Goal: Task Accomplishment & Management: Complete application form

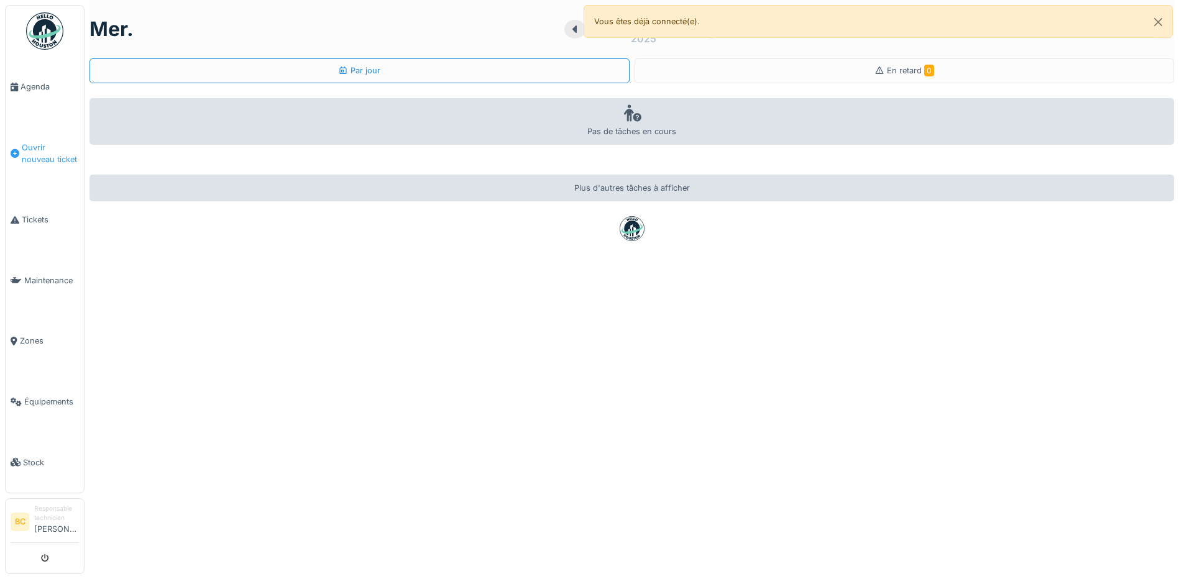
click at [43, 157] on span "Ouvrir nouveau ticket" at bounding box center [50, 154] width 57 height 24
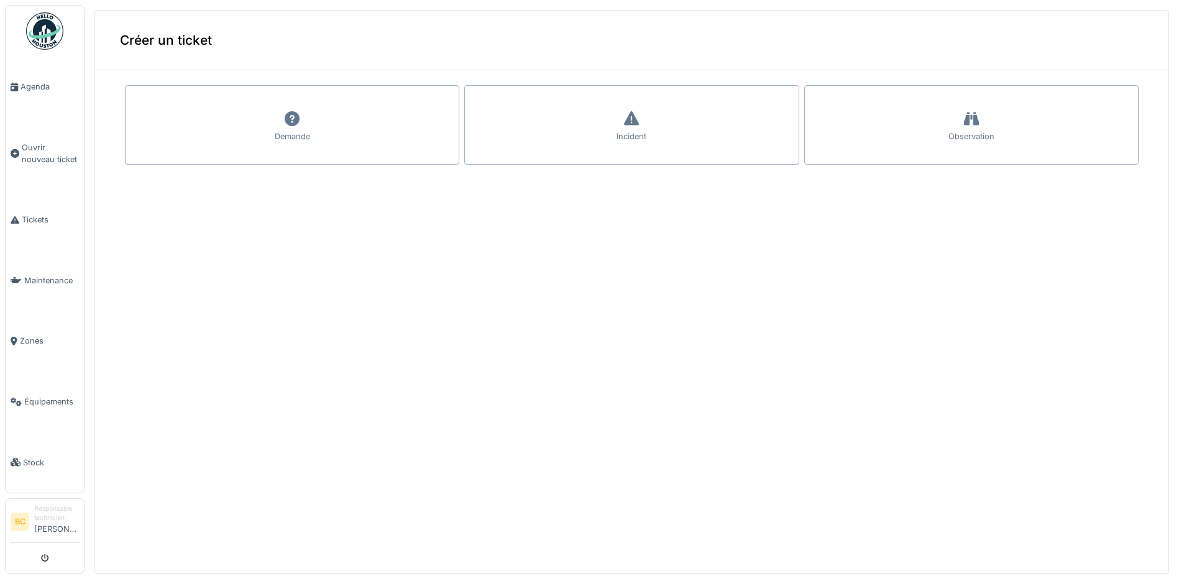
click at [551, 114] on div "Incident" at bounding box center [631, 125] width 334 height 80
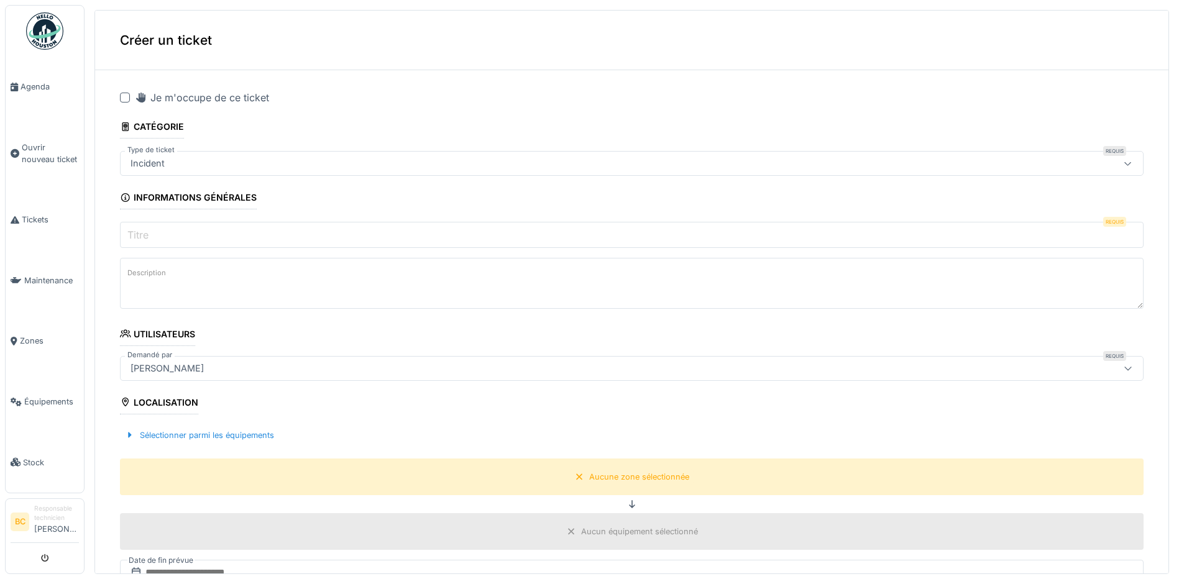
click at [126, 98] on div at bounding box center [125, 98] width 10 height 10
click at [135, 228] on label "Titre" at bounding box center [138, 234] width 26 height 15
click at [135, 228] on input "Titre" at bounding box center [632, 235] width 1024 height 26
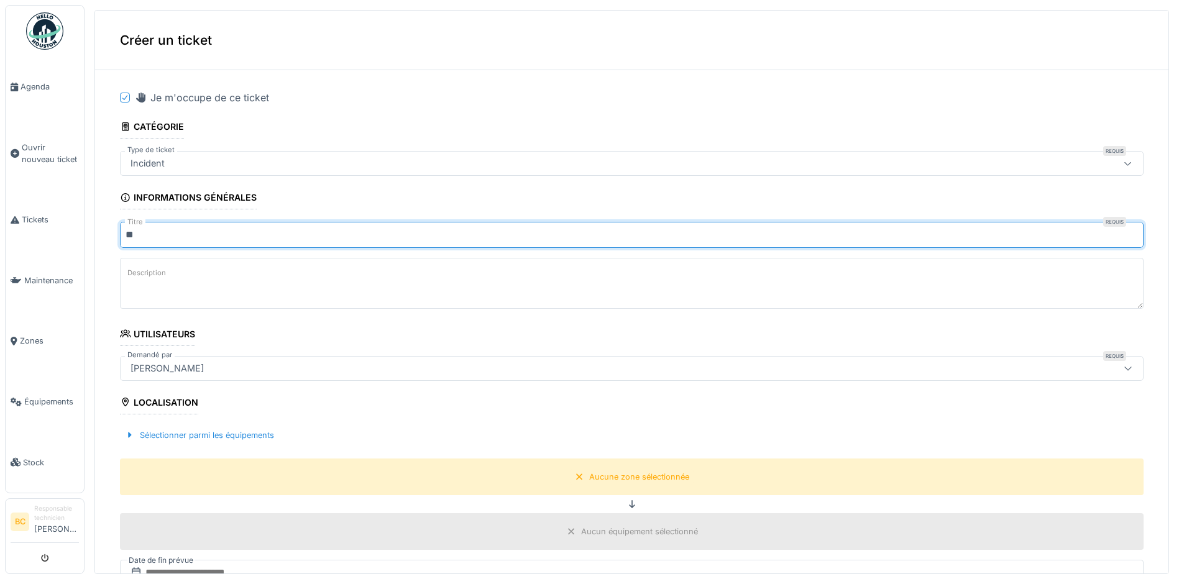
type input "*"
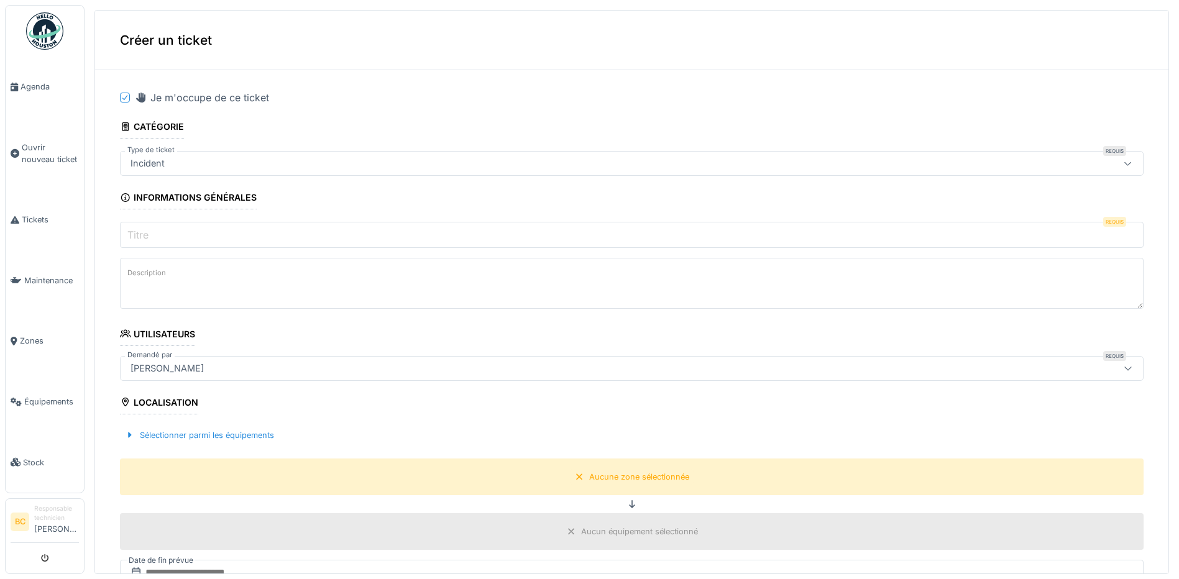
click at [142, 232] on label "Titre" at bounding box center [138, 234] width 26 height 15
click at [142, 232] on input "Titre" at bounding box center [632, 235] width 1024 height 26
drag, startPoint x: 142, startPoint y: 232, endPoint x: 237, endPoint y: 214, distance: 97.3
click at [237, 214] on fieldset "**********" at bounding box center [632, 503] width 1024 height 847
click at [183, 234] on input "Titre" at bounding box center [632, 235] width 1024 height 26
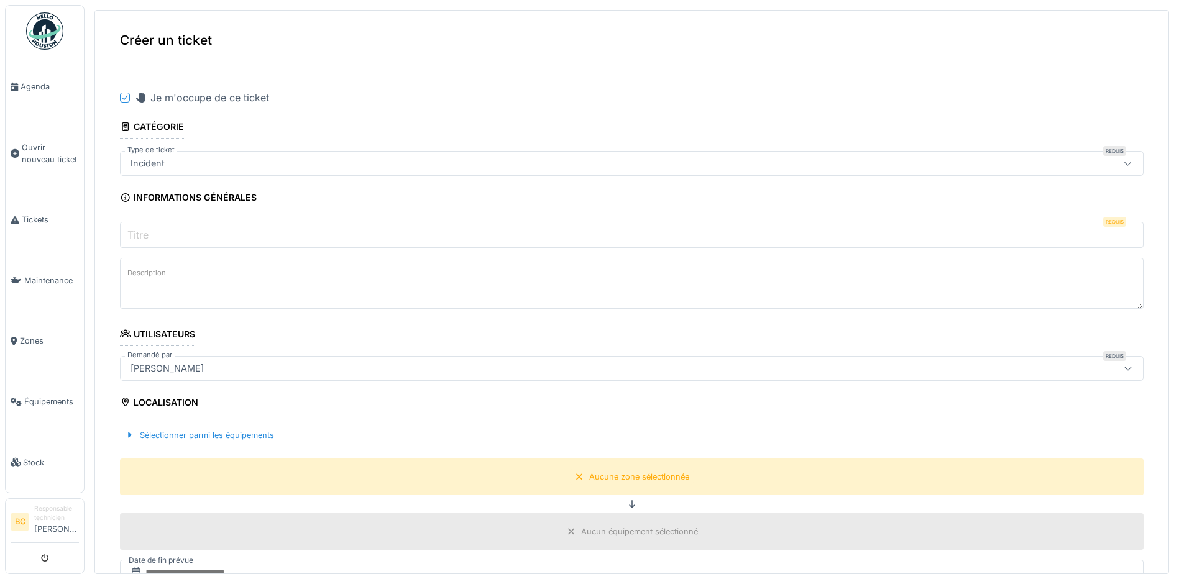
type input "*******"
click at [177, 281] on textarea "Description" at bounding box center [632, 283] width 1024 height 51
click at [192, 276] on textarea "**********" at bounding box center [632, 283] width 1024 height 51
click at [206, 277] on textarea "**********" at bounding box center [632, 283] width 1024 height 51
click at [293, 275] on textarea "**********" at bounding box center [632, 283] width 1024 height 51
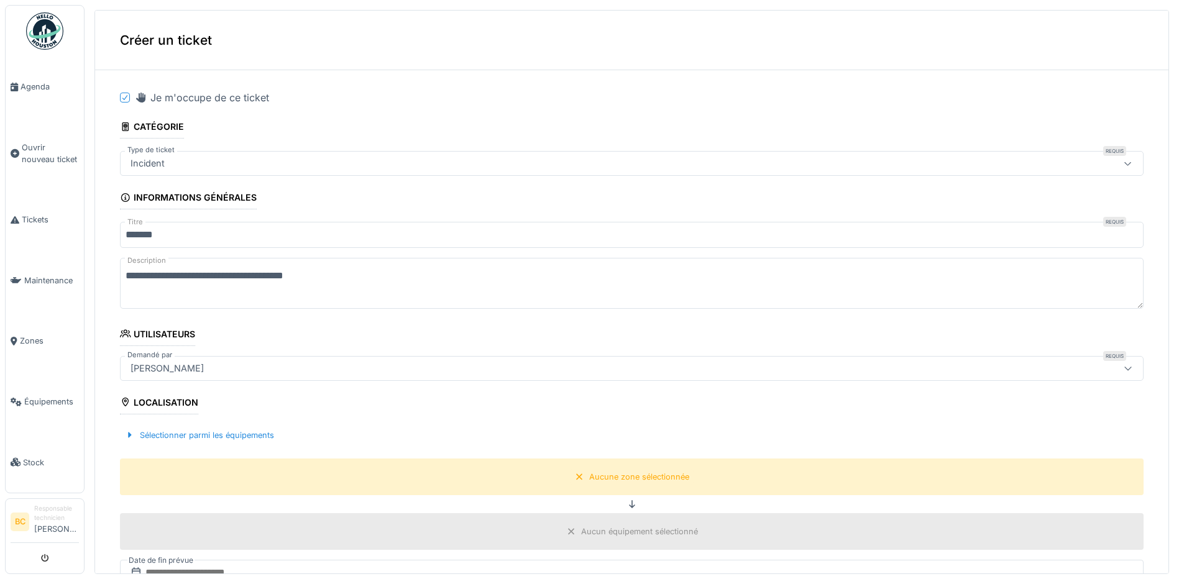
click at [327, 277] on textarea "**********" at bounding box center [632, 283] width 1024 height 51
type textarea "**********"
click at [623, 477] on div "Aucune zone sélectionnée" at bounding box center [639, 477] width 100 height 12
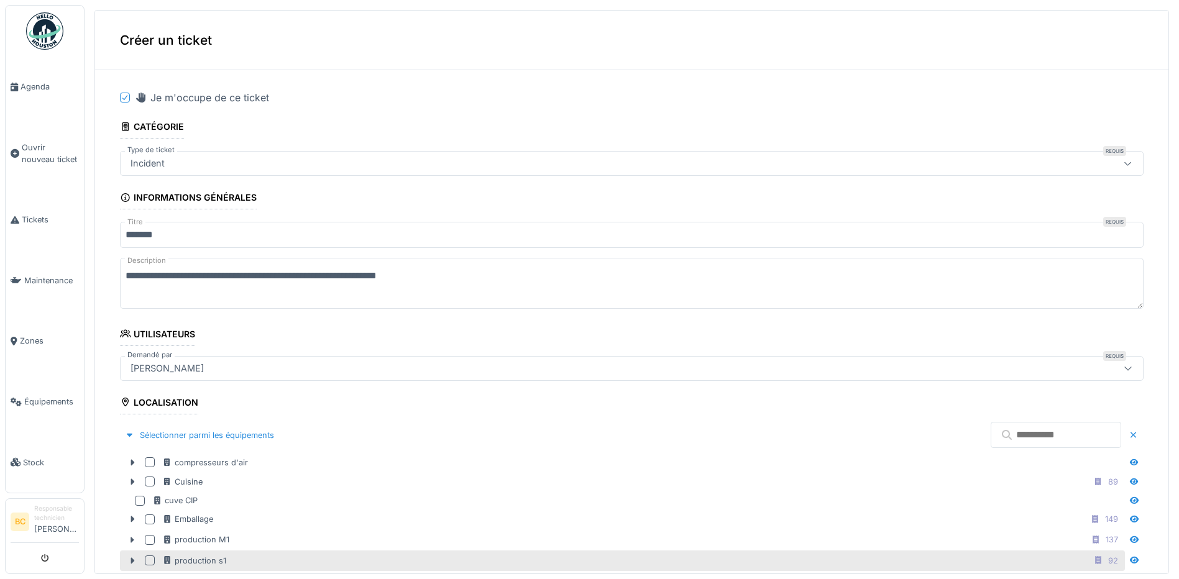
click at [237, 562] on div "production s1 92" at bounding box center [642, 561] width 960 height 16
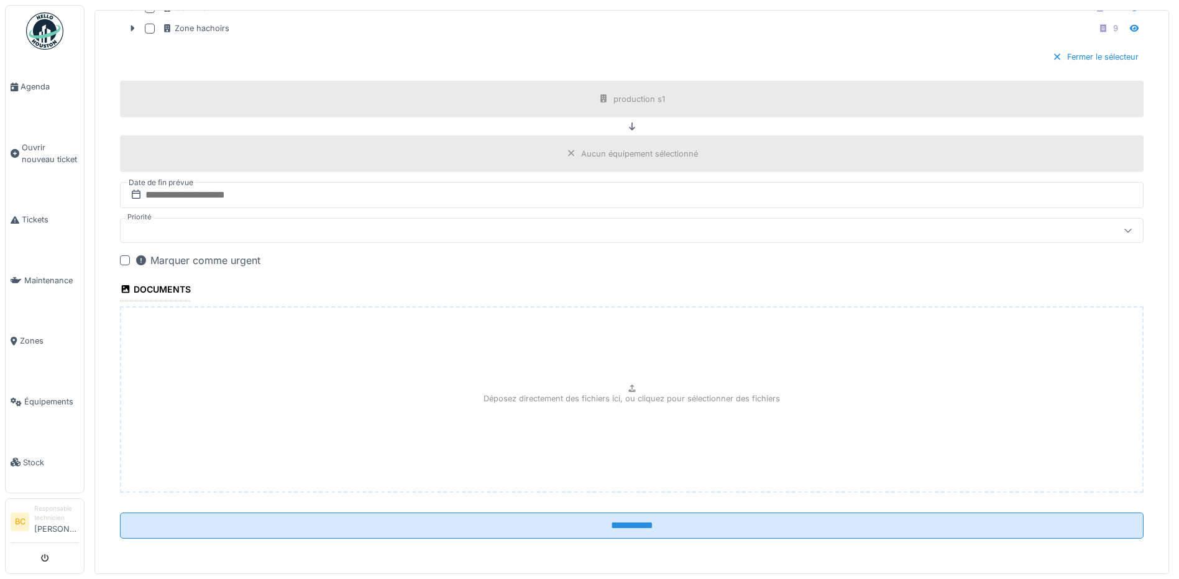
scroll to position [4, 0]
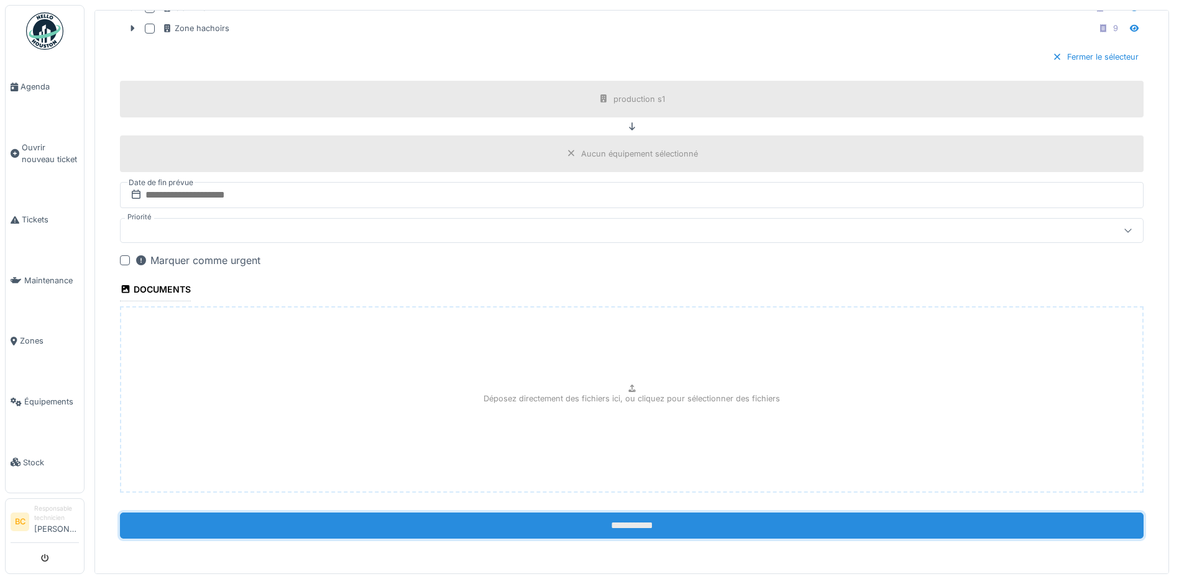
click at [623, 521] on input "**********" at bounding box center [632, 526] width 1024 height 26
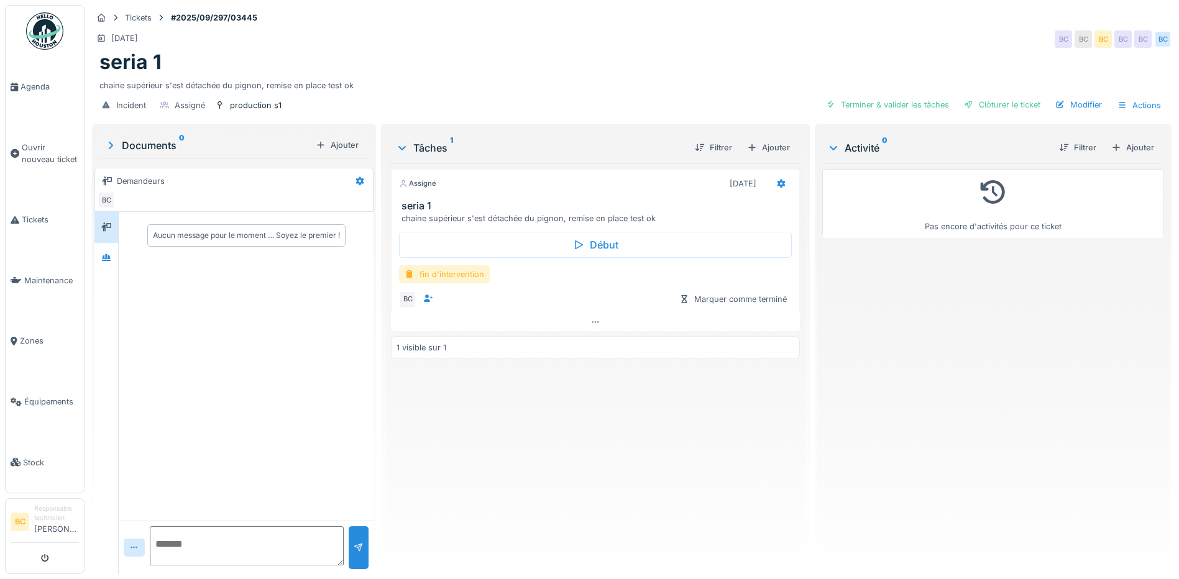
click at [464, 281] on div "fin d'intervention" at bounding box center [444, 274] width 91 height 18
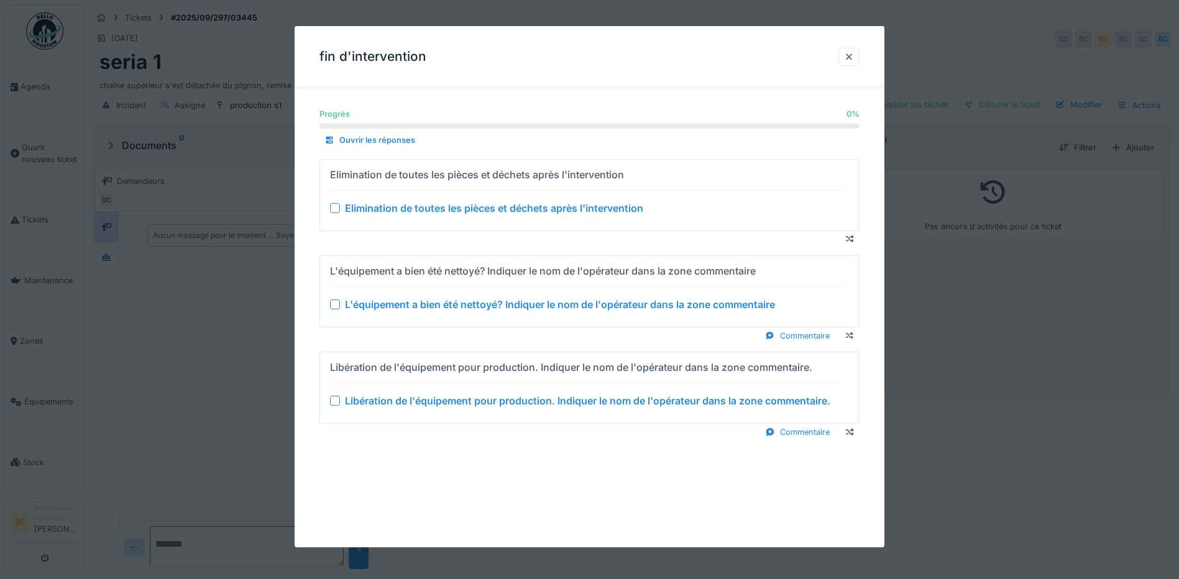
click at [472, 209] on div "Elimination de toutes les pièces et déchets après l'intervention" at bounding box center [494, 208] width 298 height 15
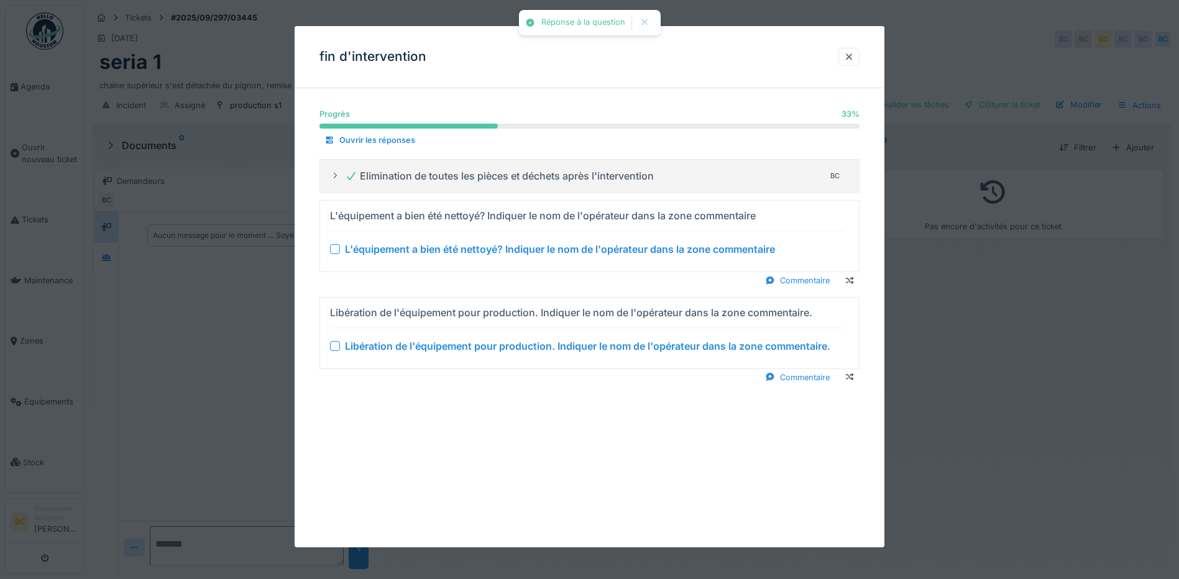
click at [476, 254] on div "L'équipement a bien été nettoyé? Indiquer le nom de l'opérateur dans la zone co…" at bounding box center [560, 249] width 430 height 15
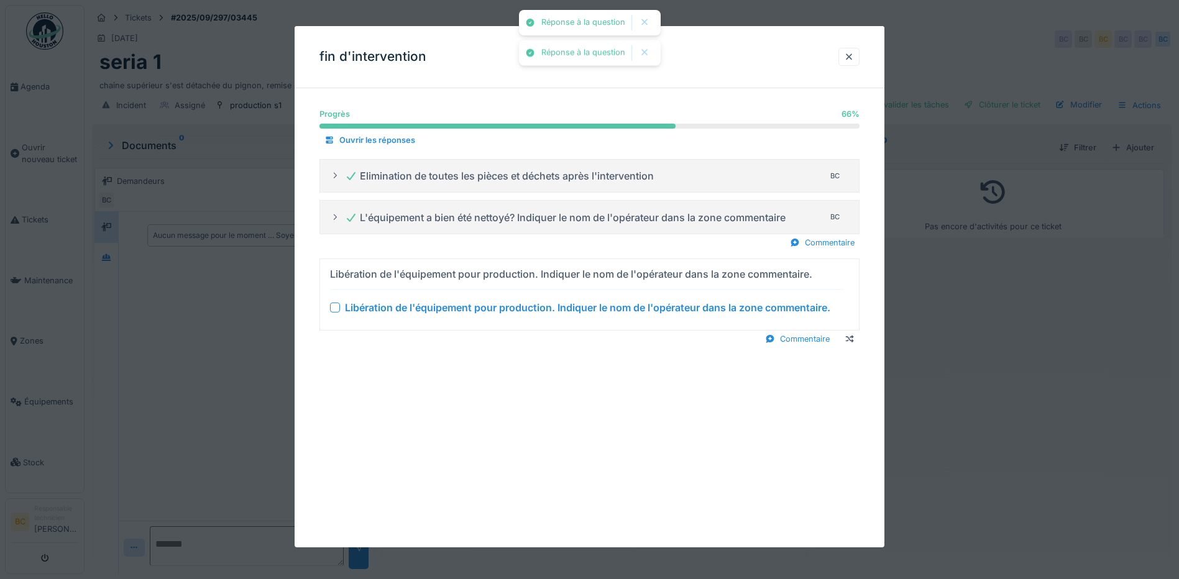
click at [488, 310] on div "Libération de l'équipement pour production. Indiquer le nom de l'opérateur dans…" at bounding box center [587, 307] width 485 height 15
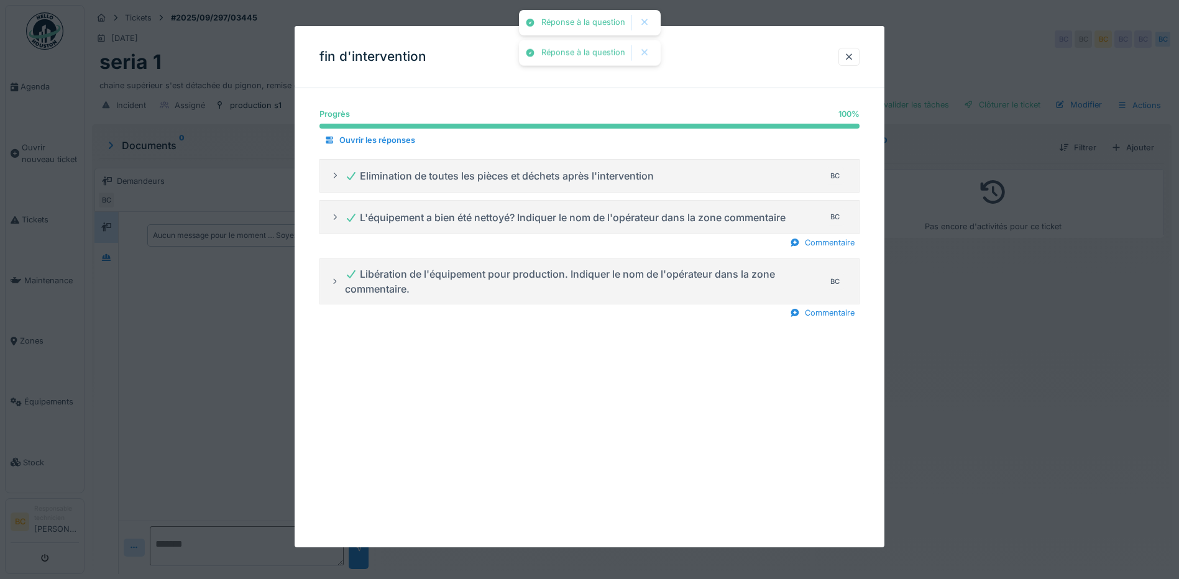
click at [1002, 341] on div at bounding box center [589, 289] width 1179 height 579
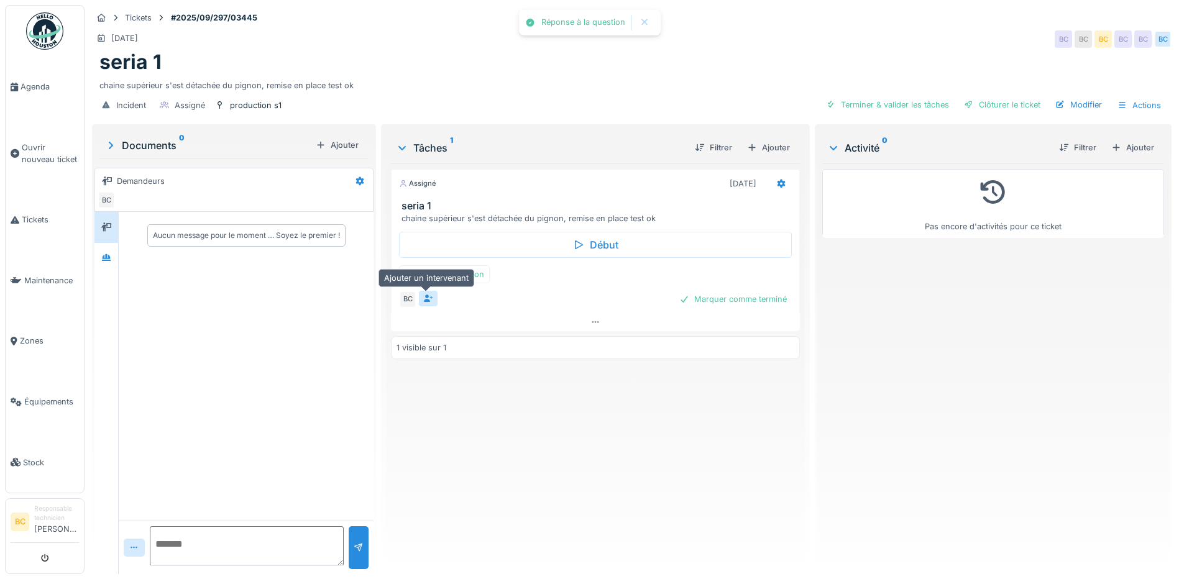
click at [424, 301] on icon at bounding box center [428, 299] width 9 height 8
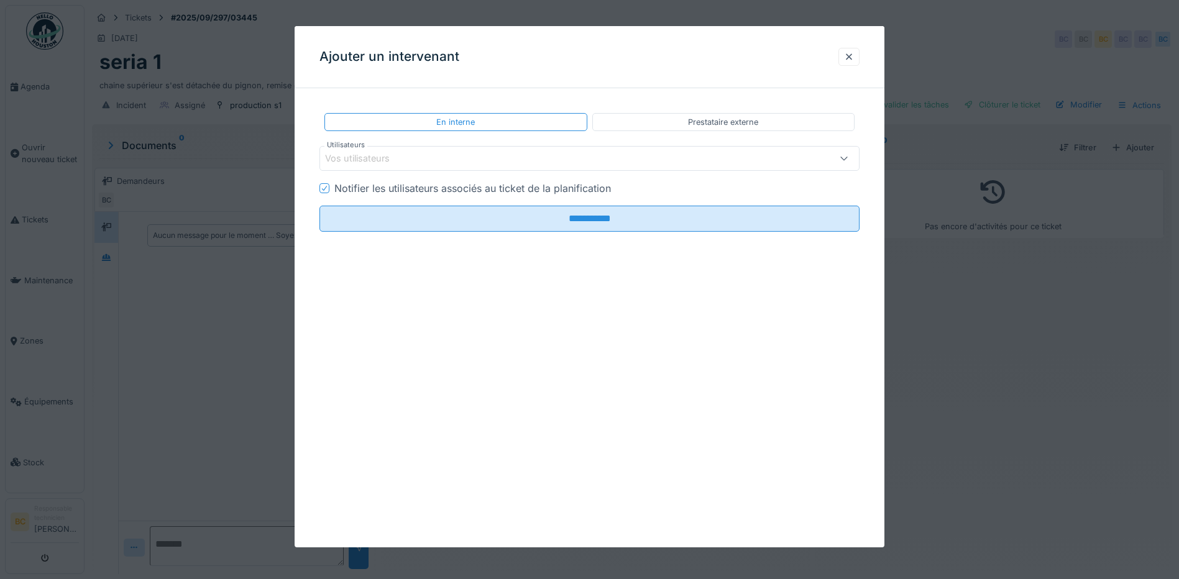
click at [846, 158] on icon at bounding box center [844, 158] width 10 height 8
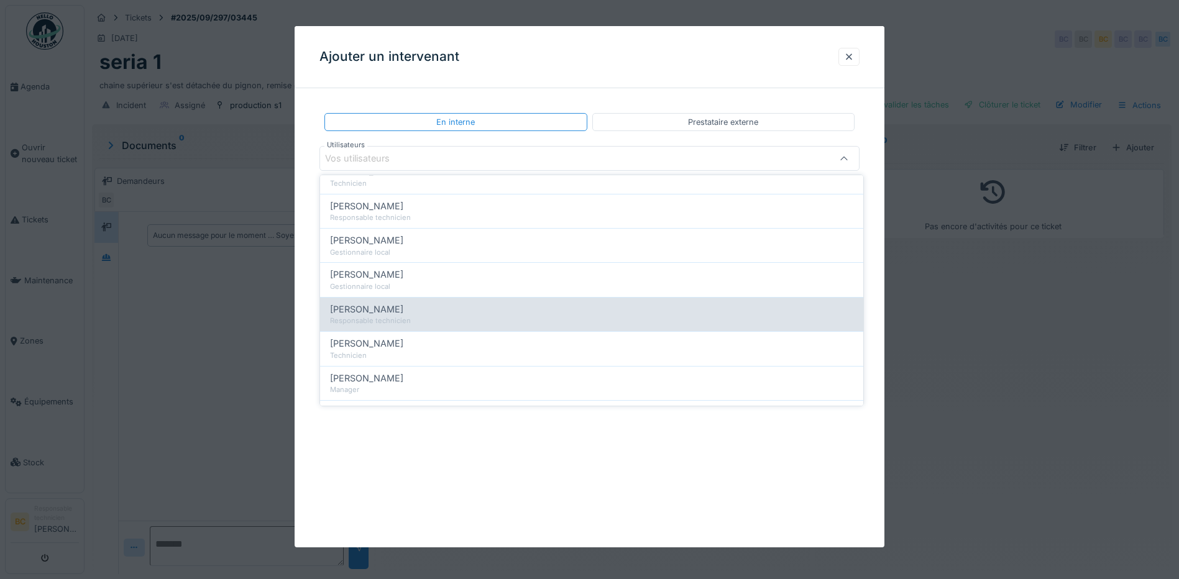
scroll to position [435, 0]
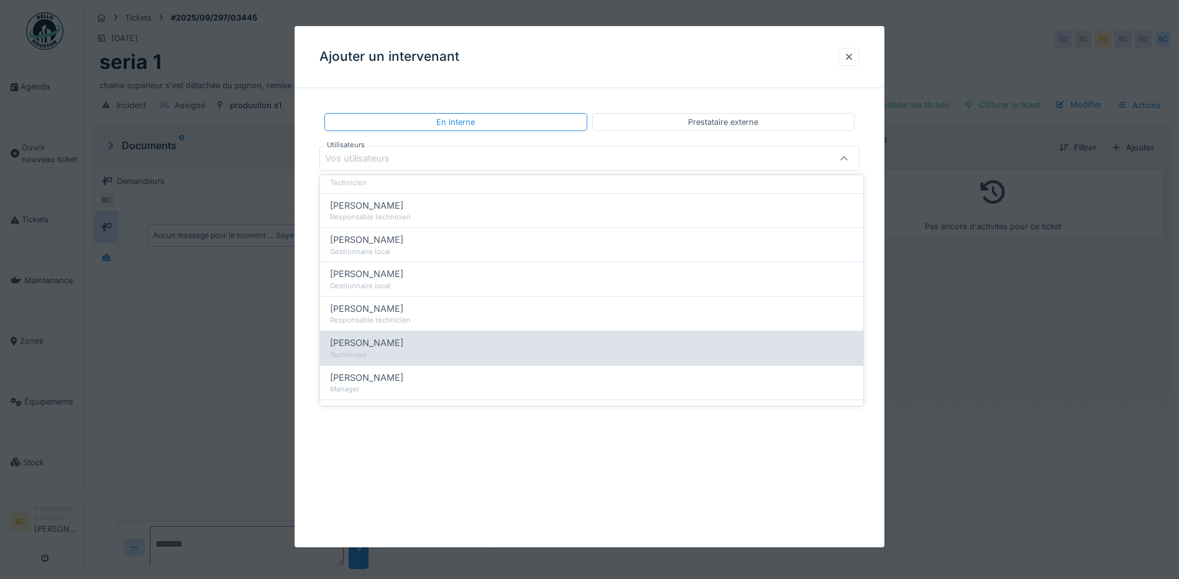
click at [396, 342] on div "[PERSON_NAME]" at bounding box center [591, 343] width 523 height 14
type input "*****"
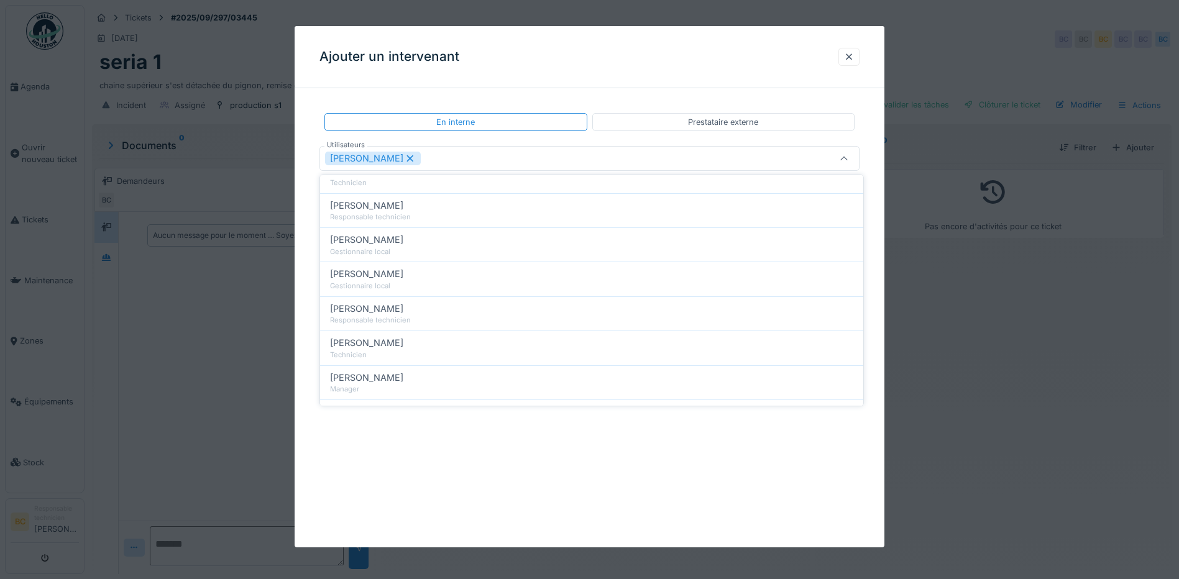
scroll to position [0, 0]
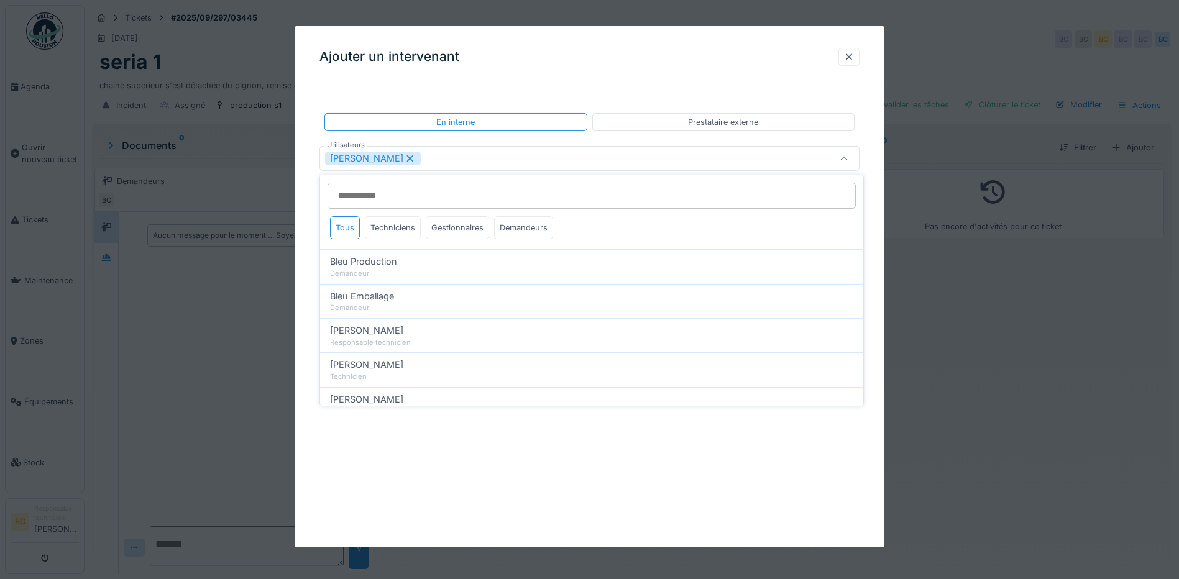
click at [849, 158] on icon at bounding box center [844, 159] width 10 height 8
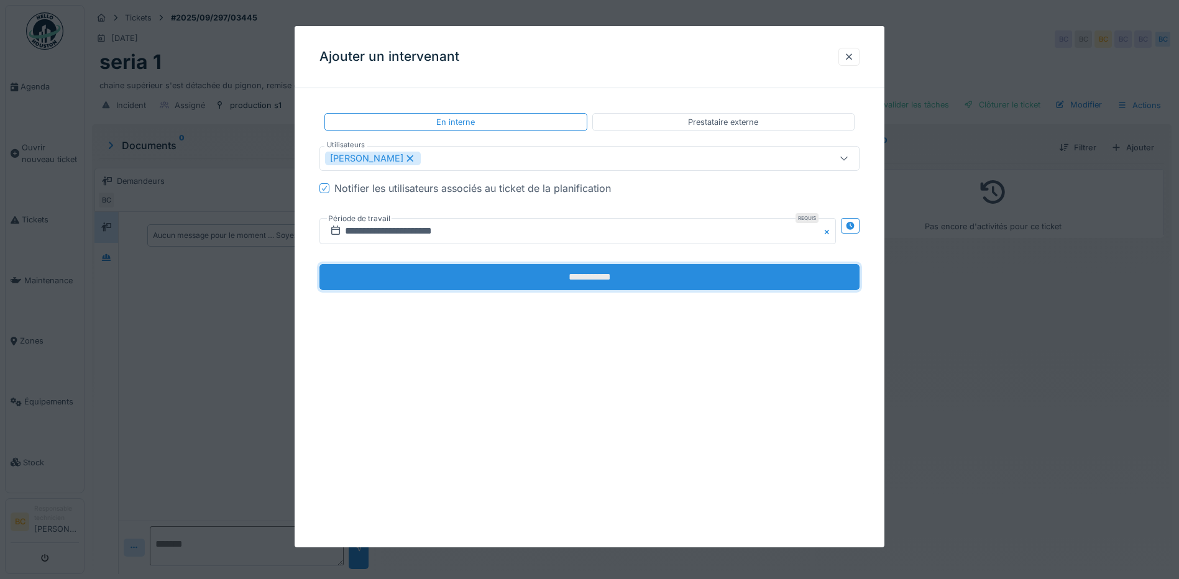
click at [602, 282] on input "**********" at bounding box center [589, 277] width 540 height 26
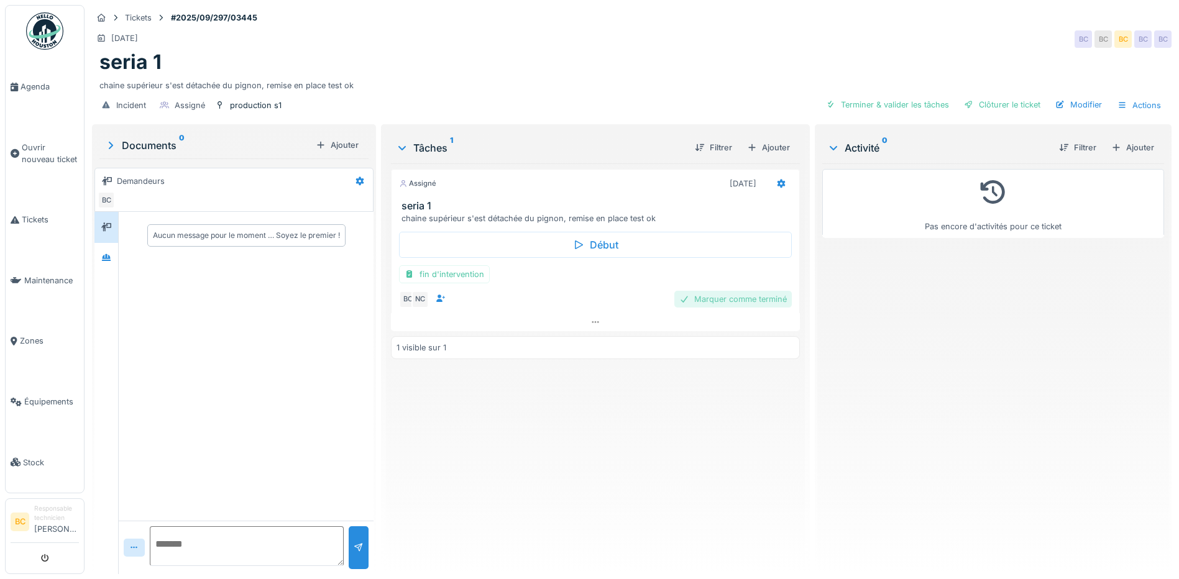
click at [748, 301] on div "Marquer comme terminé" at bounding box center [732, 299] width 117 height 17
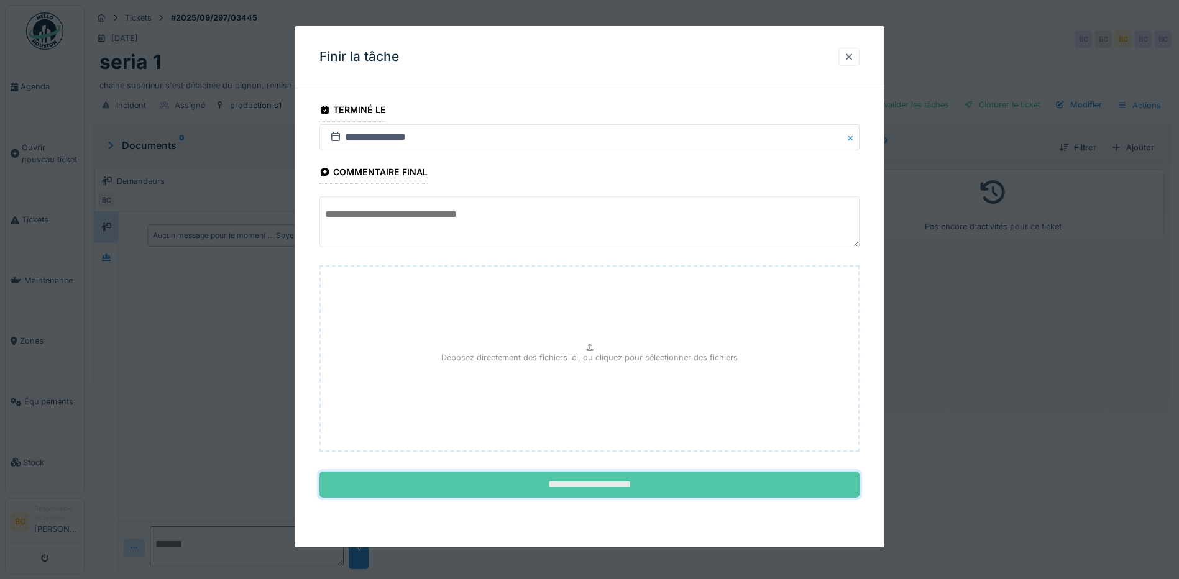
click at [633, 485] on input "**********" at bounding box center [589, 485] width 540 height 26
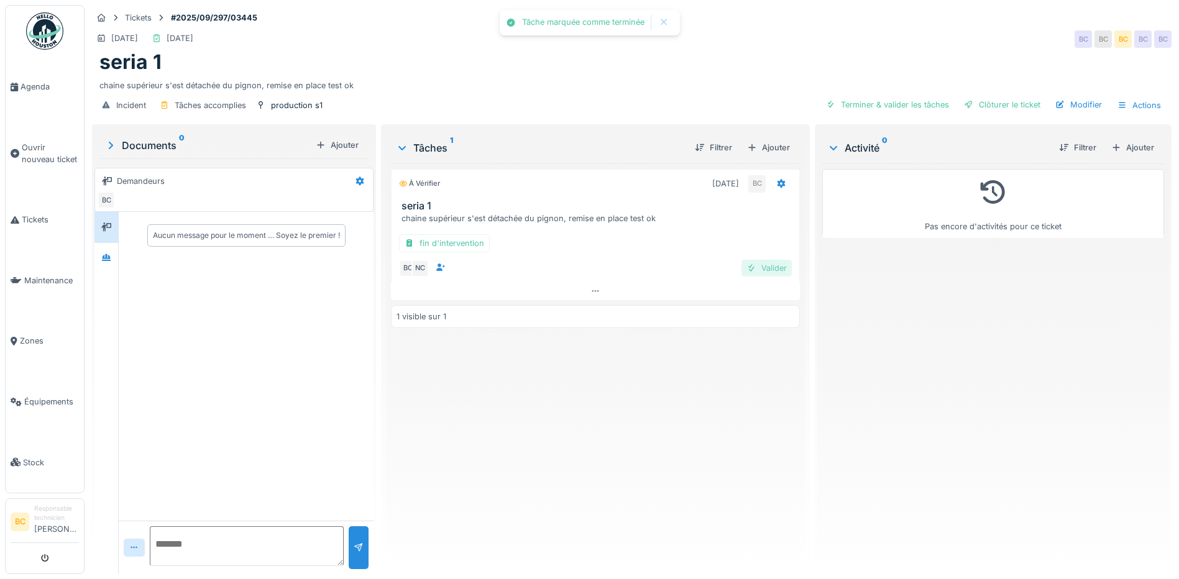
click at [756, 264] on div "Valider" at bounding box center [766, 268] width 50 height 17
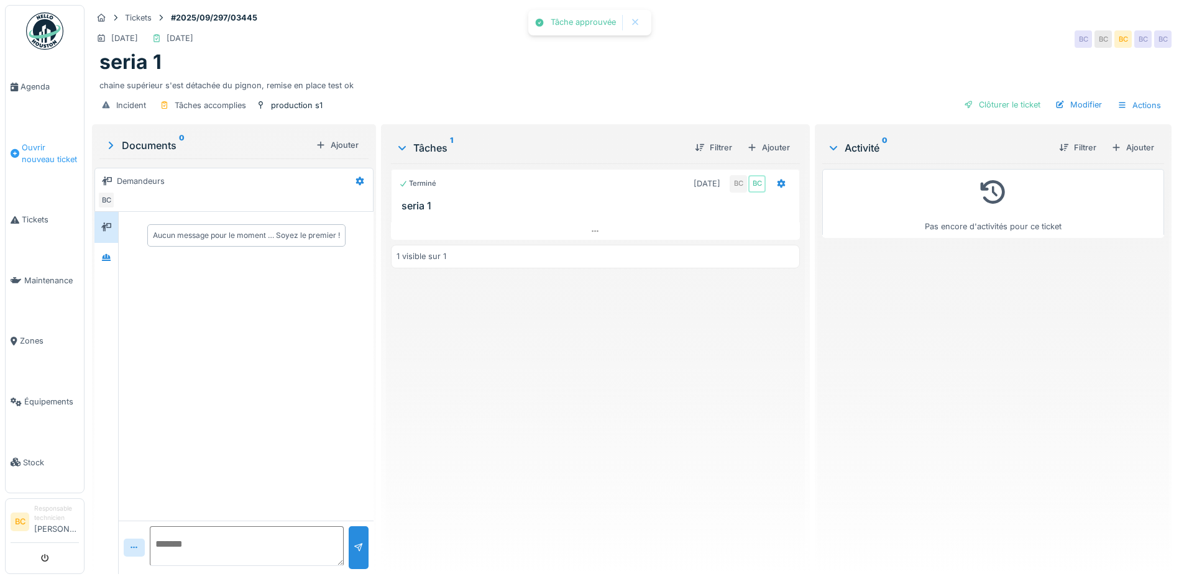
click at [39, 156] on span "Ouvrir nouveau ticket" at bounding box center [50, 154] width 57 height 24
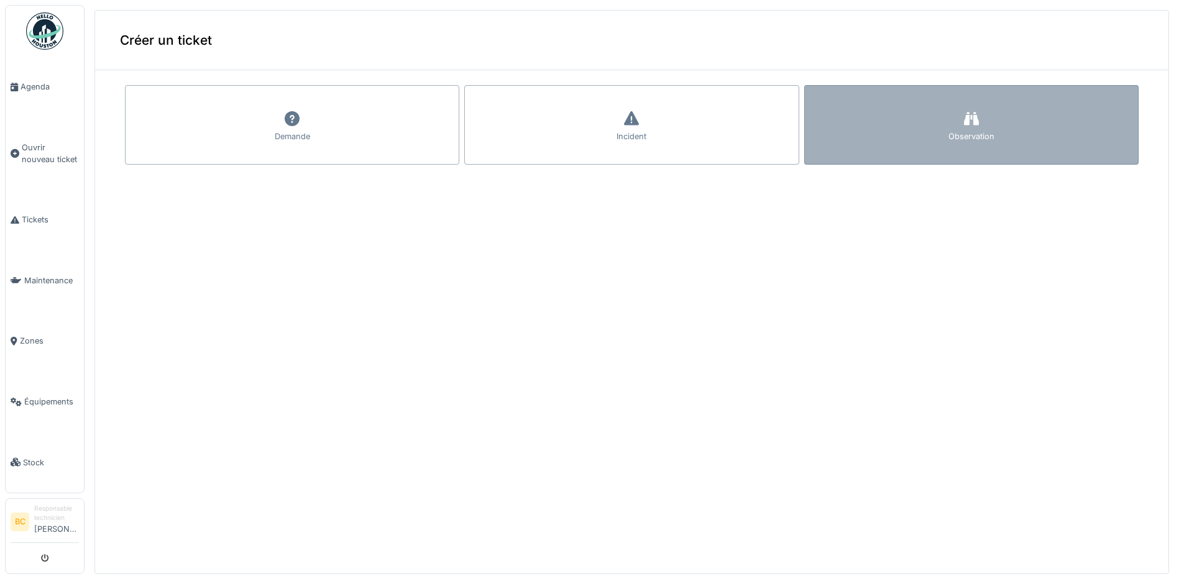
click at [888, 129] on div "Observation" at bounding box center [971, 125] width 334 height 80
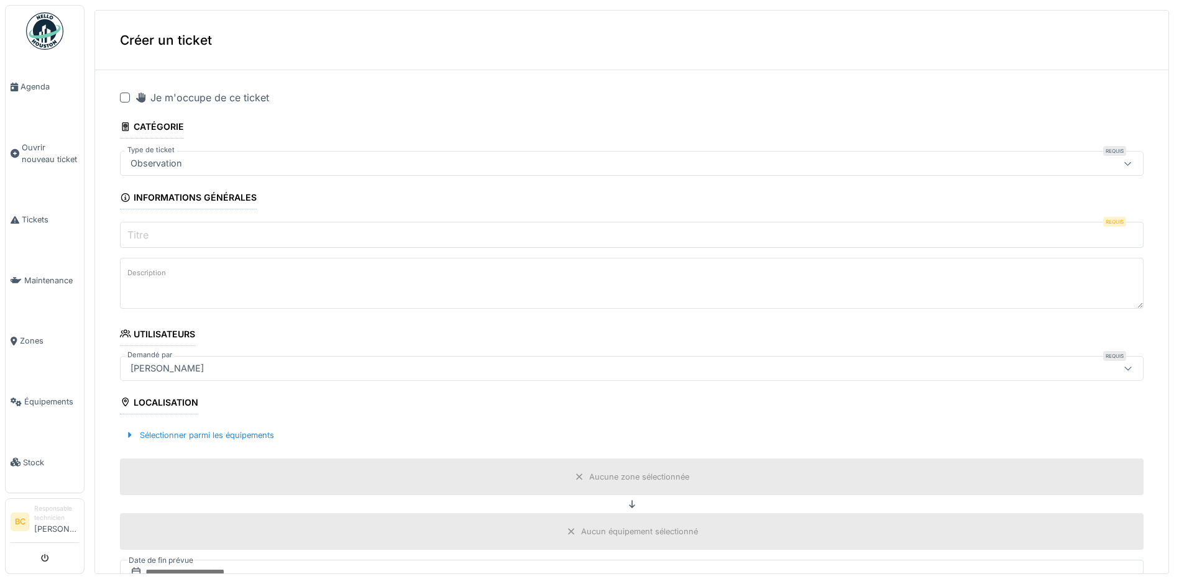
click at [126, 97] on div at bounding box center [125, 98] width 10 height 10
click at [154, 230] on input "Titre" at bounding box center [632, 235] width 1024 height 26
type input "*******"
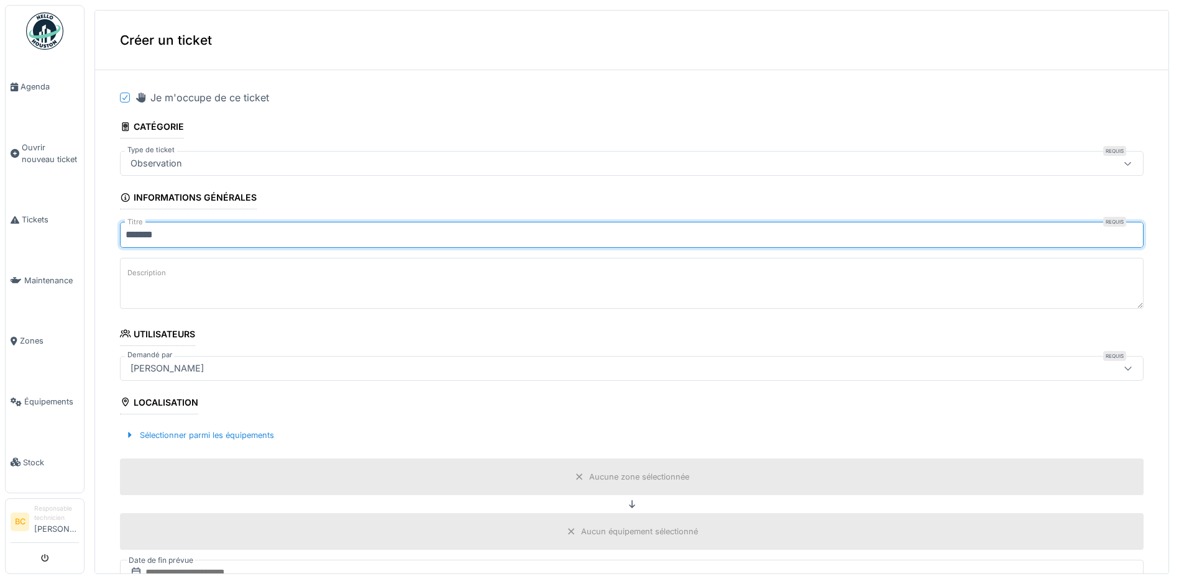
click at [161, 277] on label "Description" at bounding box center [147, 273] width 44 height 16
click at [161, 277] on textarea "Description" at bounding box center [632, 283] width 1024 height 51
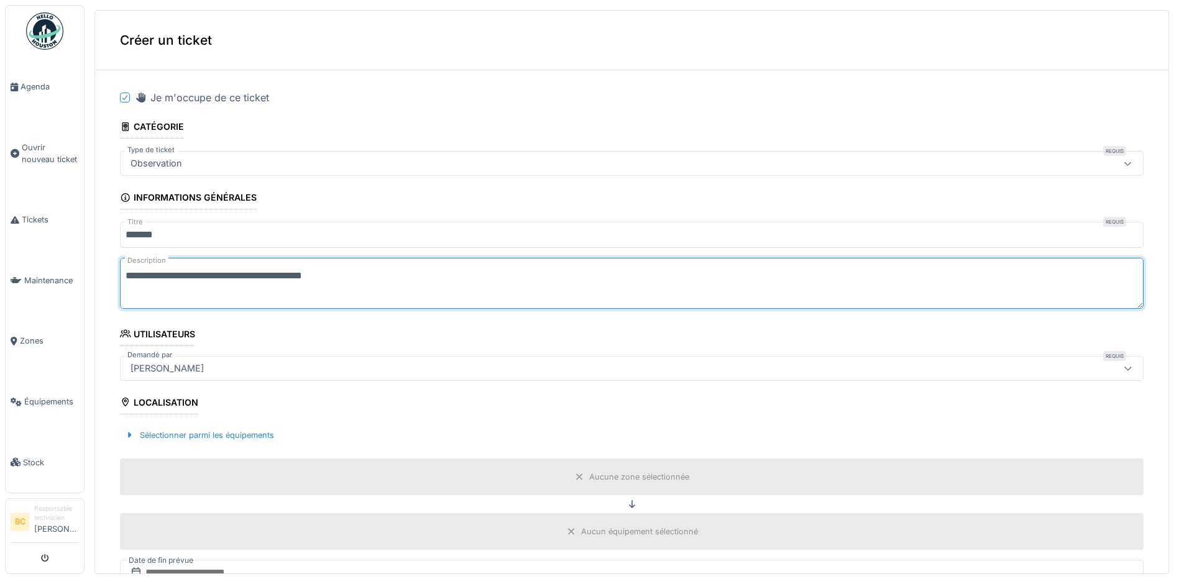
click at [277, 278] on textarea "**********" at bounding box center [632, 283] width 1024 height 51
click at [364, 276] on textarea "**********" at bounding box center [632, 283] width 1024 height 51
drag, startPoint x: 413, startPoint y: 274, endPoint x: 364, endPoint y: 277, distance: 49.2
click at [364, 277] on textarea "**********" at bounding box center [632, 283] width 1024 height 51
click at [325, 276] on textarea "**********" at bounding box center [632, 283] width 1024 height 51
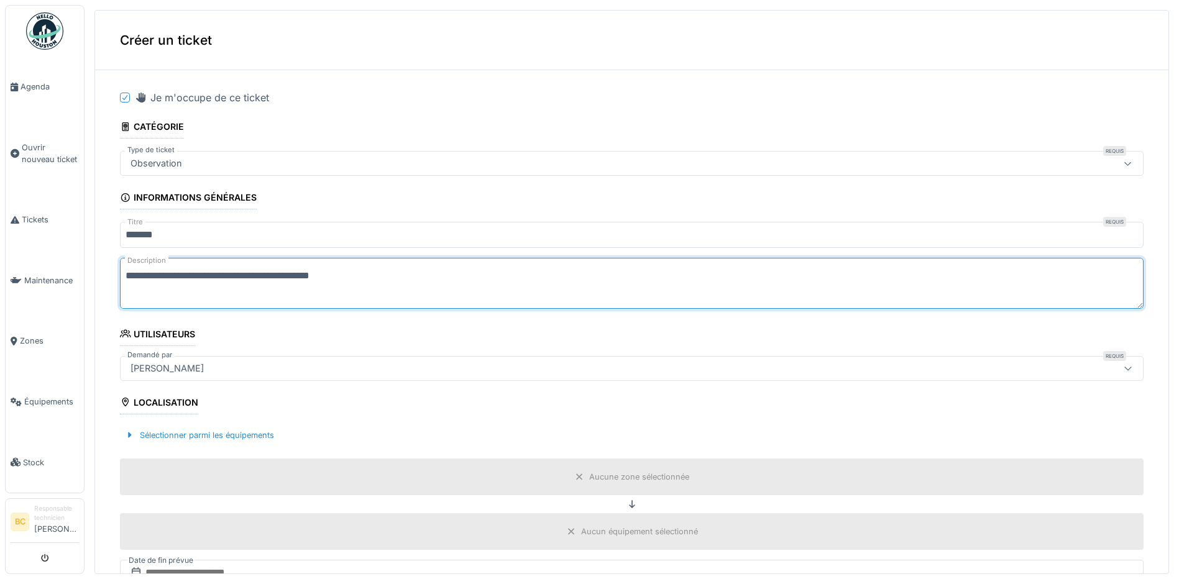
paste textarea "**********"
click at [330, 274] on textarea "**********" at bounding box center [632, 283] width 1024 height 51
click at [325, 276] on textarea "**********" at bounding box center [632, 283] width 1024 height 51
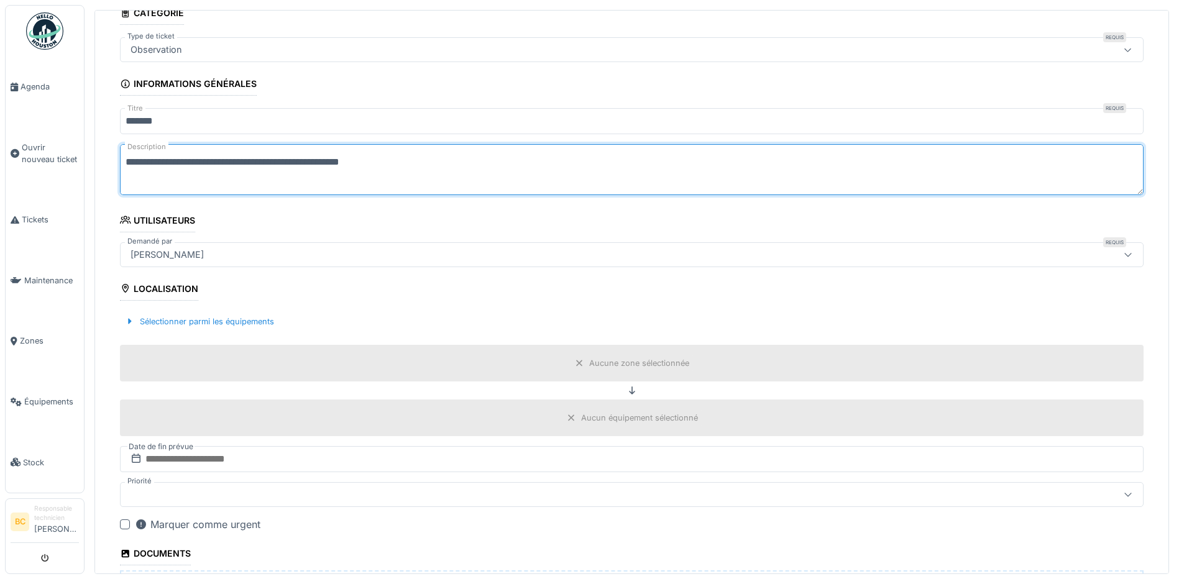
scroll to position [124, 0]
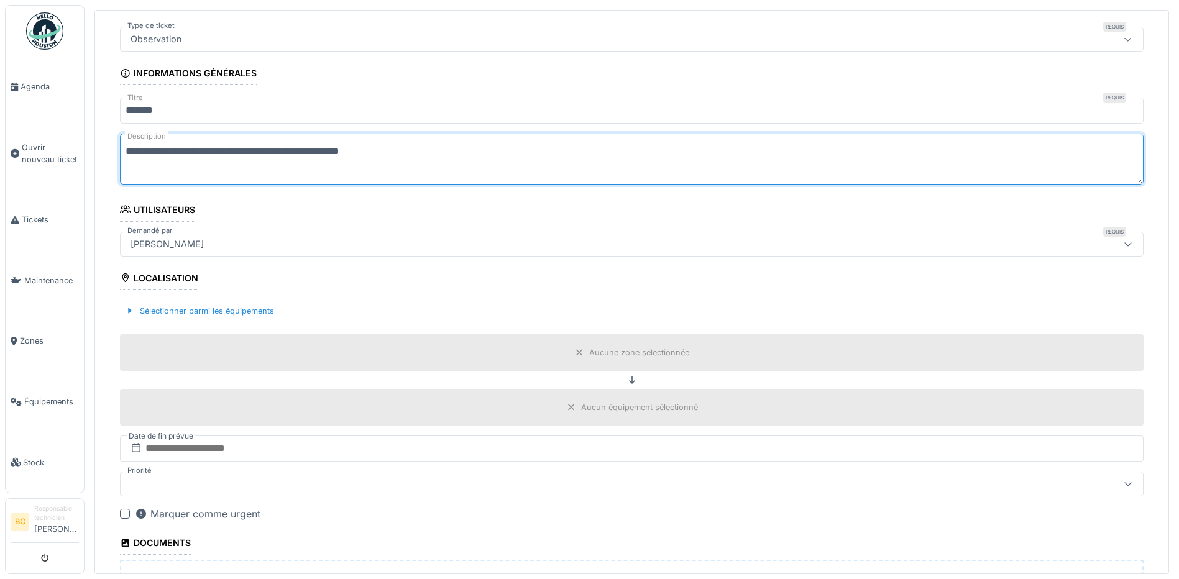
type textarea "**********"
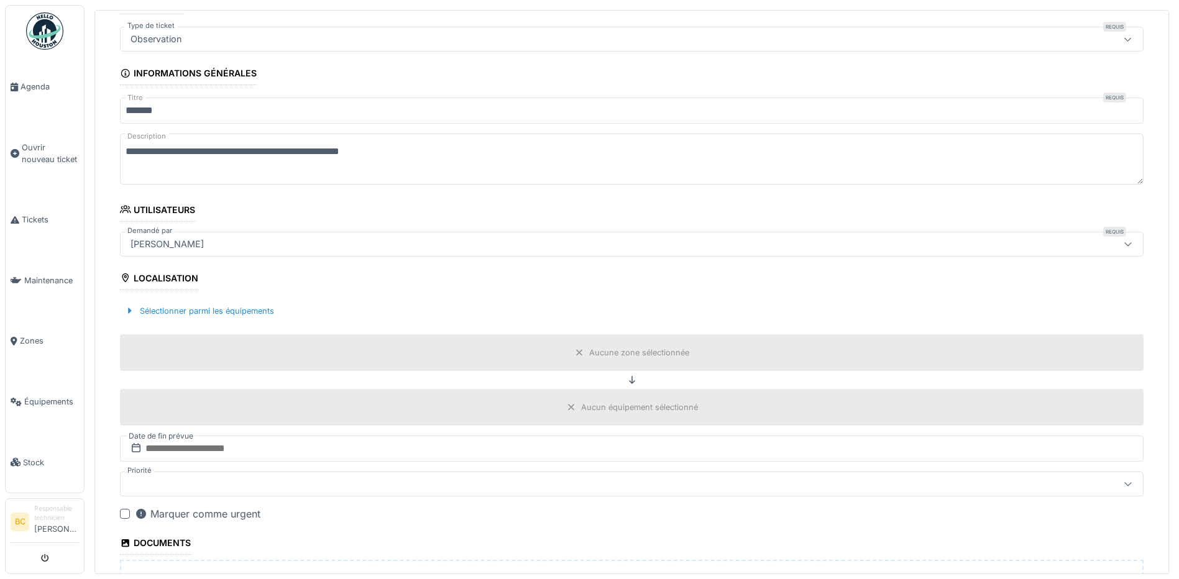
click at [642, 357] on div "Aucune zone sélectionnée" at bounding box center [639, 353] width 100 height 12
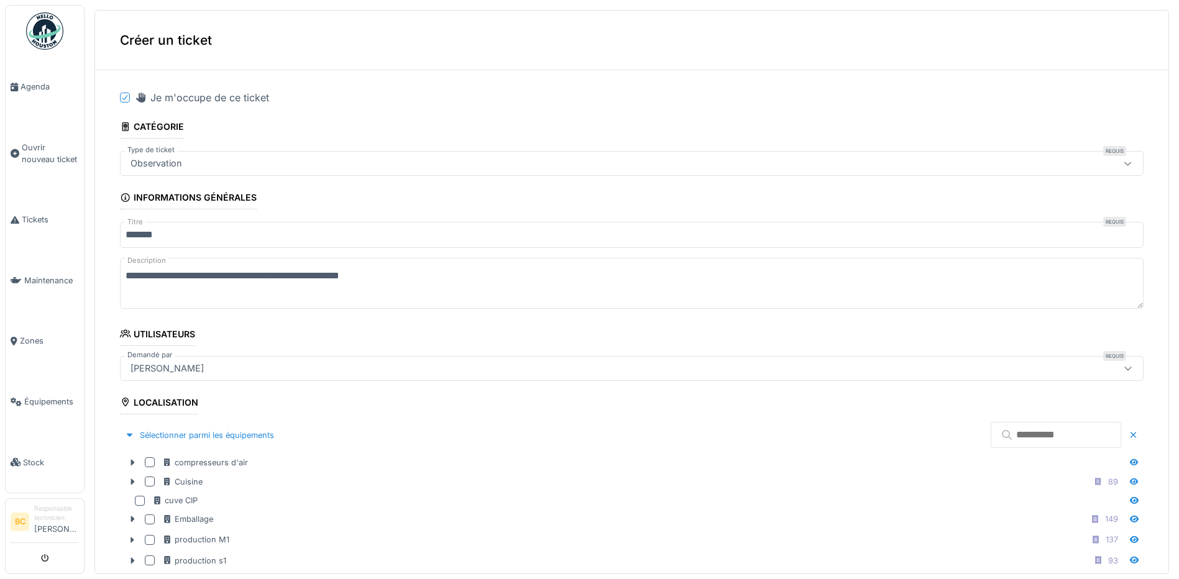
scroll to position [186, 0]
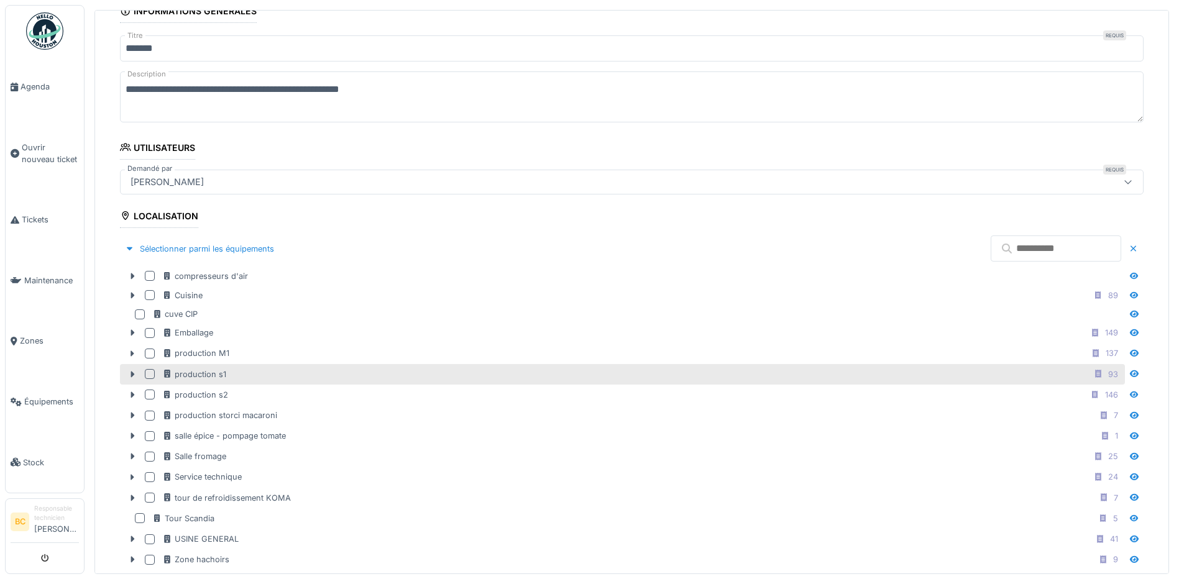
click at [302, 379] on div "production s1 93" at bounding box center [642, 375] width 960 height 16
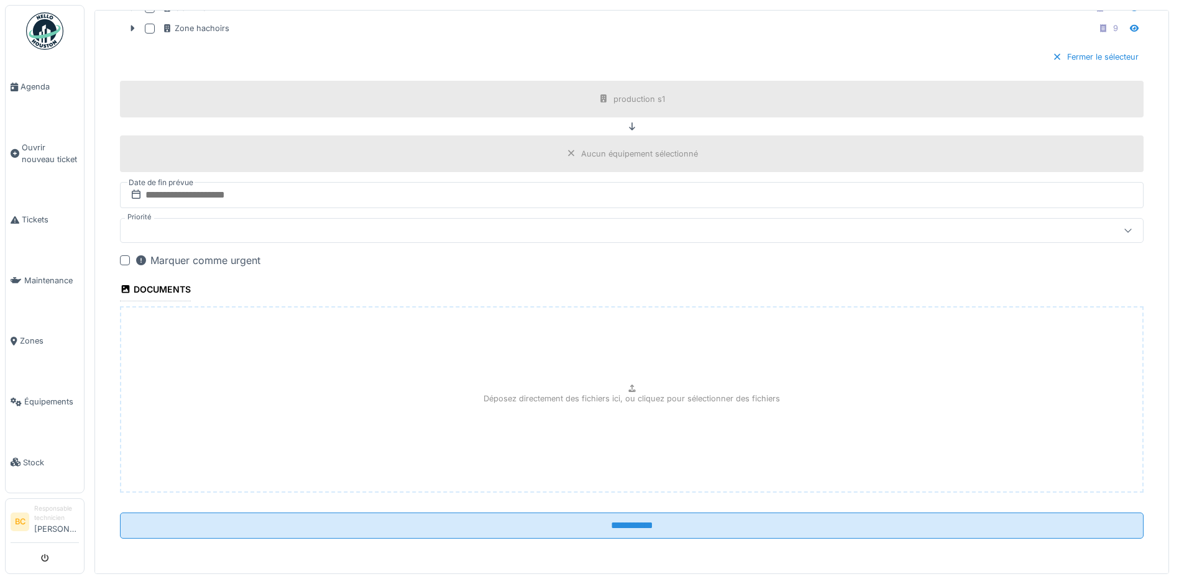
scroll to position [4, 0]
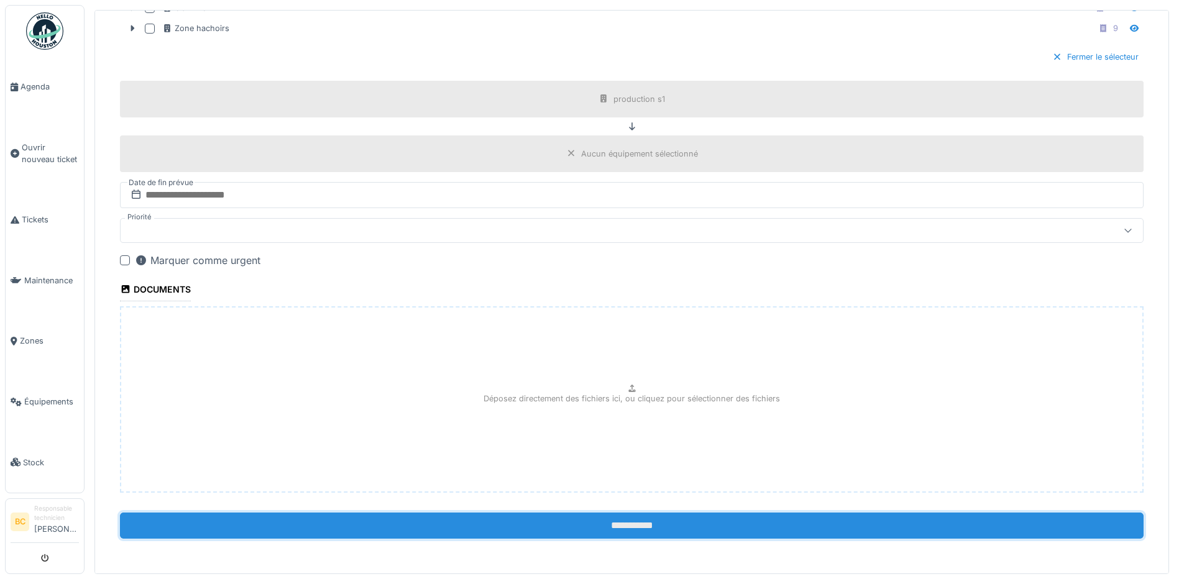
click at [626, 518] on input "**********" at bounding box center [632, 526] width 1024 height 26
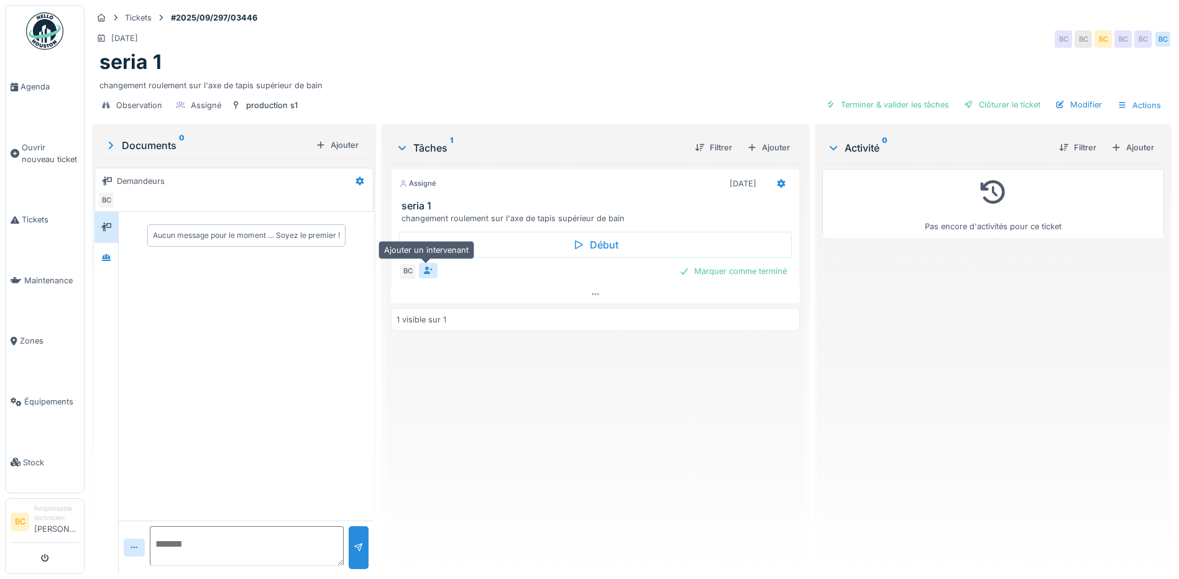
click at [424, 272] on icon at bounding box center [428, 271] width 9 height 8
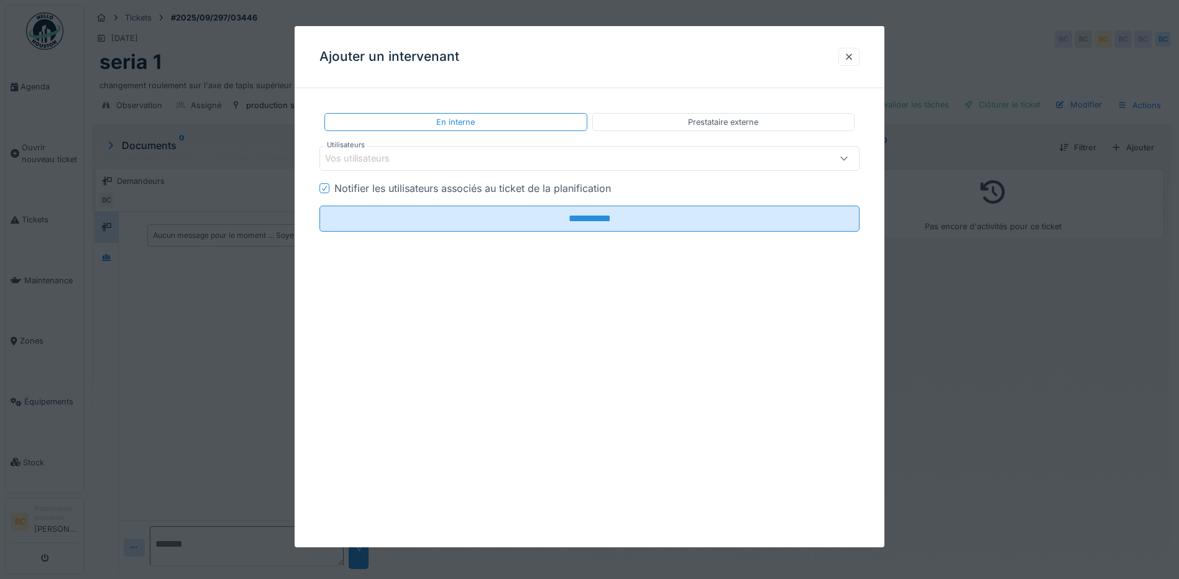
click at [843, 156] on icon at bounding box center [844, 158] width 10 height 8
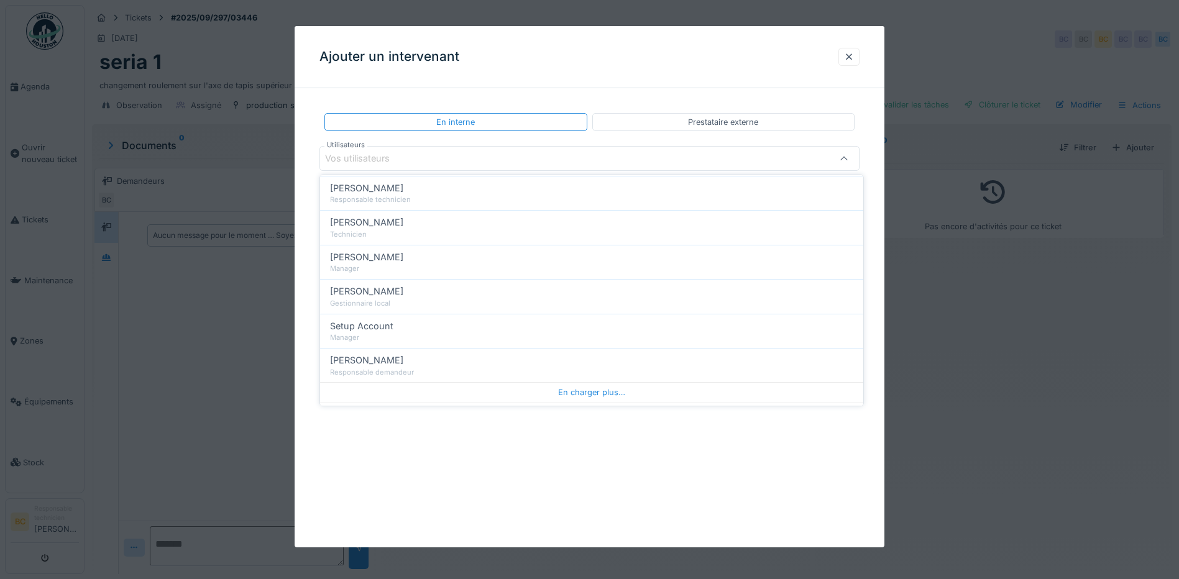
scroll to position [559, 0]
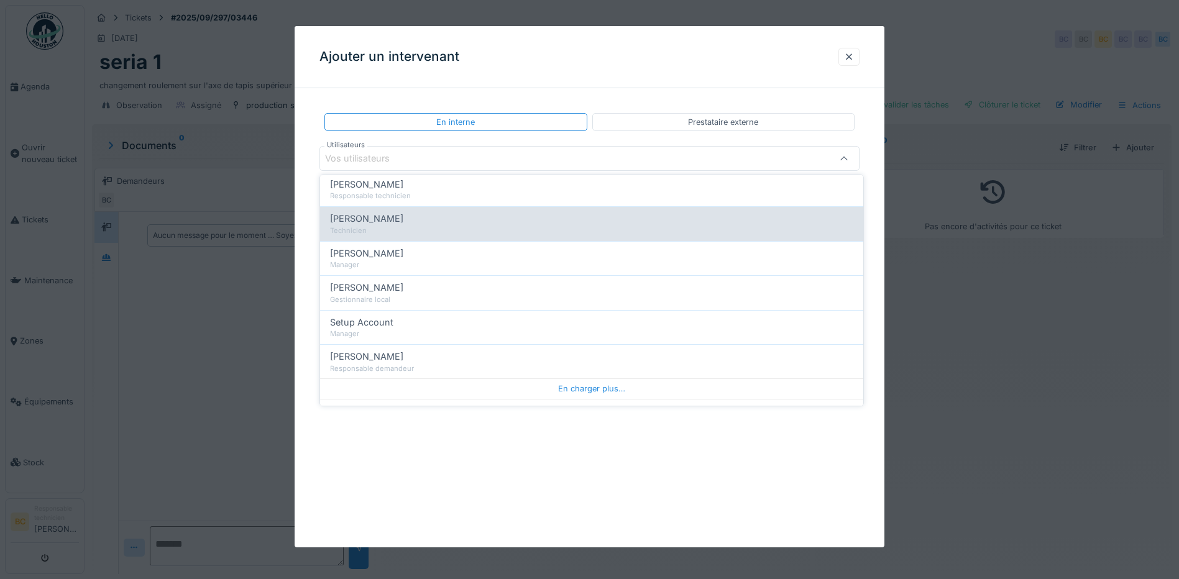
click at [367, 218] on span "[PERSON_NAME]" at bounding box center [366, 219] width 73 height 14
type input "*****"
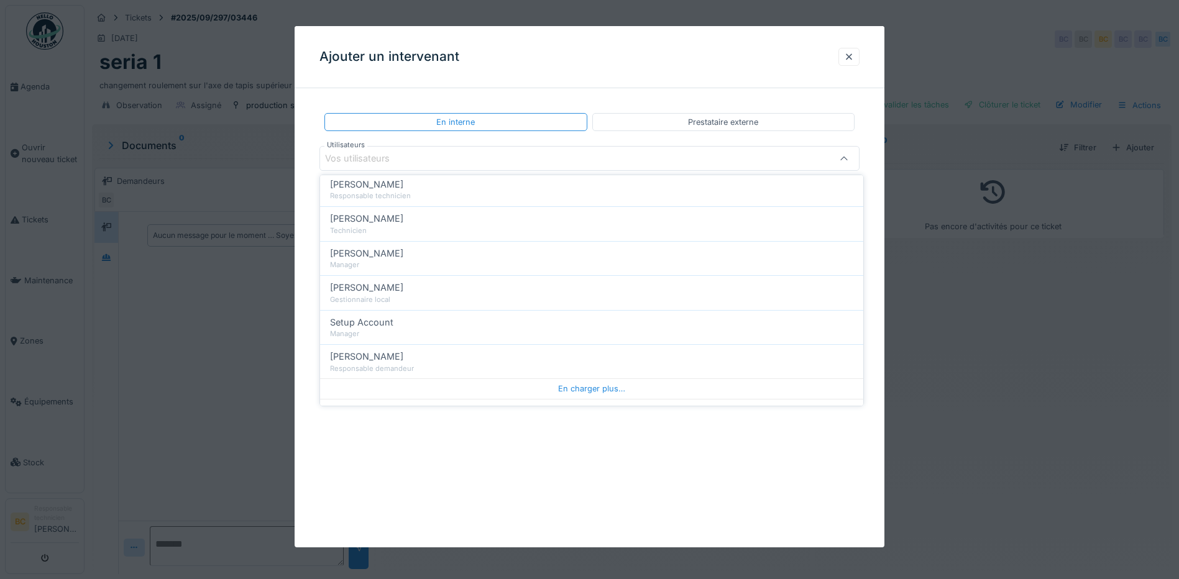
scroll to position [0, 0]
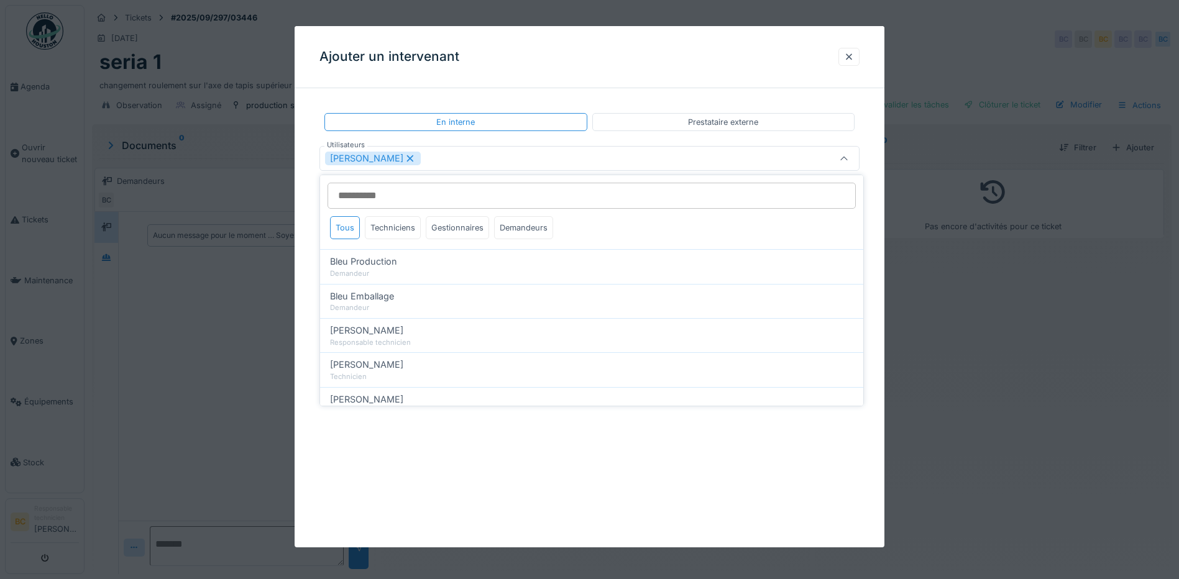
click at [847, 157] on icon at bounding box center [844, 159] width 10 height 8
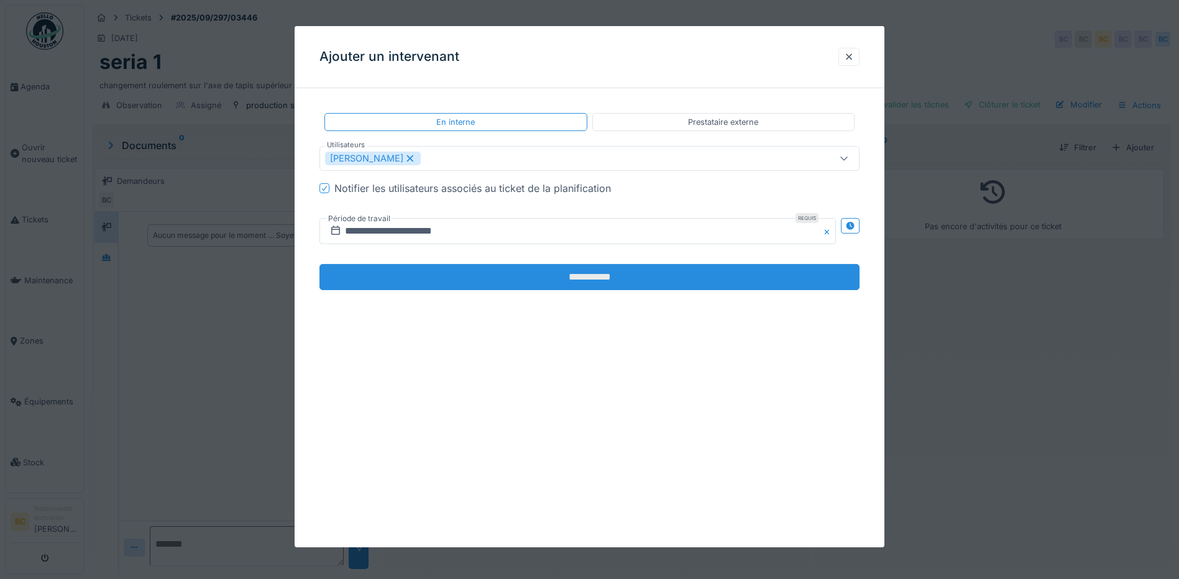
click at [586, 273] on input "**********" at bounding box center [589, 277] width 540 height 26
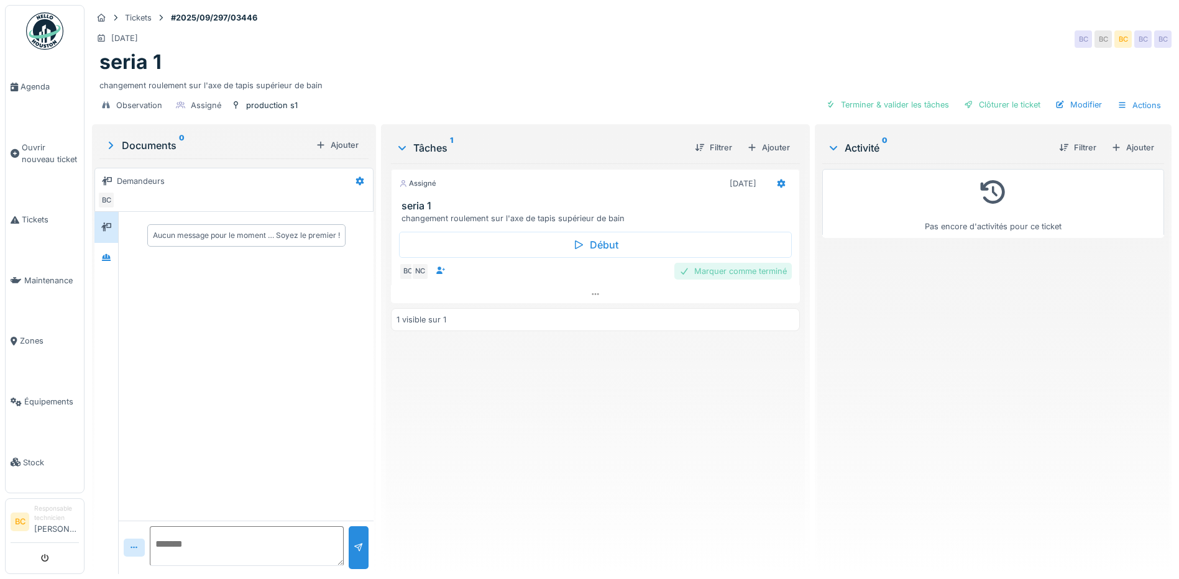
click at [719, 274] on div "Marquer comme terminé" at bounding box center [732, 271] width 117 height 17
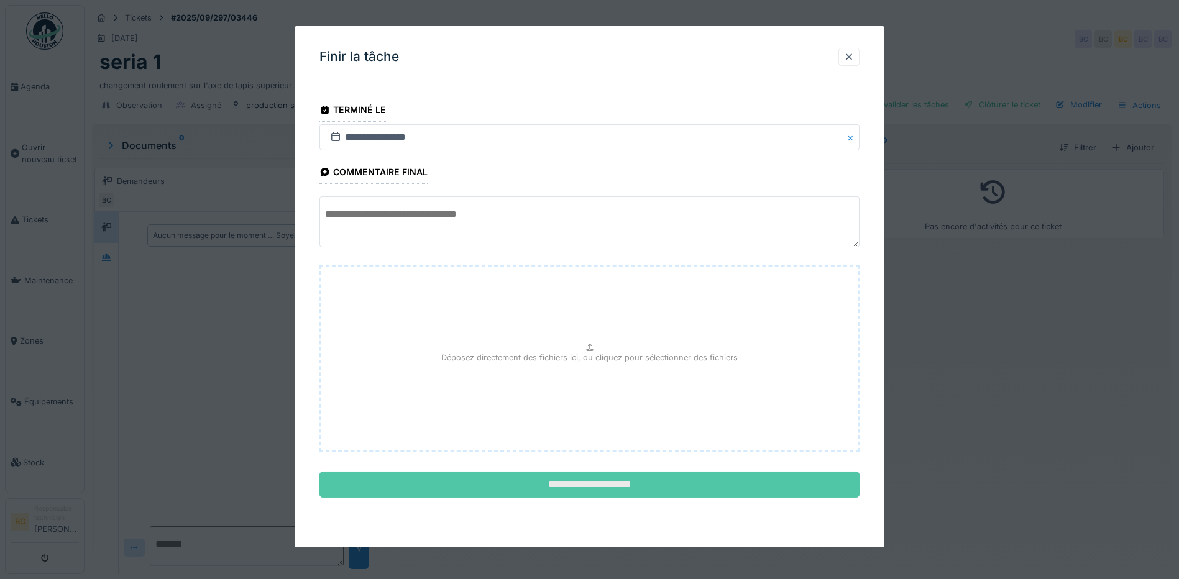
click at [558, 487] on input "**********" at bounding box center [589, 485] width 540 height 26
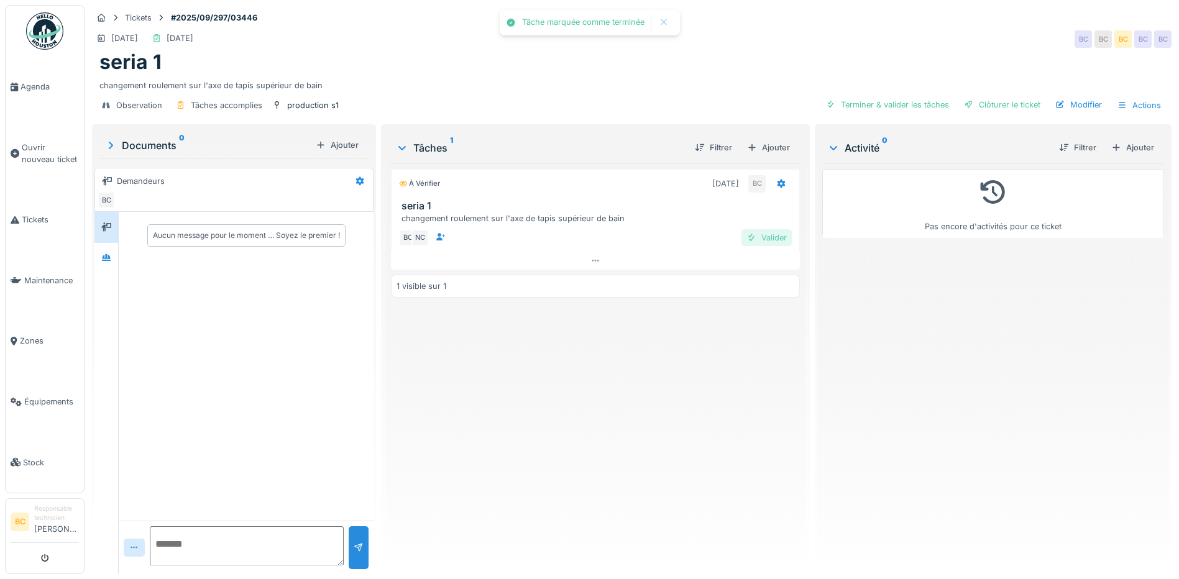
click at [768, 234] on div "Valider" at bounding box center [766, 237] width 50 height 17
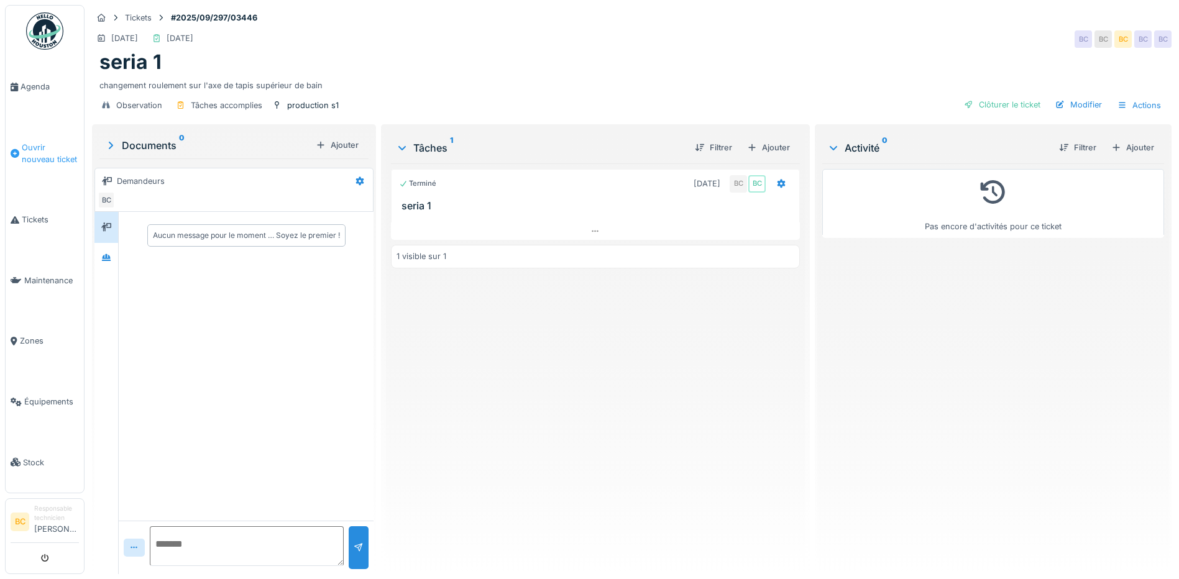
click at [44, 152] on span "Ouvrir nouveau ticket" at bounding box center [50, 154] width 57 height 24
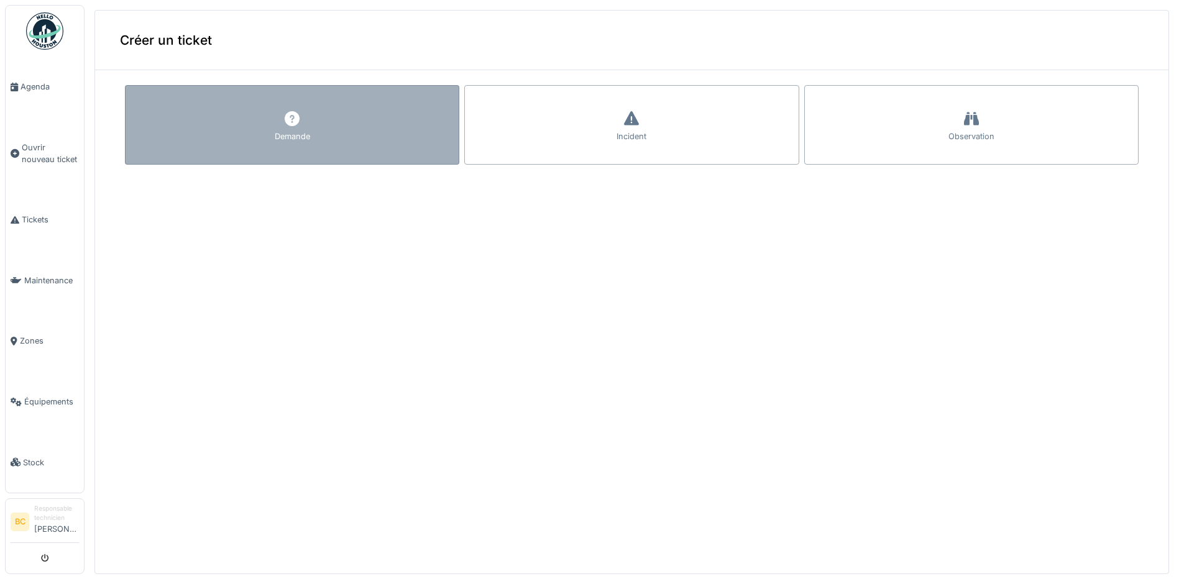
click at [247, 145] on div "Demande" at bounding box center [292, 125] width 334 height 80
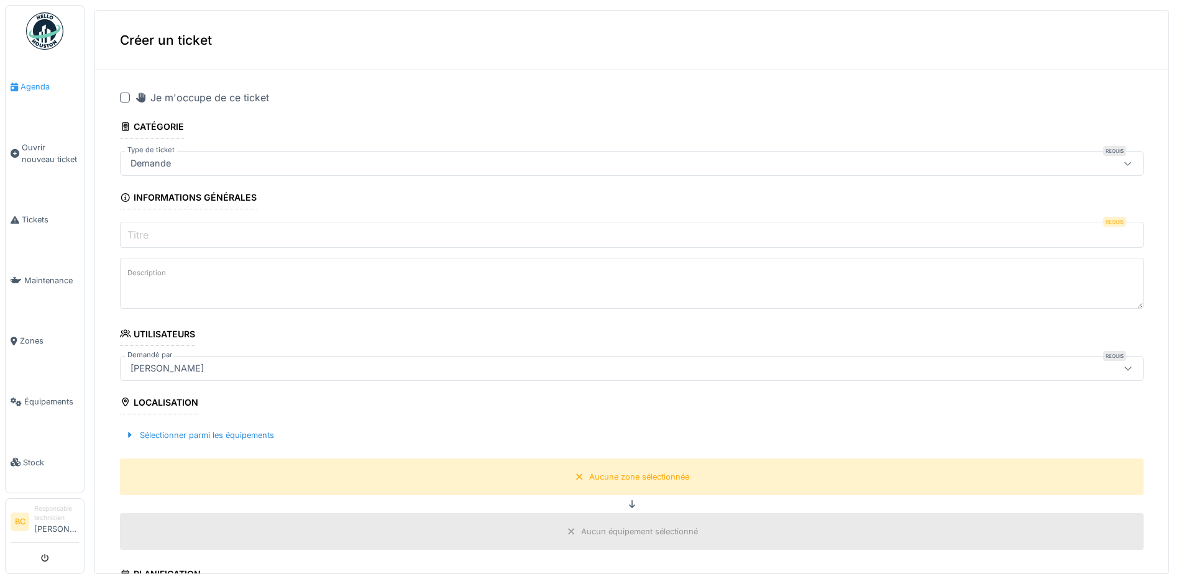
click at [29, 88] on span "Agenda" at bounding box center [50, 87] width 58 height 12
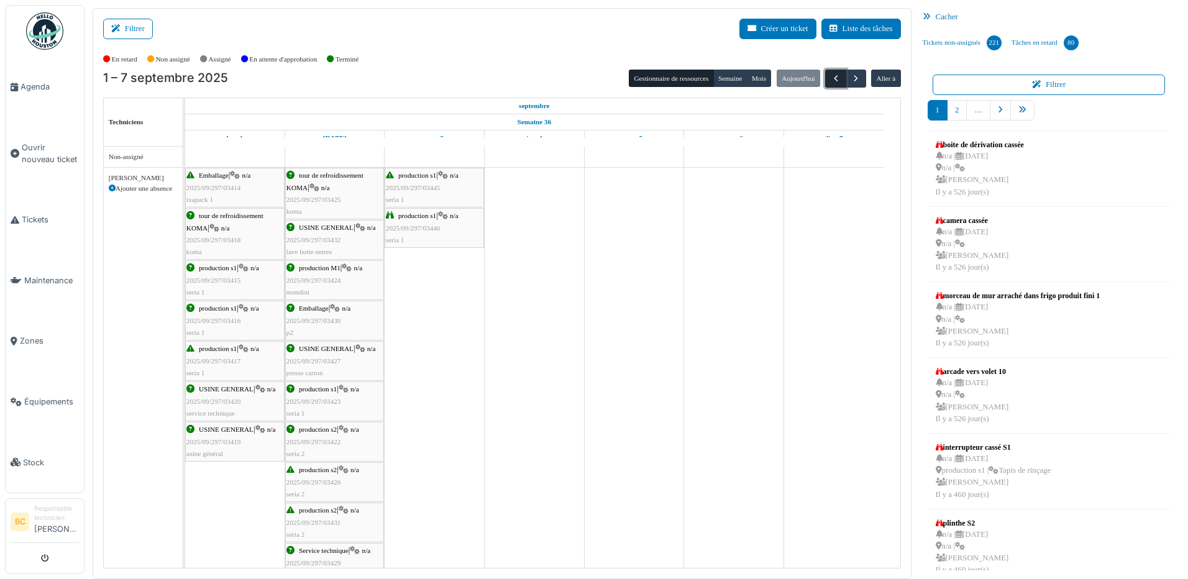
click at [831, 81] on span "button" at bounding box center [836, 78] width 11 height 11
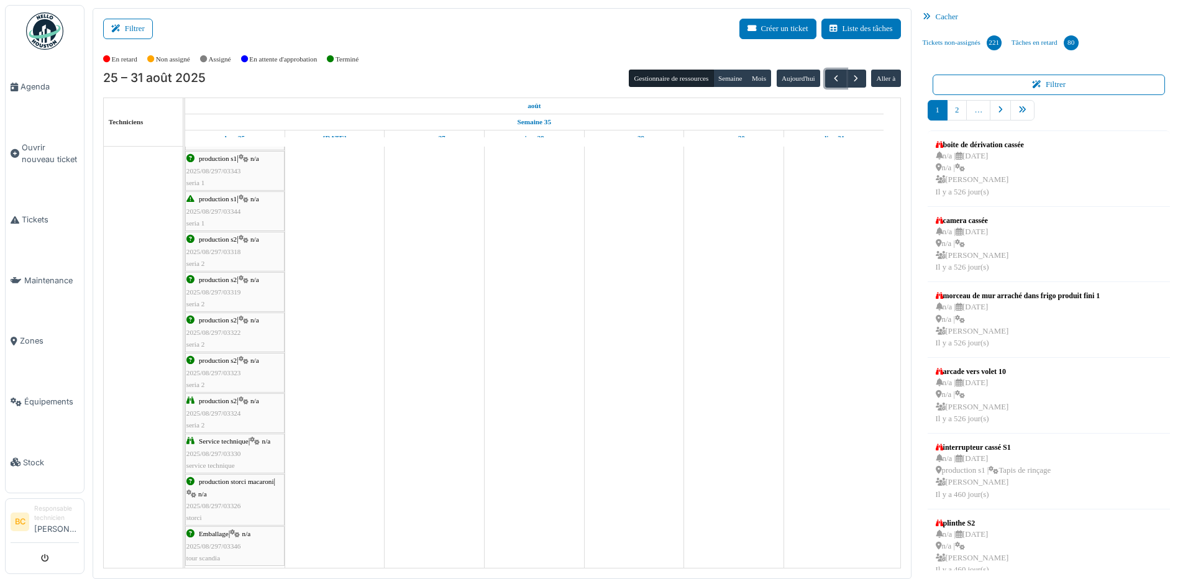
scroll to position [373, 0]
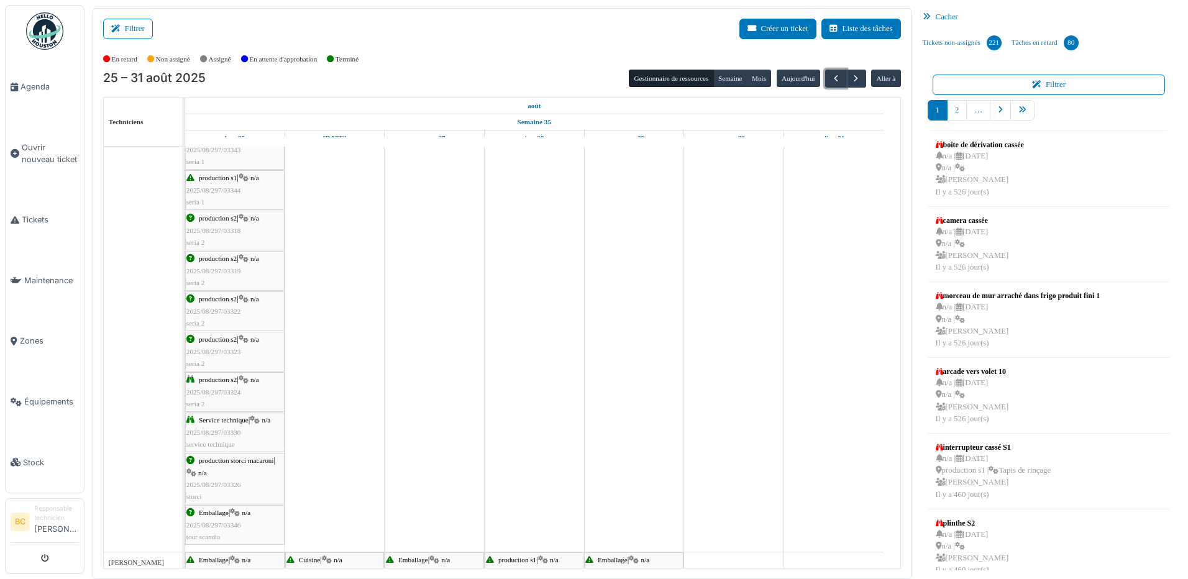
click at [231, 525] on span "2025/08/297/03346" at bounding box center [213, 524] width 55 height 7
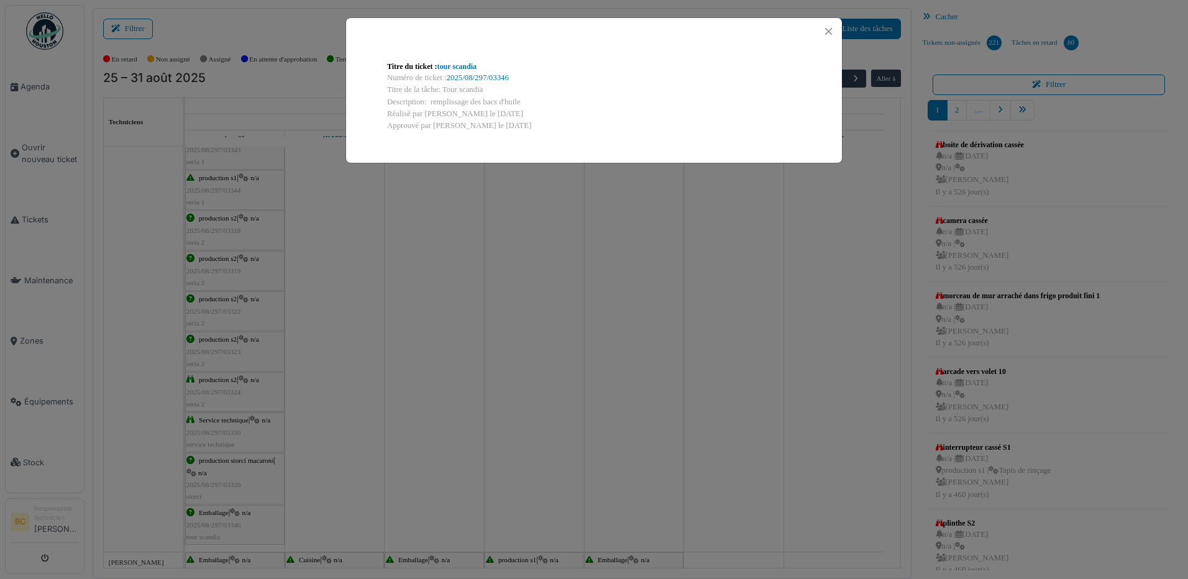
drag, startPoint x: 428, startPoint y: 102, endPoint x: 523, endPoint y: 102, distance: 94.5
click at [523, 102] on div "Description: remplissage des bacs d'huile" at bounding box center [594, 102] width 414 height 12
copy div "remplissage des bacs d'huile"
click at [47, 144] on div "Titre du ticket : tour scandia Numéro de ticket : 2025/08/297/03346 Titre de la…" at bounding box center [594, 289] width 1188 height 579
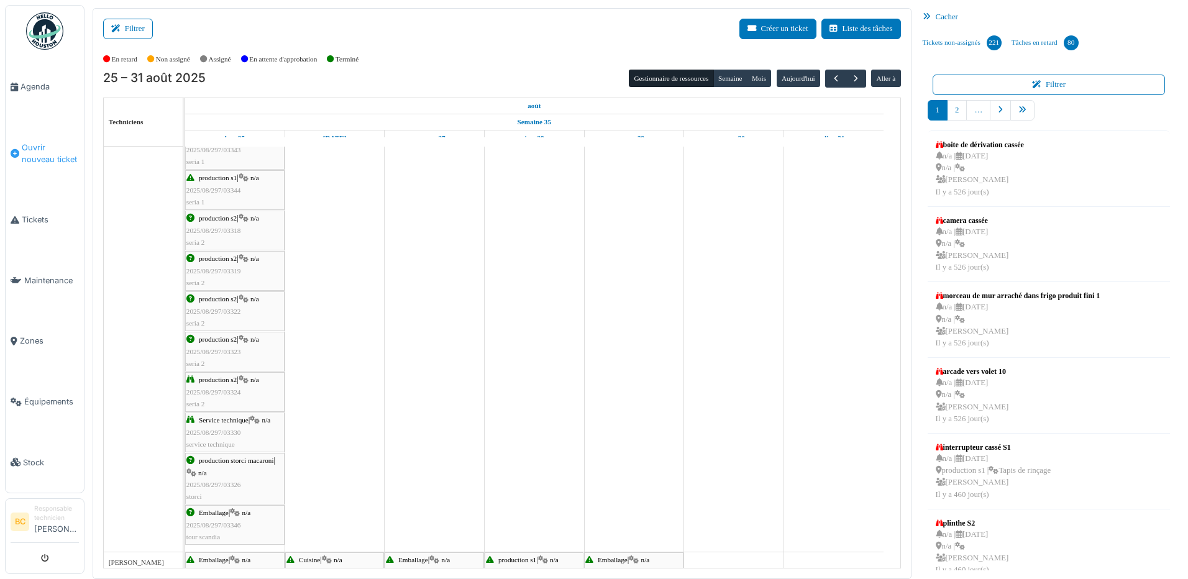
click at [47, 144] on span "Ouvrir nouveau ticket" at bounding box center [50, 154] width 57 height 24
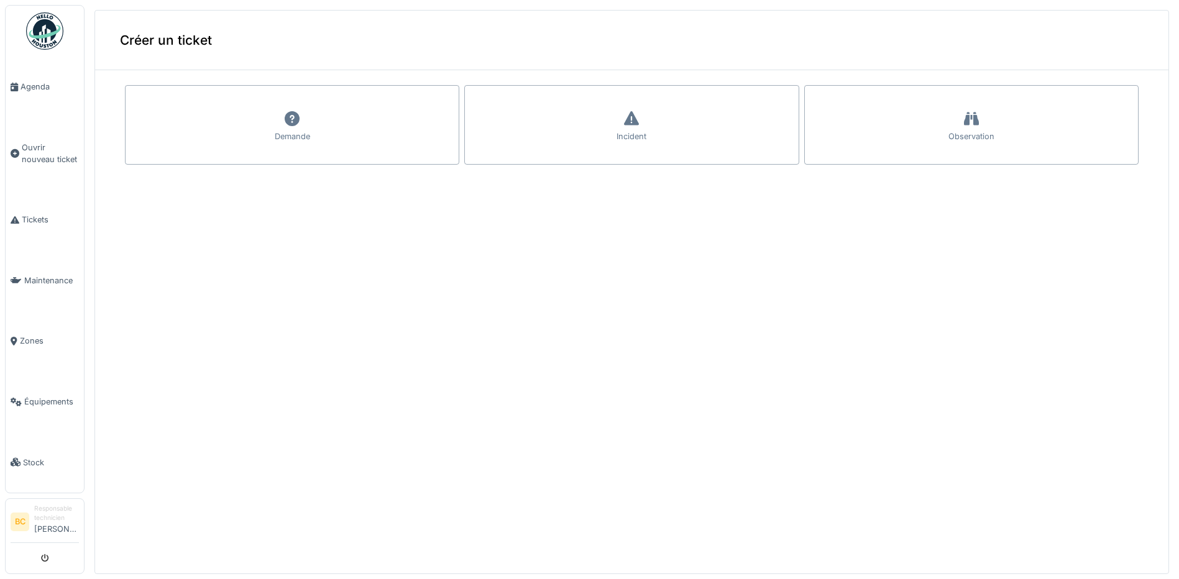
click at [283, 123] on icon at bounding box center [292, 118] width 19 height 15
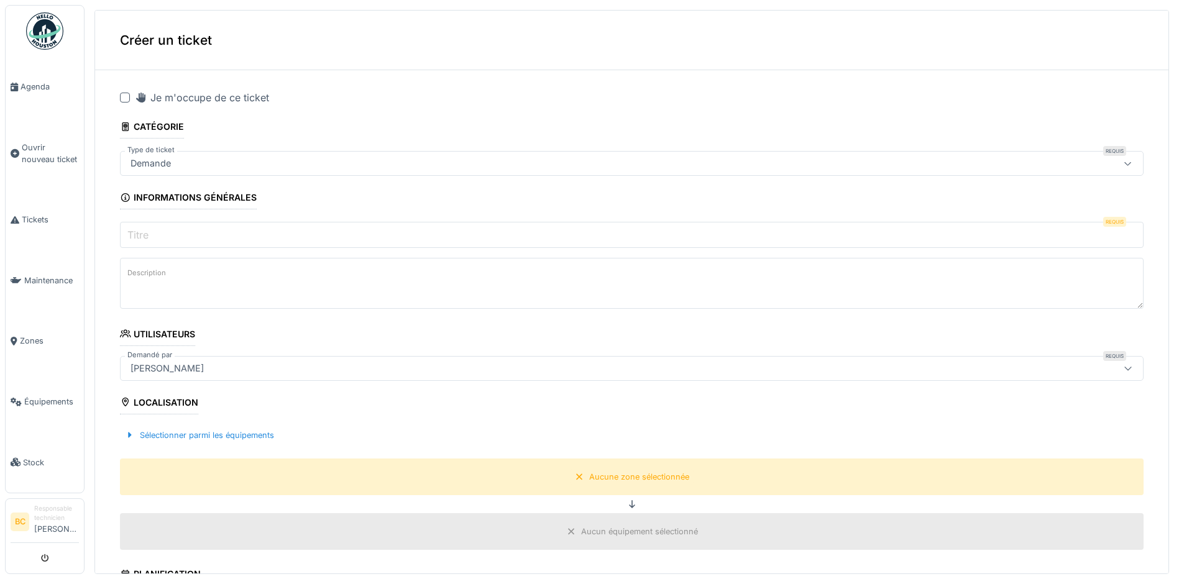
click at [127, 97] on div at bounding box center [125, 98] width 10 height 10
click at [166, 230] on input "Titre" at bounding box center [632, 235] width 1024 height 26
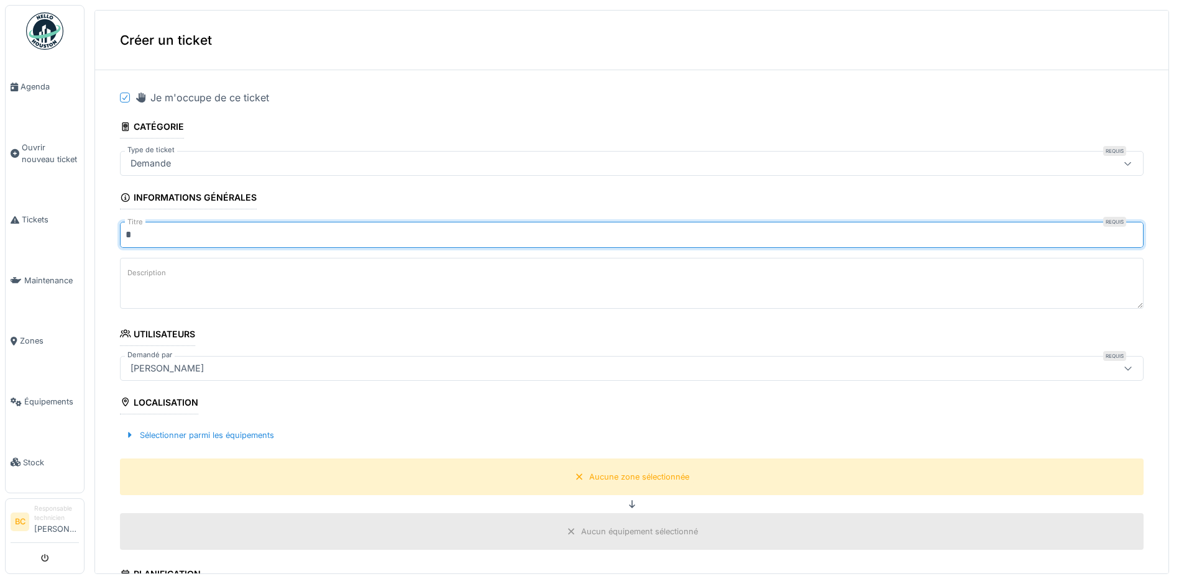
type input "**********"
click at [156, 287] on textarea "Description" at bounding box center [632, 283] width 1024 height 51
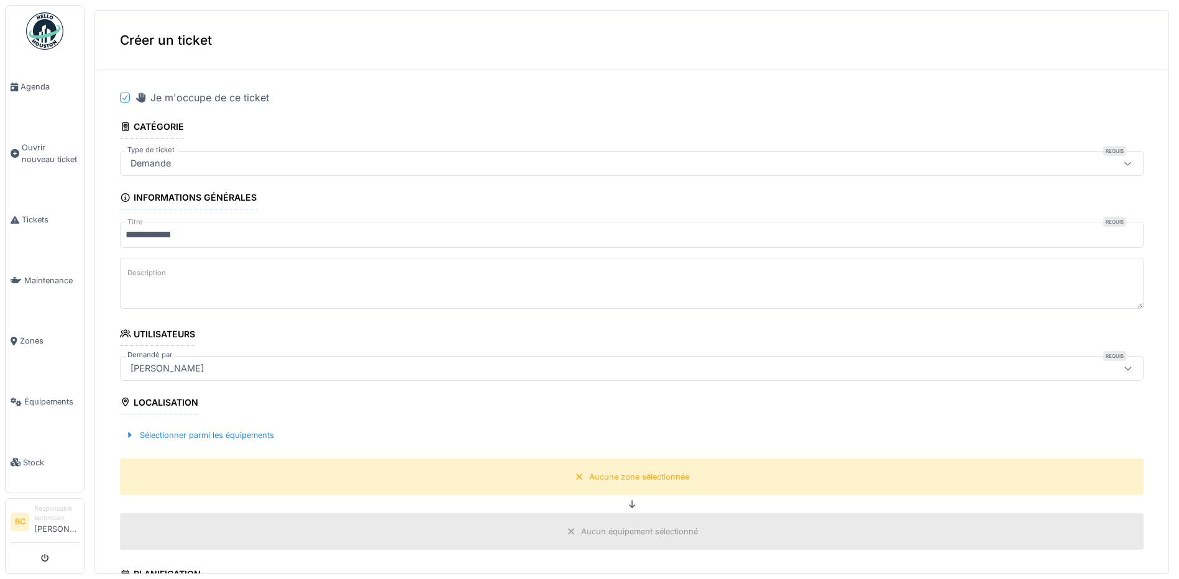
paste textarea "**********"
type textarea "**********"
click at [616, 477] on div "Aucune zone sélectionnée" at bounding box center [639, 477] width 100 height 12
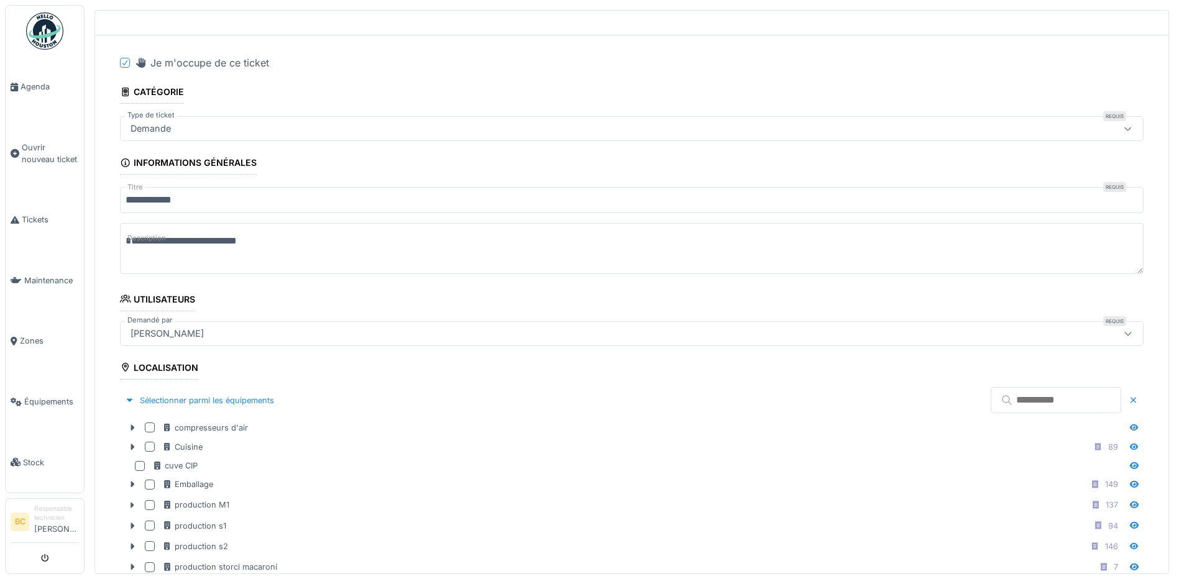
scroll to position [62, 0]
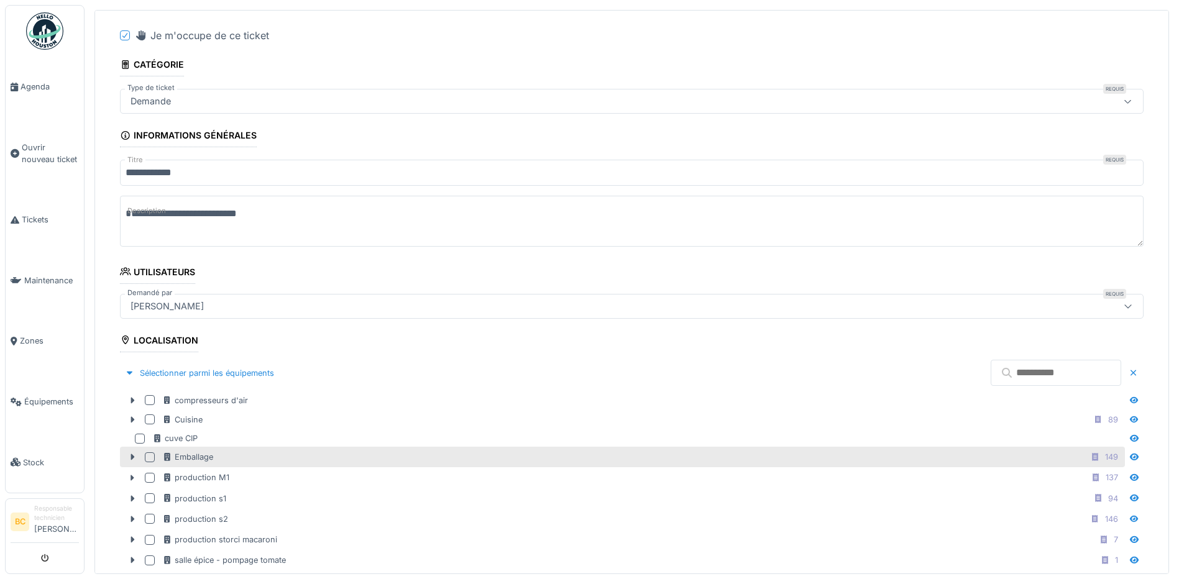
click at [219, 462] on div "Emballage 149" at bounding box center [642, 457] width 960 height 16
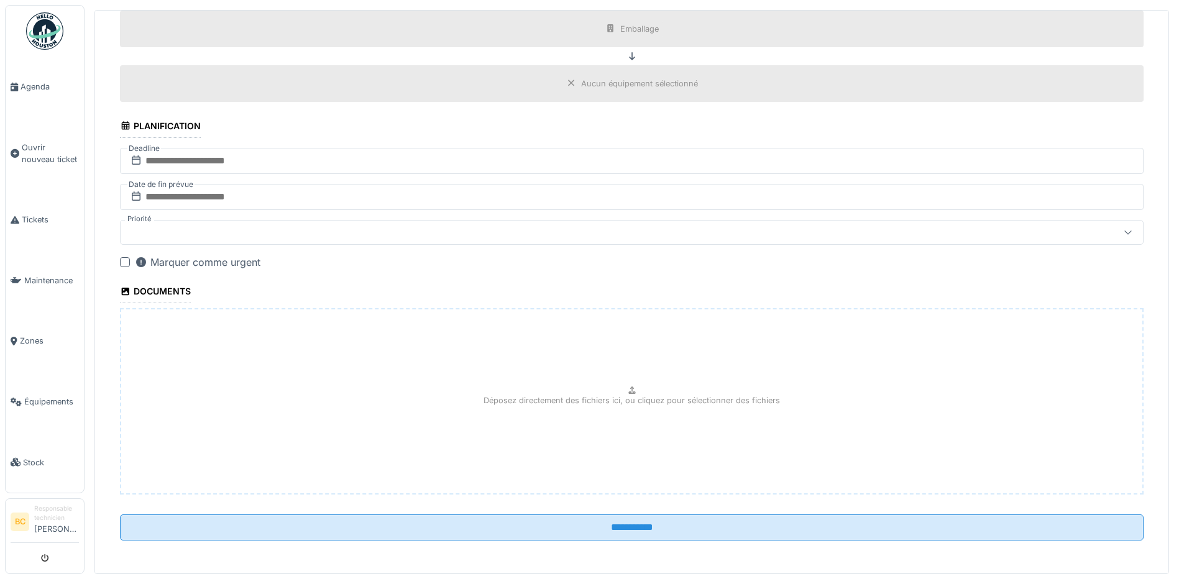
scroll to position [790, 0]
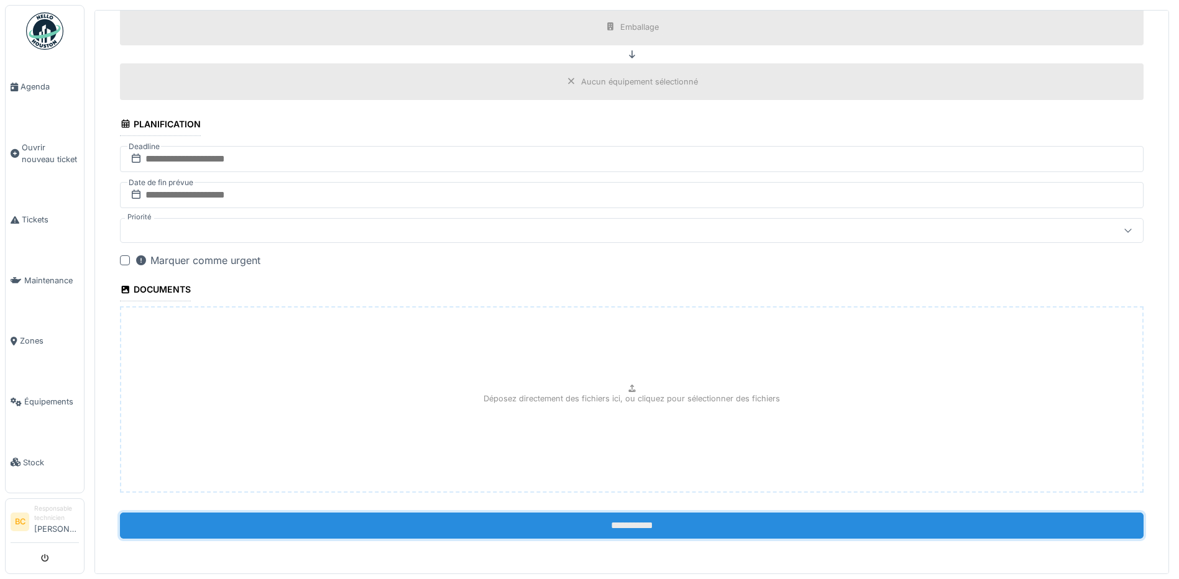
click at [587, 525] on input "**********" at bounding box center [632, 526] width 1024 height 26
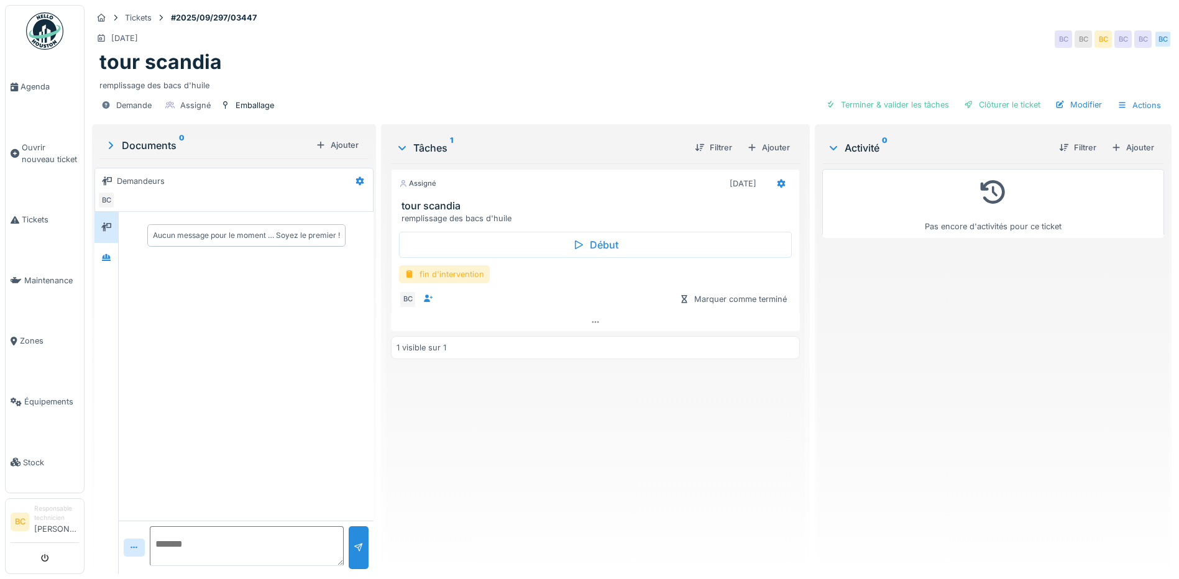
click at [469, 272] on div "fin d'intervention" at bounding box center [444, 274] width 91 height 18
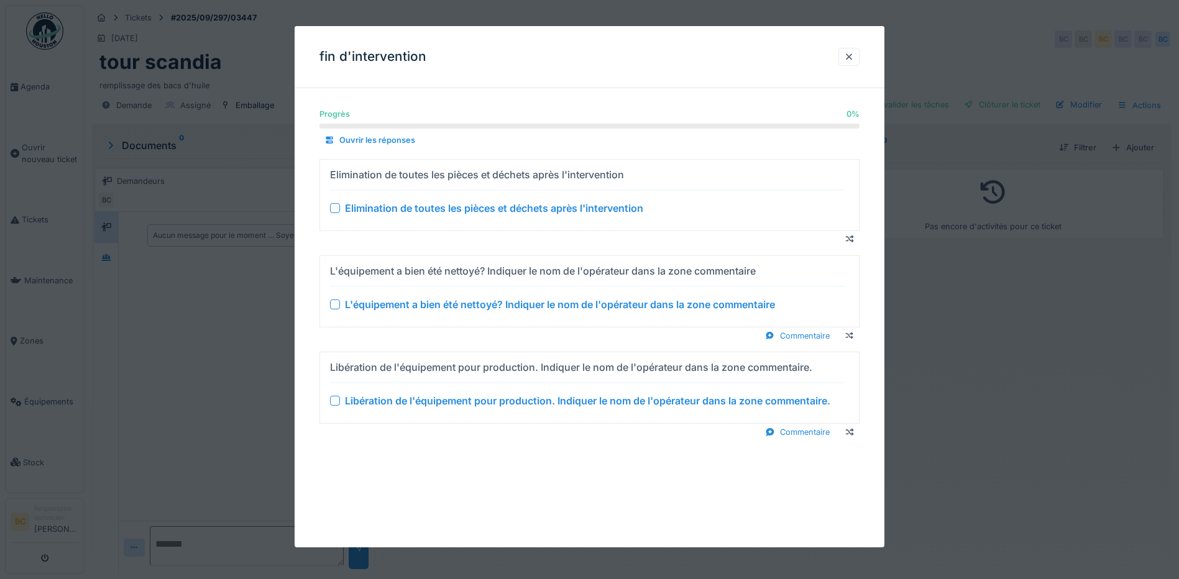
click at [472, 205] on div "Elimination de toutes les pièces et déchets après l'intervention" at bounding box center [494, 208] width 298 height 15
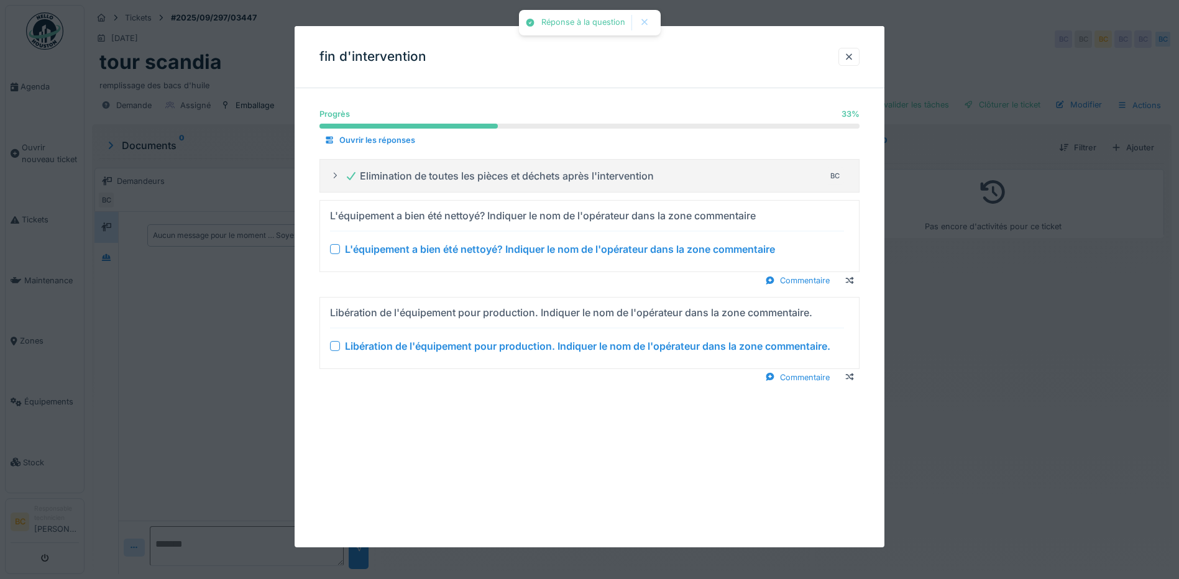
click at [489, 252] on div "L'équipement a bien été nettoyé? Indiquer le nom de l'opérateur dans la zone co…" at bounding box center [560, 249] width 430 height 15
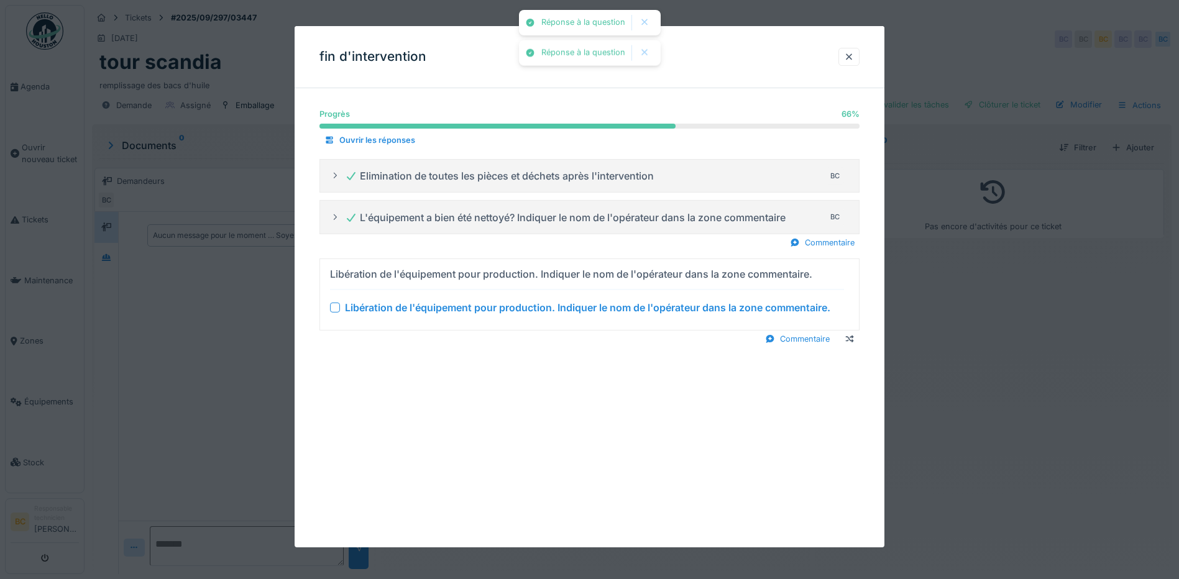
click at [499, 311] on div "Libération de l'équipement pour production. Indiquer le nom de l'opérateur dans…" at bounding box center [587, 307] width 485 height 15
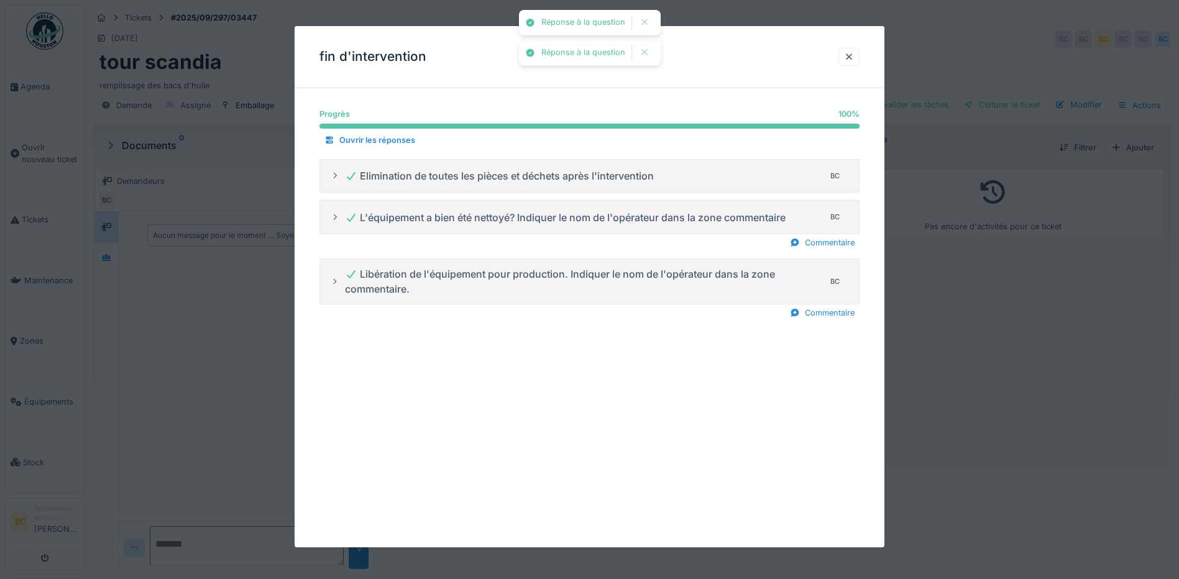
click at [925, 352] on div at bounding box center [589, 289] width 1179 height 579
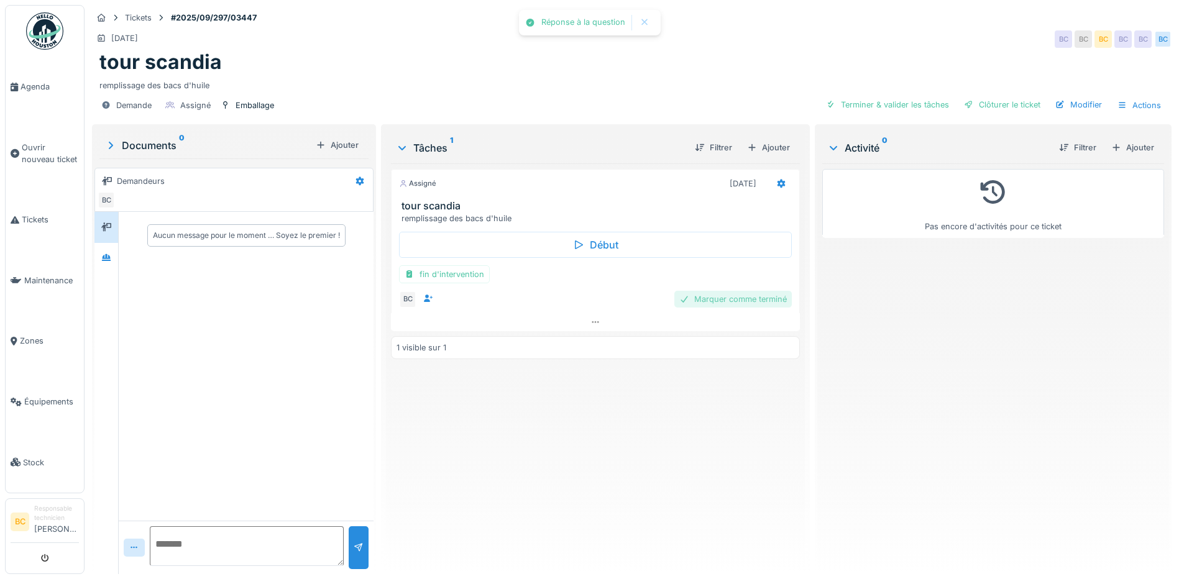
click at [748, 299] on div "Marquer comme terminé" at bounding box center [732, 299] width 117 height 17
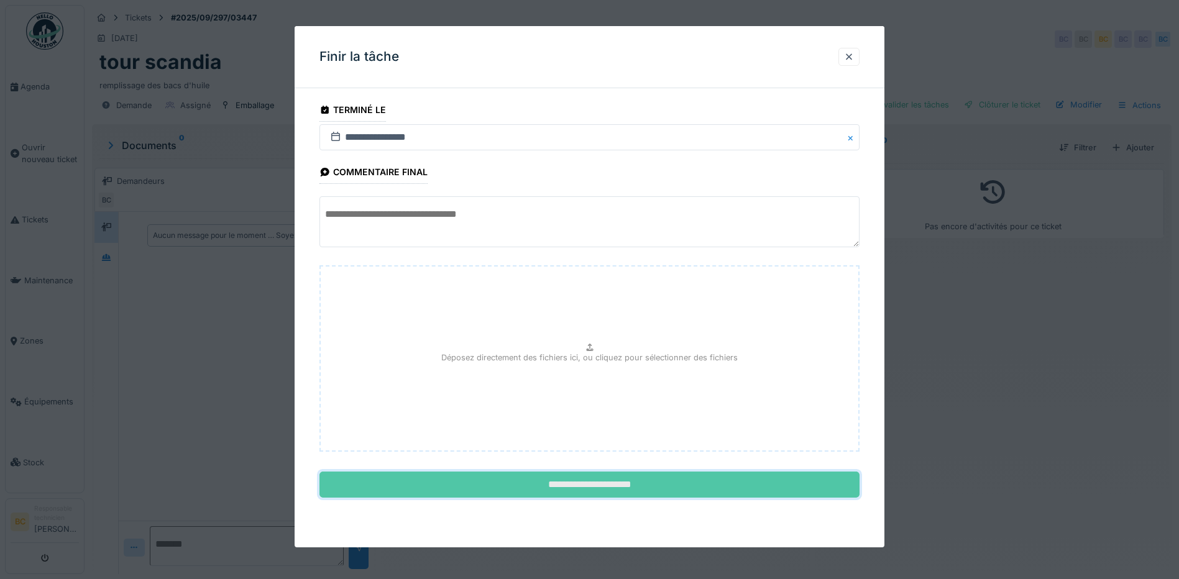
click at [633, 482] on input "**********" at bounding box center [589, 485] width 540 height 26
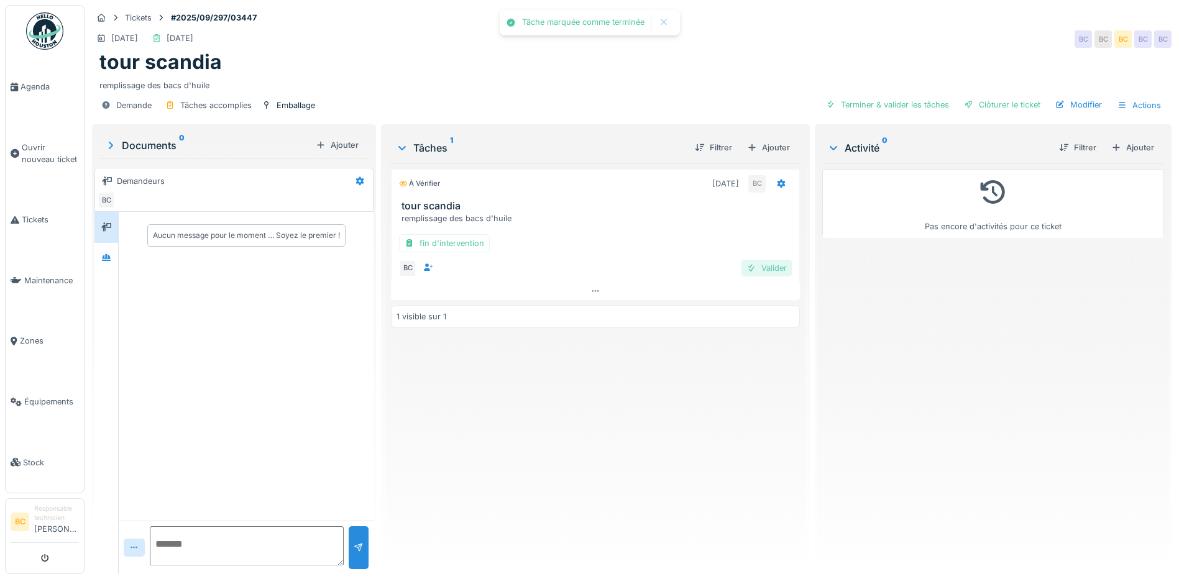
click at [758, 264] on div "Valider" at bounding box center [766, 268] width 50 height 17
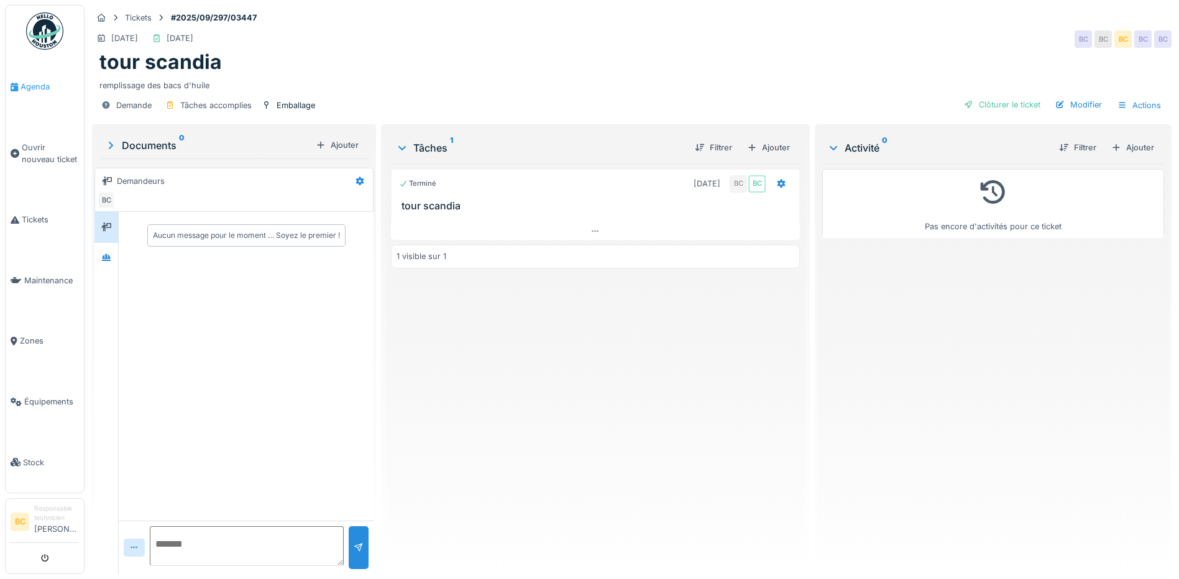
click at [35, 87] on span "Agenda" at bounding box center [50, 87] width 58 height 12
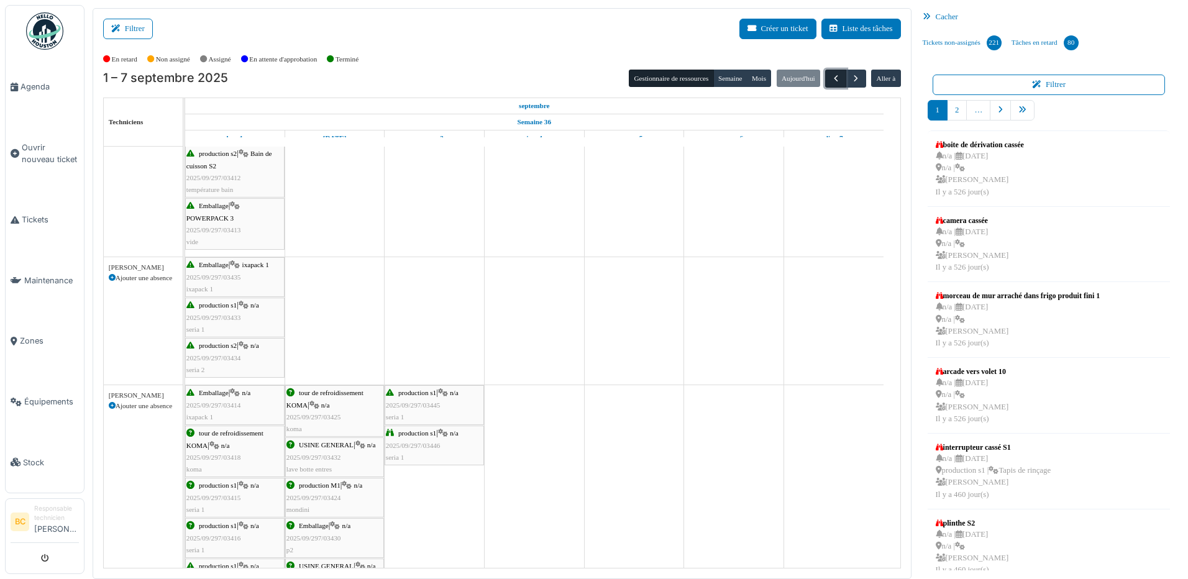
click at [831, 79] on span "button" at bounding box center [836, 78] width 11 height 11
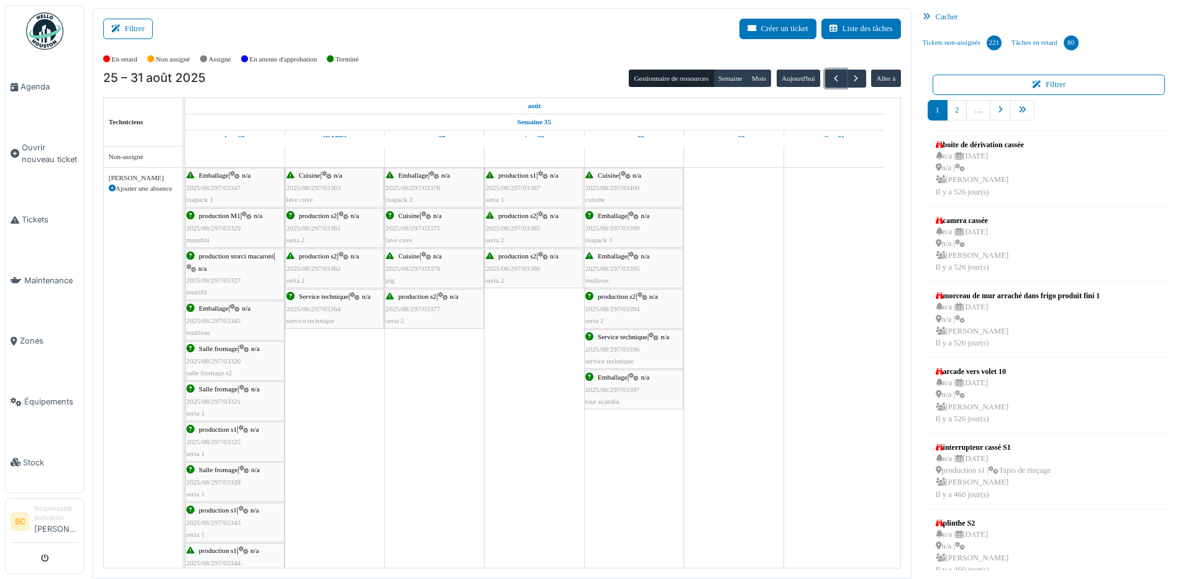
click at [224, 231] on span "2025/08/297/03329" at bounding box center [213, 227] width 55 height 7
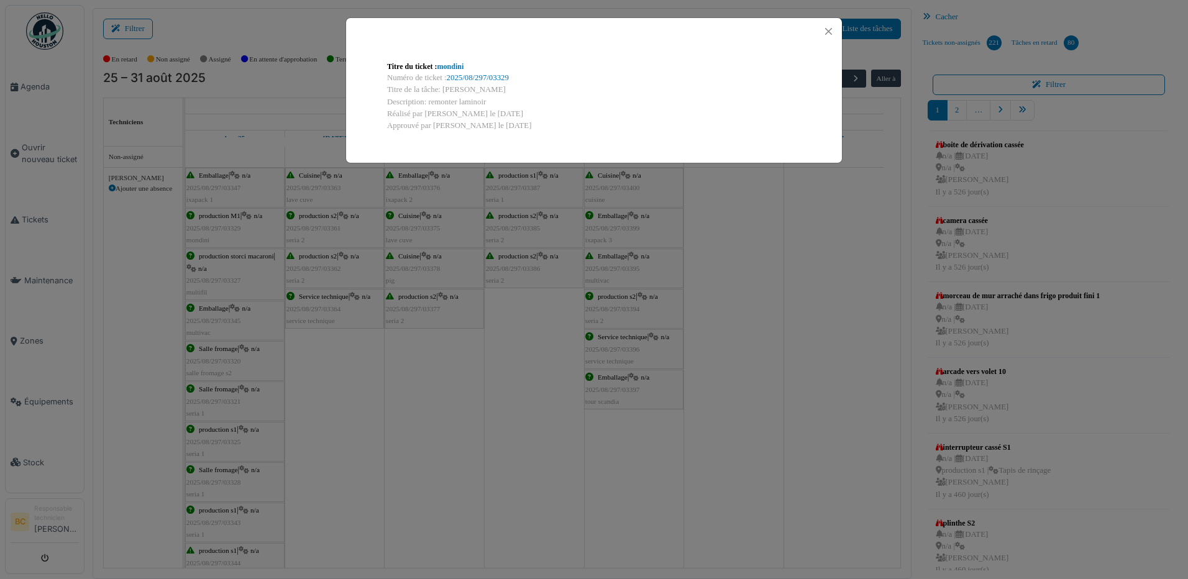
click at [224, 231] on div "Titre du ticket : mondini Numéro de ticket : 2025/08/297/03329 Titre de la tâch…" at bounding box center [594, 289] width 1188 height 579
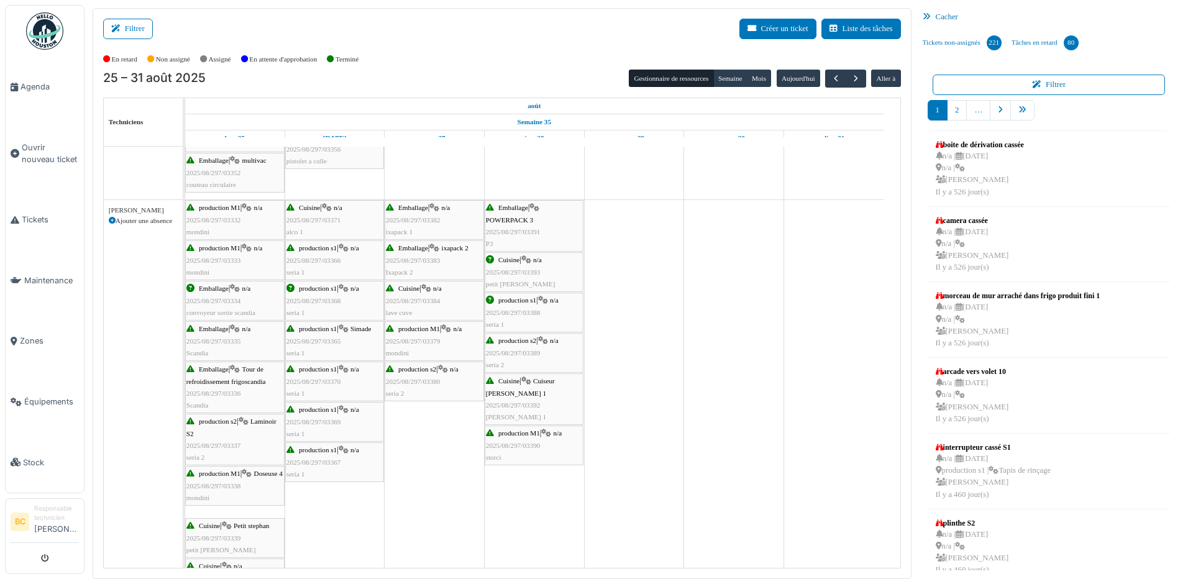
click at [226, 222] on span "2025/08/297/03332" at bounding box center [213, 219] width 55 height 7
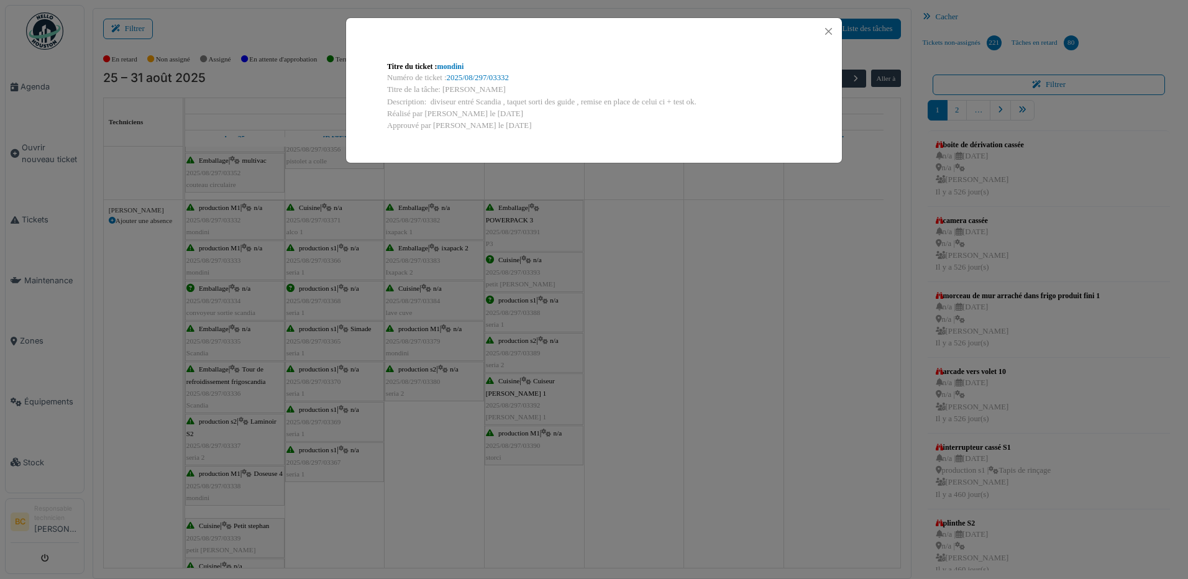
click at [226, 222] on div "Titre du ticket : mondini Numéro de ticket : 2025/08/297/03332 Titre de la tâch…" at bounding box center [594, 289] width 1188 height 579
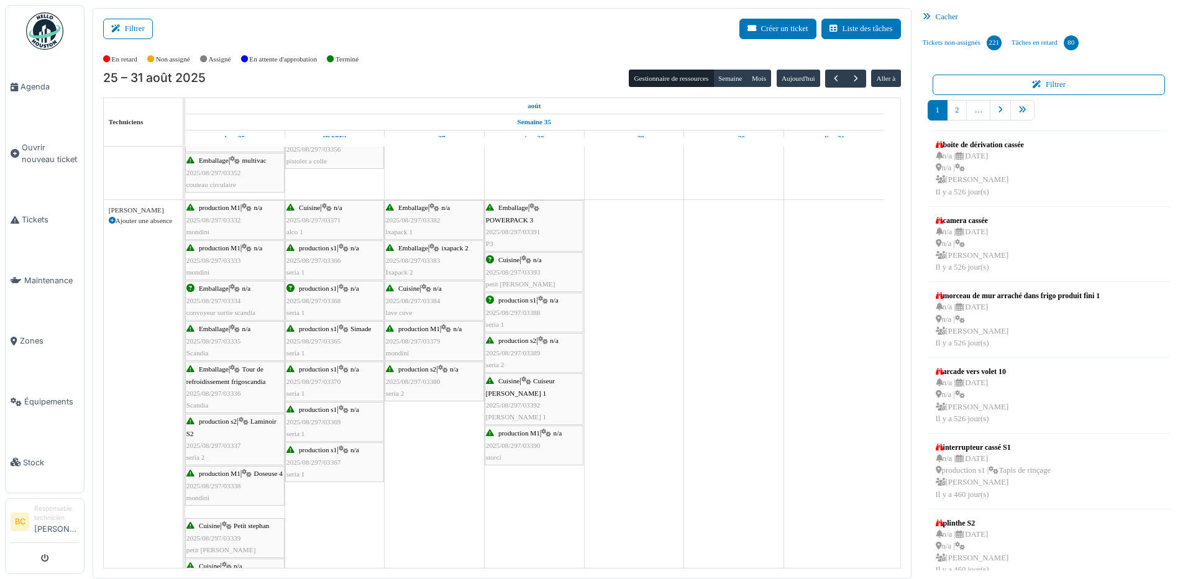
click at [224, 257] on span "2025/08/297/03333" at bounding box center [213, 260] width 55 height 7
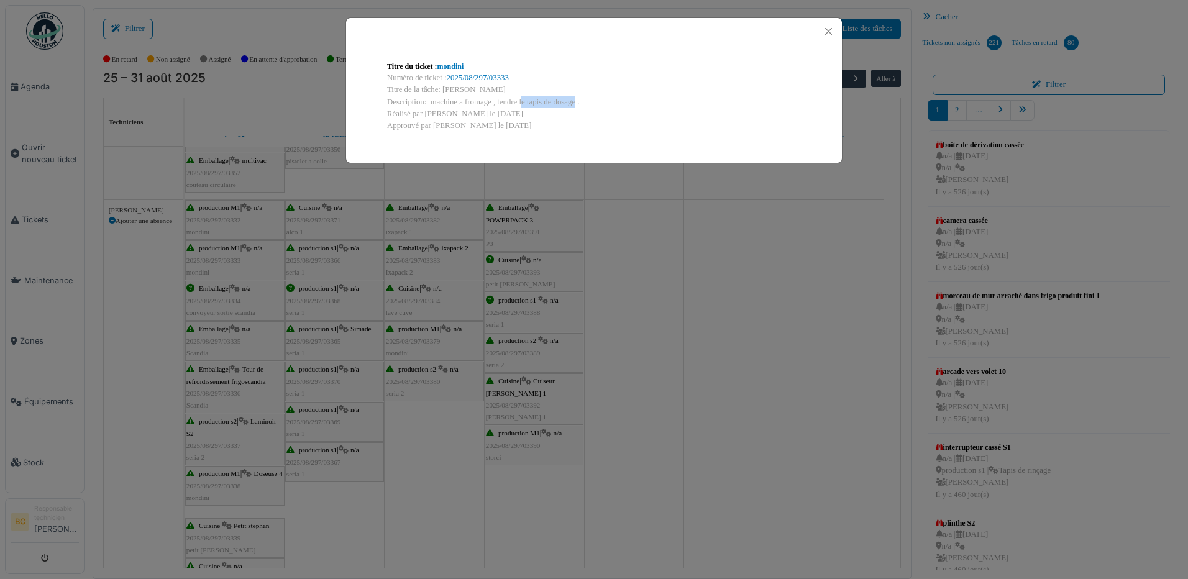
drag, startPoint x: 496, startPoint y: 101, endPoint x: 544, endPoint y: 102, distance: 48.5
click at [544, 102] on div "Description: machine a fromage , tendre le tapis de dosage ." at bounding box center [594, 102] width 414 height 12
click at [669, 204] on div "Titre du ticket : mondini Numéro de ticket : 2025/08/297/03333 Titre de la tâch…" at bounding box center [594, 289] width 1188 height 579
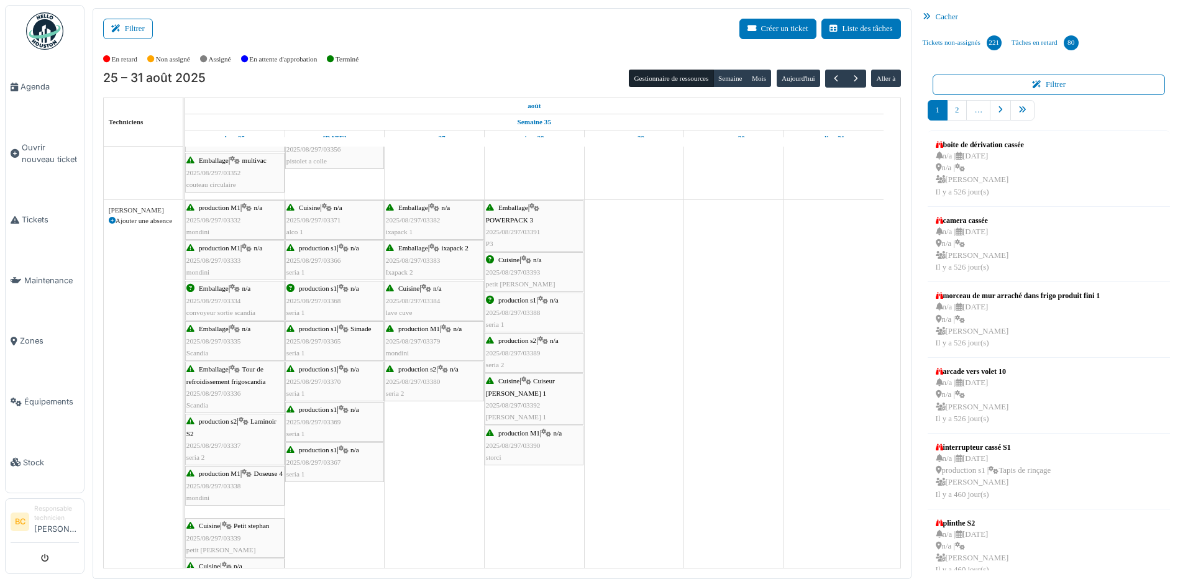
click at [415, 339] on span "2025/08/297/03379" at bounding box center [413, 340] width 55 height 7
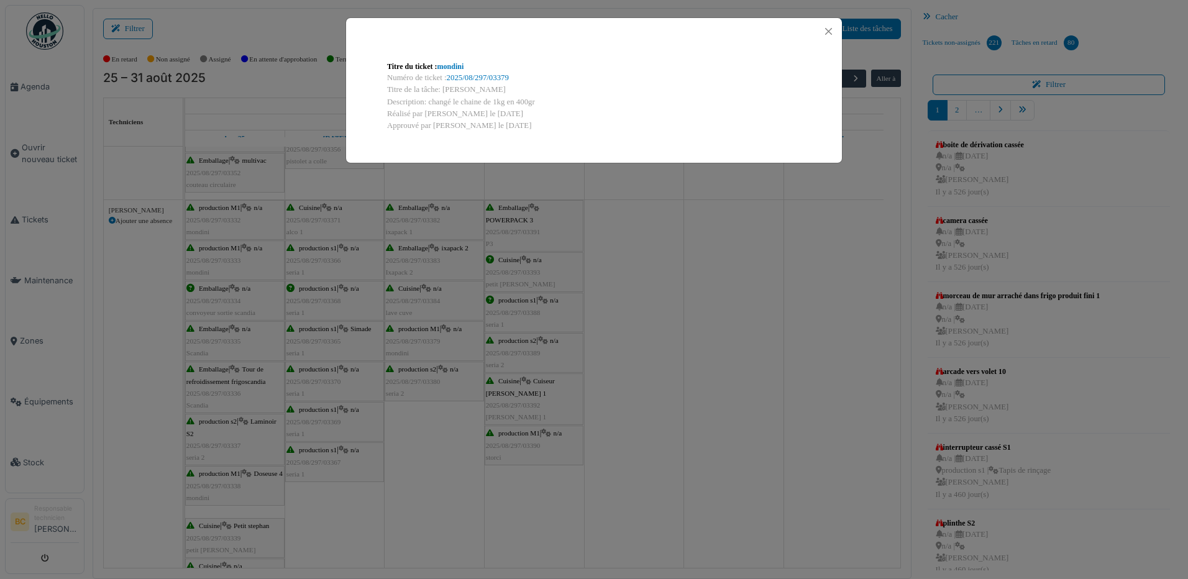
click at [415, 337] on div "Titre du ticket : mondini Numéro de ticket : 2025/08/297/03379 Titre de la tâch…" at bounding box center [594, 289] width 1188 height 579
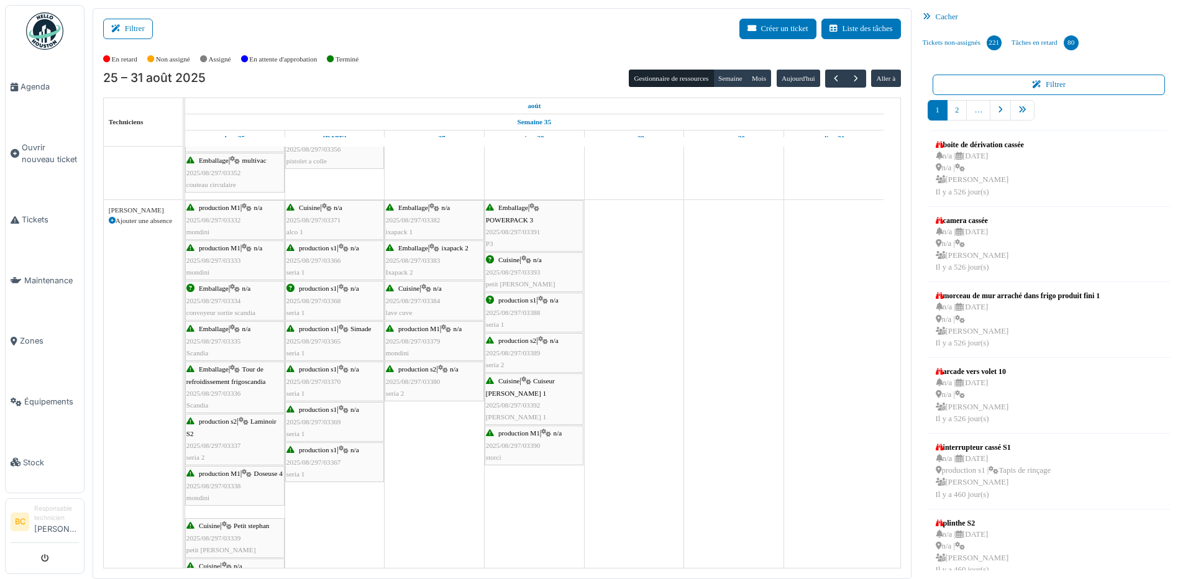
click at [205, 226] on div "production M1 | n/a 2025/08/297/03332 mondini" at bounding box center [234, 220] width 97 height 36
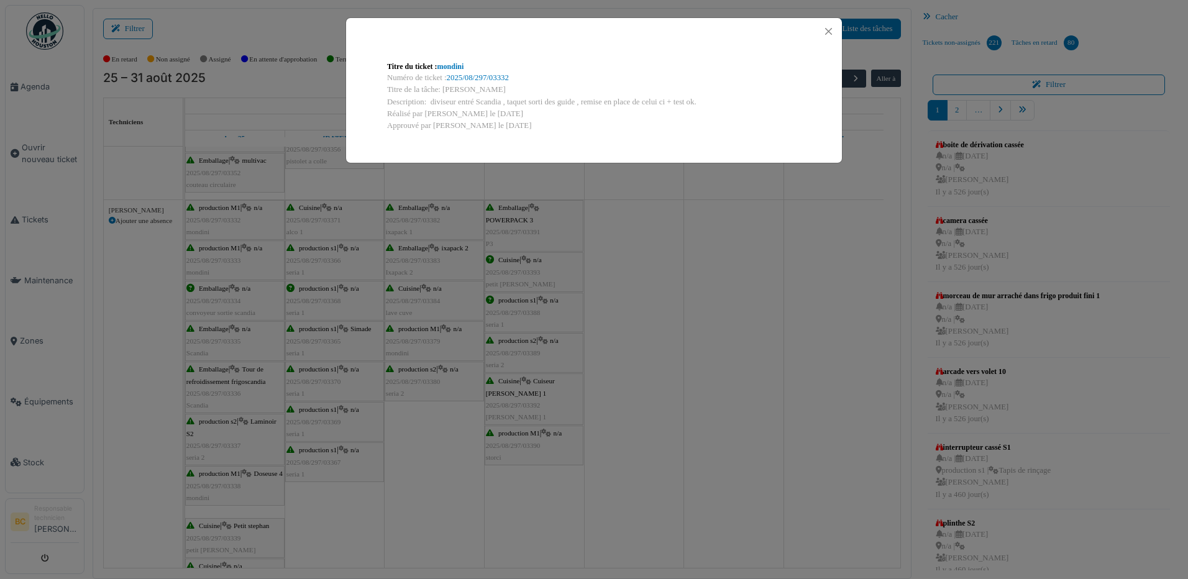
click at [219, 266] on div "Titre du ticket : mondini Numéro de ticket : 2025/08/297/03332 Titre de la tâch…" at bounding box center [594, 289] width 1188 height 579
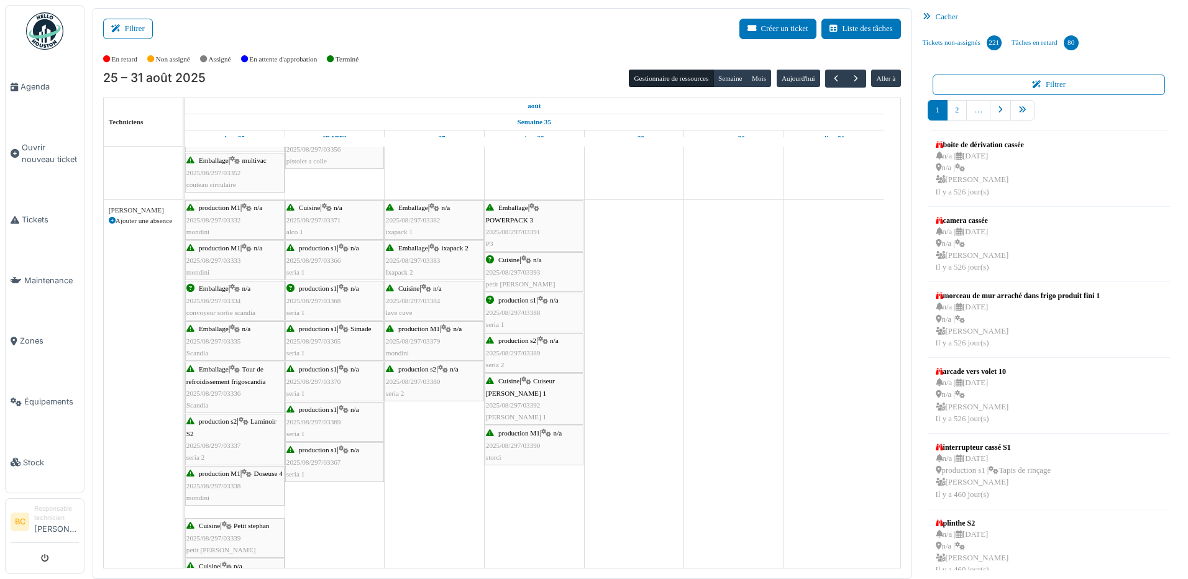
click at [219, 266] on div "production M1 | n/a 2025/08/297/03333 mondini" at bounding box center [234, 260] width 97 height 36
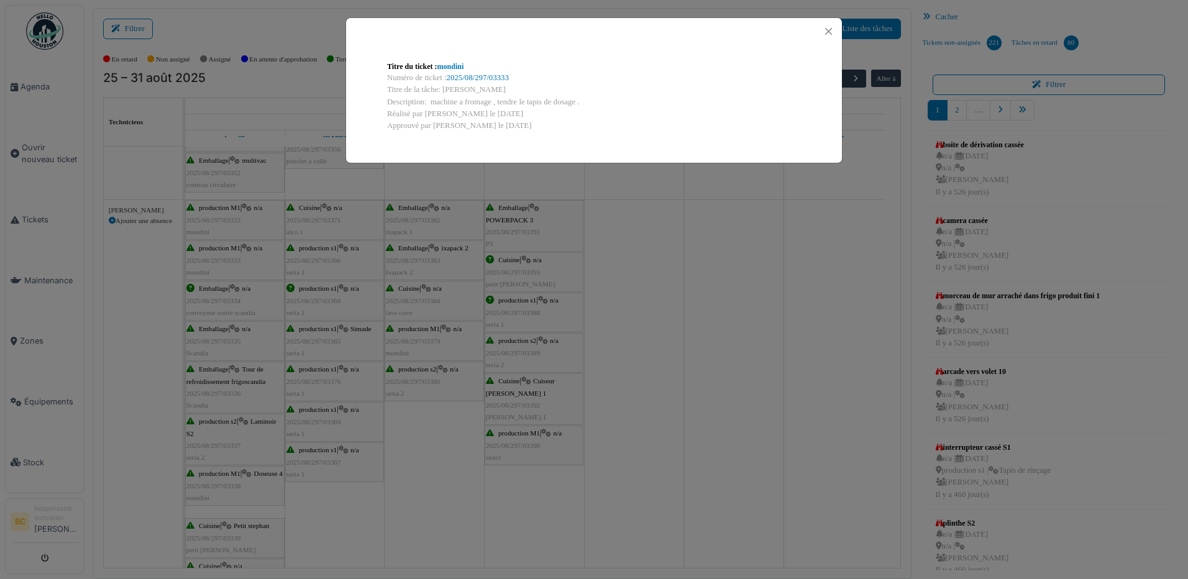
click at [420, 347] on div "Titre du ticket : mondini Numéro de ticket : 2025/08/297/03333 Titre de la tâch…" at bounding box center [594, 289] width 1188 height 579
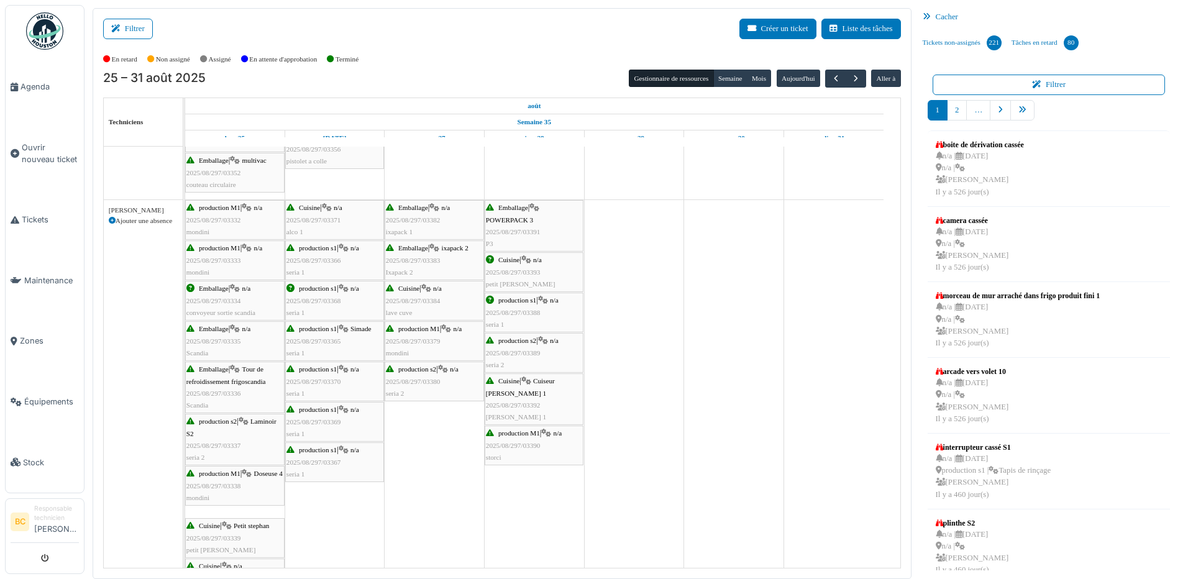
click at [418, 336] on div "production M1 | n/a 2025/08/297/03379 mondini" at bounding box center [434, 341] width 97 height 36
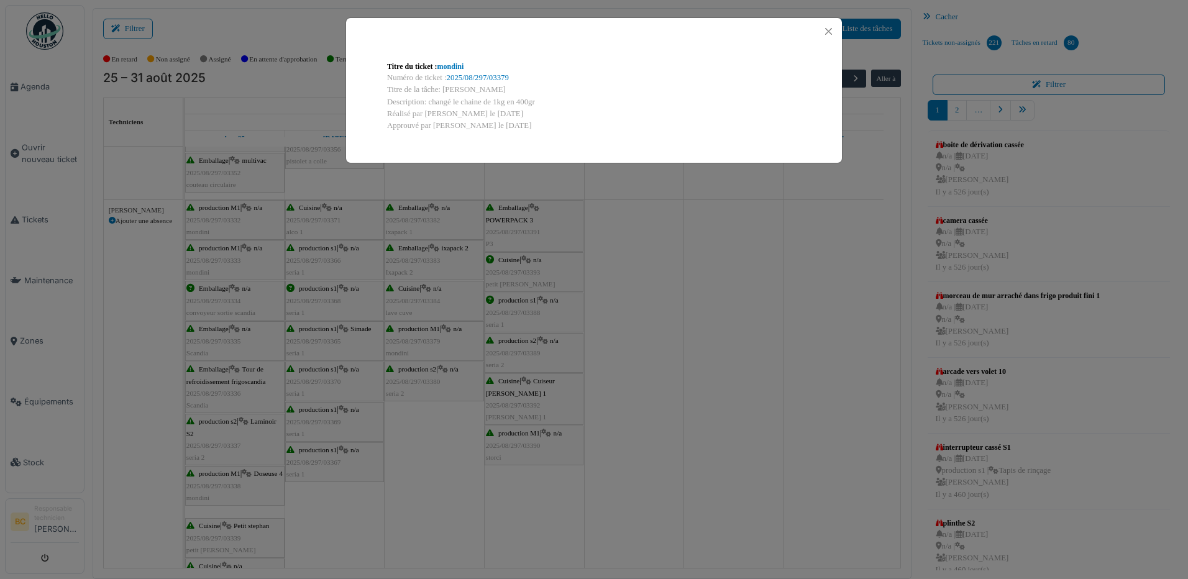
drag, startPoint x: 427, startPoint y: 102, endPoint x: 548, endPoint y: 96, distance: 120.7
click at [548, 96] on div "Description: changé le chaine de 1kg en 400gr" at bounding box center [594, 102] width 414 height 12
copy div "changé le chaine de 1kg en 400gr"
click at [626, 261] on div "Titre du ticket : mondini Numéro de ticket : 2025/08/297/03379 Titre de la tâch…" at bounding box center [594, 289] width 1188 height 579
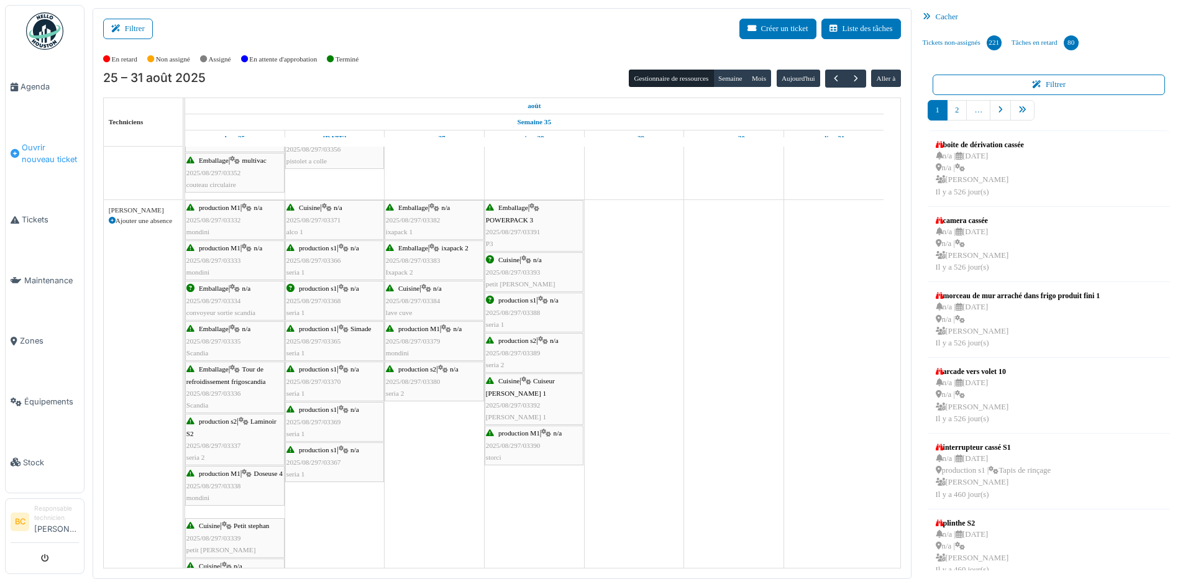
click at [52, 144] on span "Ouvrir nouveau ticket" at bounding box center [50, 154] width 57 height 24
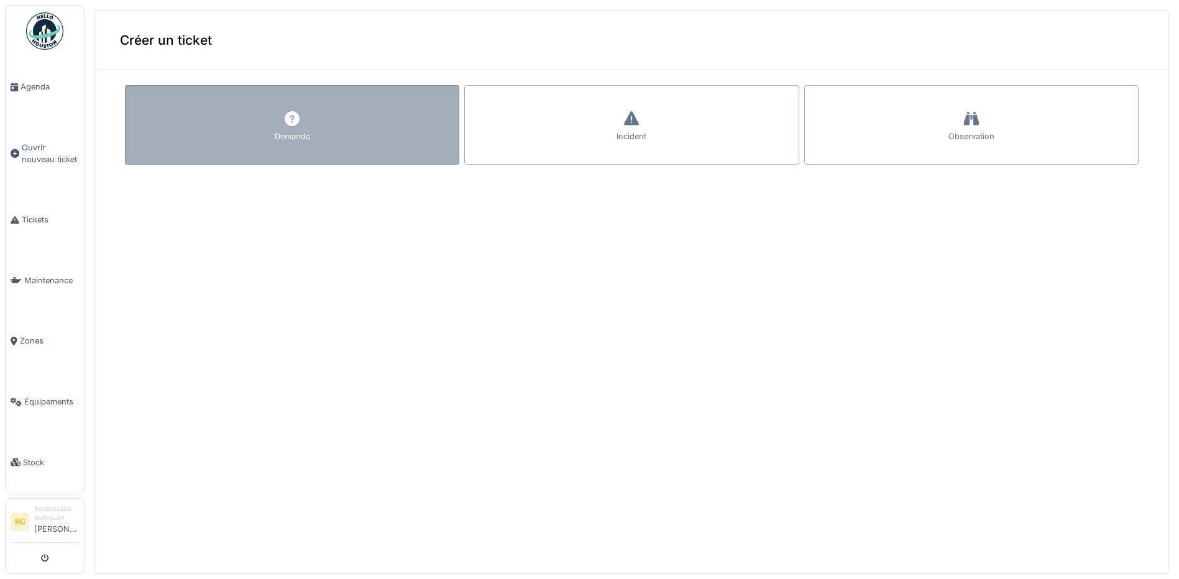
click at [309, 123] on div "Demande" at bounding box center [292, 125] width 334 height 80
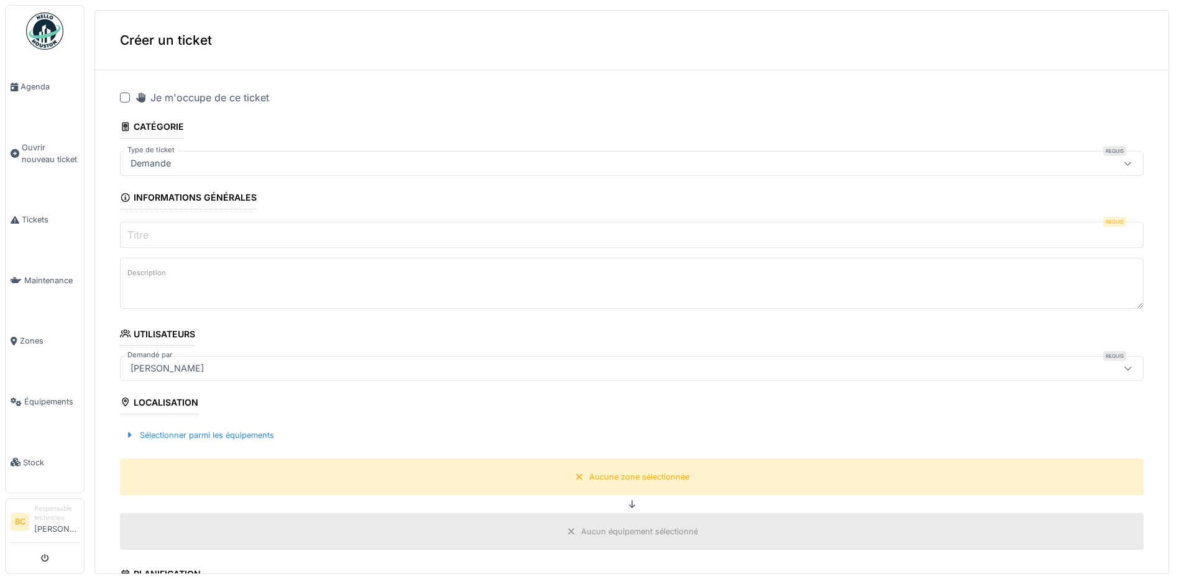
click at [124, 96] on div at bounding box center [125, 98] width 10 height 10
click at [142, 235] on label "Titre" at bounding box center [138, 234] width 26 height 15
click at [142, 235] on input "Titre" at bounding box center [632, 235] width 1024 height 26
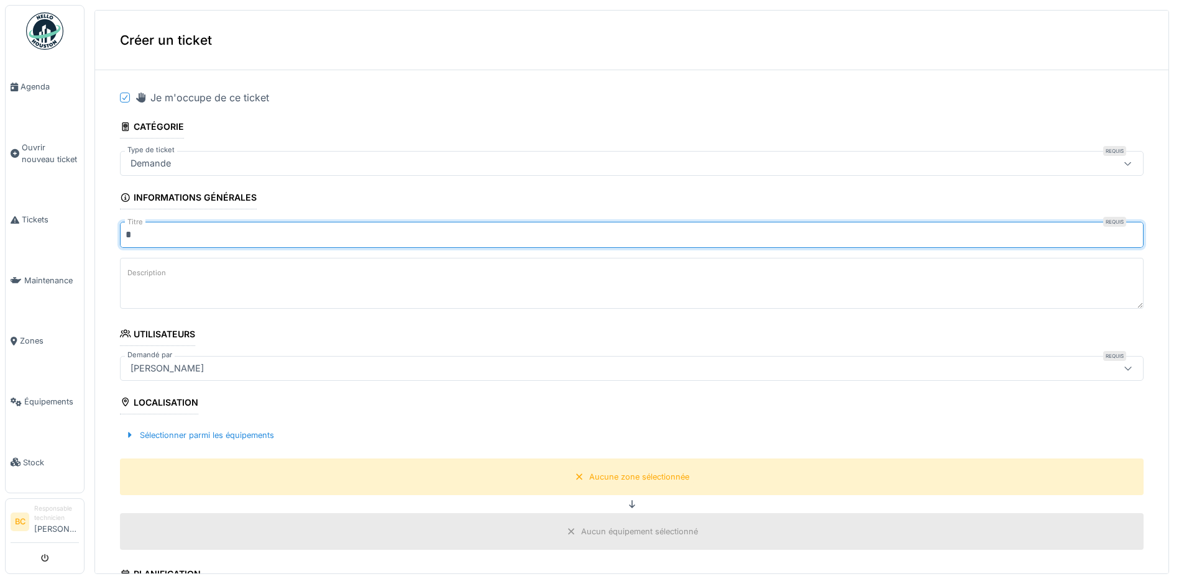
type input "*******"
click at [161, 277] on label "Description" at bounding box center [147, 273] width 44 height 16
click at [161, 277] on textarea "Description" at bounding box center [632, 283] width 1024 height 51
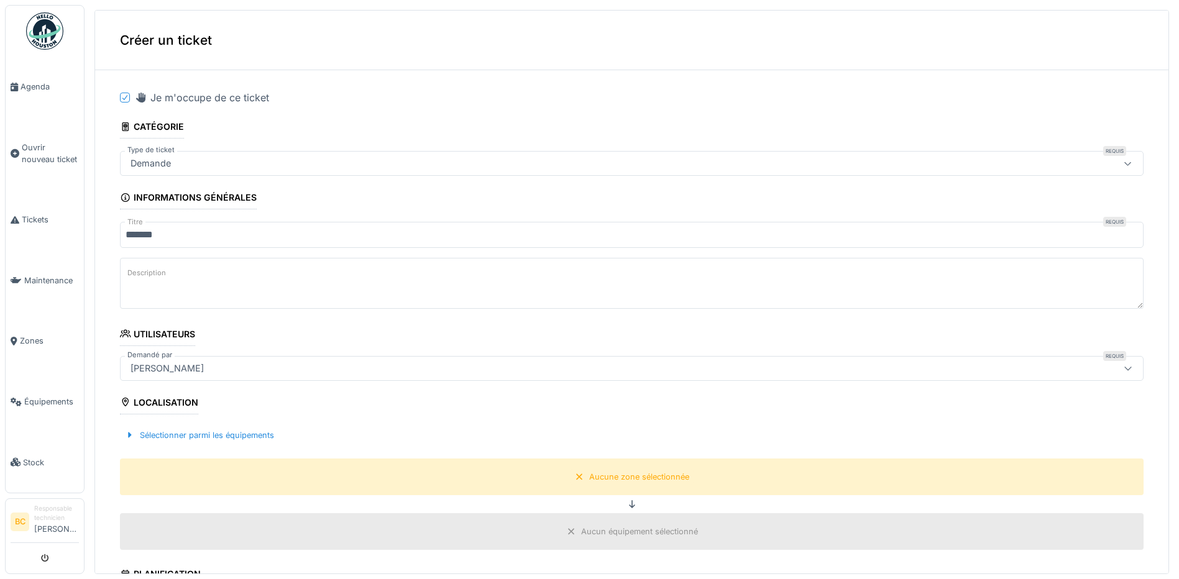
drag, startPoint x: 161, startPoint y: 277, endPoint x: 254, endPoint y: 262, distance: 93.7
click at [254, 262] on textarea "Description" at bounding box center [632, 283] width 1024 height 51
click at [252, 271] on textarea "Description" at bounding box center [632, 283] width 1024 height 51
paste textarea "**********"
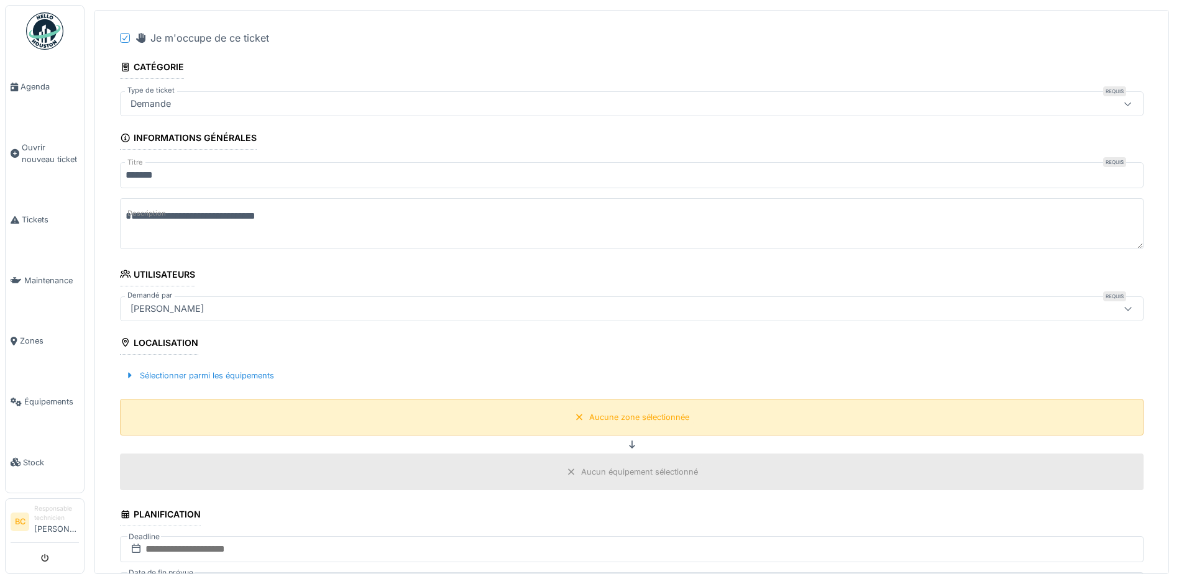
scroll to position [124, 0]
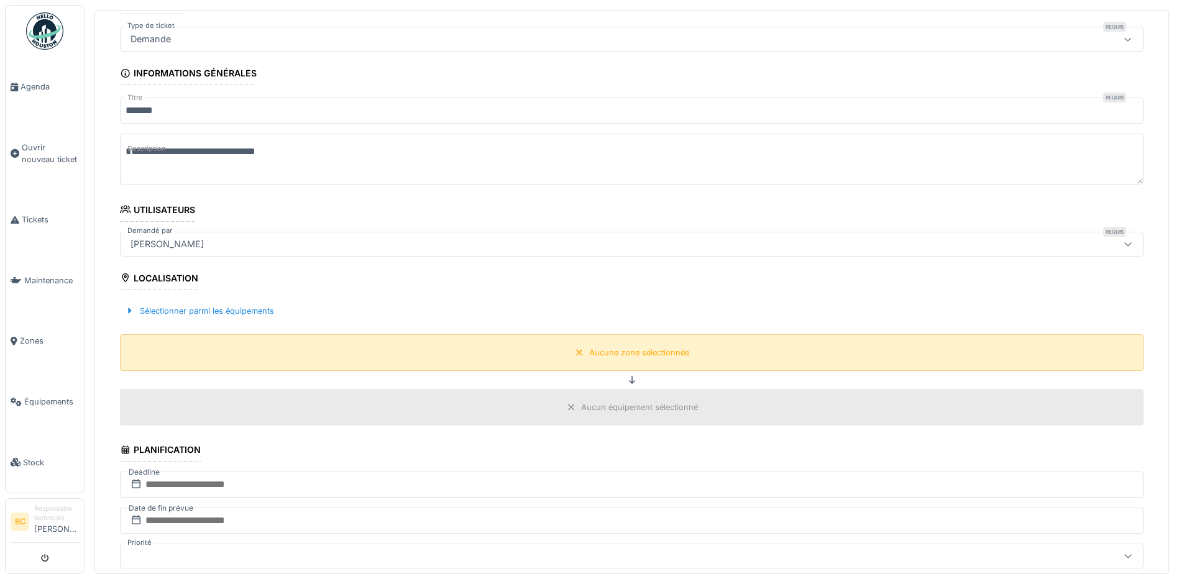
type textarea "**********"
click at [607, 348] on div "Aucune zone sélectionnée" at bounding box center [639, 353] width 100 height 12
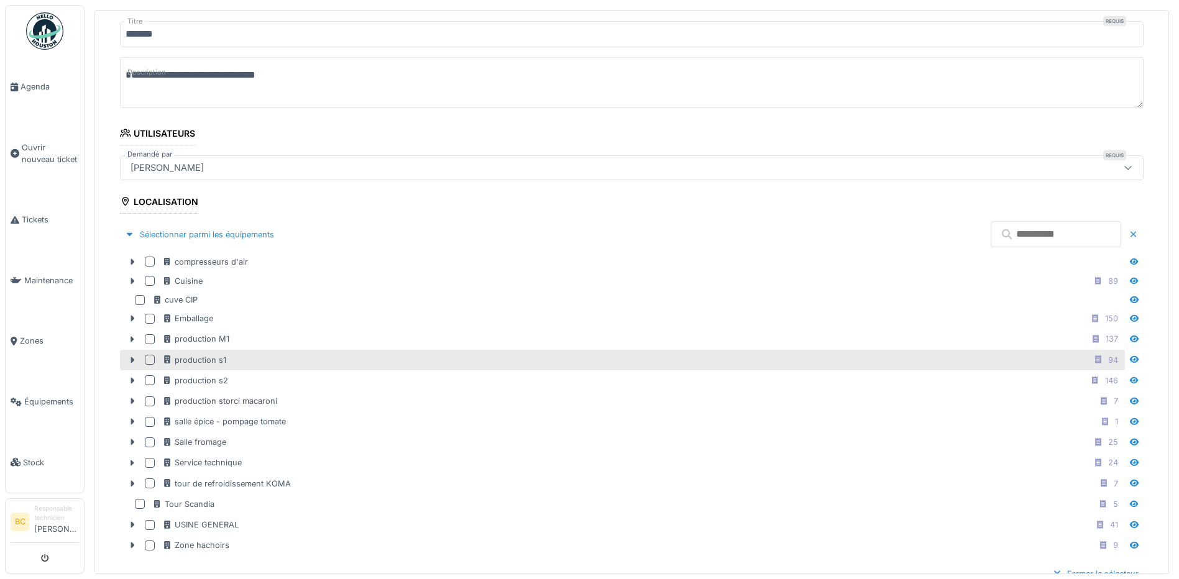
scroll to position [249, 0]
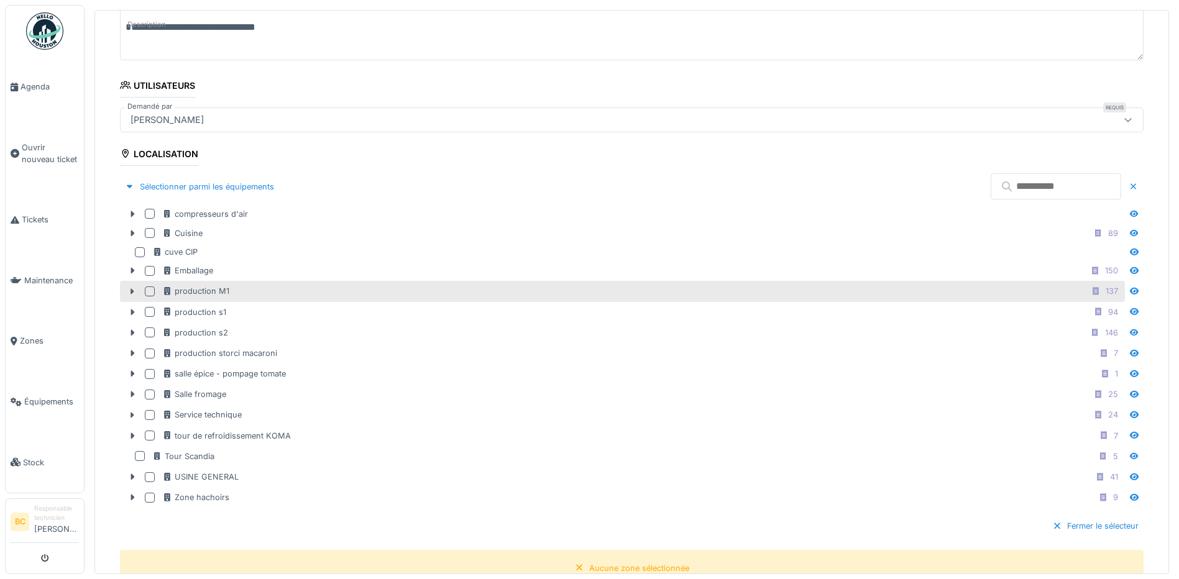
click at [229, 293] on div "production M1 137" at bounding box center [642, 291] width 960 height 16
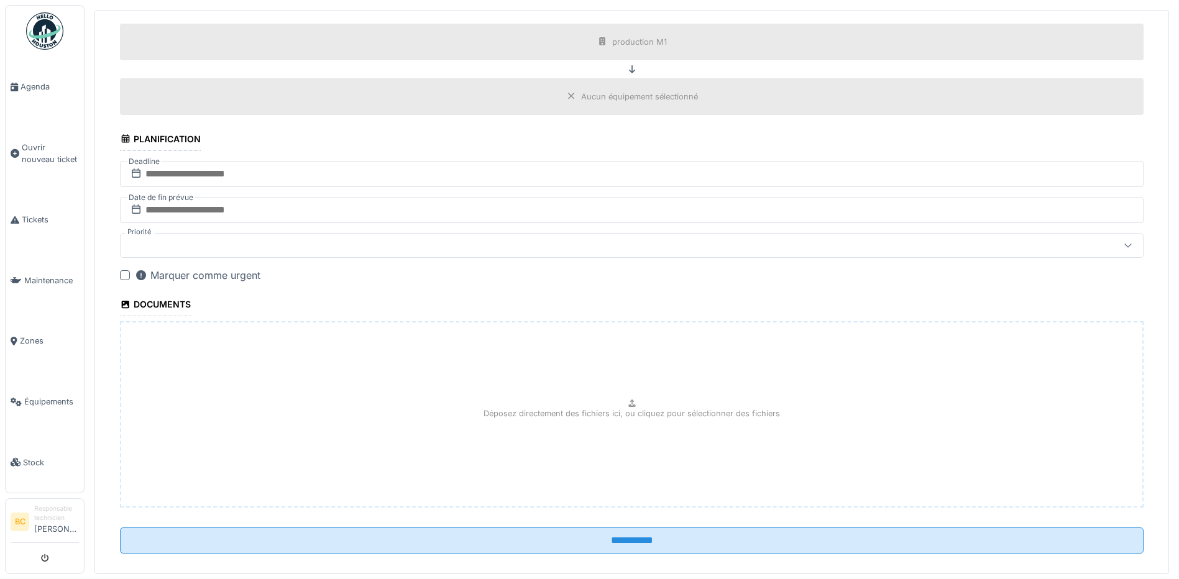
scroll to position [790, 0]
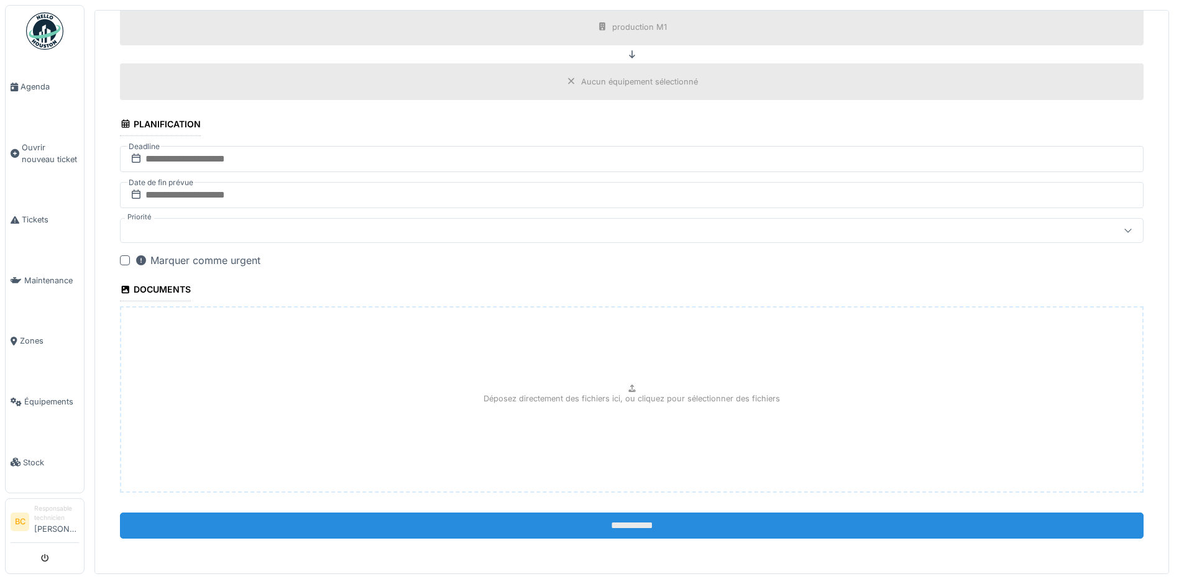
click at [615, 521] on input "**********" at bounding box center [632, 526] width 1024 height 26
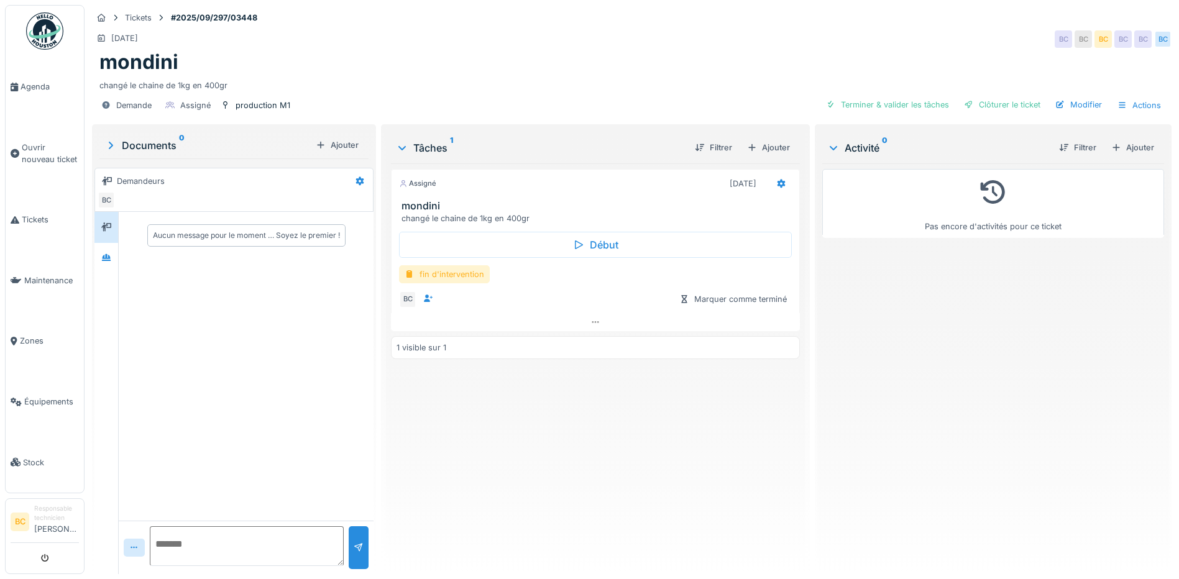
click at [468, 273] on div "fin d'intervention" at bounding box center [444, 274] width 91 height 18
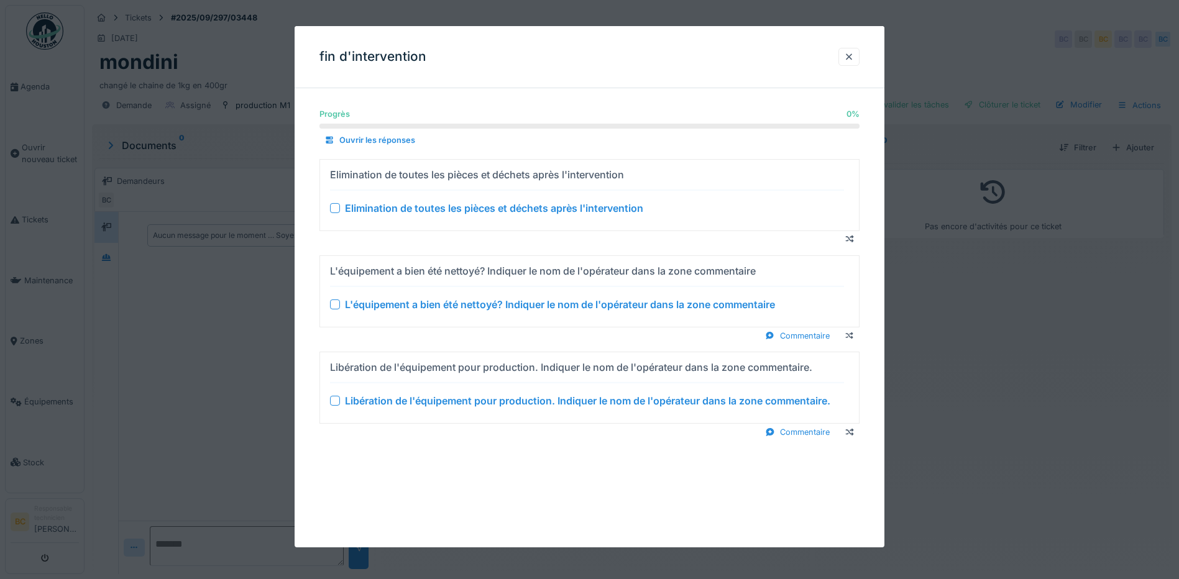
click at [470, 207] on div "Elimination de toutes les pièces et déchets après l'intervention" at bounding box center [494, 208] width 298 height 15
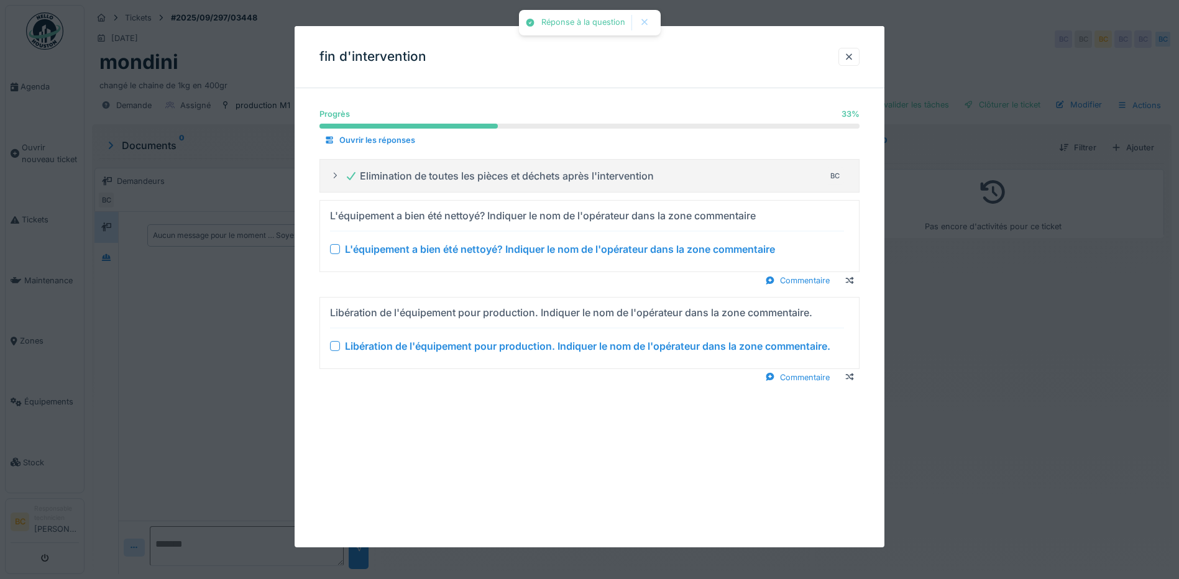
click at [474, 247] on div "L'équipement a bien été nettoyé? Indiquer le nom de l'opérateur dans la zone co…" at bounding box center [560, 249] width 430 height 15
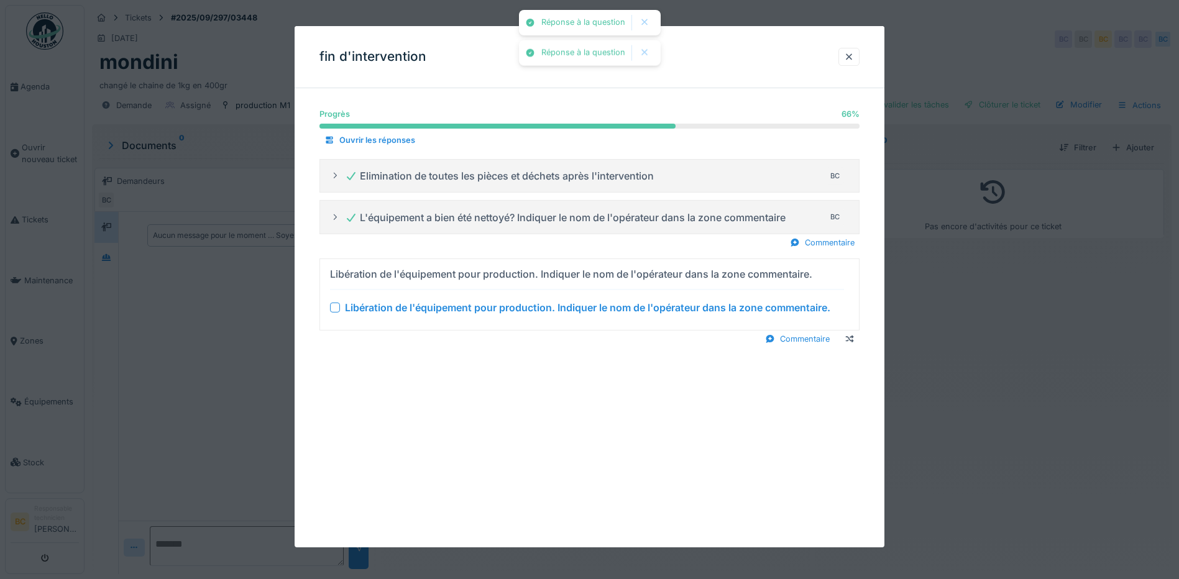
click at [502, 307] on div "Libération de l'équipement pour production. Indiquer le nom de l'opérateur dans…" at bounding box center [587, 307] width 485 height 15
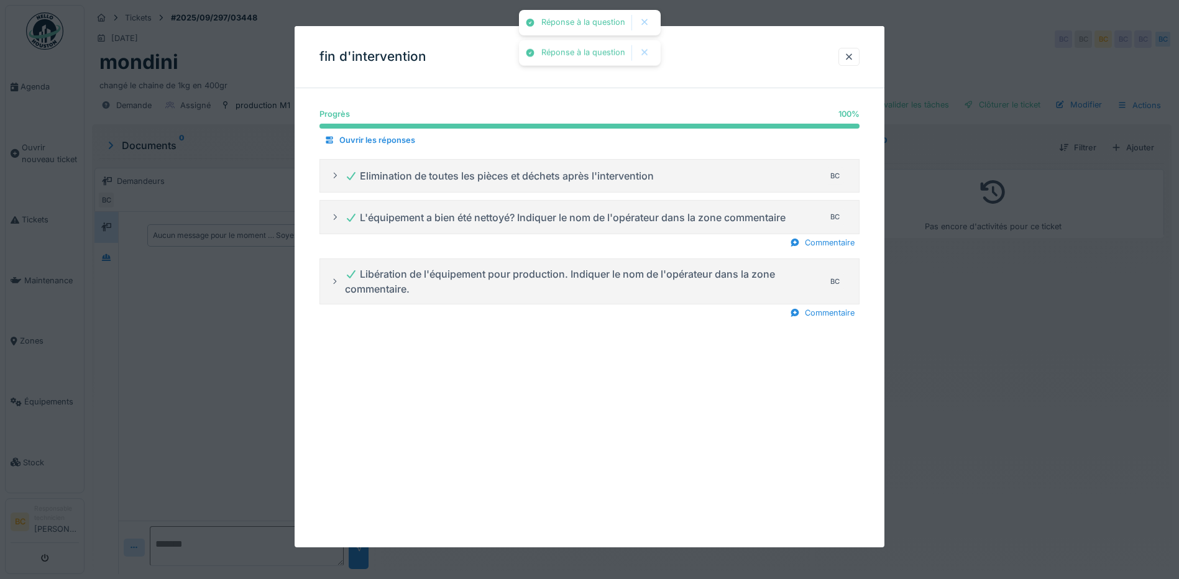
click at [953, 330] on div at bounding box center [589, 289] width 1179 height 579
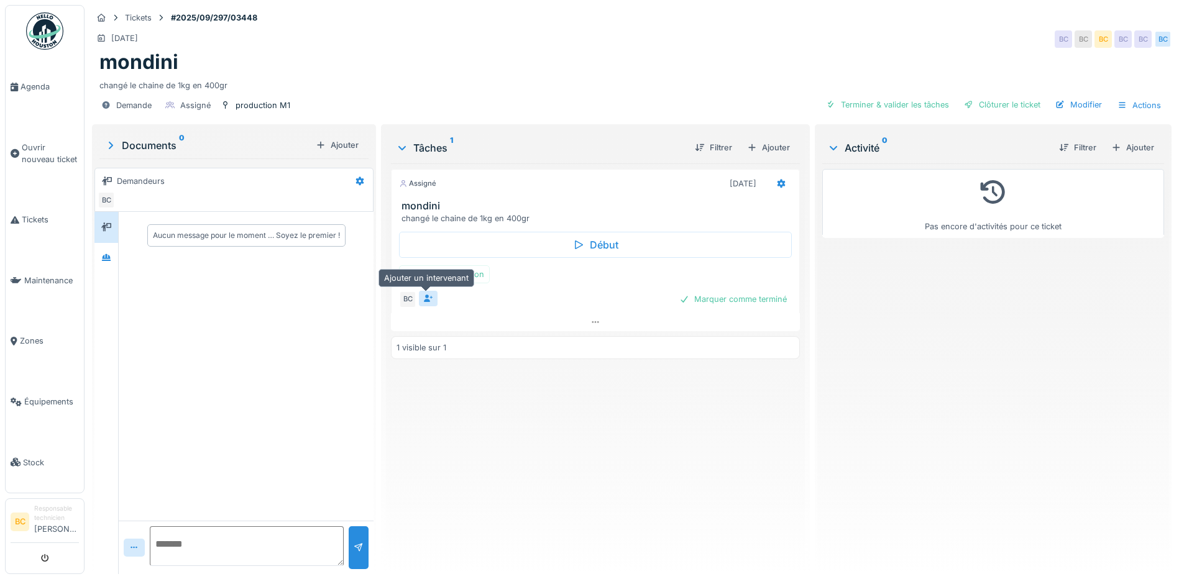
click at [426, 296] on icon at bounding box center [428, 299] width 9 height 8
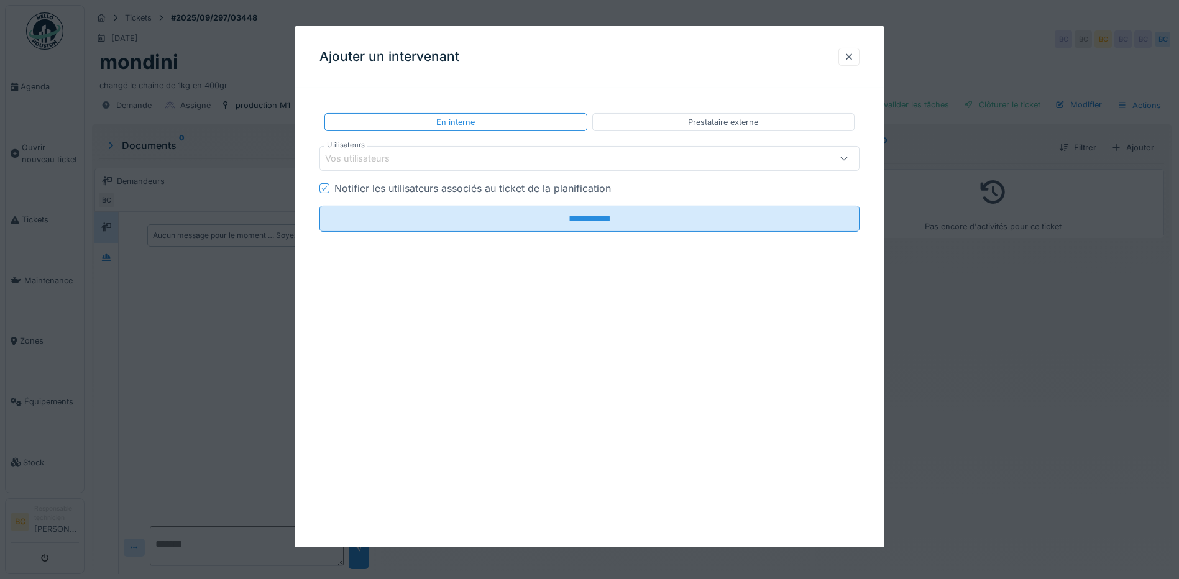
click at [846, 156] on icon at bounding box center [844, 158] width 10 height 8
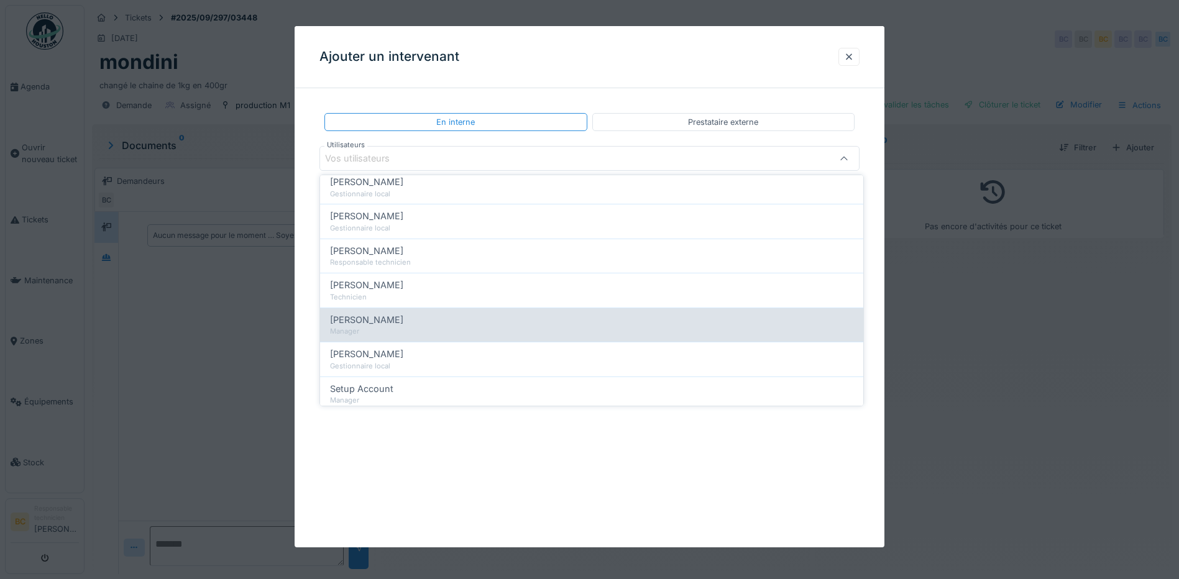
scroll to position [497, 0]
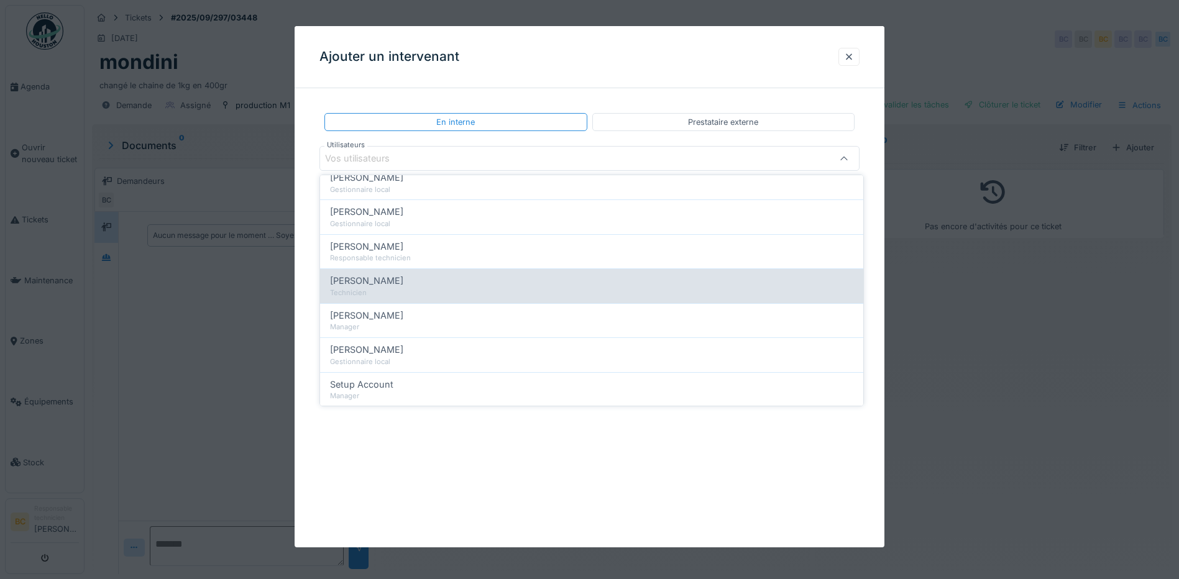
click at [391, 287] on div "[PERSON_NAME]" at bounding box center [591, 281] width 523 height 14
type input "*****"
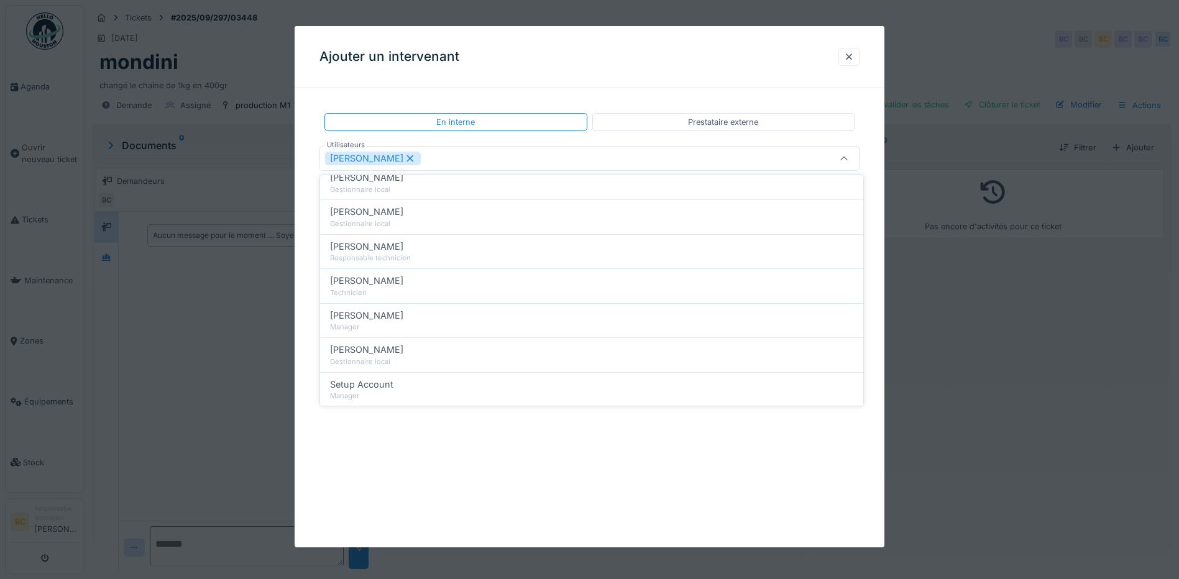
scroll to position [0, 0]
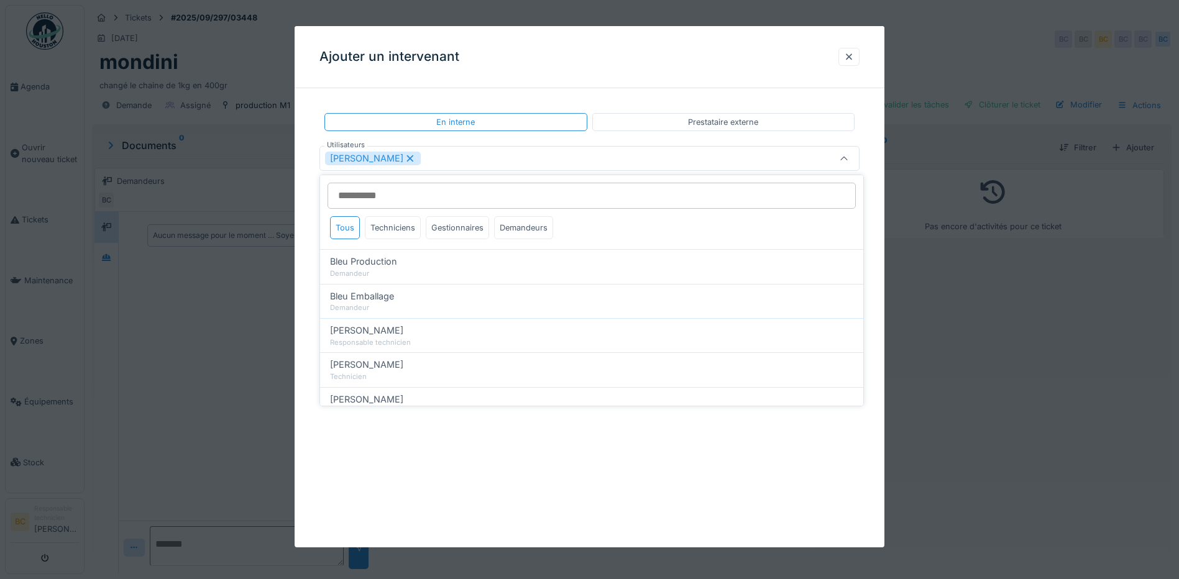
click at [848, 154] on div at bounding box center [844, 159] width 10 height 12
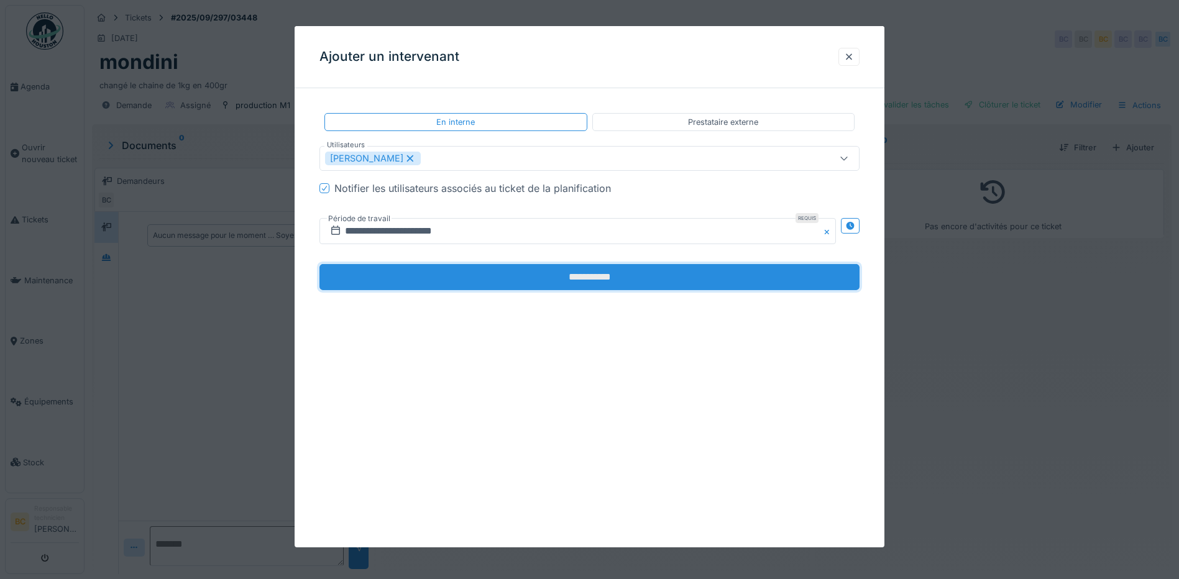
click at [587, 272] on input "**********" at bounding box center [589, 277] width 540 height 26
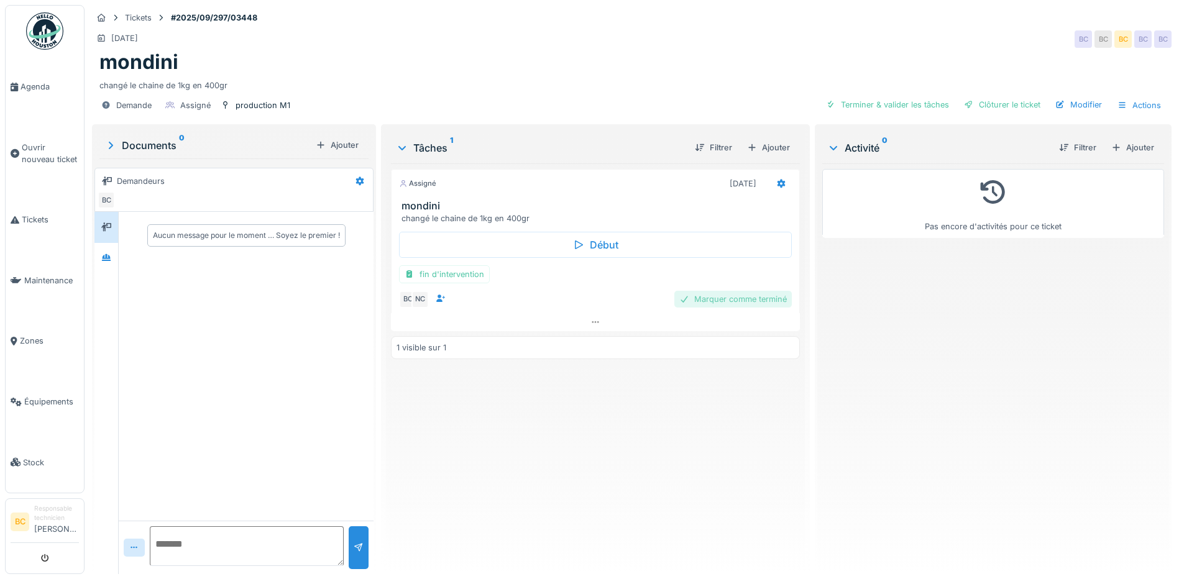
click at [725, 296] on div "Marquer comme terminé" at bounding box center [732, 299] width 117 height 17
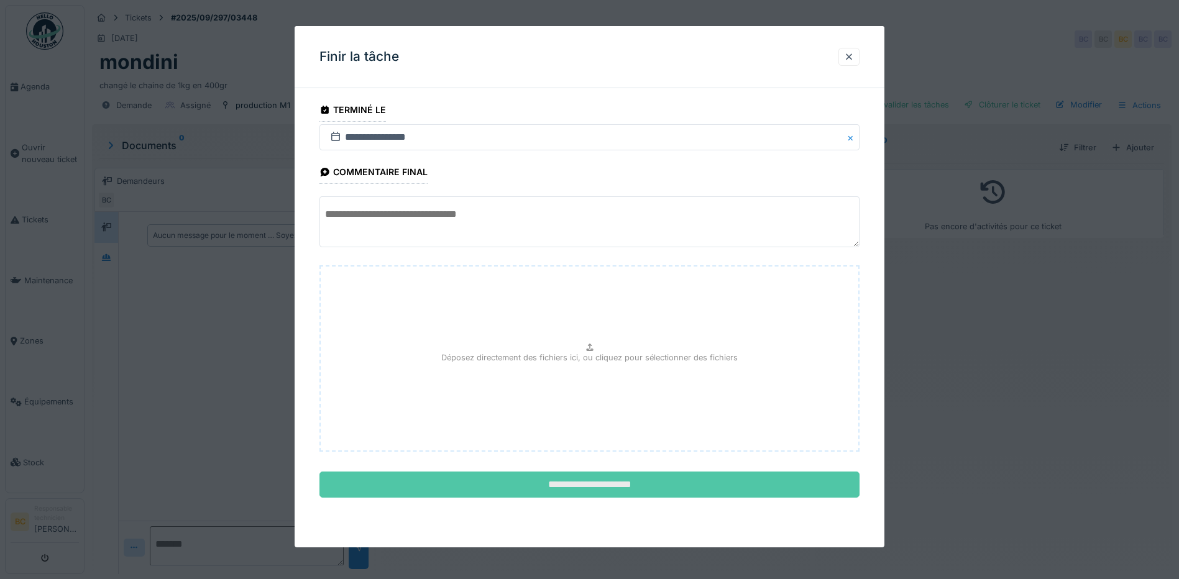
click at [626, 485] on input "**********" at bounding box center [589, 485] width 540 height 26
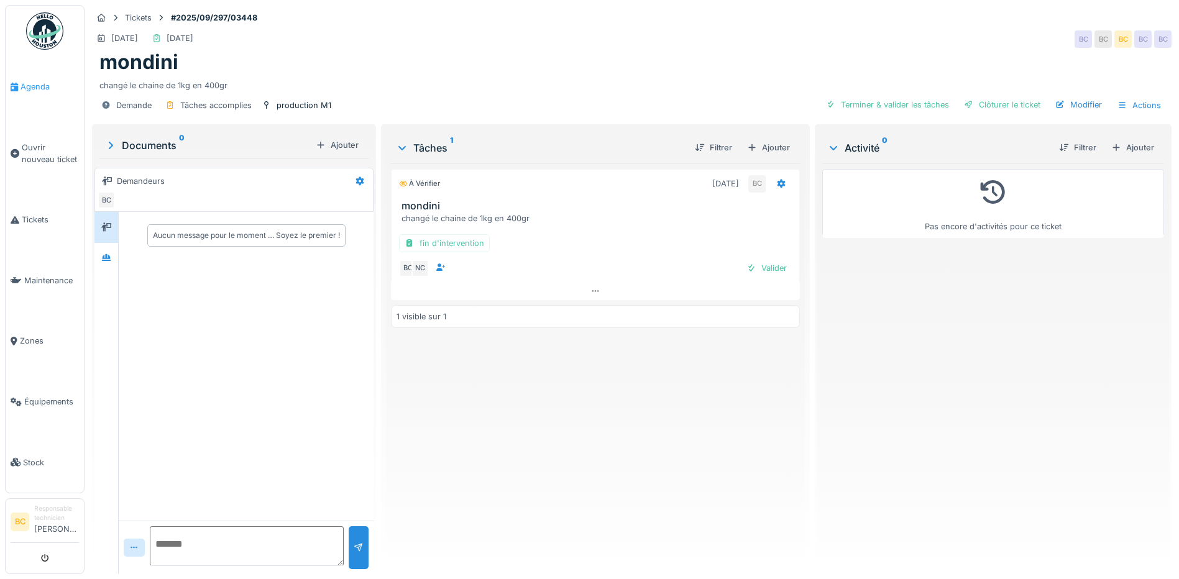
click at [40, 86] on span "Agenda" at bounding box center [50, 87] width 58 height 12
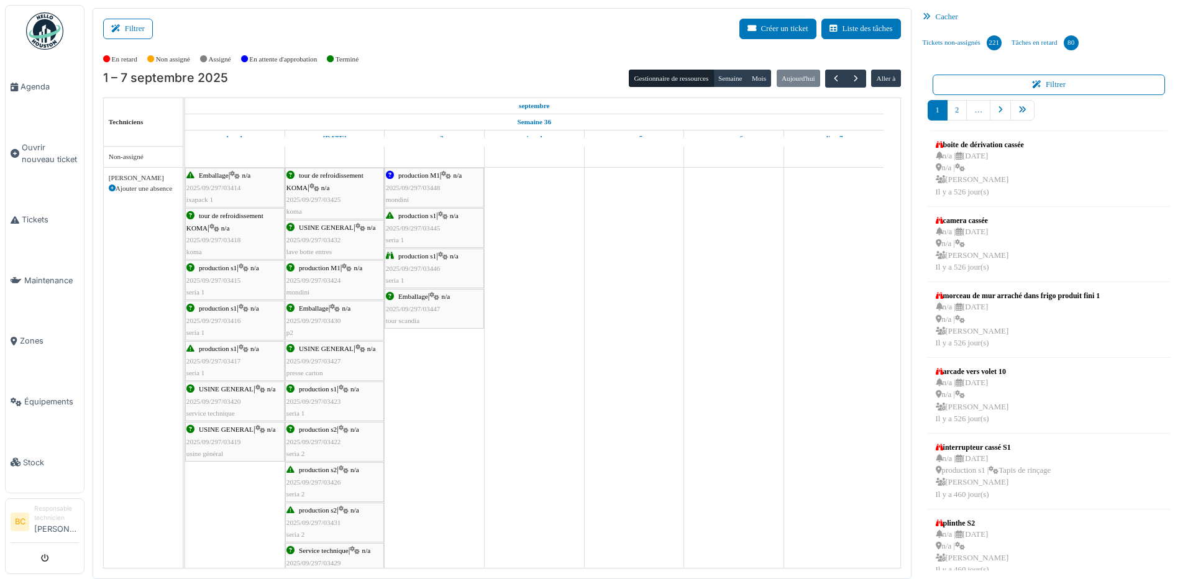
click at [423, 185] on span "2025/09/297/03448" at bounding box center [413, 187] width 55 height 7
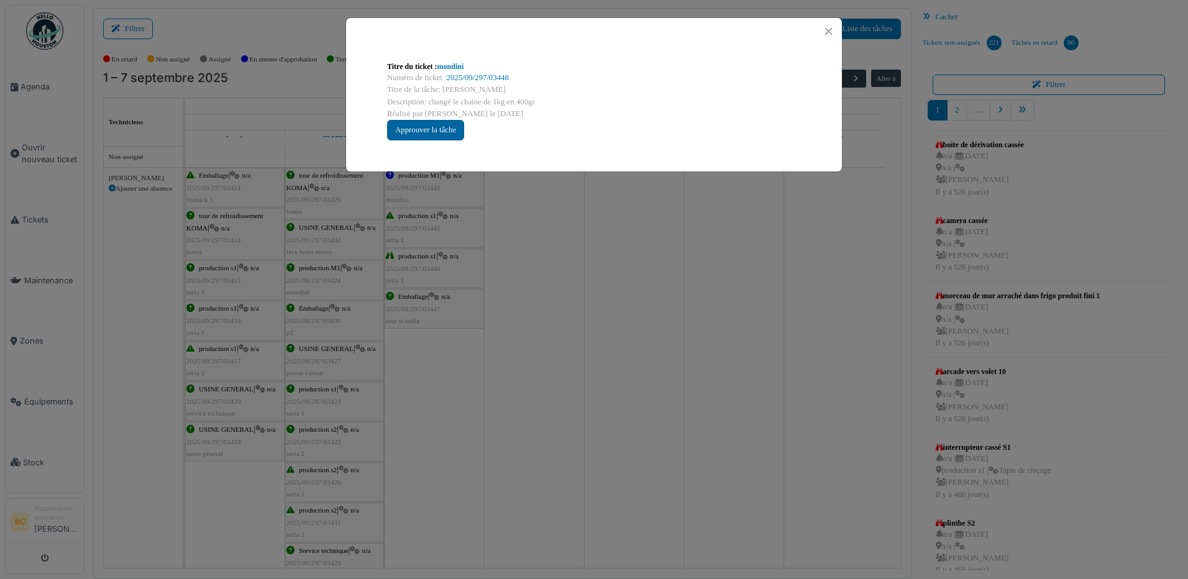
click at [426, 132] on div "Approuver la tâche" at bounding box center [425, 130] width 77 height 21
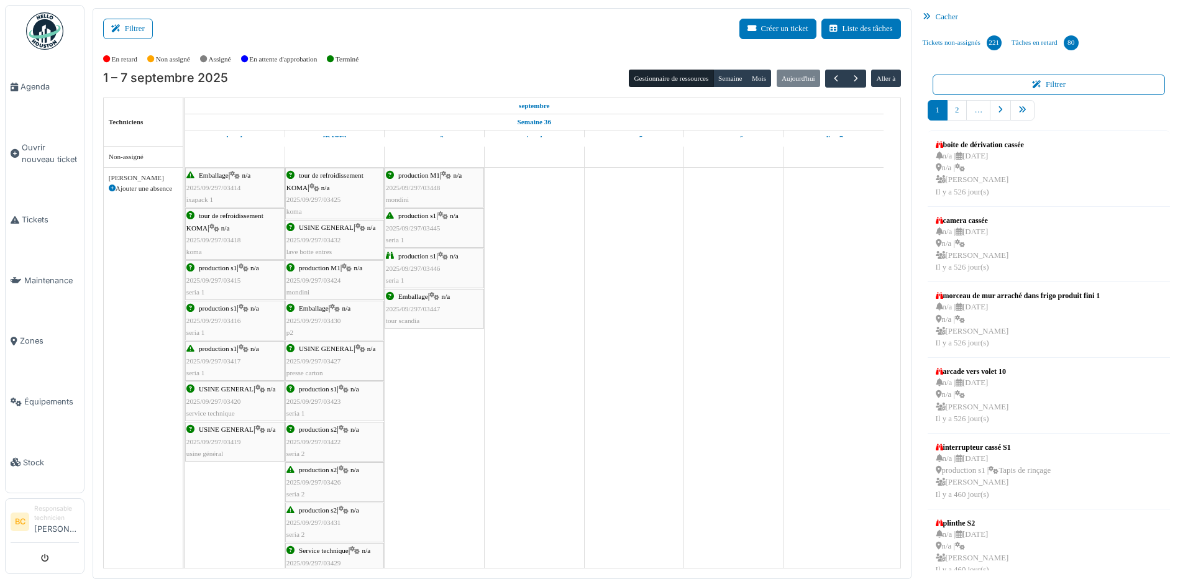
click at [420, 195] on div "production M1 | n/a 2025/09/297/03448 mondini" at bounding box center [434, 188] width 97 height 36
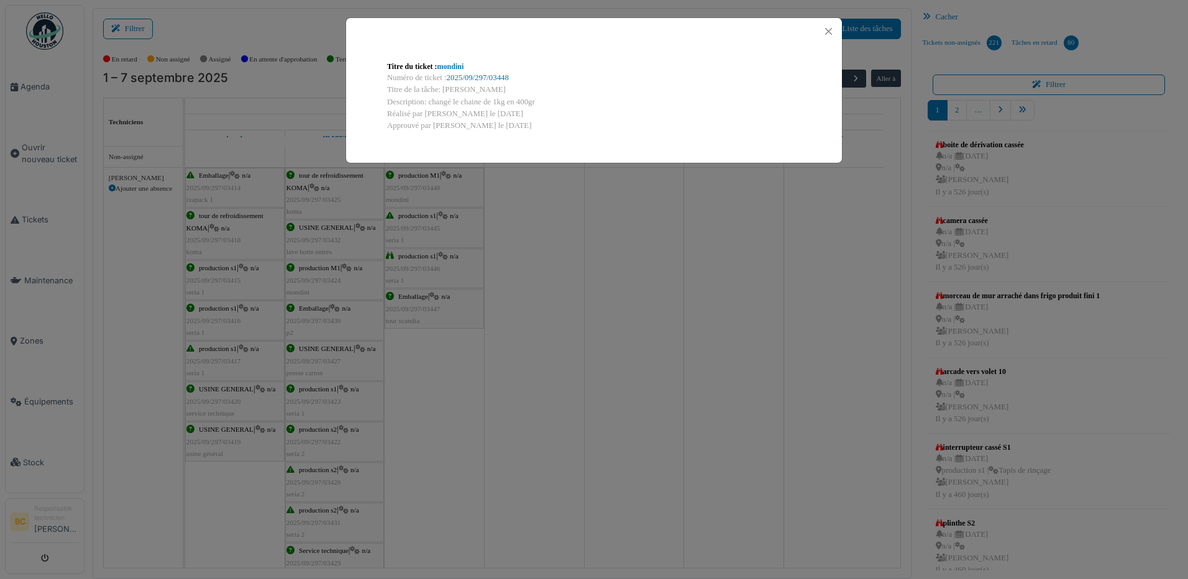
click at [424, 221] on div "Titre du ticket : mondini Numéro de ticket : 2025/09/297/03448 Titre de la tâch…" at bounding box center [594, 289] width 1188 height 579
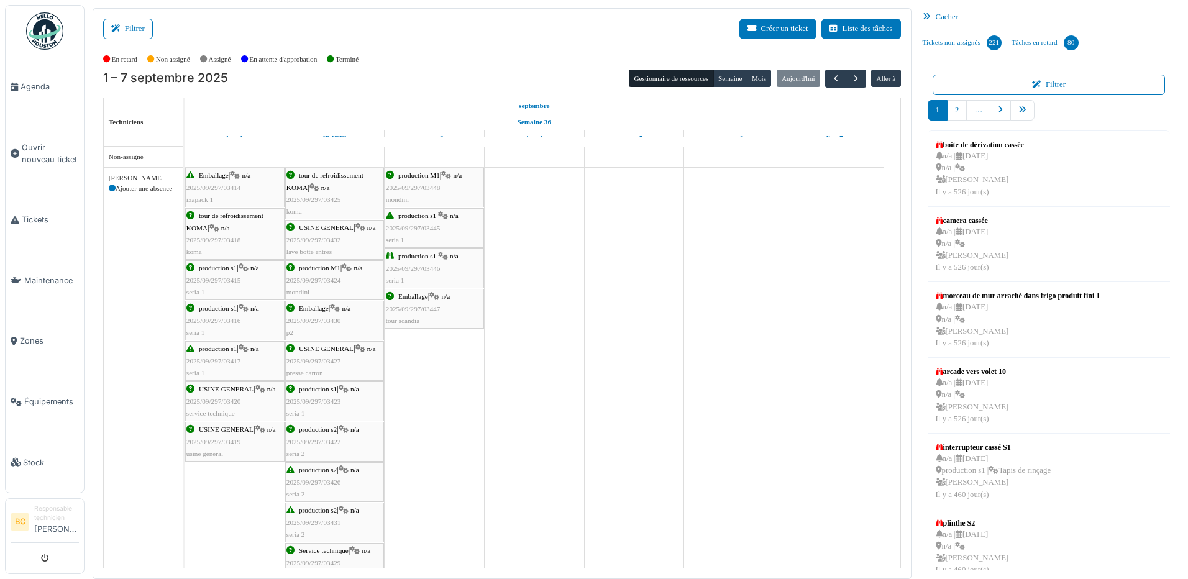
click at [424, 224] on span "2025/09/297/03445" at bounding box center [413, 227] width 55 height 7
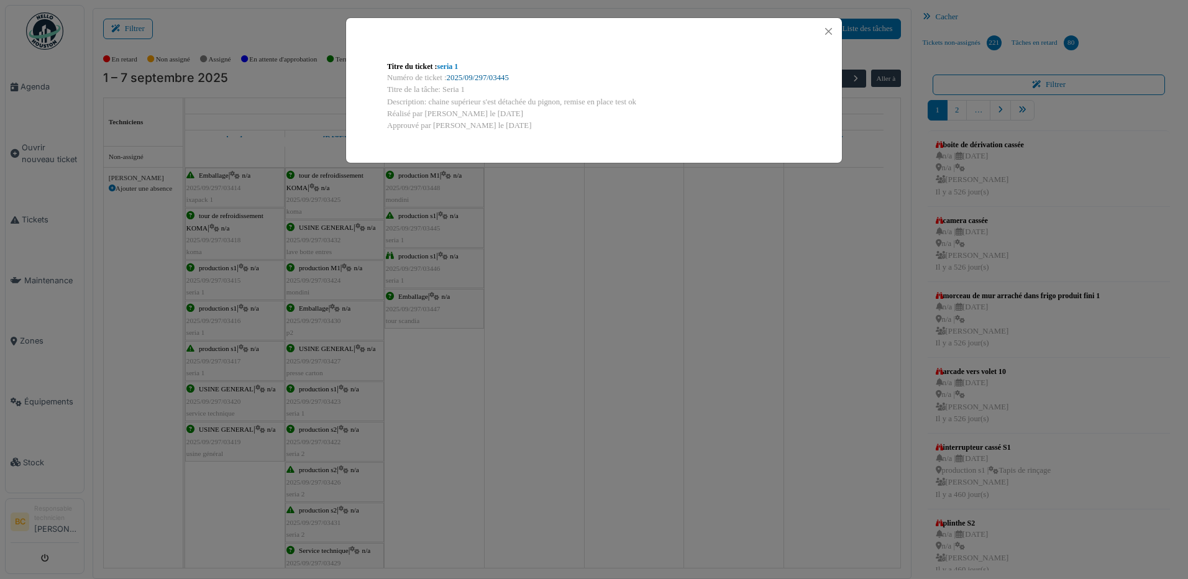
click at [474, 76] on link "2025/09/297/03445" at bounding box center [478, 77] width 62 height 9
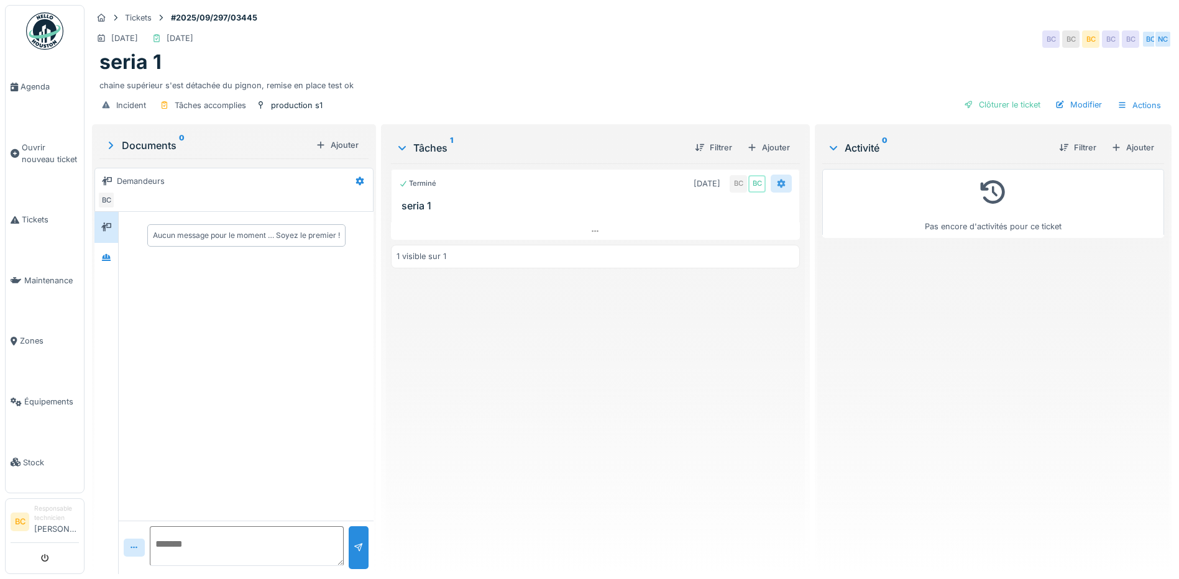
click at [776, 183] on icon at bounding box center [781, 184] width 10 height 8
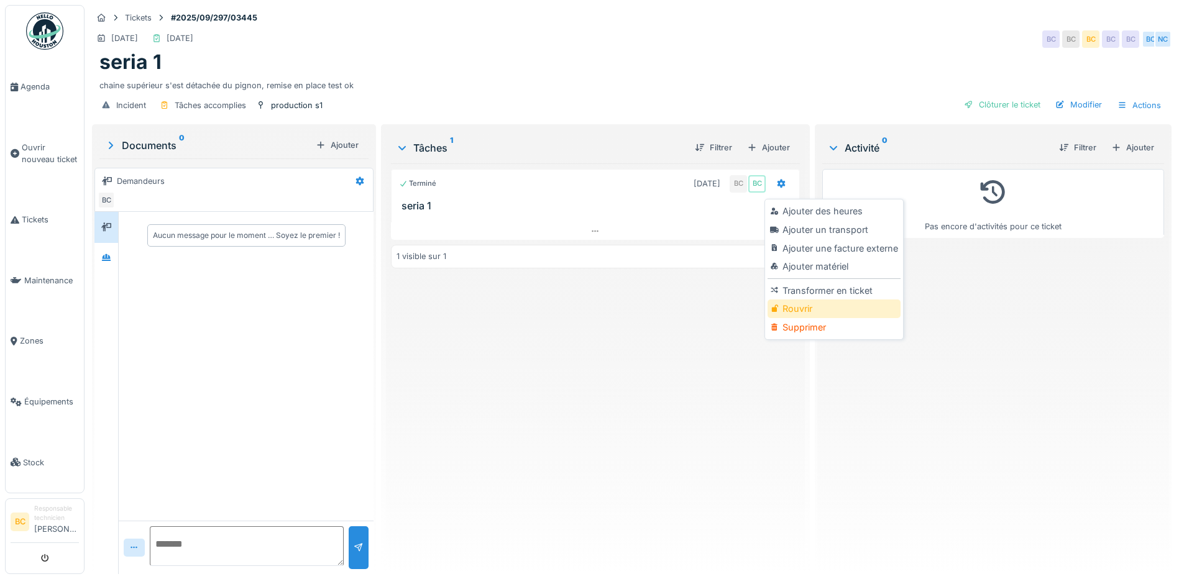
click at [804, 308] on div "Rouvrir" at bounding box center [834, 309] width 132 height 19
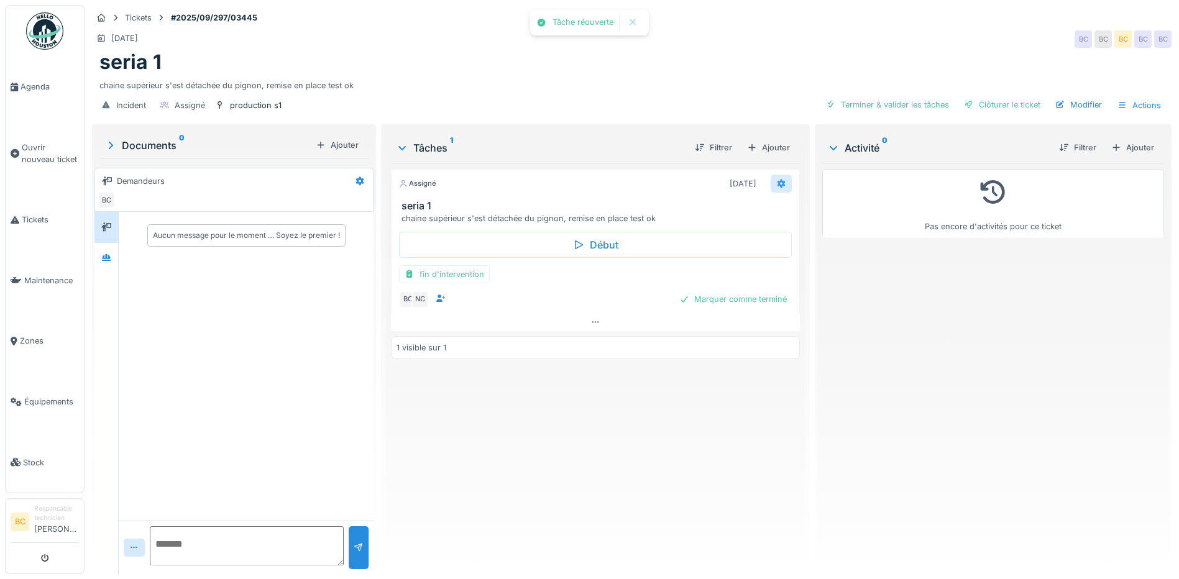
click at [778, 187] on icon at bounding box center [782, 184] width 8 height 9
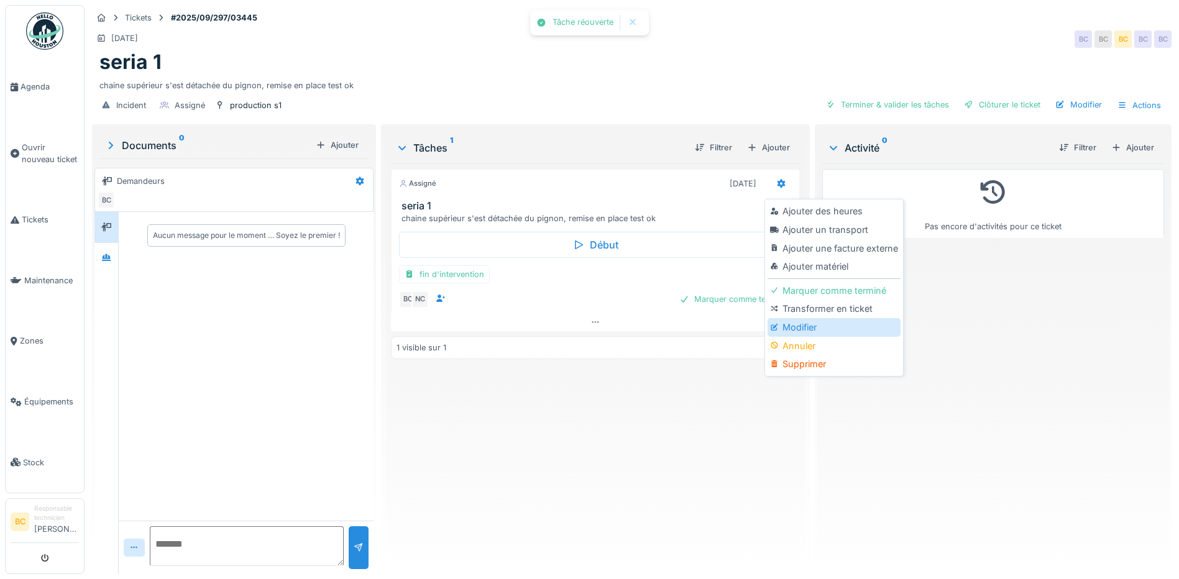
click at [785, 321] on div "Modifier" at bounding box center [834, 327] width 132 height 19
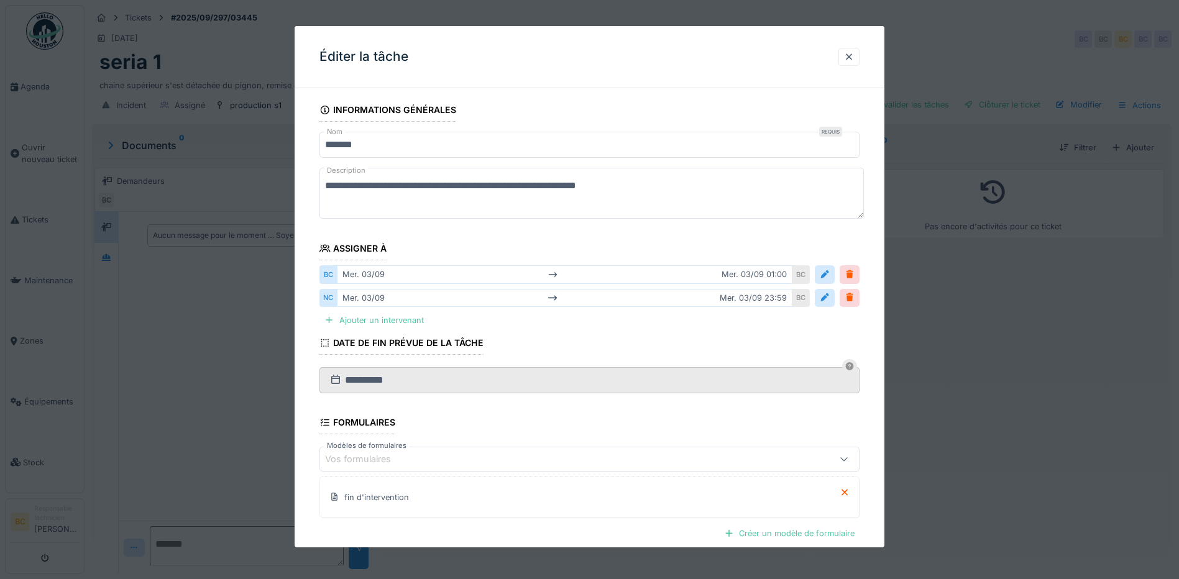
click at [605, 186] on textarea "**********" at bounding box center [591, 193] width 544 height 51
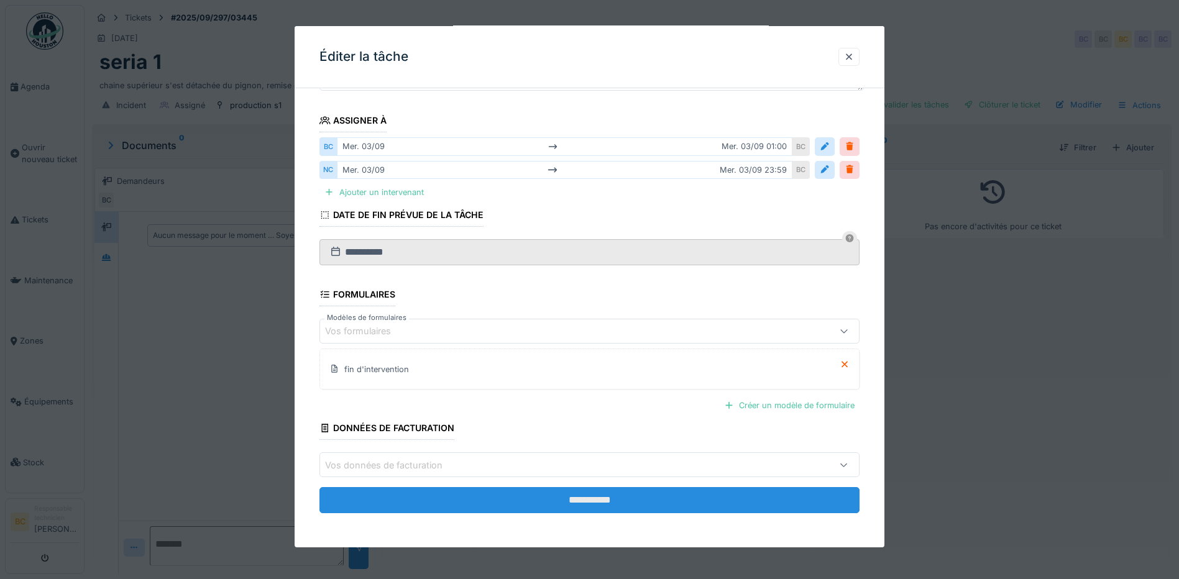
scroll to position [129, 0]
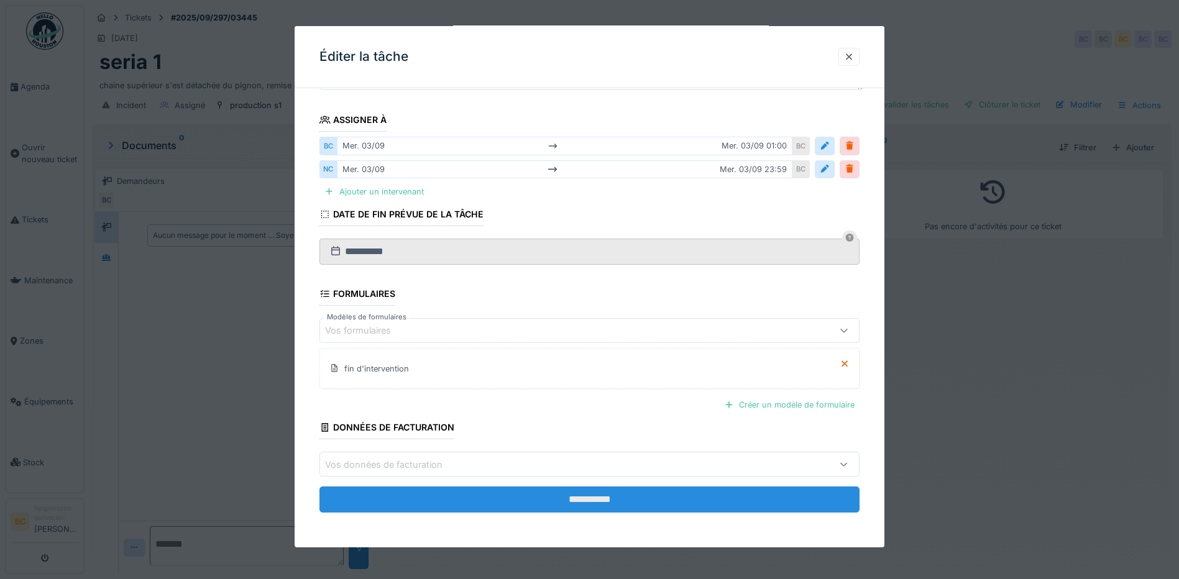
type textarea "**********"
click at [630, 504] on input "**********" at bounding box center [589, 500] width 540 height 26
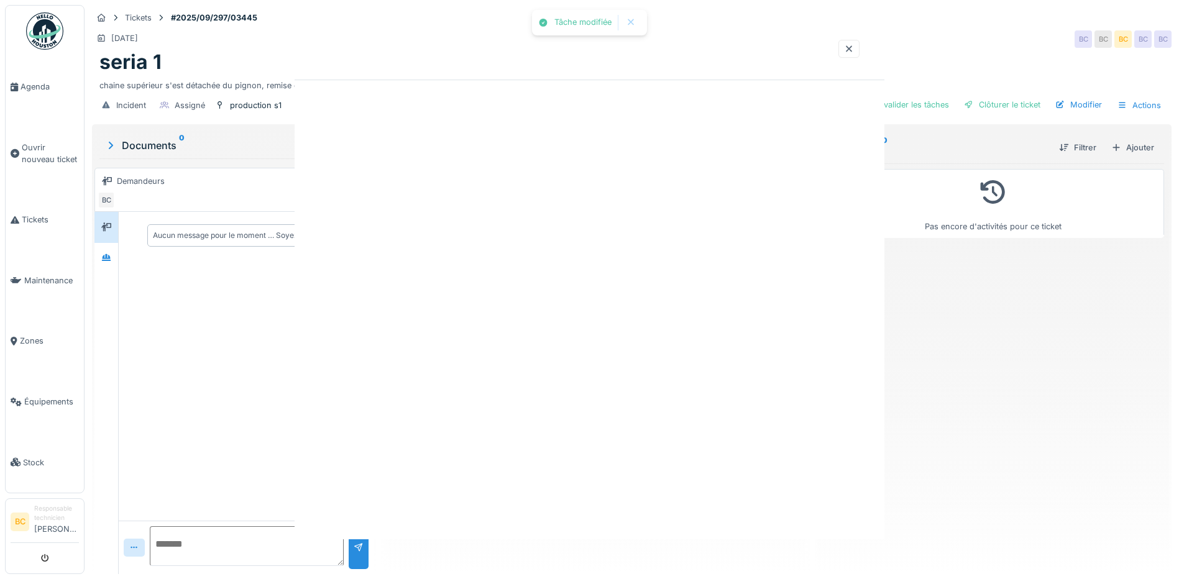
scroll to position [0, 0]
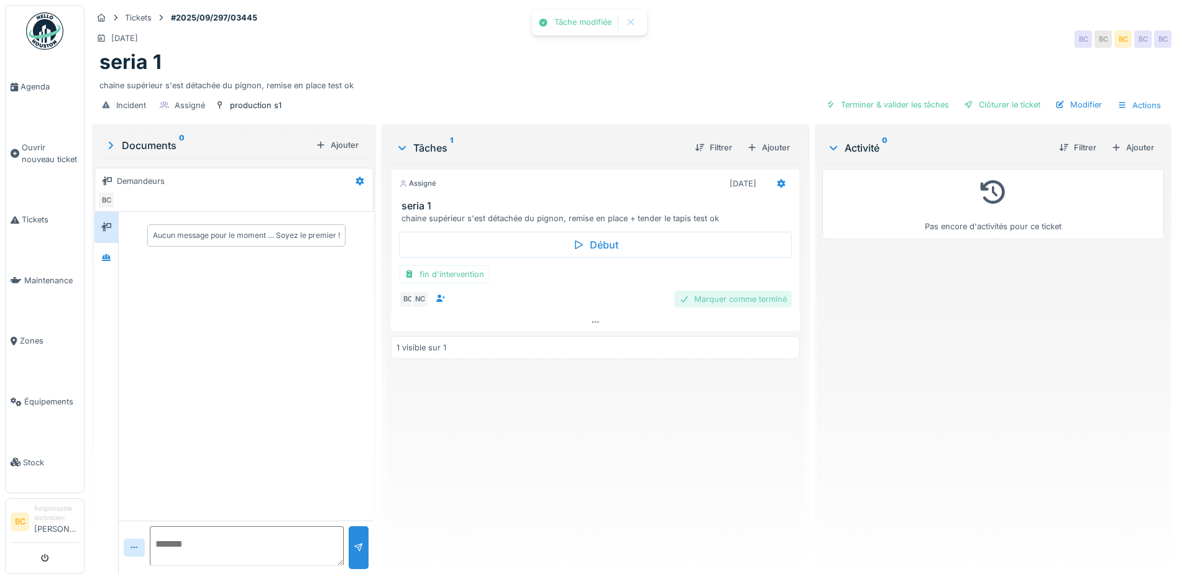
click at [705, 299] on div "Marquer comme terminé" at bounding box center [732, 299] width 117 height 17
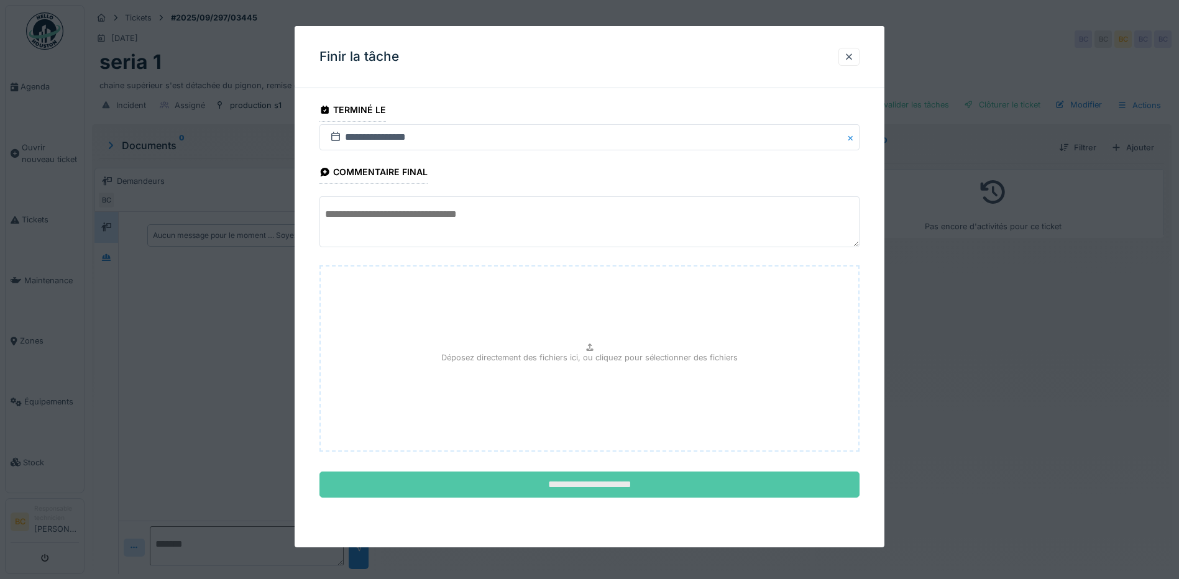
click at [577, 488] on input "**********" at bounding box center [589, 485] width 540 height 26
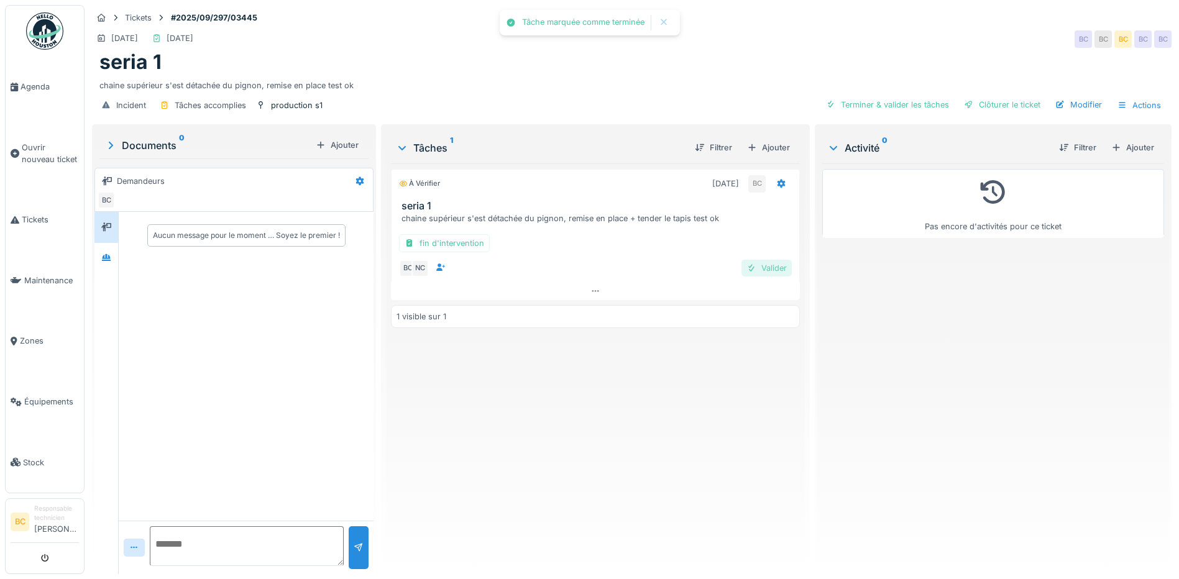
click at [761, 267] on div "Valider" at bounding box center [766, 268] width 50 height 17
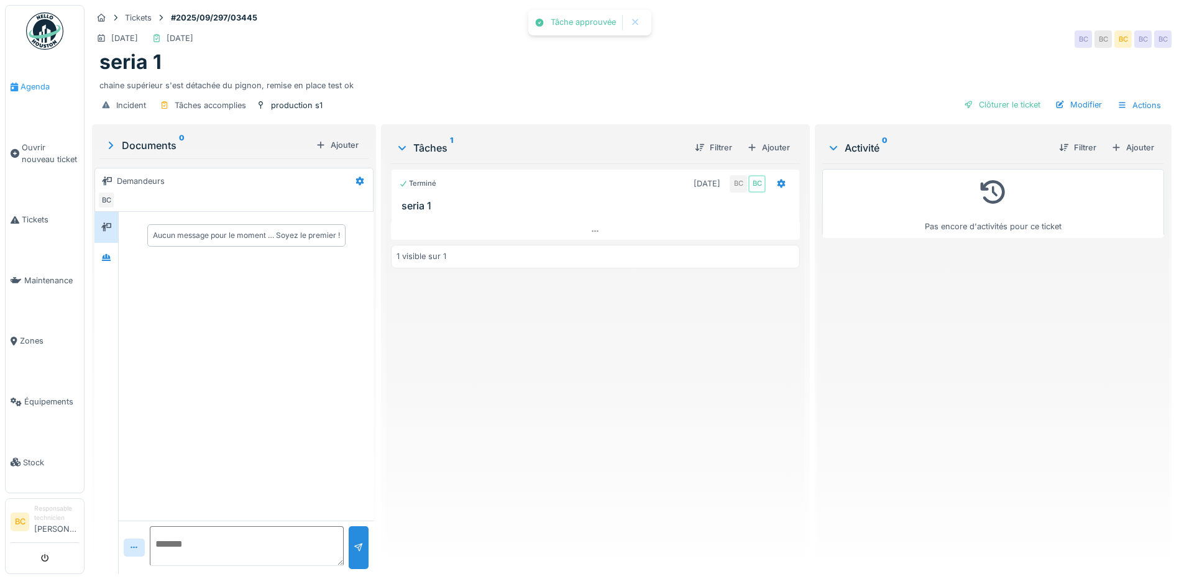
click at [29, 84] on span "Agenda" at bounding box center [50, 87] width 58 height 12
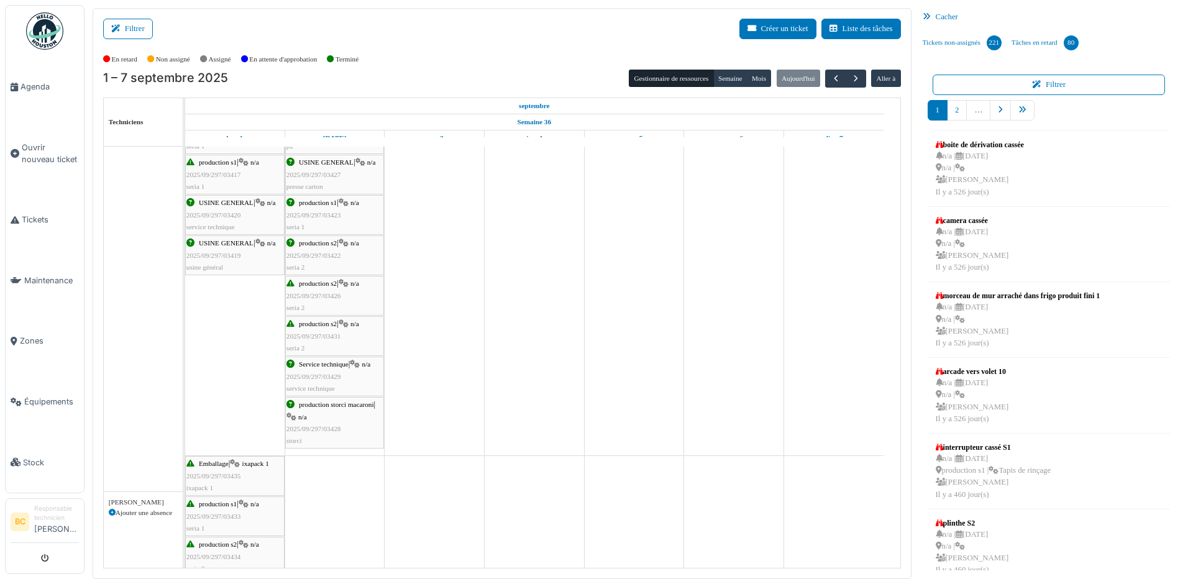
scroll to position [186, 0]
click at [329, 376] on span "2025/09/297/03429" at bounding box center [314, 376] width 55 height 7
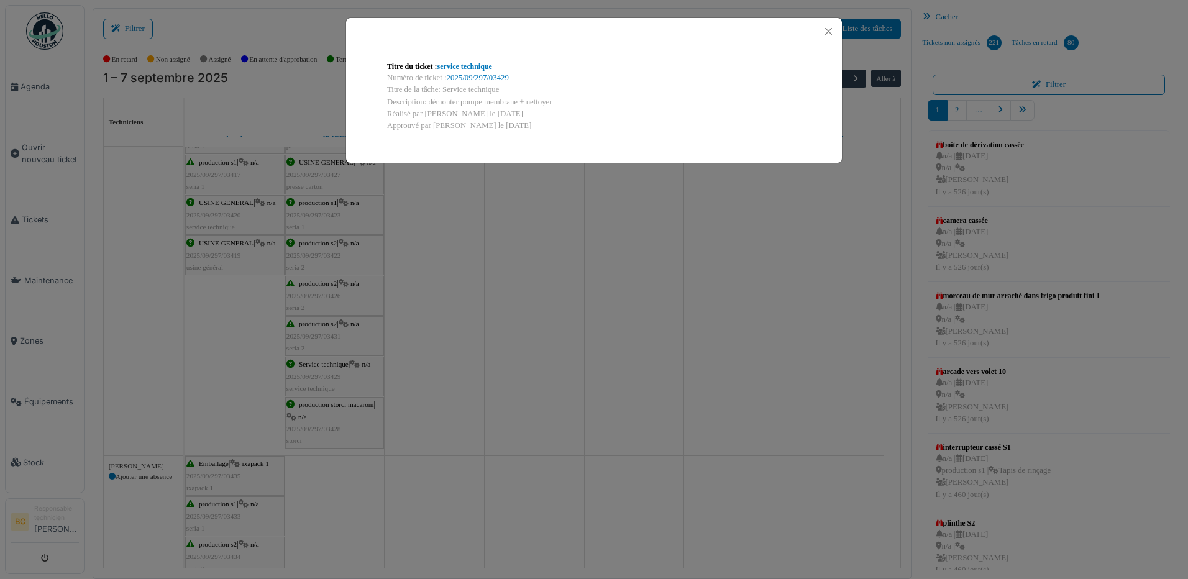
click at [329, 376] on div "Titre du ticket : service technique Numéro de ticket : 2025/09/297/03429 Titre …" at bounding box center [594, 289] width 1188 height 579
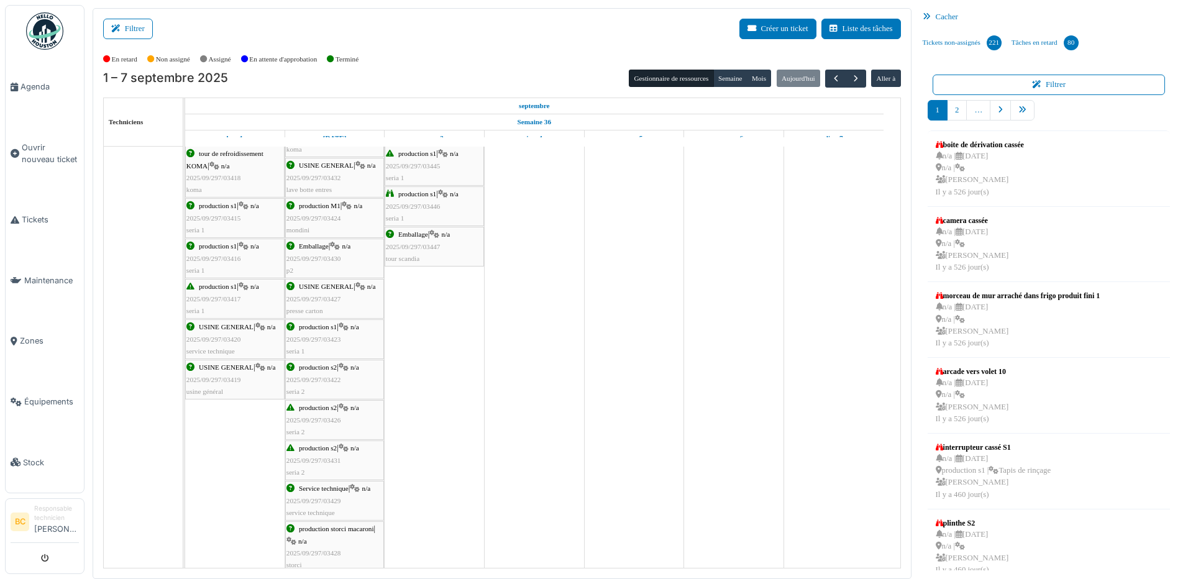
scroll to position [0, 0]
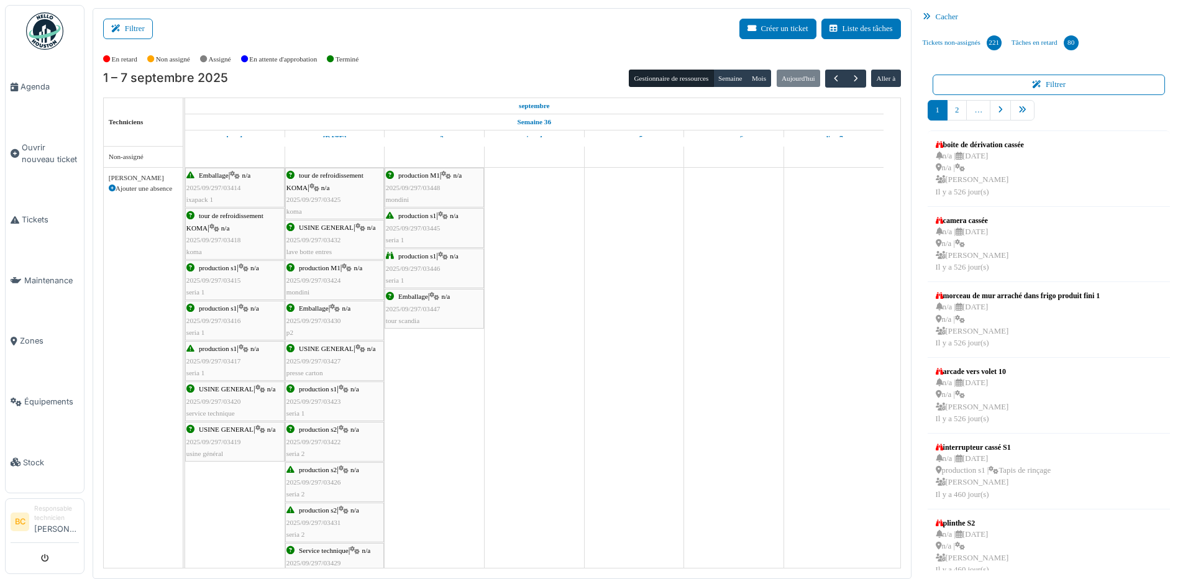
click at [232, 443] on span "2025/09/297/03419" at bounding box center [213, 441] width 55 height 7
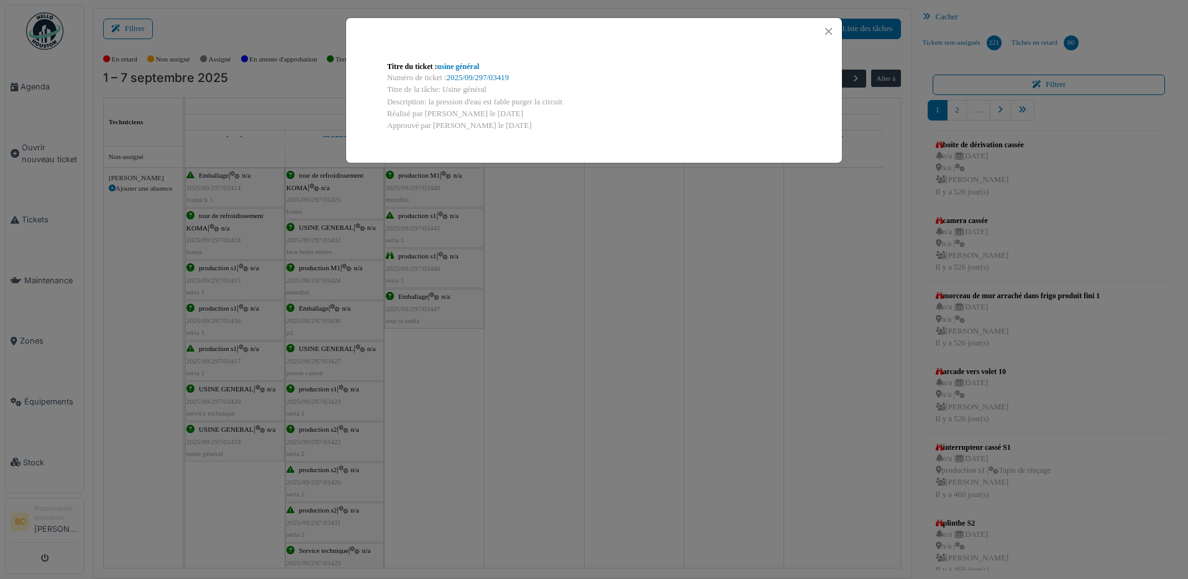
drag, startPoint x: 428, startPoint y: 99, endPoint x: 565, endPoint y: 100, distance: 137.4
click at [565, 100] on div "Description: la pression d'eau est fable purger la circuit" at bounding box center [594, 102] width 414 height 12
copy div "la pression d'eau est fable purger la circuit"
click at [53, 152] on div "Titre du ticket : usine général Numéro de ticket : 2025/09/297/03419 Titre de l…" at bounding box center [594, 289] width 1188 height 579
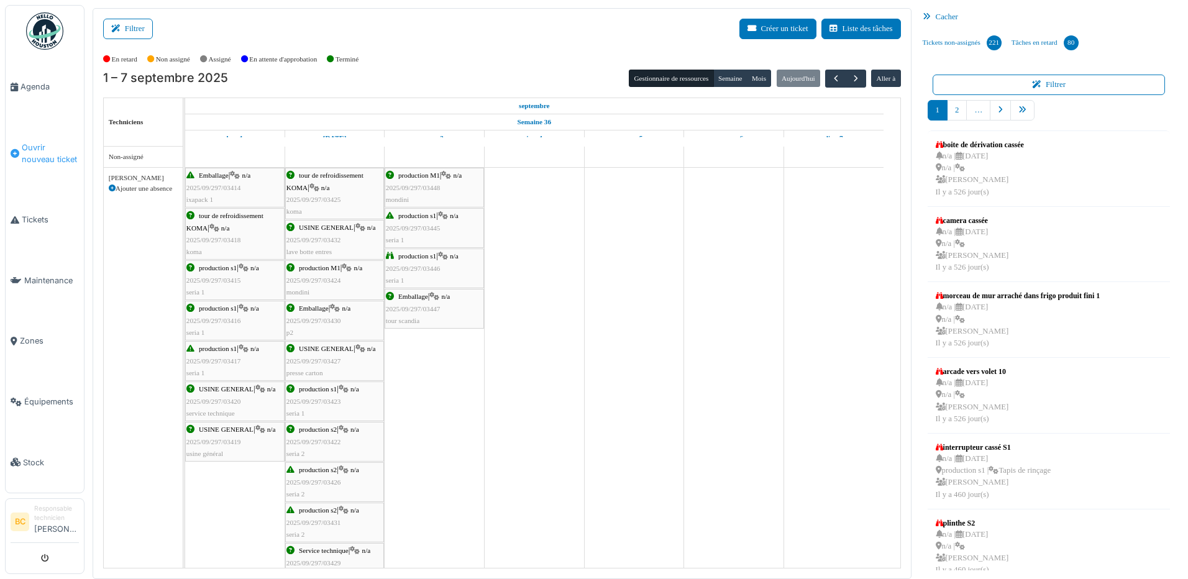
click at [52, 147] on span "Ouvrir nouveau ticket" at bounding box center [50, 154] width 57 height 24
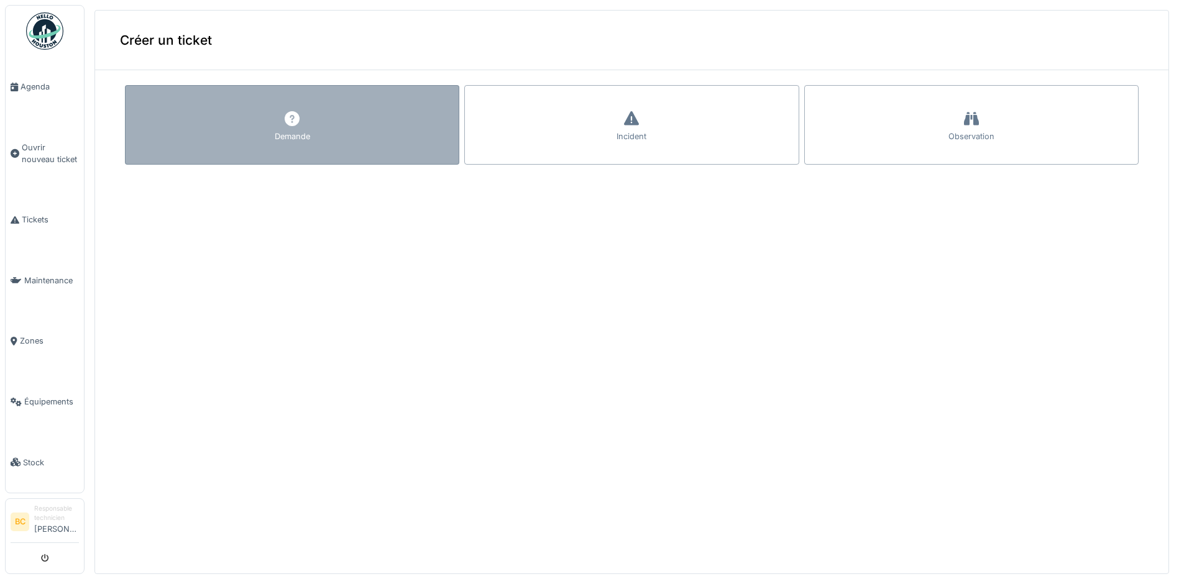
click at [248, 119] on div "Demande" at bounding box center [292, 125] width 334 height 80
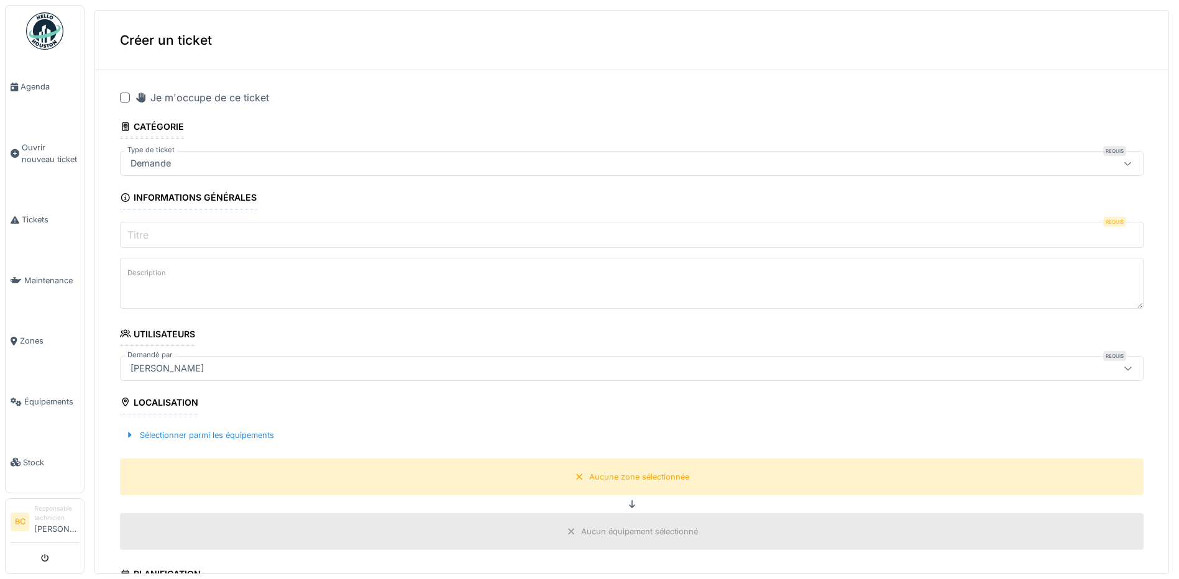
click at [126, 95] on div at bounding box center [125, 98] width 10 height 10
click at [145, 234] on label "Titre" at bounding box center [138, 234] width 26 height 15
click at [145, 234] on input "Titre" at bounding box center [632, 235] width 1024 height 26
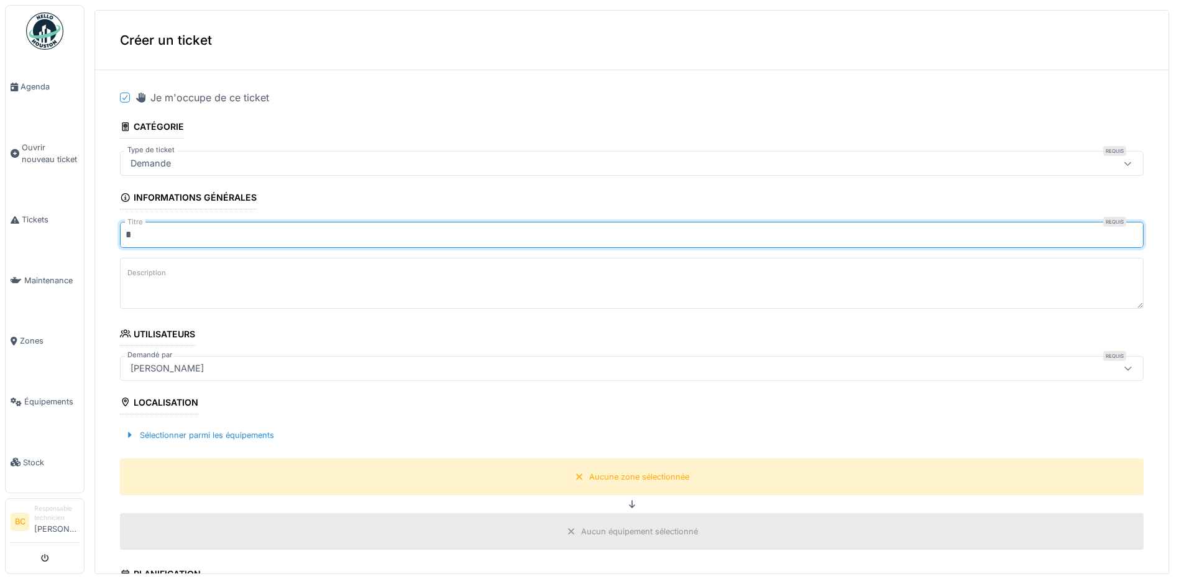
type input "**********"
click at [187, 281] on textarea "Description" at bounding box center [632, 283] width 1024 height 51
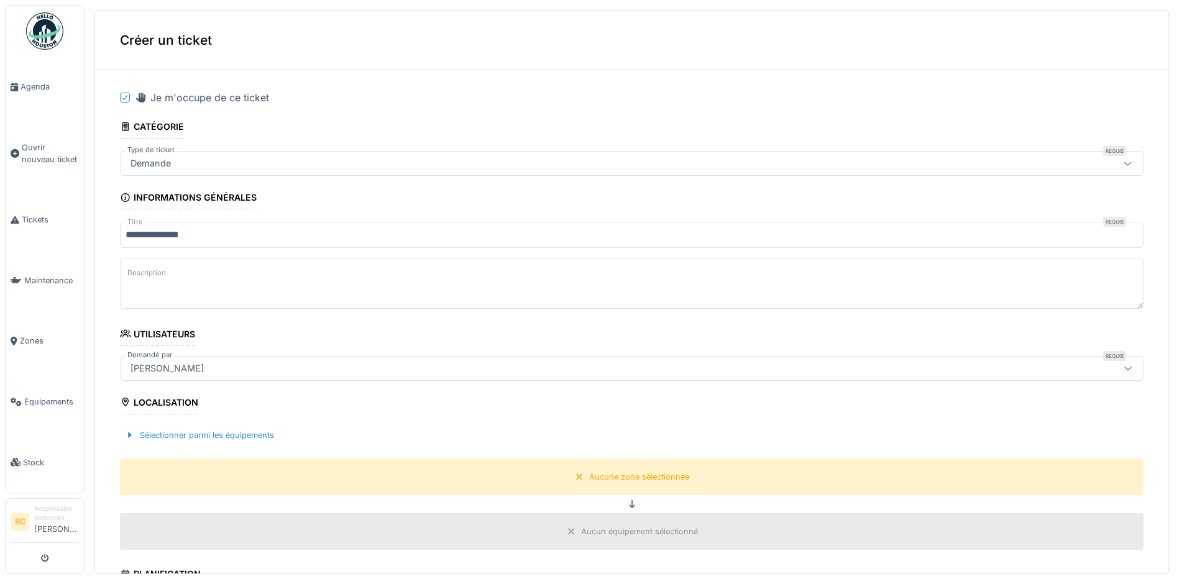
paste textarea "**********"
type textarea "**********"
click at [590, 477] on div "Aucune zone sélectionnée" at bounding box center [639, 477] width 100 height 12
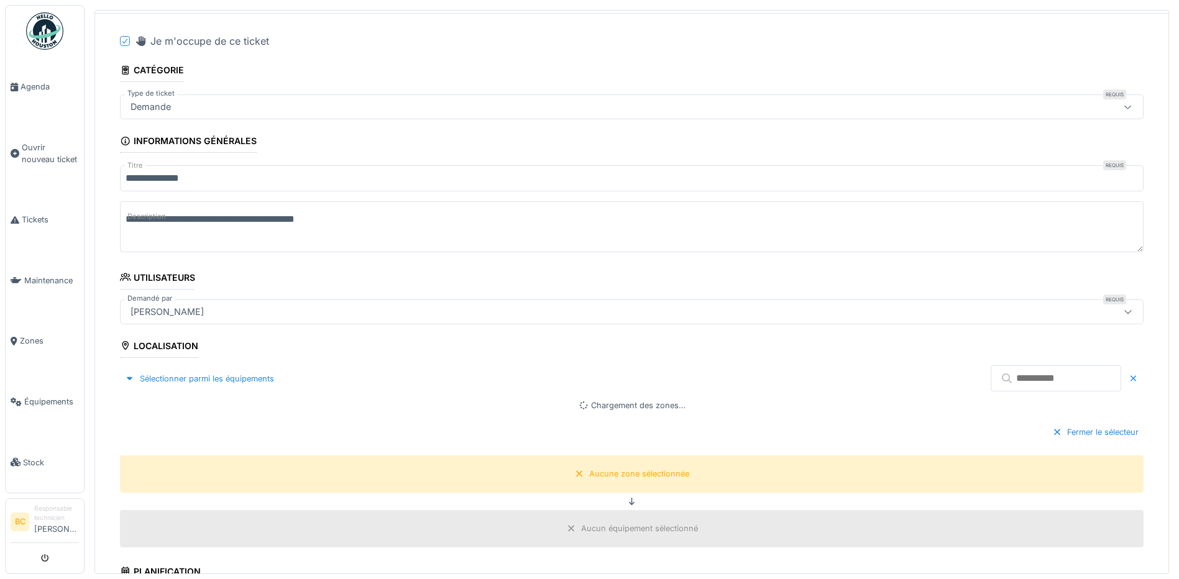
scroll to position [249, 0]
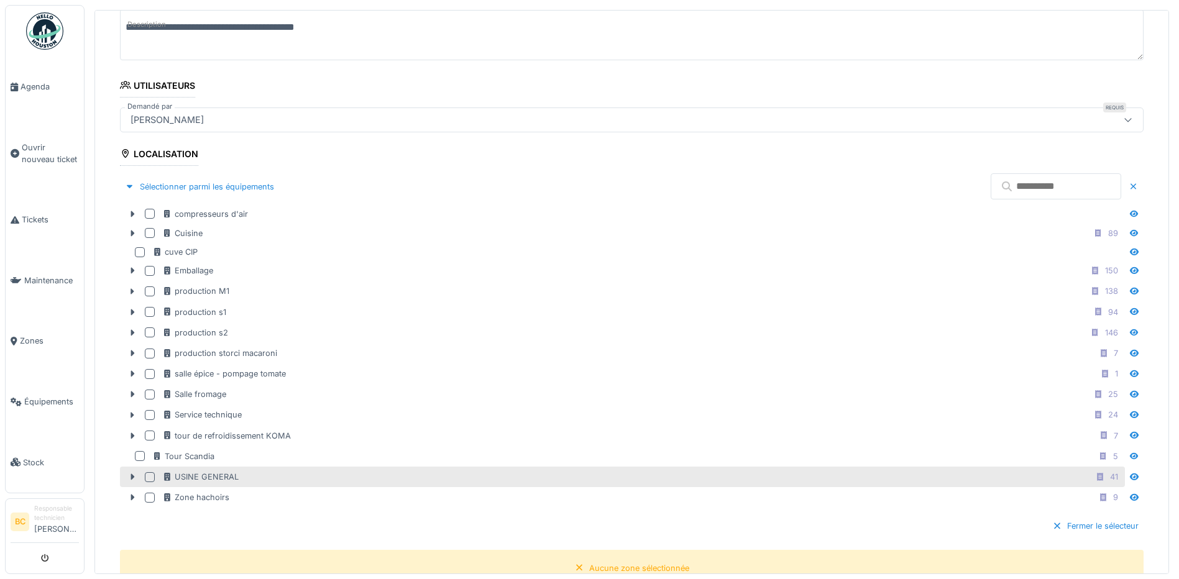
click at [332, 481] on div "USINE GENERAL 41" at bounding box center [642, 477] width 960 height 16
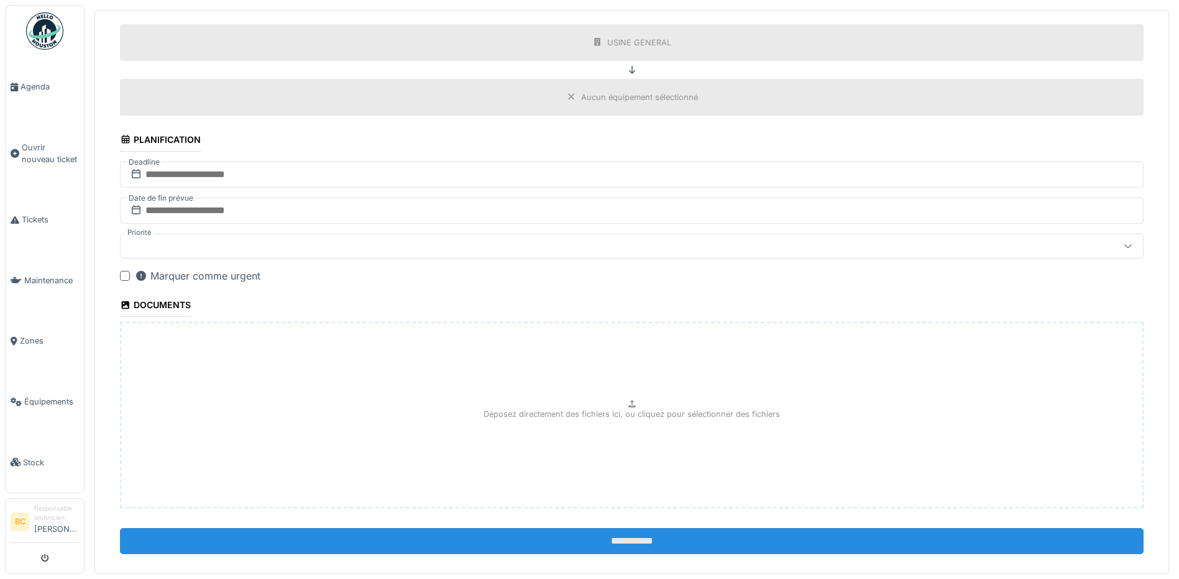
scroll to position [790, 0]
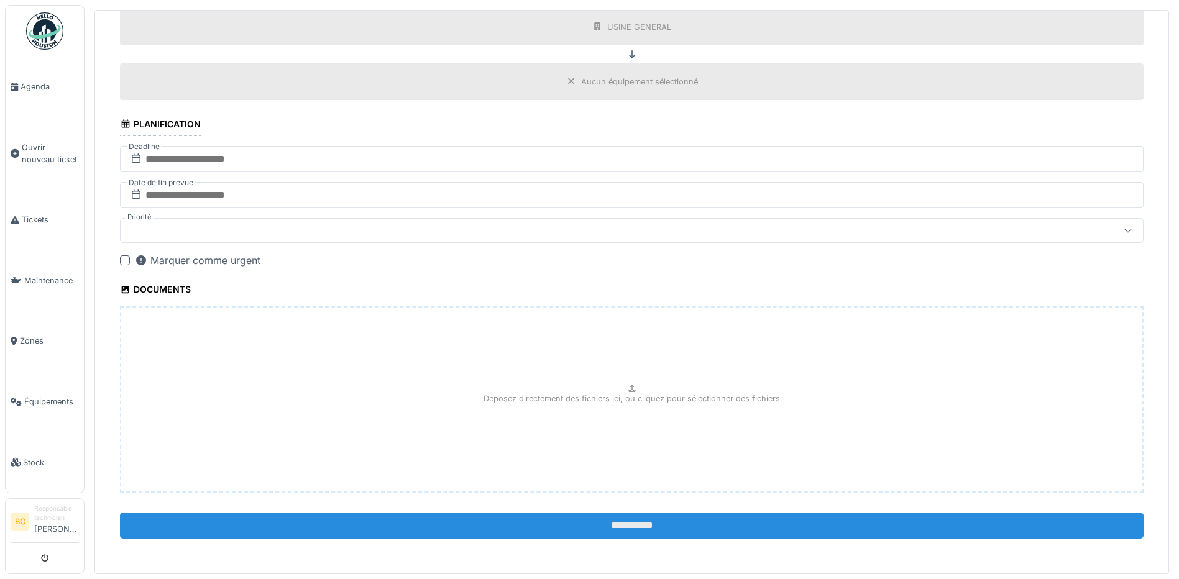
click at [622, 532] on input "**********" at bounding box center [632, 526] width 1024 height 26
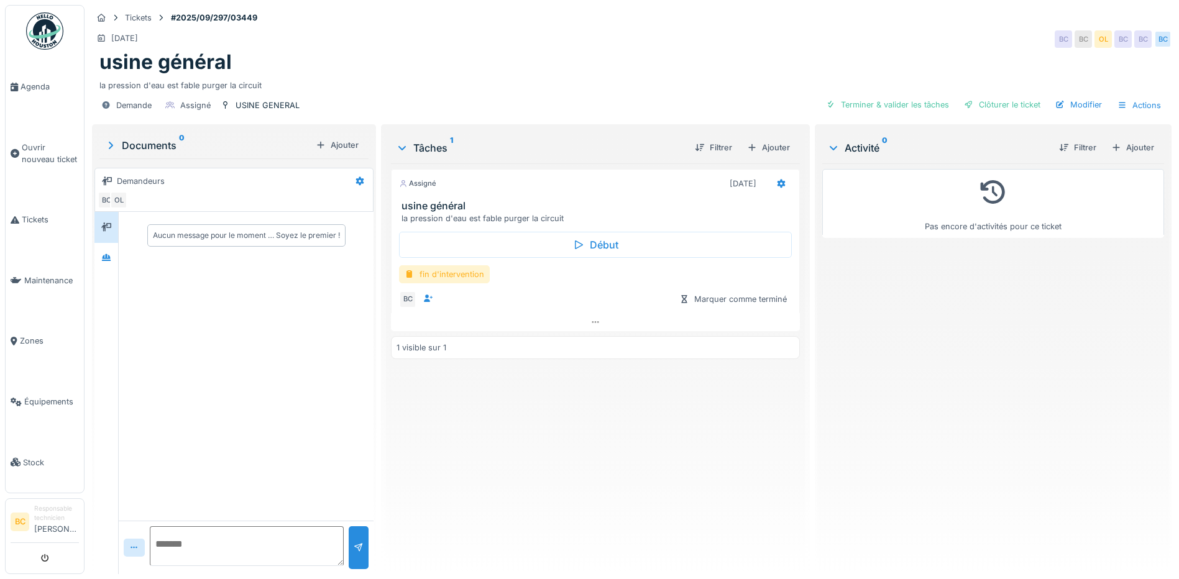
click at [475, 277] on div "fin d'intervention" at bounding box center [444, 274] width 91 height 18
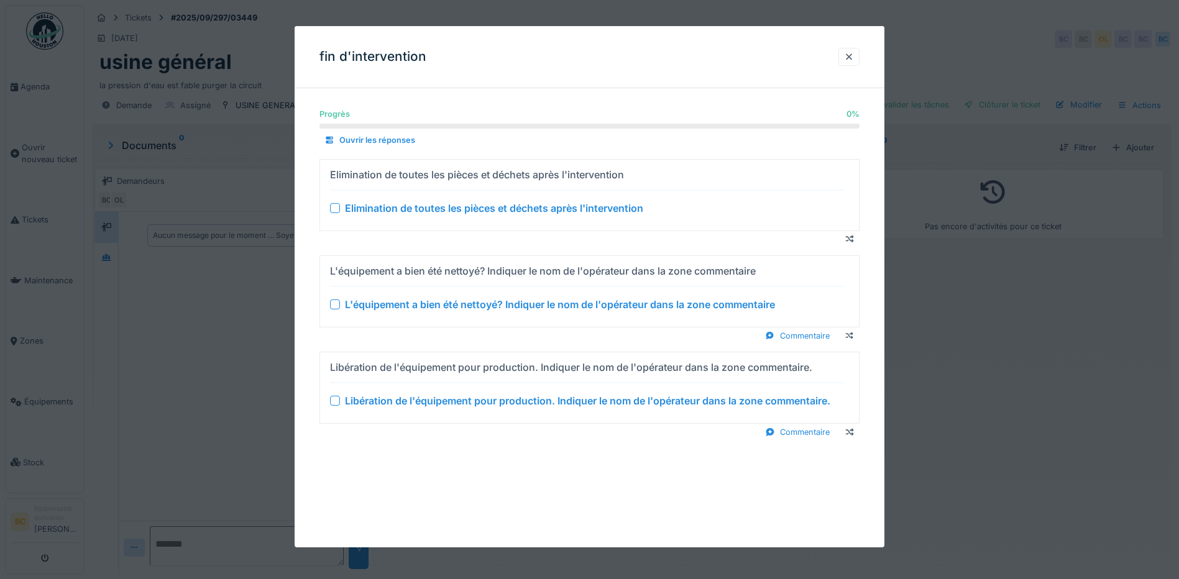
click at [475, 210] on div "Elimination de toutes les pièces et déchets après l'intervention" at bounding box center [494, 208] width 298 height 15
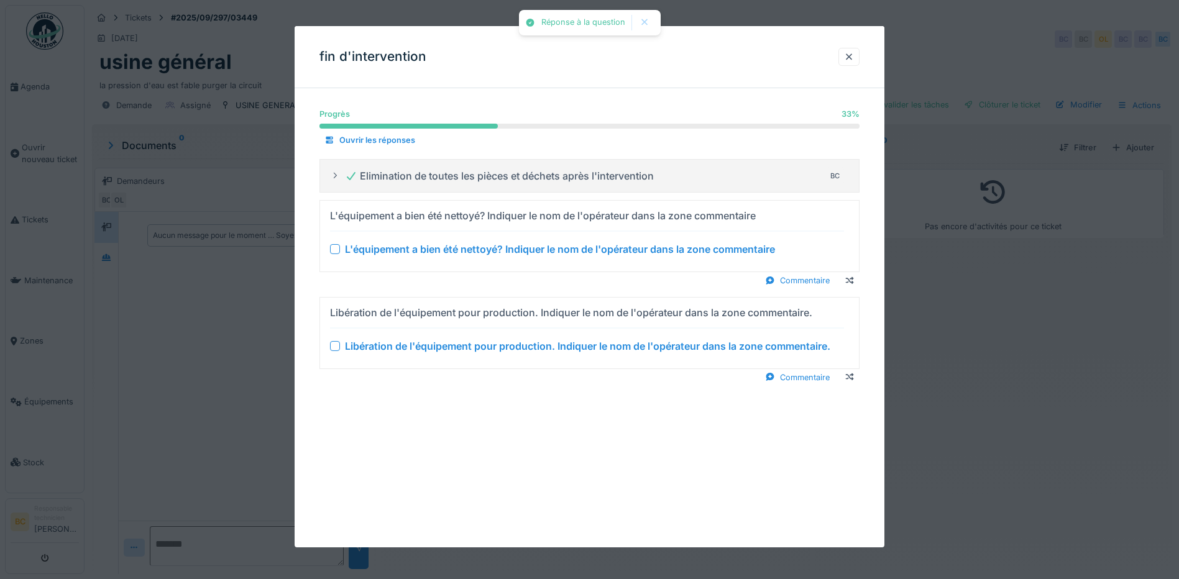
click at [492, 255] on div "L'équipement a bien été nettoyé? Indiquer le nom de l'opérateur dans la zone co…" at bounding box center [560, 249] width 430 height 15
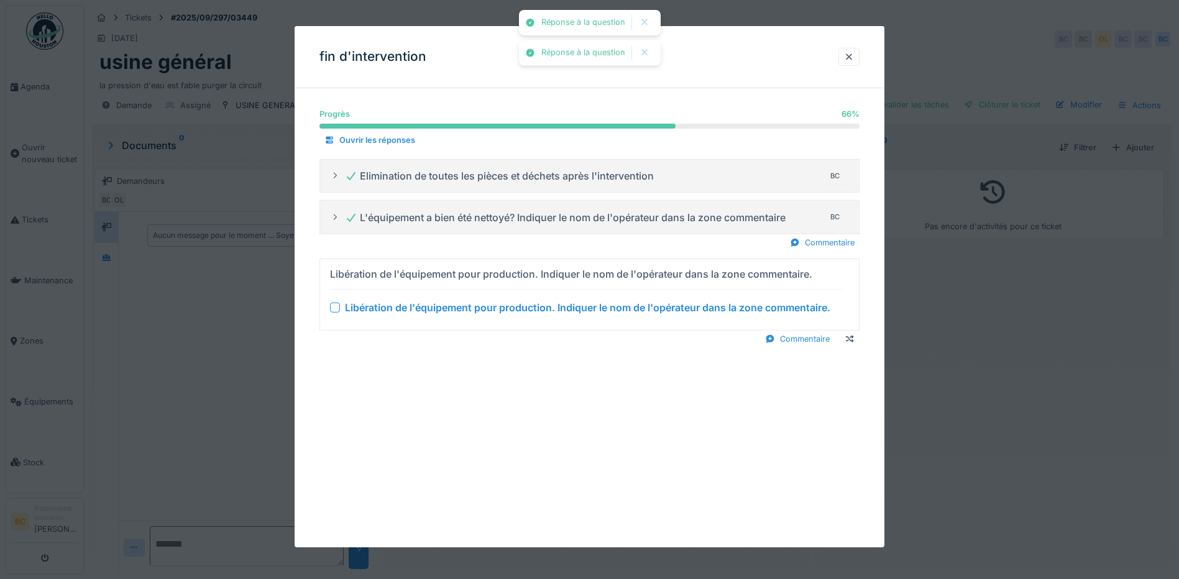
click at [516, 309] on div "Libération de l'équipement pour production. Indiquer le nom de l'opérateur dans…" at bounding box center [587, 307] width 485 height 15
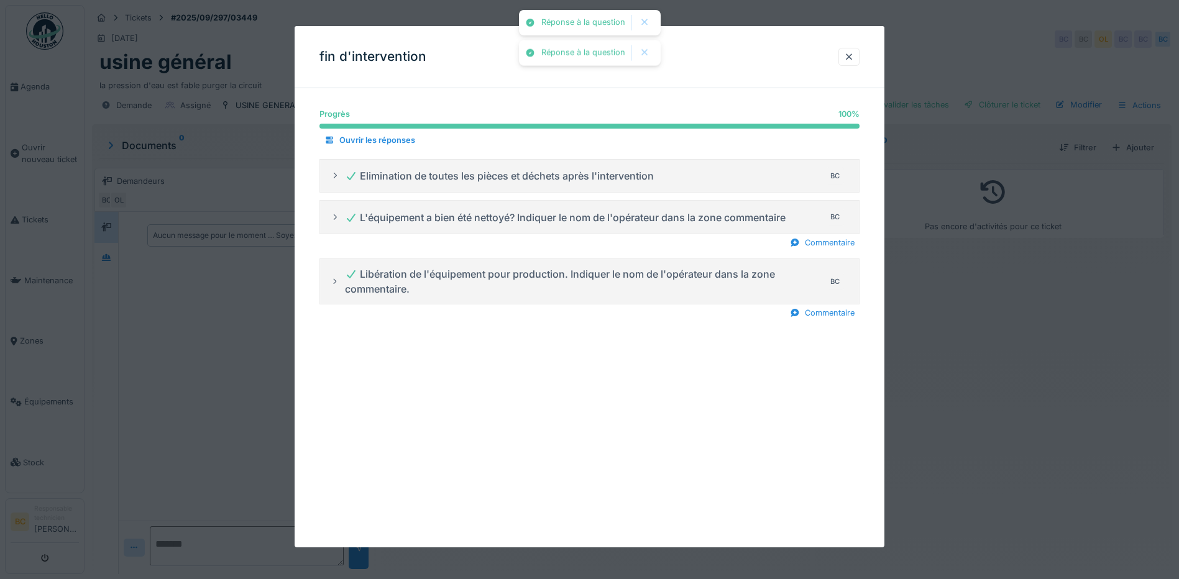
click at [998, 352] on div at bounding box center [589, 289] width 1179 height 579
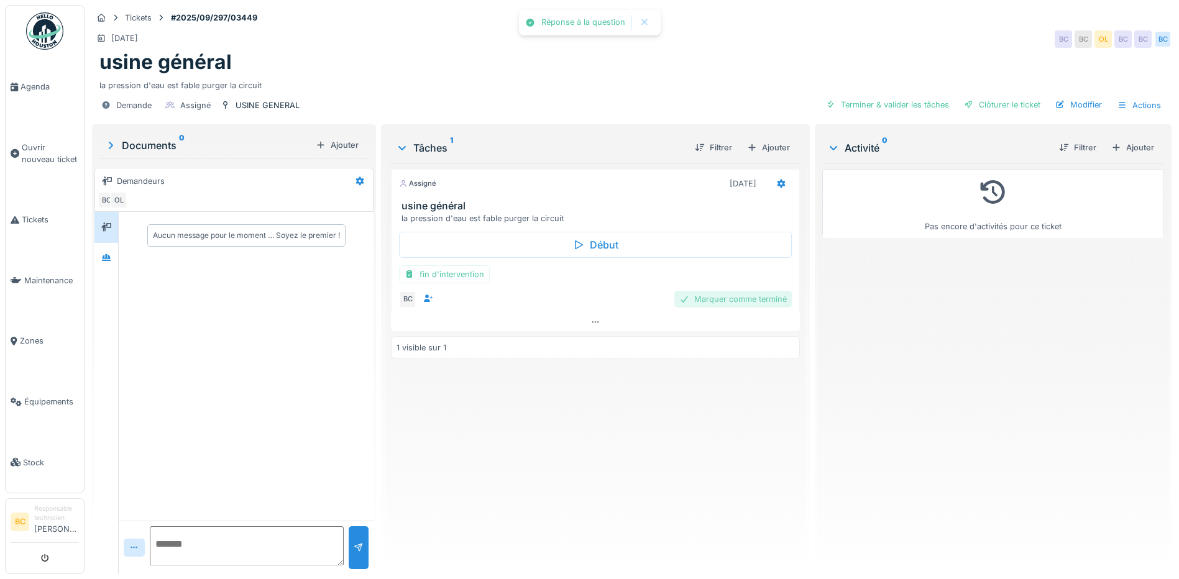
click at [740, 296] on div "Marquer comme terminé" at bounding box center [732, 299] width 117 height 17
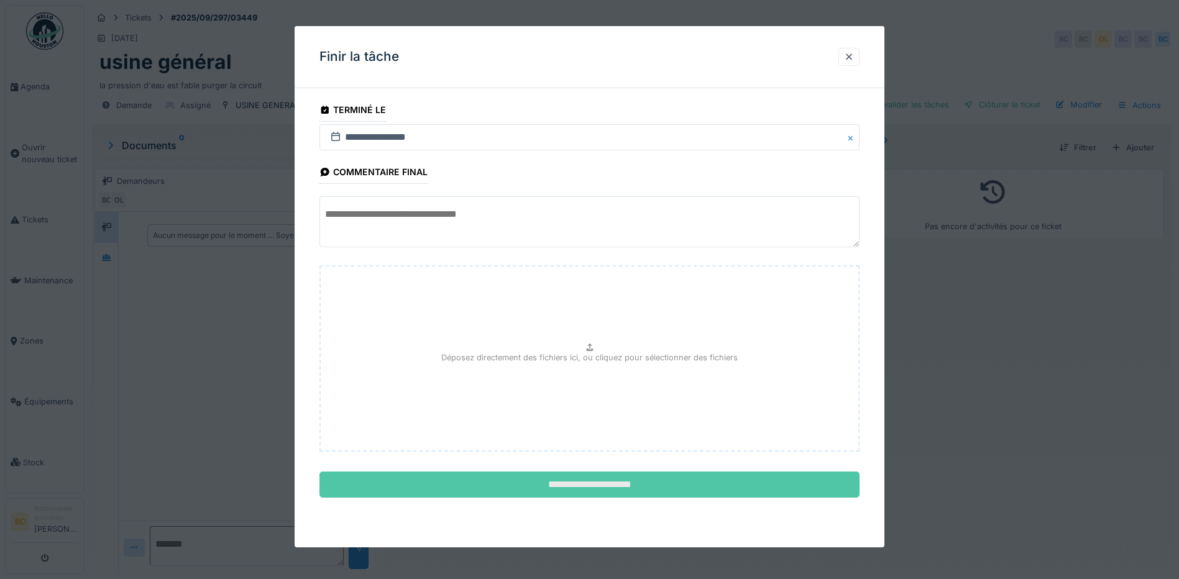
click at [625, 485] on input "**********" at bounding box center [589, 485] width 540 height 26
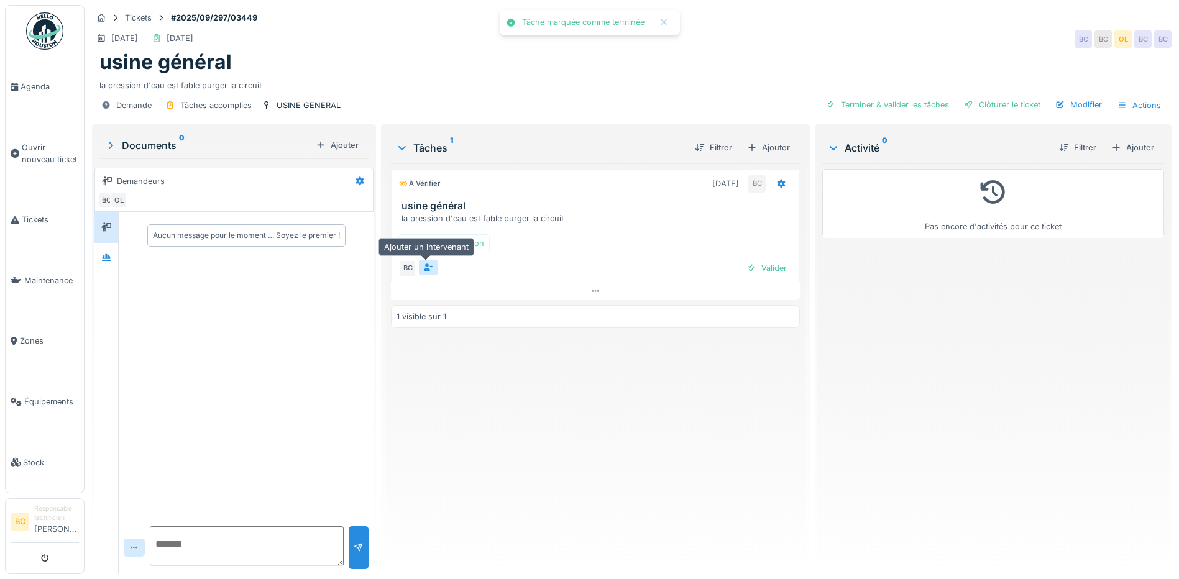
click at [427, 264] on icon at bounding box center [428, 268] width 10 height 8
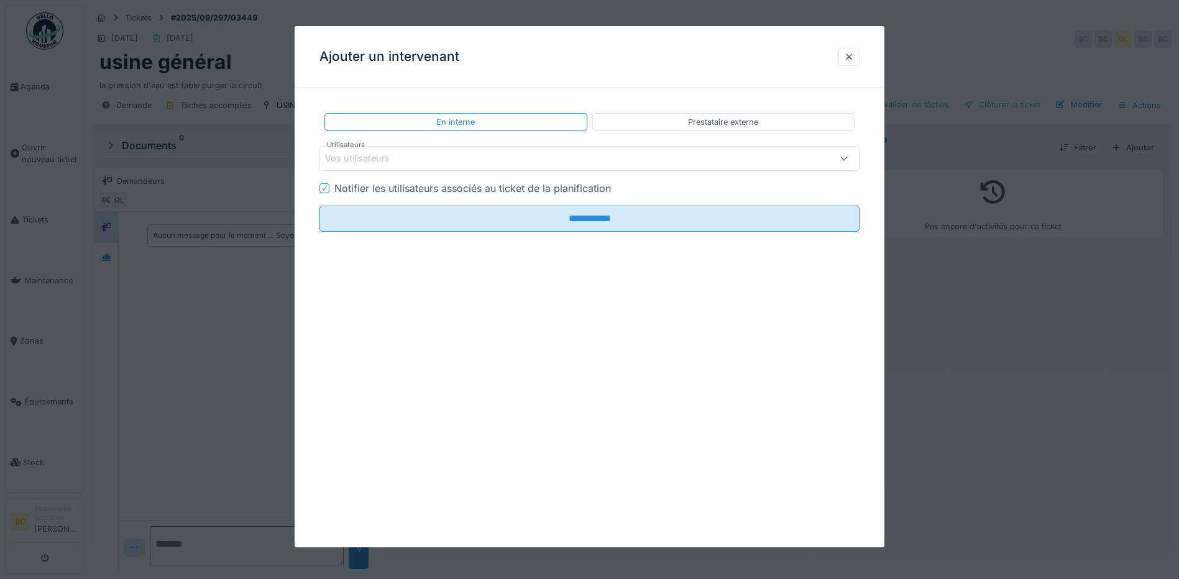
click at [849, 154] on icon at bounding box center [844, 158] width 10 height 8
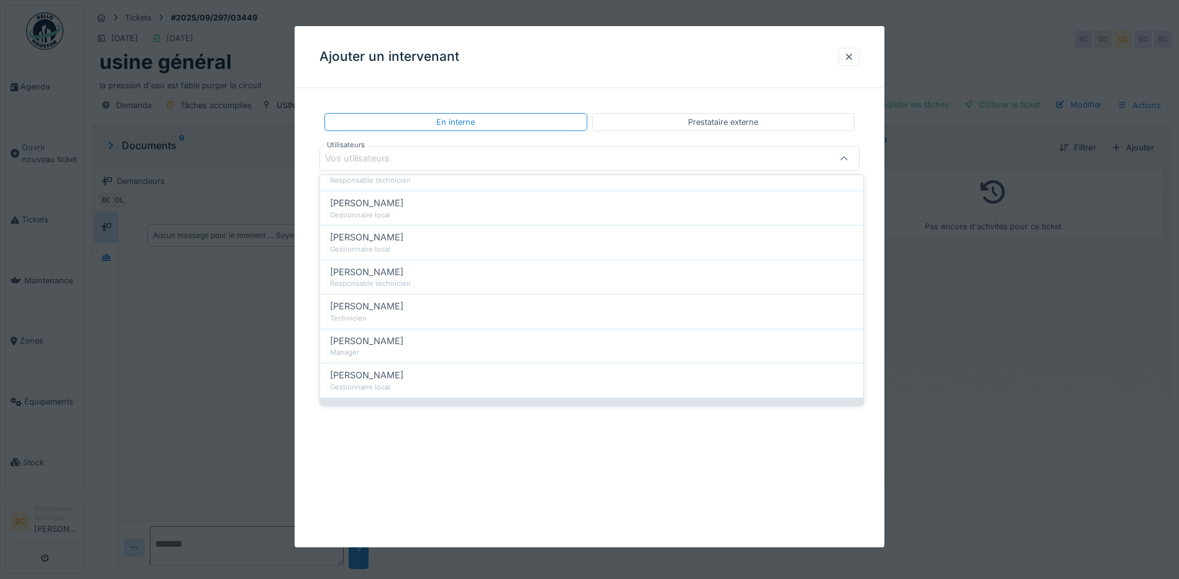
scroll to position [559, 0]
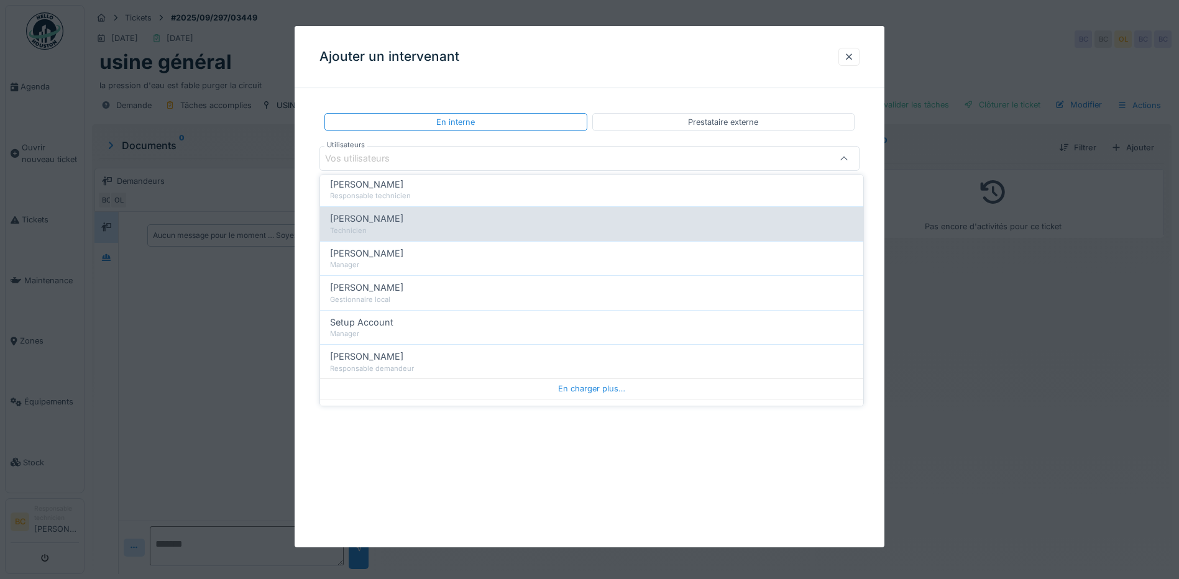
click at [381, 221] on span "[PERSON_NAME]" at bounding box center [366, 219] width 73 height 14
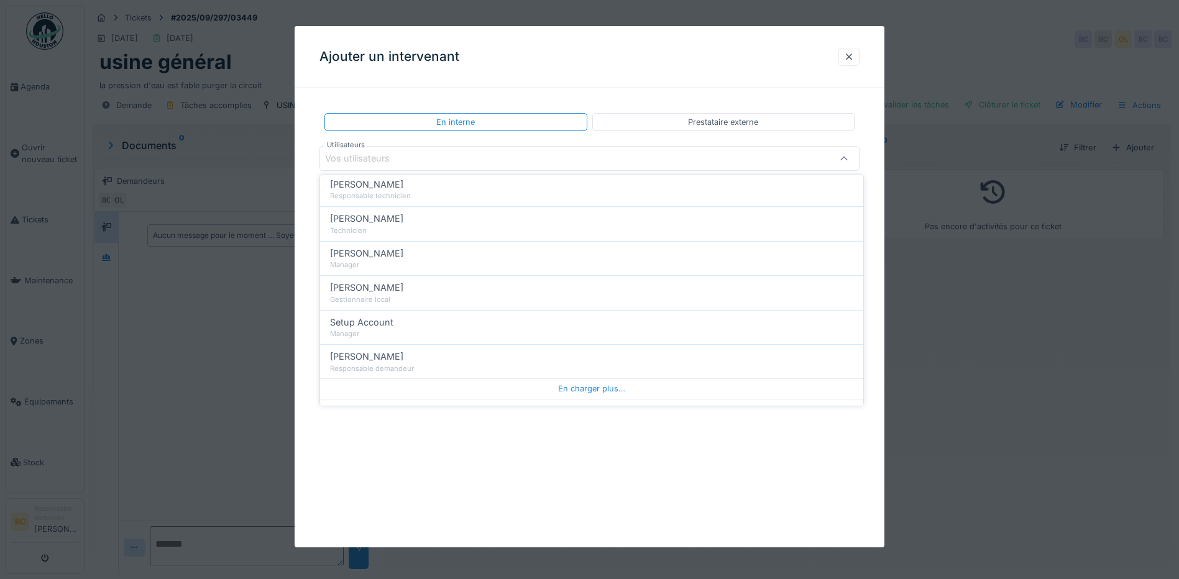
type input "*****"
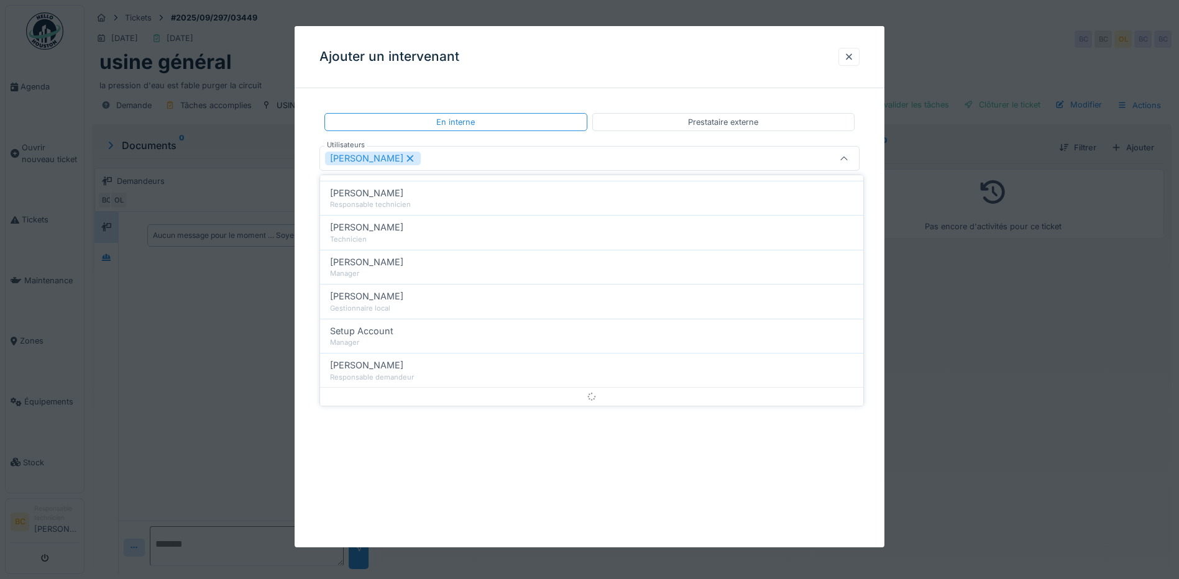
scroll to position [0, 0]
click at [847, 160] on icon at bounding box center [844, 159] width 10 height 8
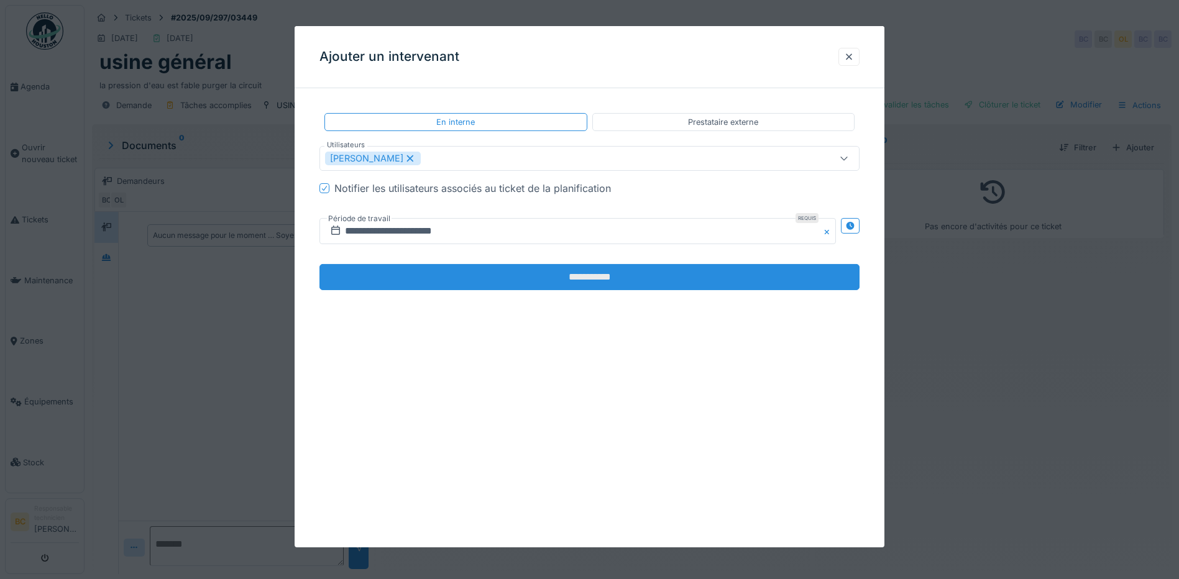
click at [638, 272] on input "**********" at bounding box center [589, 277] width 540 height 26
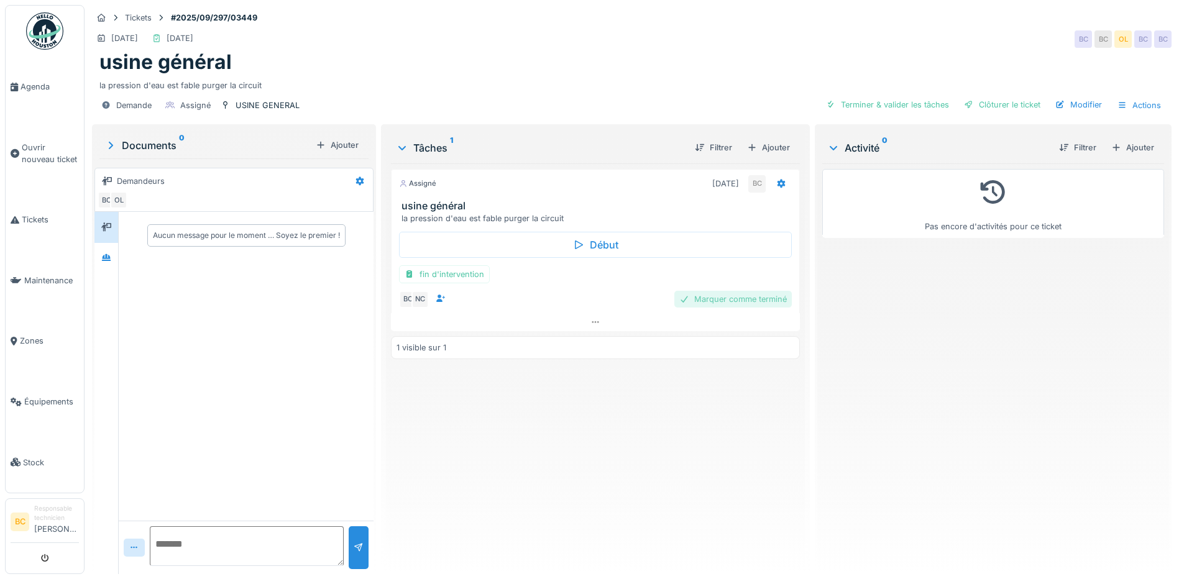
click at [715, 300] on div "Marquer comme terminé" at bounding box center [732, 299] width 117 height 17
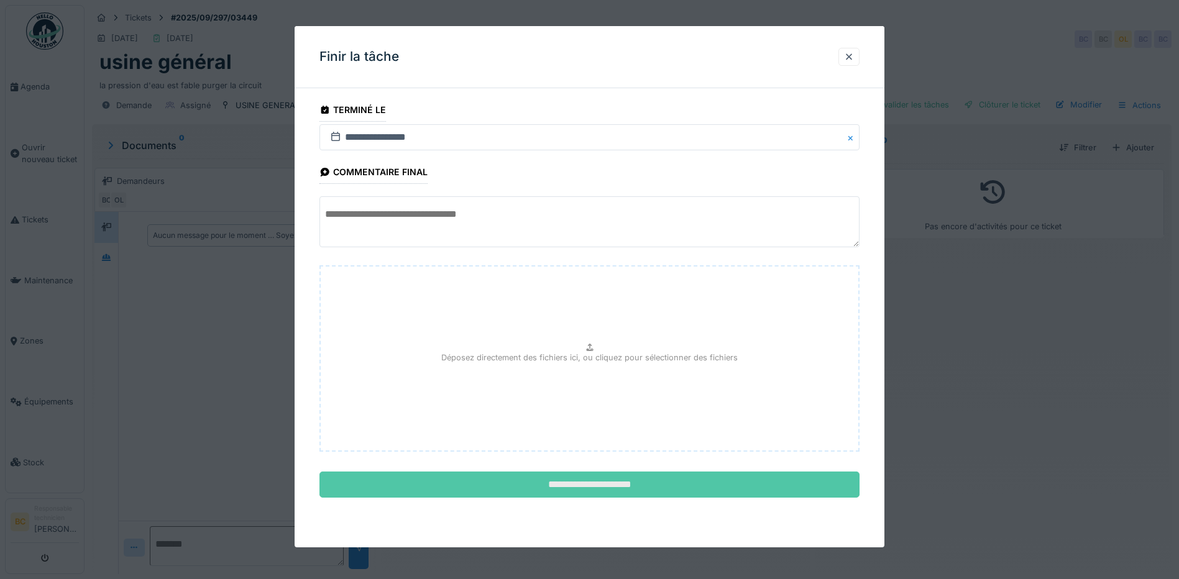
click at [626, 485] on input "**********" at bounding box center [589, 485] width 540 height 26
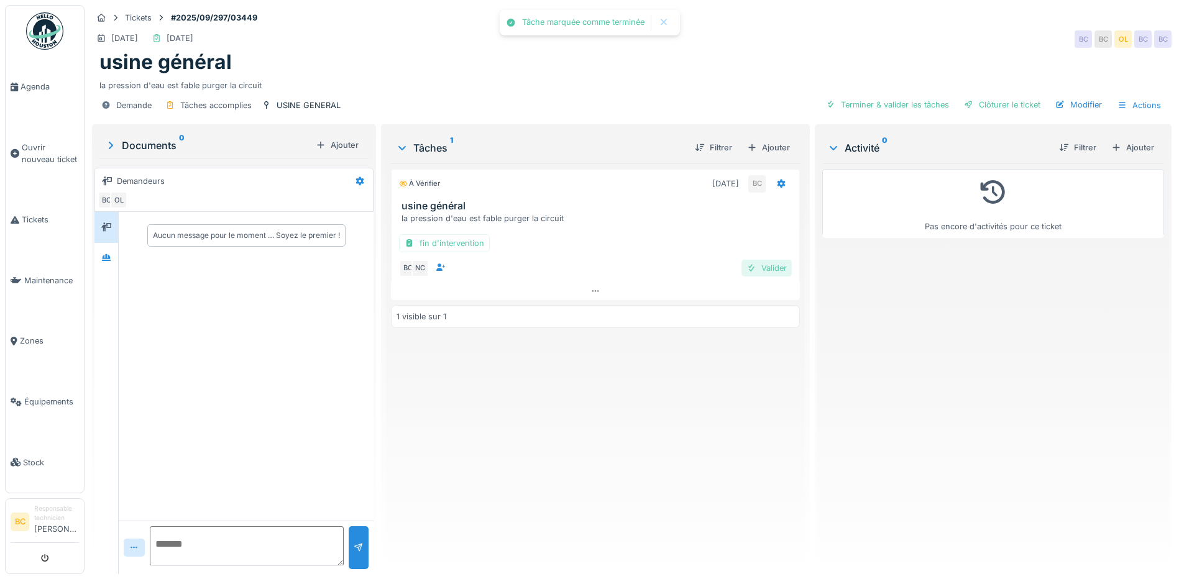
click at [768, 261] on div "Valider" at bounding box center [766, 268] width 50 height 17
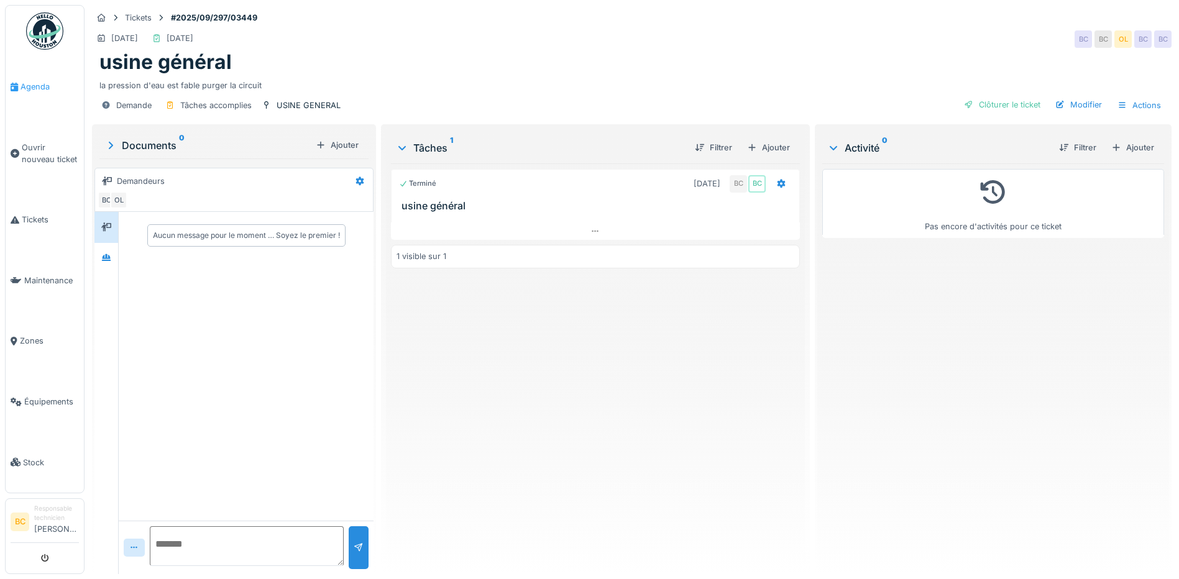
click at [32, 85] on span "Agenda" at bounding box center [50, 87] width 58 height 12
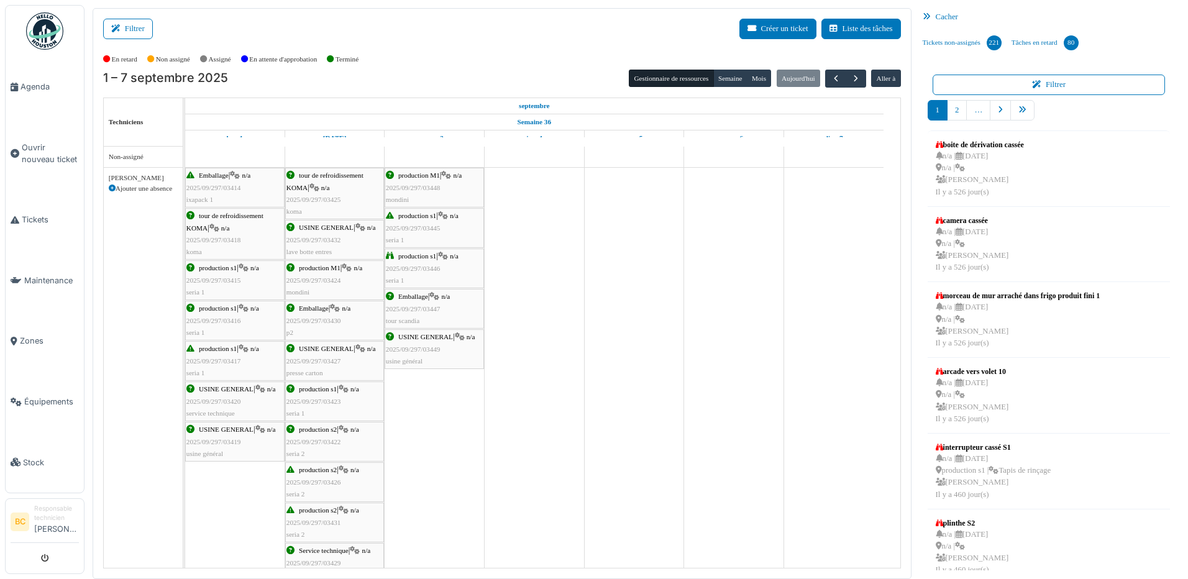
click at [426, 185] on span "2025/09/297/03448" at bounding box center [413, 187] width 55 height 7
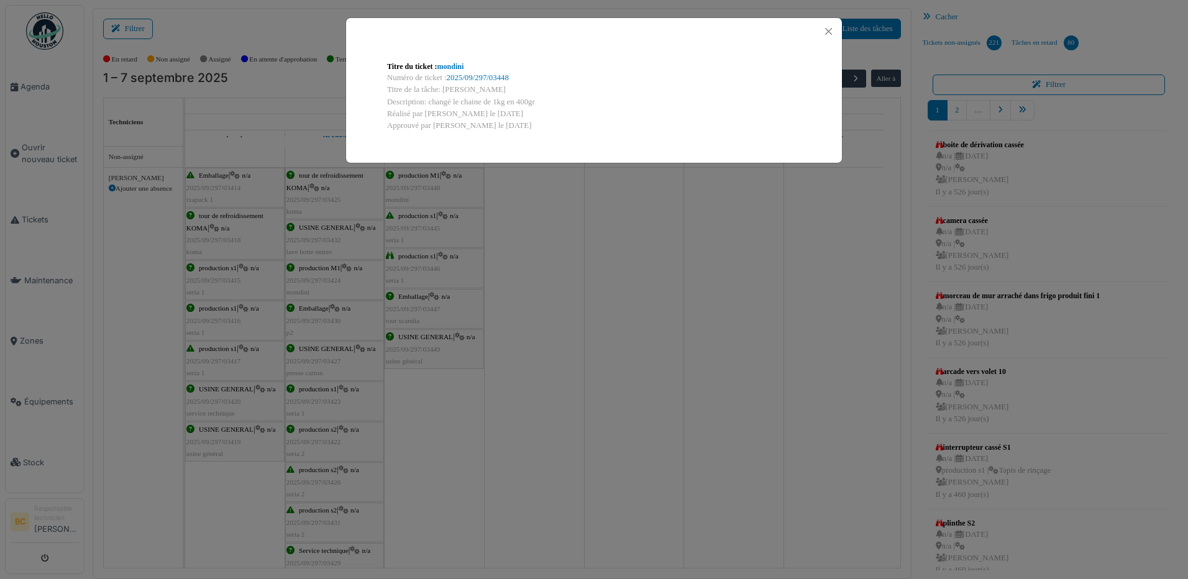
drag, startPoint x: 441, startPoint y: 88, endPoint x: 541, endPoint y: 103, distance: 101.2
click at [541, 103] on div "Titre du ticket : mondini Numéro de ticket : 2025/09/297/03448 Titre de la tâch…" at bounding box center [594, 96] width 434 height 91
copy div "Mondini Description: changé le chaine de 1kg en 400gr"
click at [413, 232] on div "Titre du ticket : mondini Numéro de ticket : 2025/09/297/03448 Titre de la tâch…" at bounding box center [594, 289] width 1188 height 579
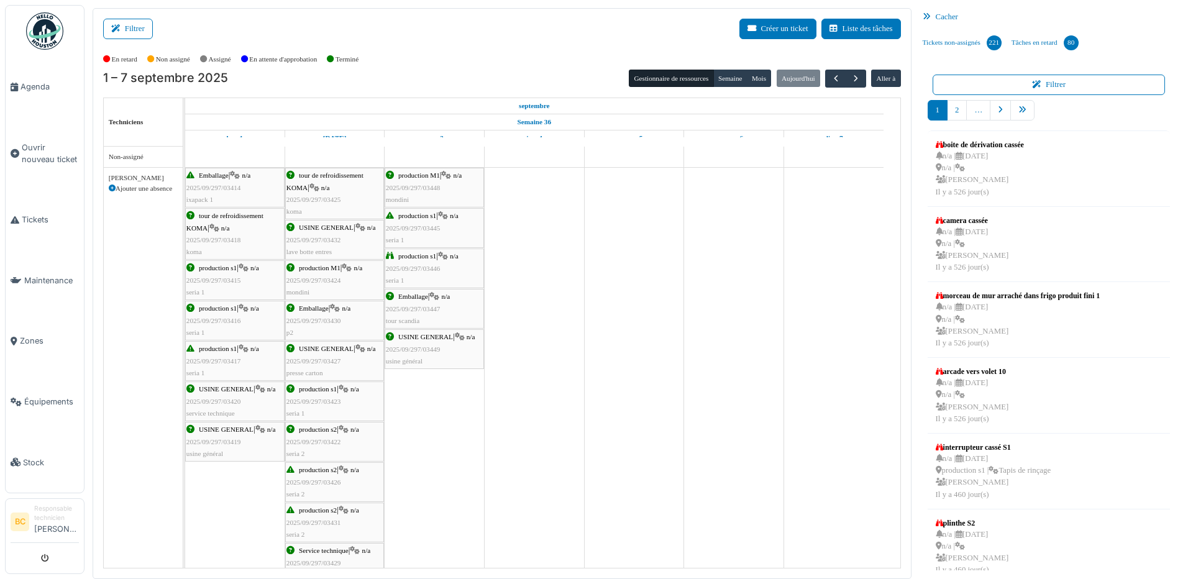
click at [414, 231] on span "2025/09/297/03445" at bounding box center [413, 227] width 55 height 7
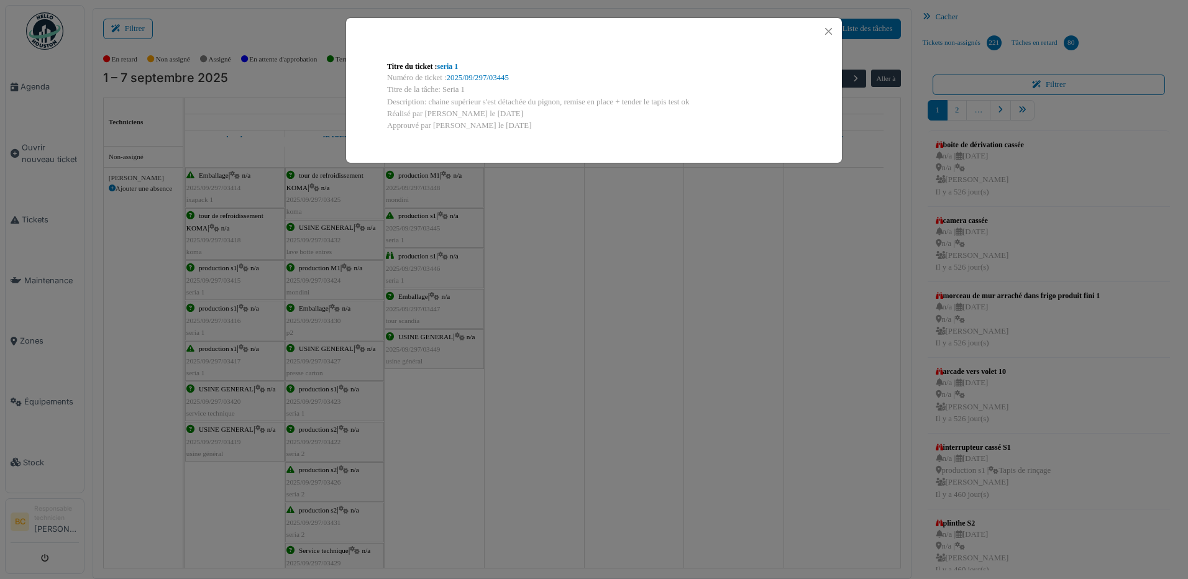
drag, startPoint x: 443, startPoint y: 89, endPoint x: 694, endPoint y: 106, distance: 251.7
click at [694, 106] on div "Titre du ticket : seria 1 Numéro de ticket : 2025/09/297/03445 Titre de la tâch…" at bounding box center [594, 96] width 434 height 91
copy div "Seria 1 Description: chaine supérieur s'est détachée du pignon, remise en place…"
click at [405, 263] on div "Titre du ticket : seria 1 Numéro de ticket : 2025/09/297/03445 Titre de la tâch…" at bounding box center [594, 289] width 1188 height 579
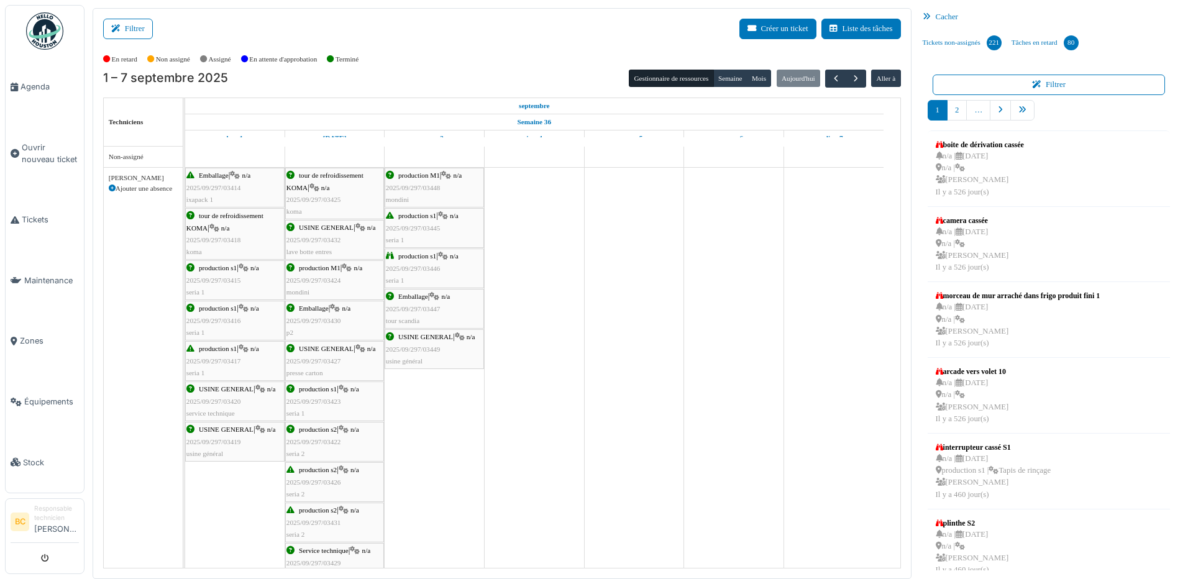
click at [407, 270] on span "2025/09/297/03446" at bounding box center [413, 268] width 55 height 7
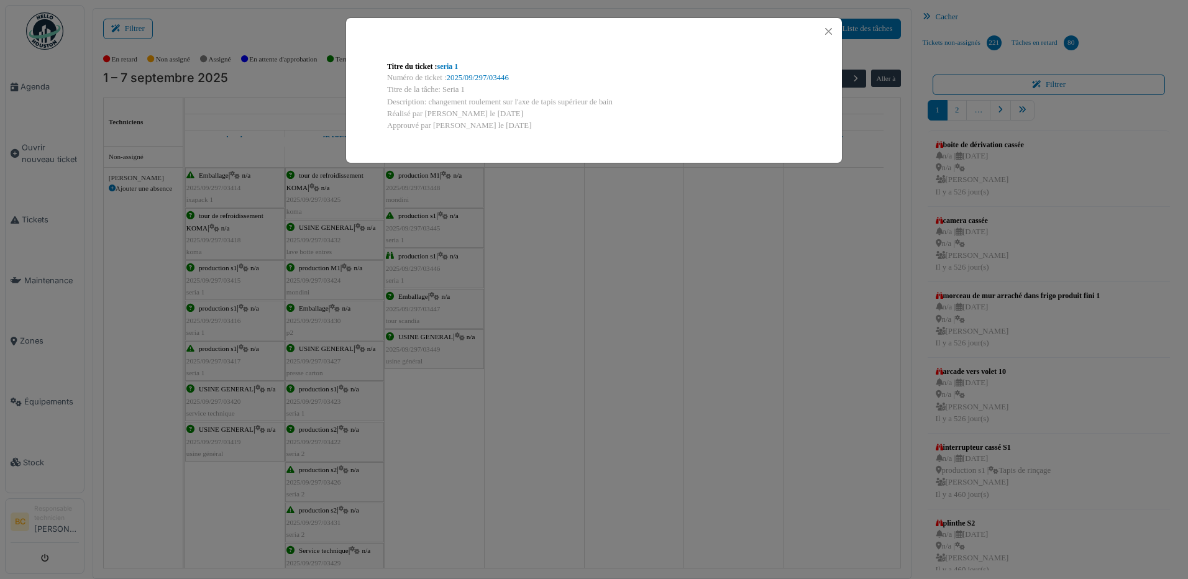
drag, startPoint x: 428, startPoint y: 103, endPoint x: 614, endPoint y: 103, distance: 185.8
click at [614, 103] on div "Description: changement roulement sur l'axe de tapis supérieur de bain" at bounding box center [594, 102] width 414 height 12
copy div "changement roulement sur l'axe de tapis supérieur de bain"
click at [412, 307] on div "Titre du ticket : seria 1 Numéro de ticket : 2025/09/297/03446 Titre de la tâch…" at bounding box center [594, 289] width 1188 height 579
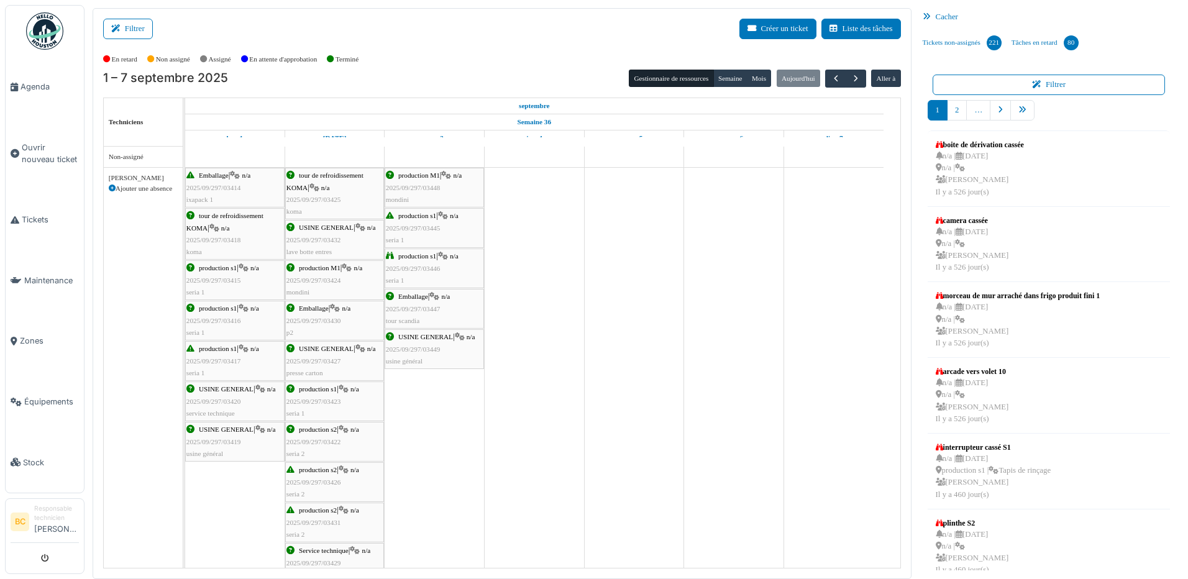
click at [412, 307] on span "2025/09/297/03447" at bounding box center [413, 308] width 55 height 7
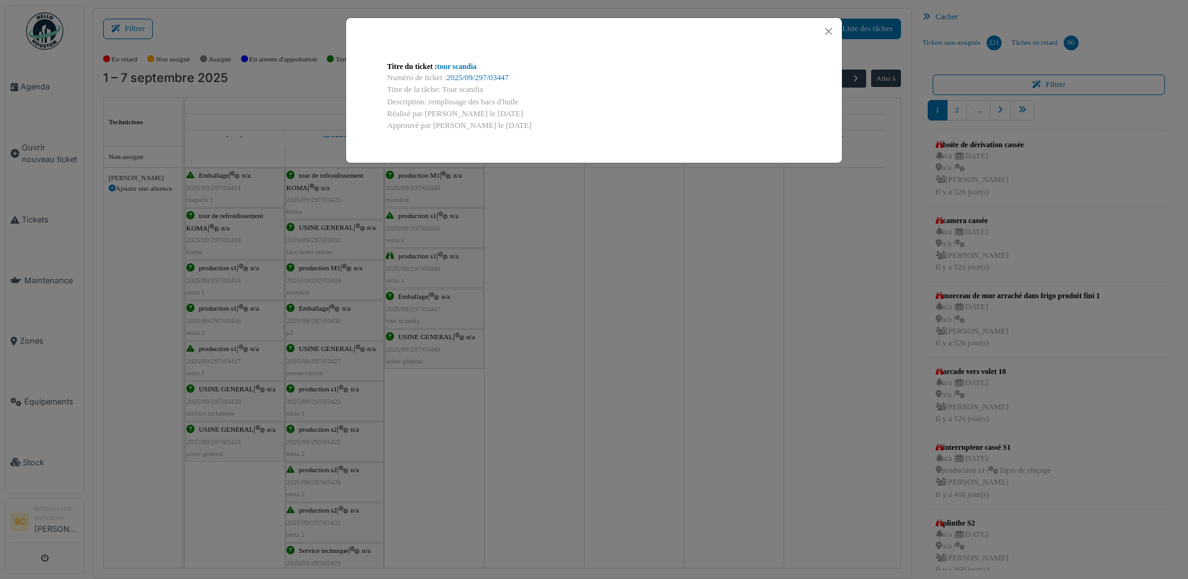
drag, startPoint x: 441, startPoint y: 86, endPoint x: 519, endPoint y: 99, distance: 79.4
click at [519, 99] on div "Titre du ticket : tour scandia Numéro de ticket : 2025/09/297/03447 Titre de la…" at bounding box center [594, 96] width 434 height 91
copy div "Tour scandia Description: remplissage des bacs d'huile"
click at [413, 348] on div "Titre du ticket : tour scandia Numéro de ticket : 2025/09/297/03447 Titre de la…" at bounding box center [594, 289] width 1188 height 579
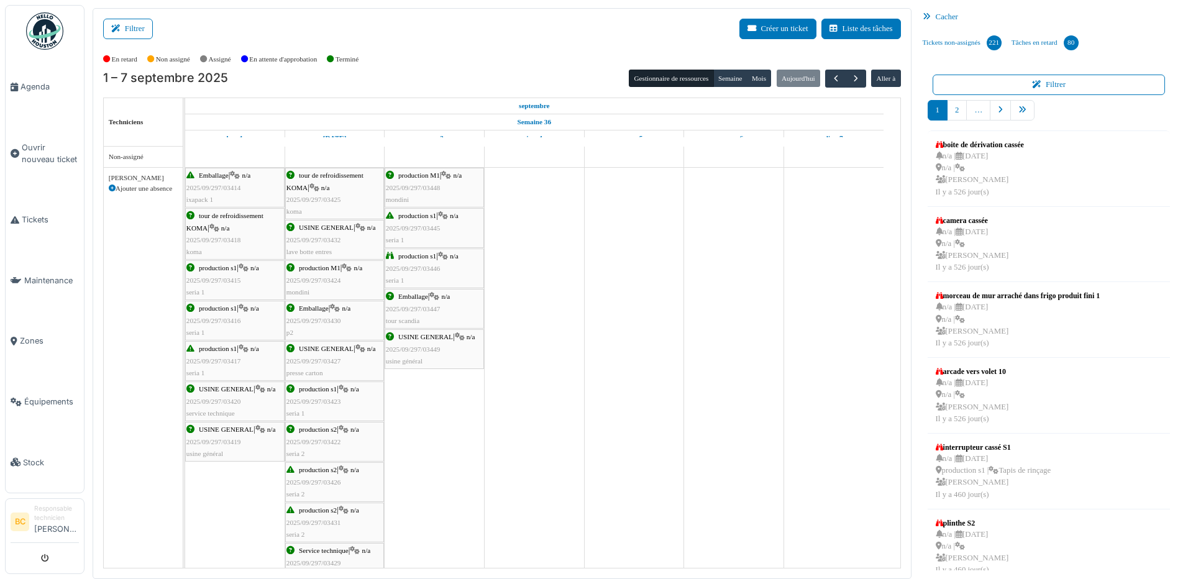
click at [413, 348] on span "2025/09/297/03449" at bounding box center [413, 349] width 55 height 7
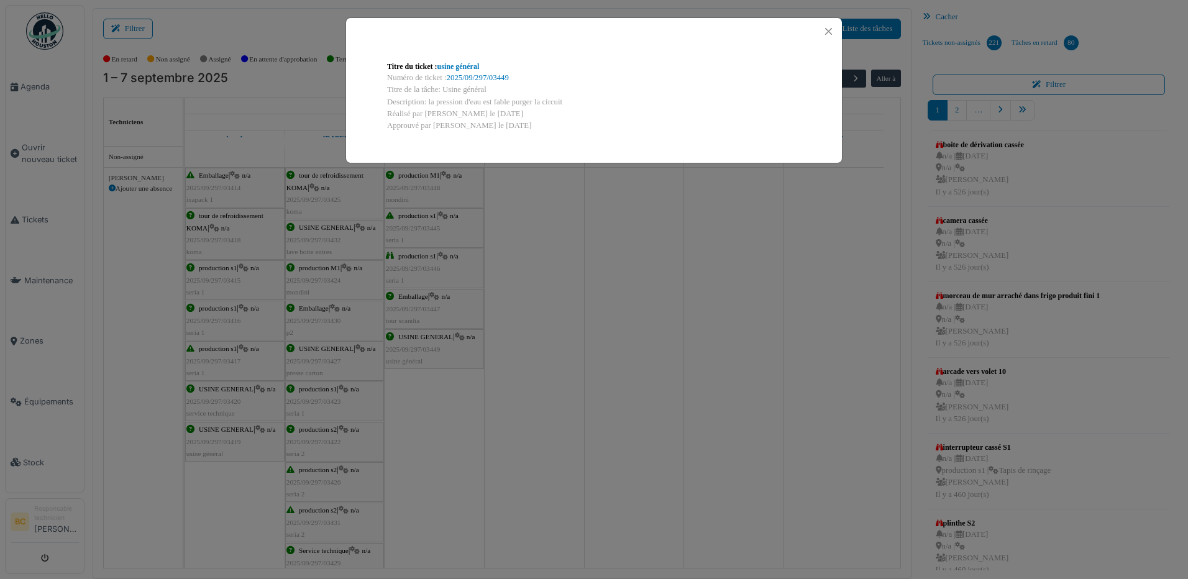
drag, startPoint x: 429, startPoint y: 98, endPoint x: 564, endPoint y: 102, distance: 135.5
click at [564, 102] on div "Description: la pression d'eau est fable purger la circuit" at bounding box center [594, 102] width 414 height 12
copy div "la pression d'eau est fable purger la circuit"
click at [550, 380] on div "Titre du ticket : usine général Numéro de ticket : 2025/09/297/03449 Titre de l…" at bounding box center [594, 289] width 1188 height 579
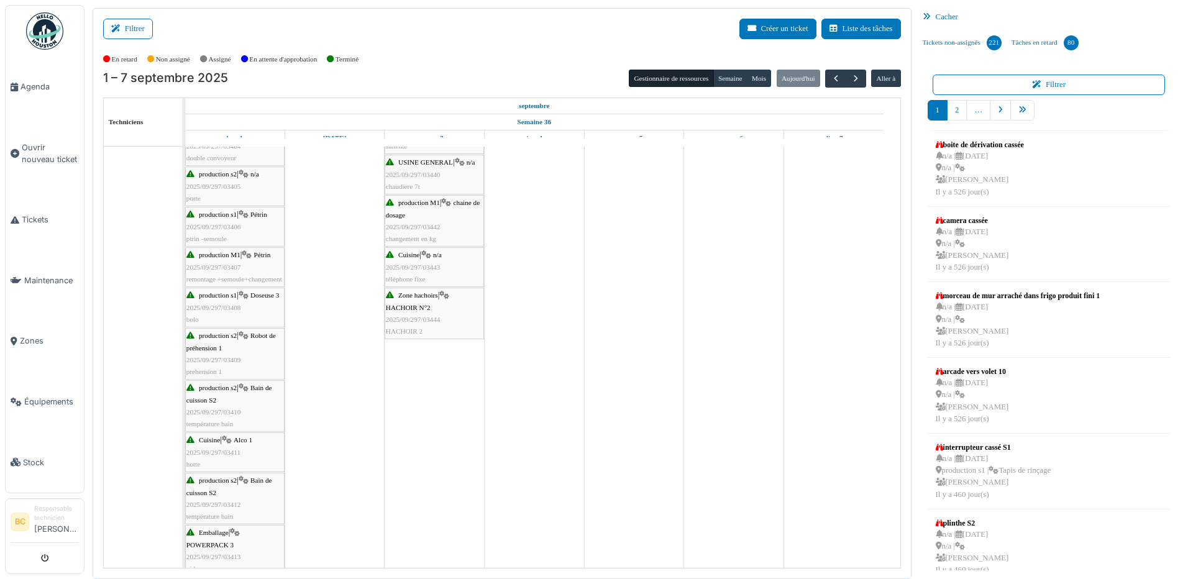
scroll to position [932, 0]
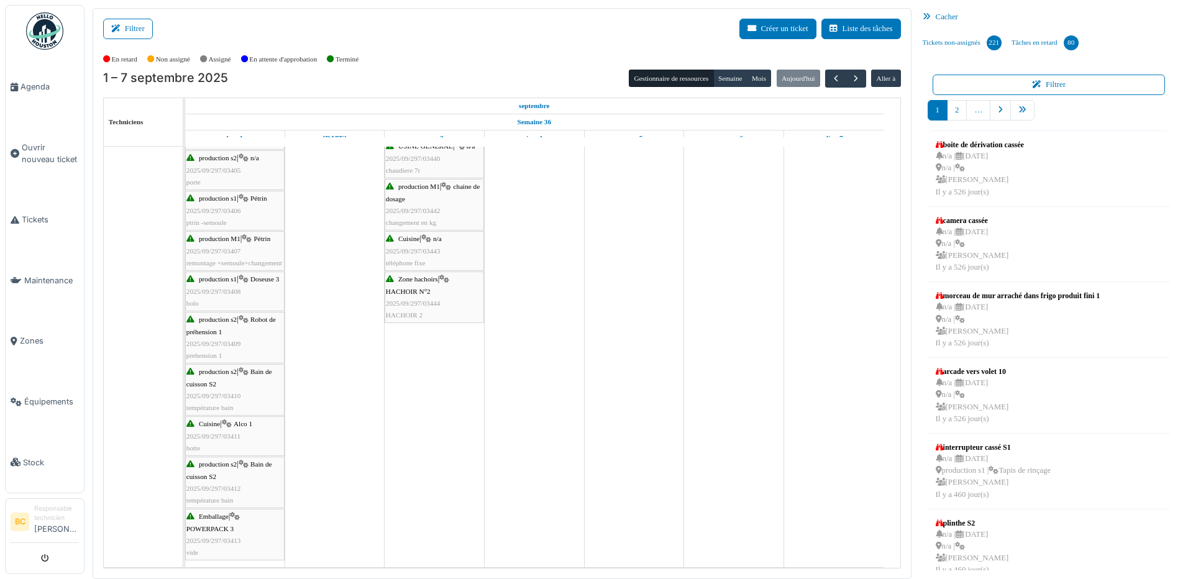
click at [224, 345] on span "2025/09/297/03409" at bounding box center [213, 343] width 55 height 7
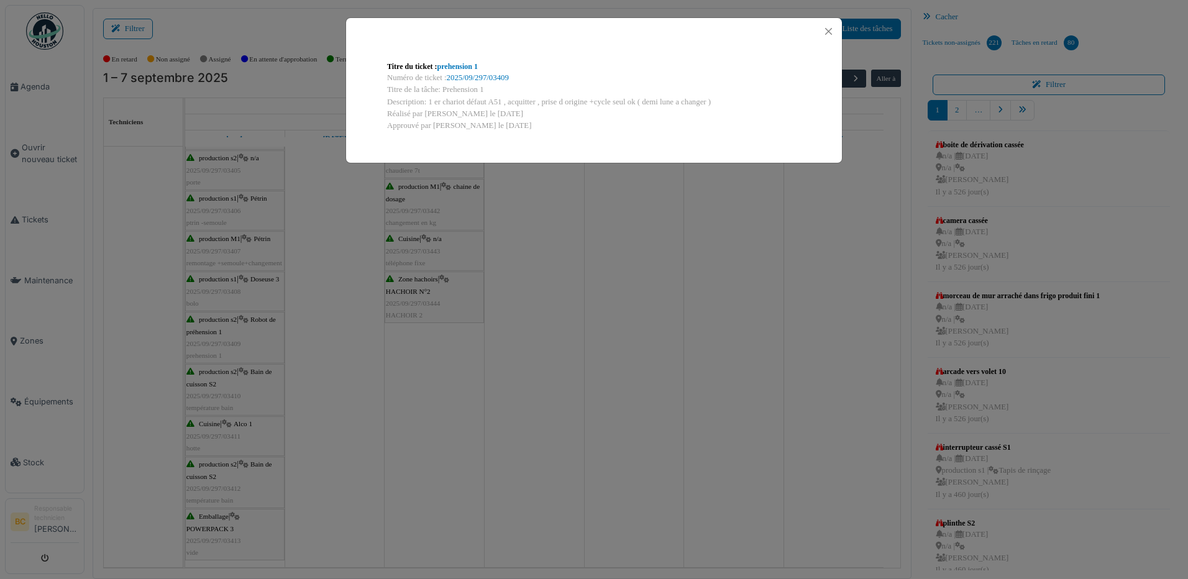
click at [369, 406] on div "Titre du ticket : prehension 1 Numéro de ticket : 2025/09/297/03409 Titre de la…" at bounding box center [594, 289] width 1188 height 579
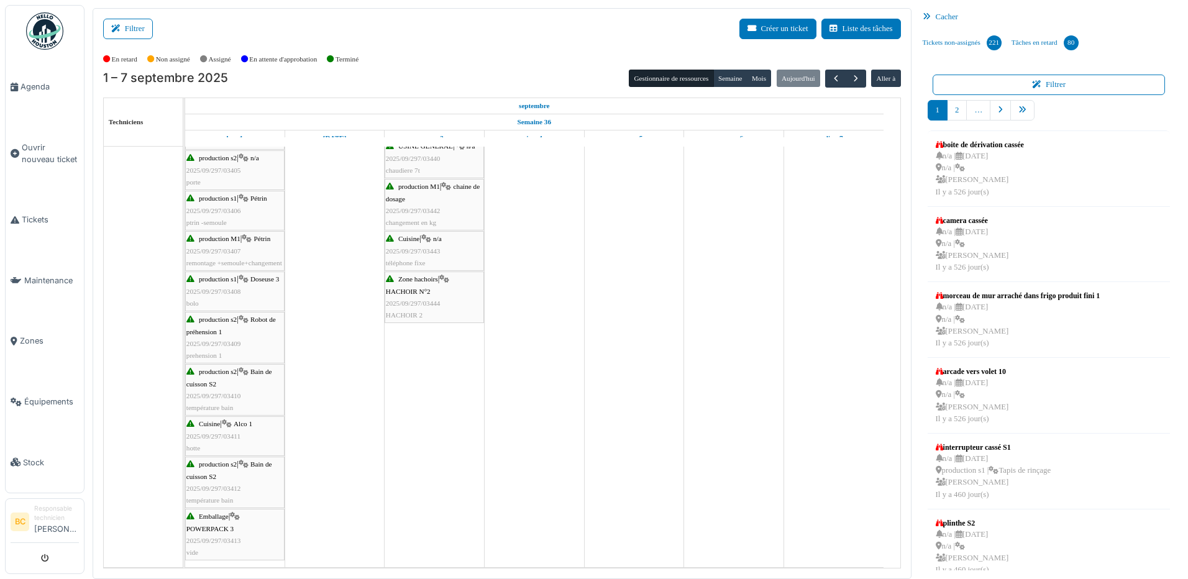
scroll to position [0, 0]
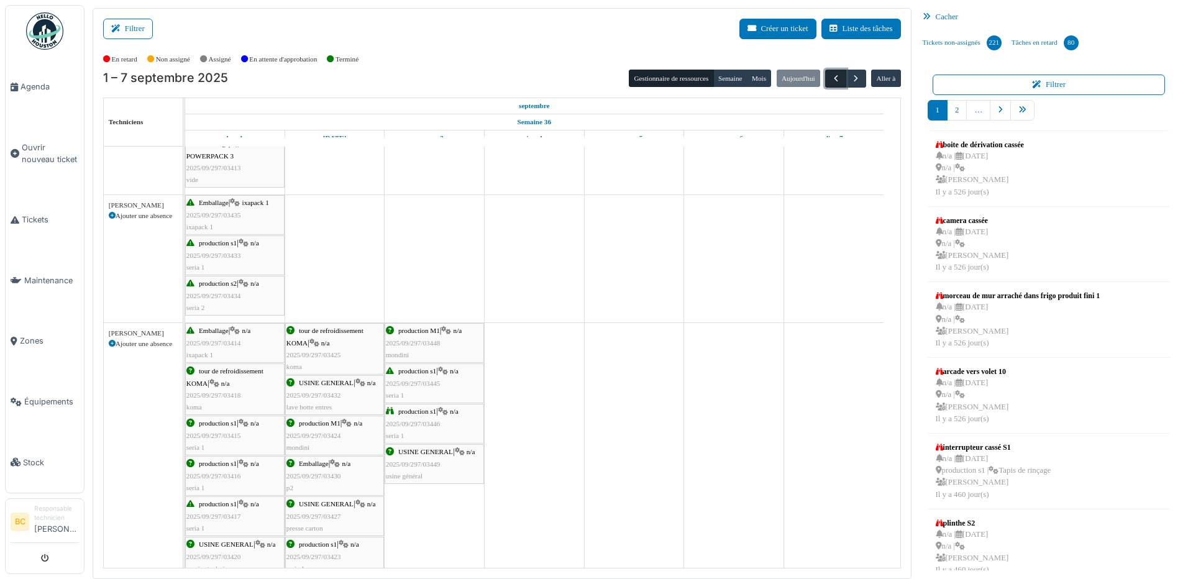
click at [831, 78] on span "button" at bounding box center [836, 78] width 11 height 11
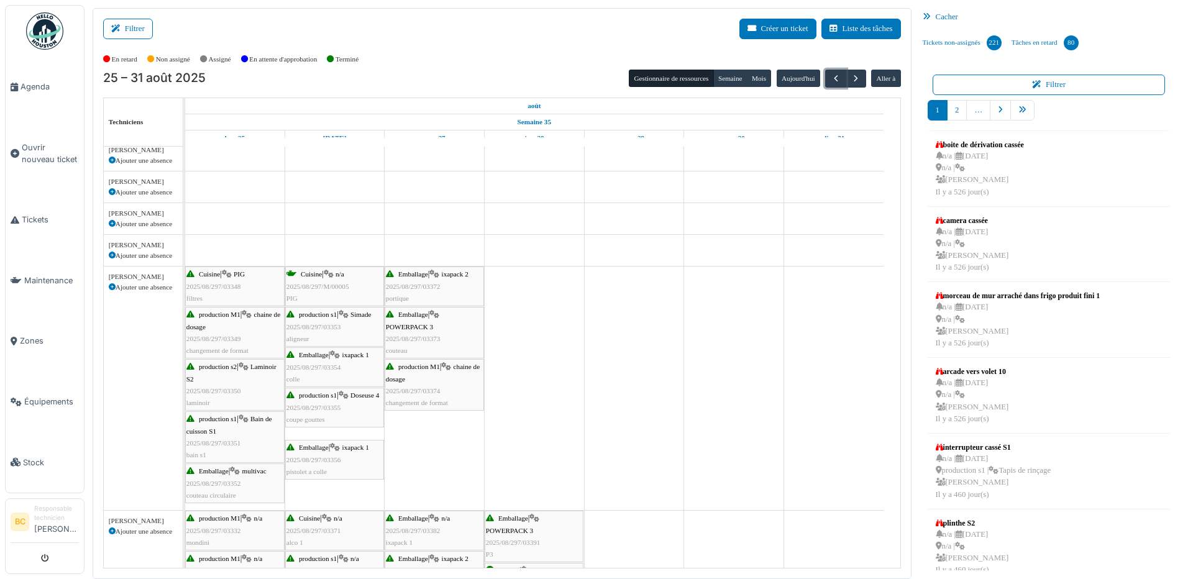
click at [241, 279] on div "Cuisine | PIG 2025/08/297/03348 filtres" at bounding box center [234, 286] width 97 height 36
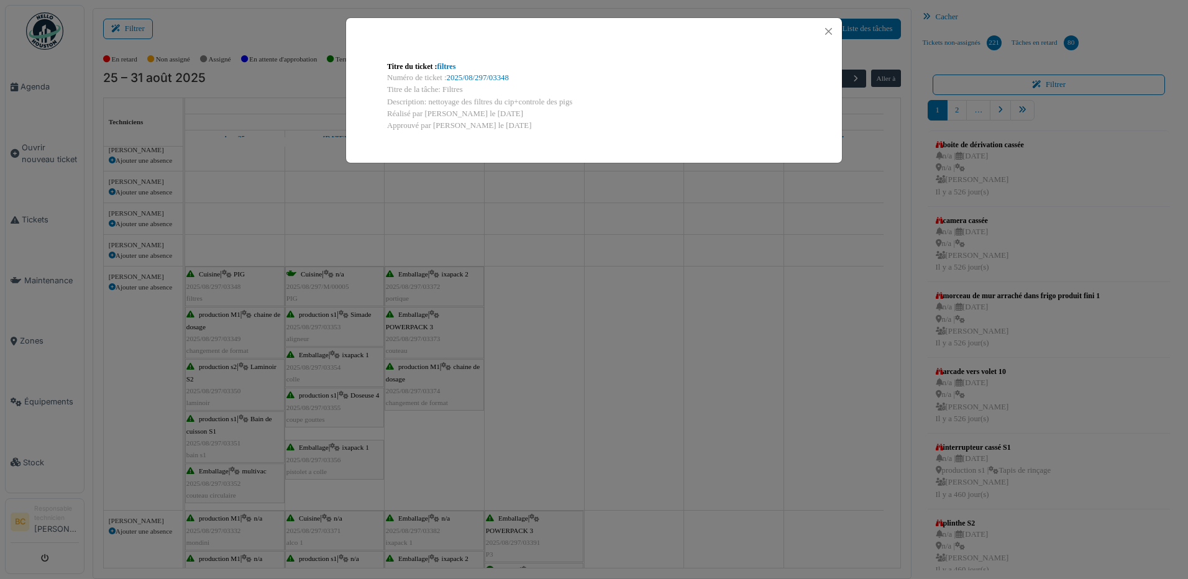
click at [240, 279] on div "Titre du ticket : filtres Numéro de ticket : 2025/08/297/03348 Titre de la tâch…" at bounding box center [594, 289] width 1188 height 579
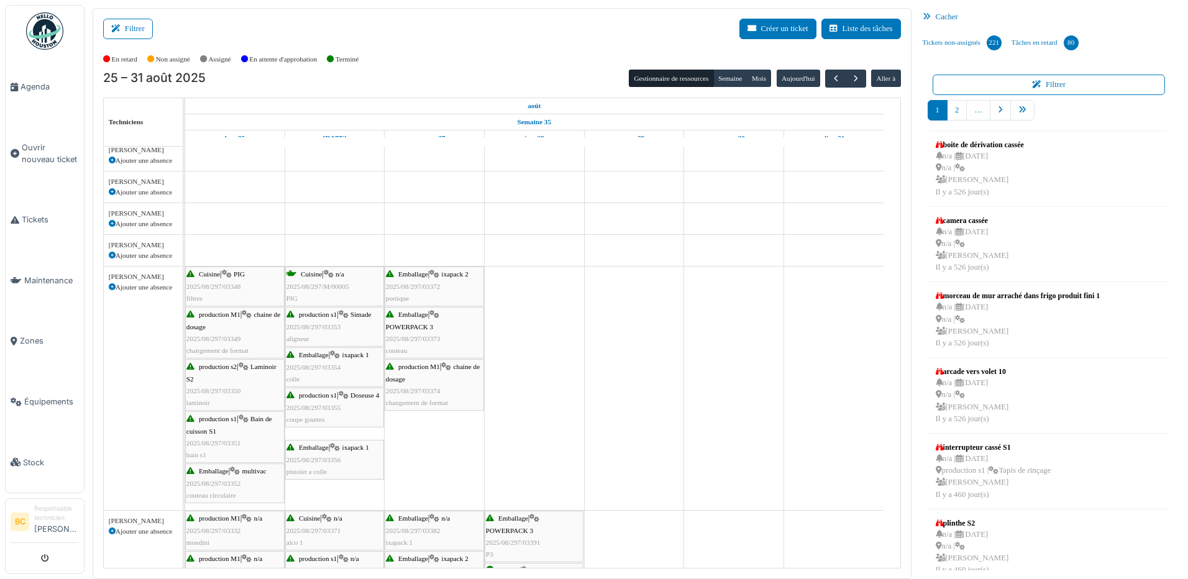
click at [394, 299] on span "portique" at bounding box center [397, 298] width 23 height 7
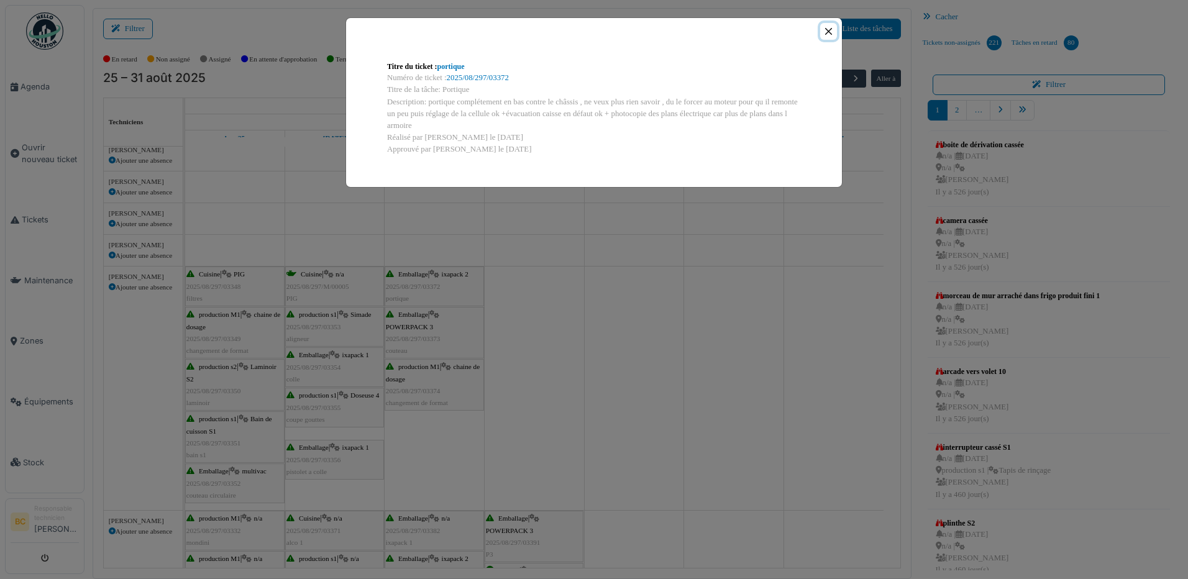
drag, startPoint x: 830, startPoint y: 34, endPoint x: 820, endPoint y: 55, distance: 23.1
click at [830, 33] on button "Close" at bounding box center [828, 31] width 17 height 17
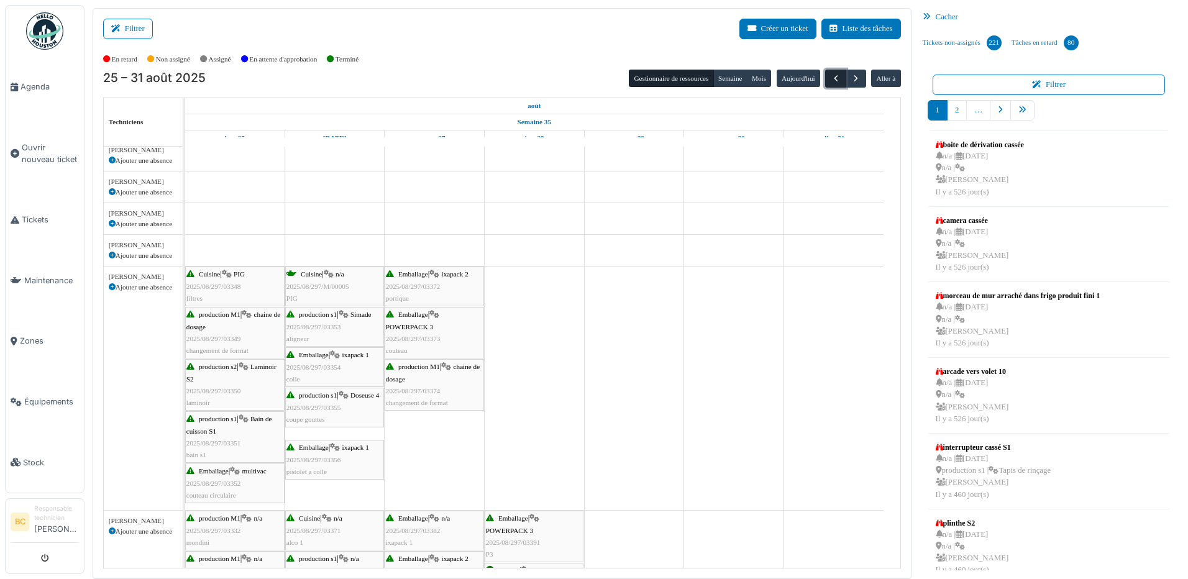
click at [832, 75] on span "button" at bounding box center [836, 78] width 11 height 11
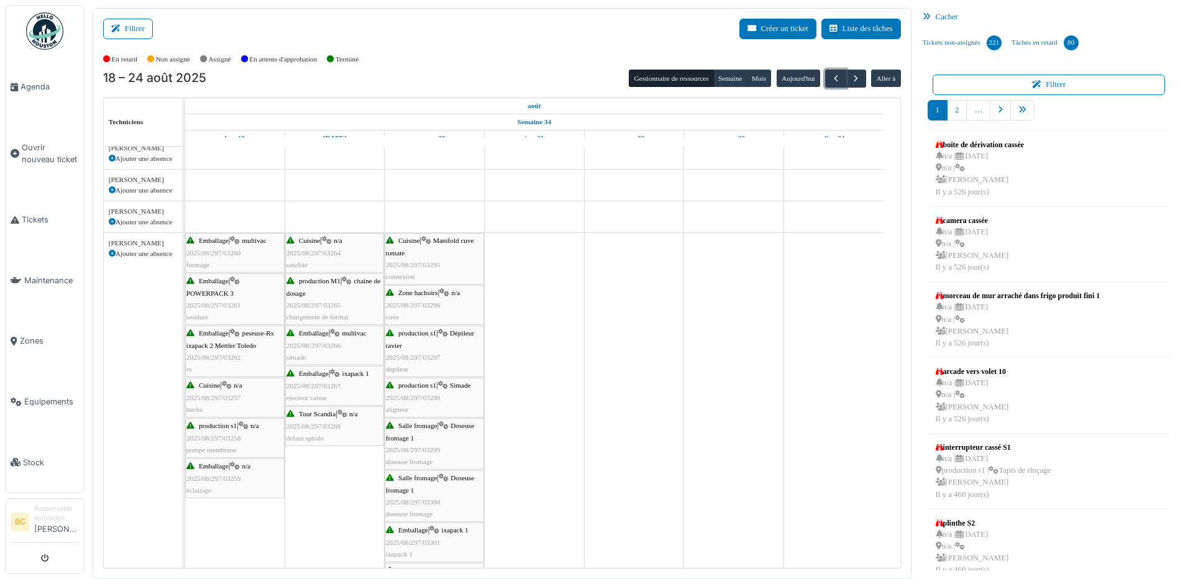
click at [321, 385] on span "2025/08/297/03267" at bounding box center [314, 385] width 55 height 7
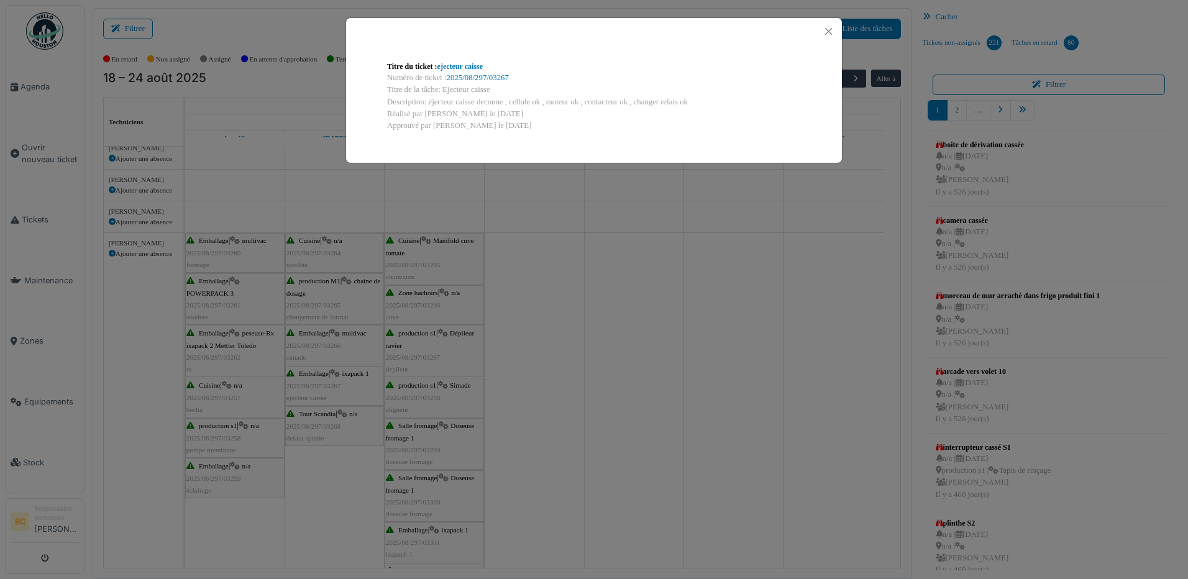
click at [320, 386] on div "Titre du ticket : ejecteur caisse Numéro de ticket : 2025/08/297/03267 Titre de…" at bounding box center [594, 289] width 1188 height 579
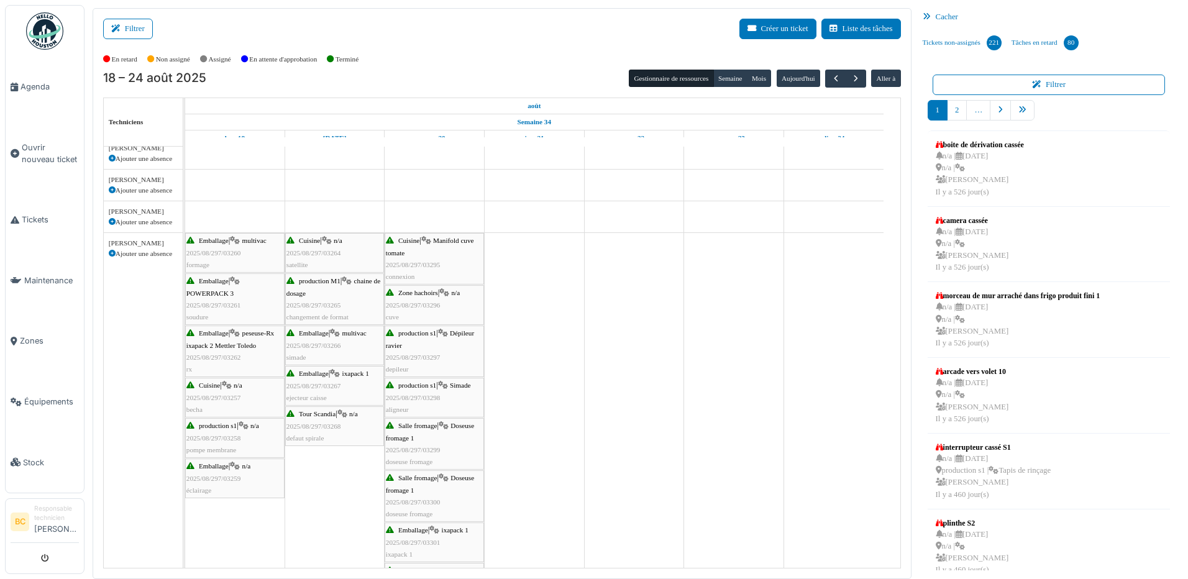
click at [320, 386] on span "2025/08/297/03267" at bounding box center [314, 385] width 55 height 7
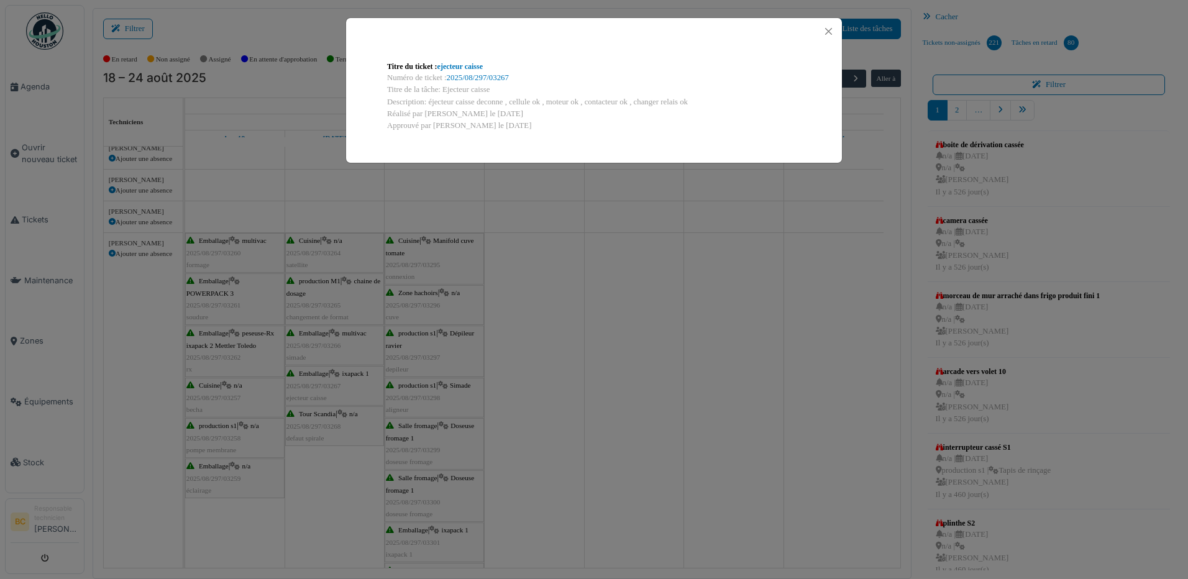
click at [321, 386] on div "Titre du ticket : ejecteur caisse Numéro de ticket : 2025/08/297/03267 Titre de…" at bounding box center [594, 289] width 1188 height 579
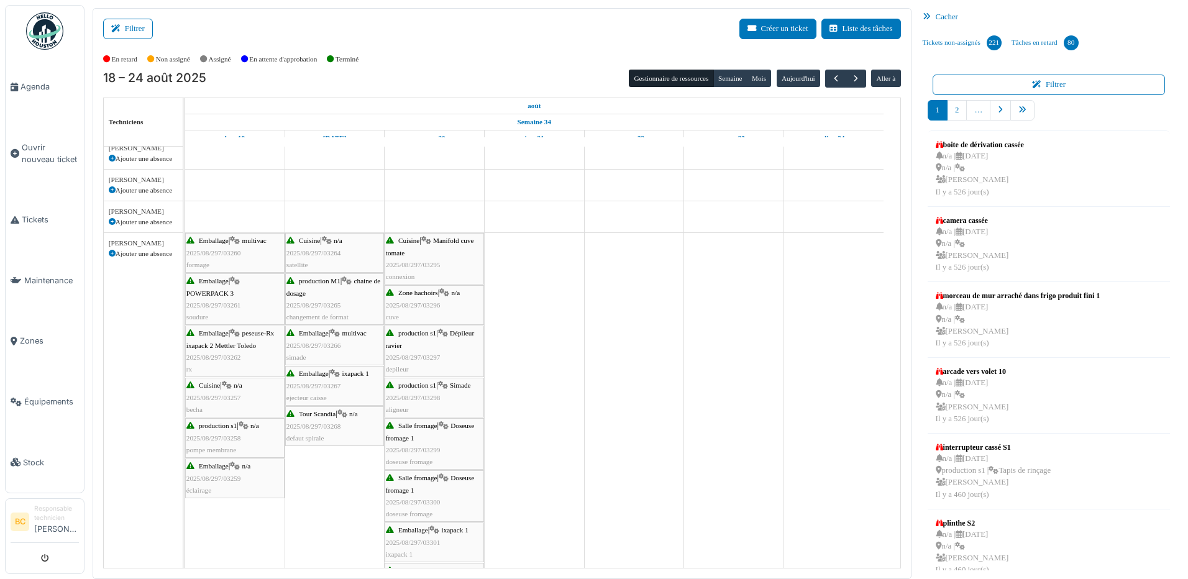
click at [342, 257] on div "Cuisine | n/a 2025/08/297/03264 satellite" at bounding box center [335, 253] width 96 height 36
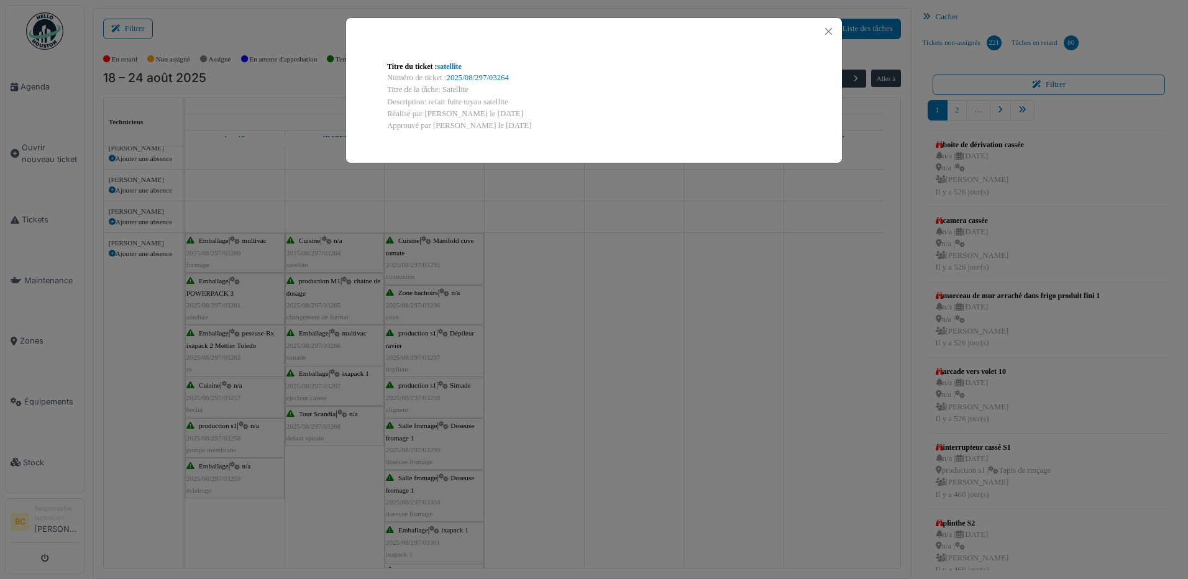
drag, startPoint x: 482, startPoint y: 102, endPoint x: 509, endPoint y: 99, distance: 27.5
click at [509, 99] on div "Description: refait fuite tuyau satellite" at bounding box center [594, 102] width 414 height 12
drag, startPoint x: 509, startPoint y: 99, endPoint x: 500, endPoint y: 99, distance: 9.3
copy div "satellite"
click at [525, 226] on div "Titre du ticket : satellite Numéro de ticket : 2025/08/297/03264 Titre de la tâ…" at bounding box center [594, 289] width 1188 height 579
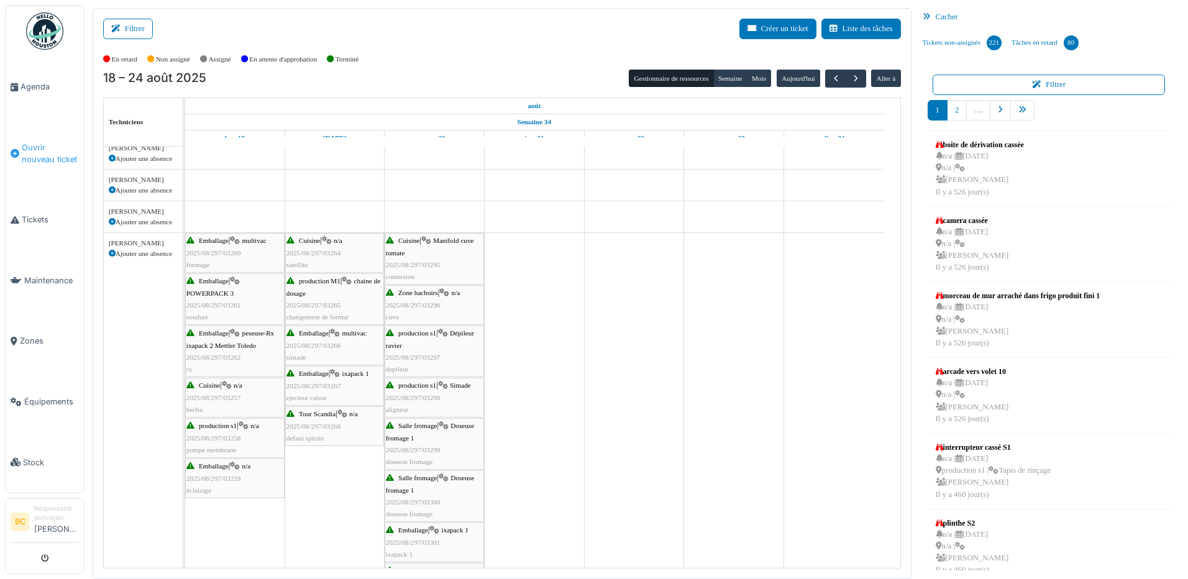
click at [44, 149] on span "Ouvrir nouveau ticket" at bounding box center [50, 154] width 57 height 24
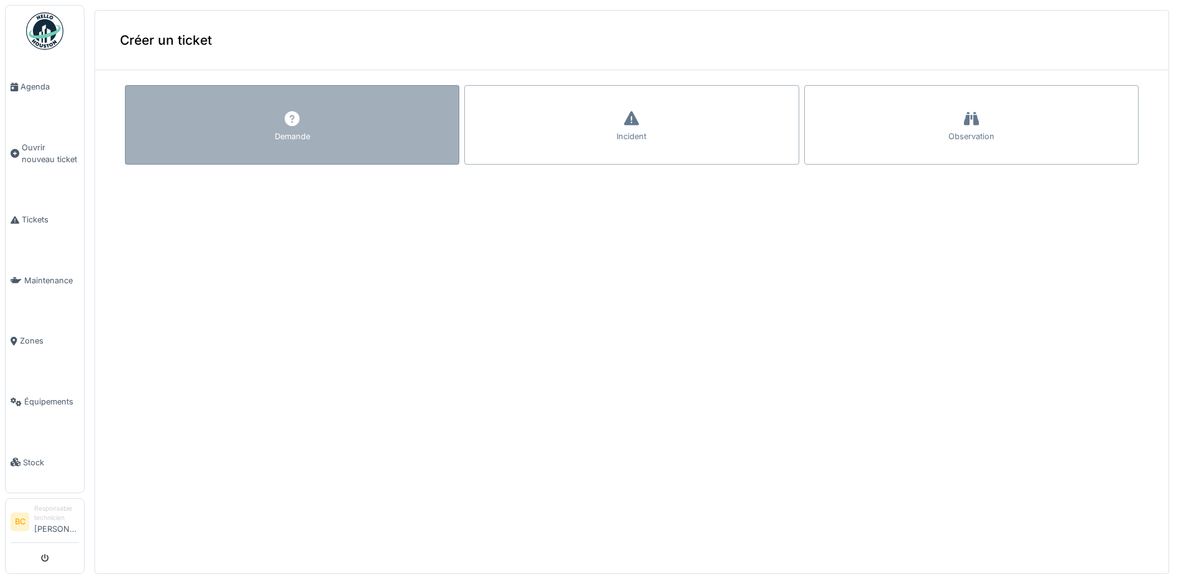
click at [254, 113] on div "Demande" at bounding box center [292, 125] width 334 height 80
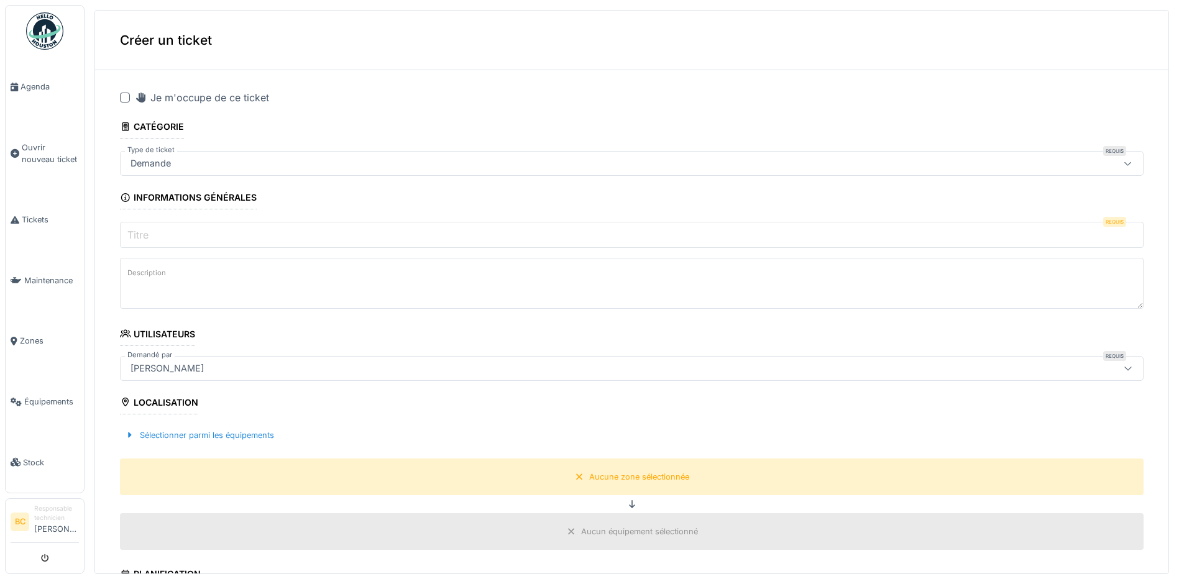
click at [125, 97] on div at bounding box center [125, 98] width 10 height 10
click at [152, 228] on input "Titre" at bounding box center [632, 235] width 1024 height 26
click at [144, 275] on label "Description" at bounding box center [147, 273] width 44 height 16
click at [144, 275] on textarea "Description" at bounding box center [632, 283] width 1024 height 51
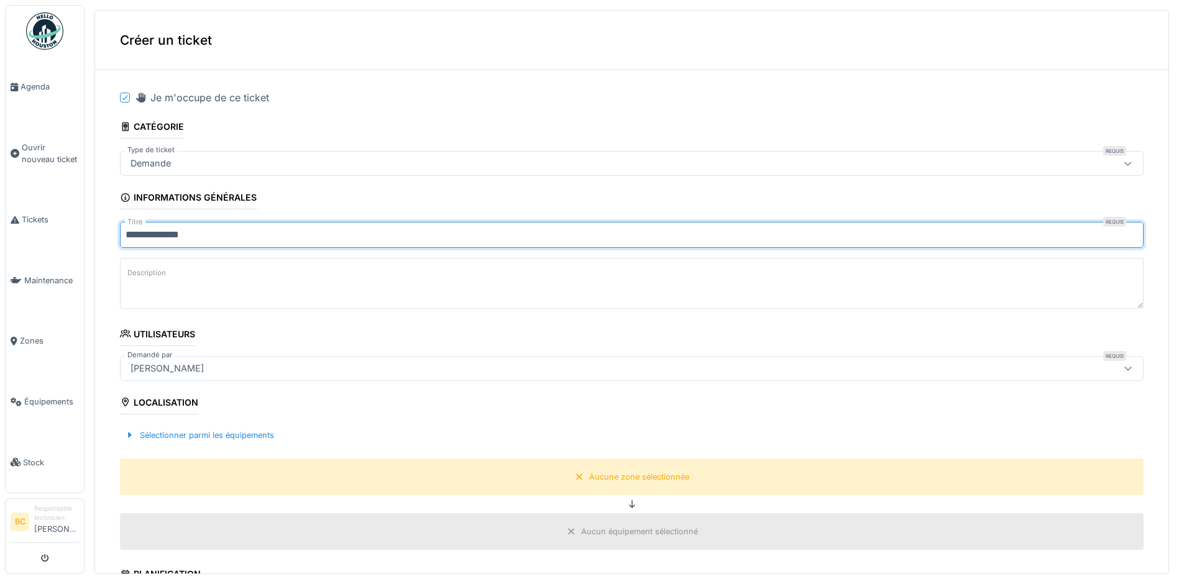
click at [190, 234] on input "**********" at bounding box center [632, 235] width 1024 height 26
type input "*"
click at [336, 196] on fieldset "**********" at bounding box center [632, 539] width 1024 height 919
click at [218, 234] on input "Titre" at bounding box center [632, 235] width 1024 height 26
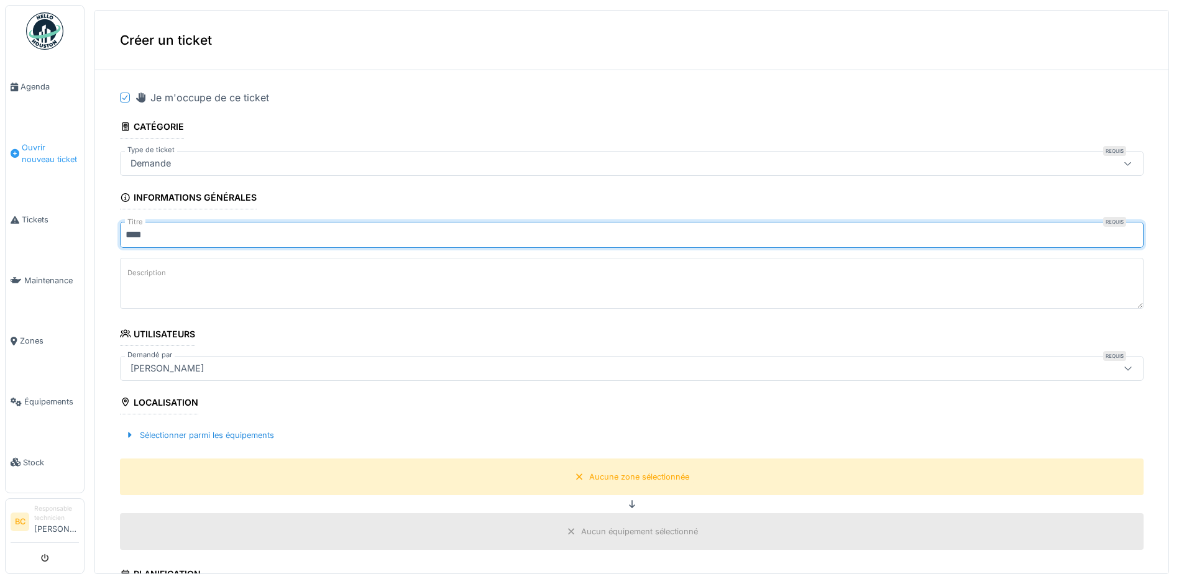
type input "***"
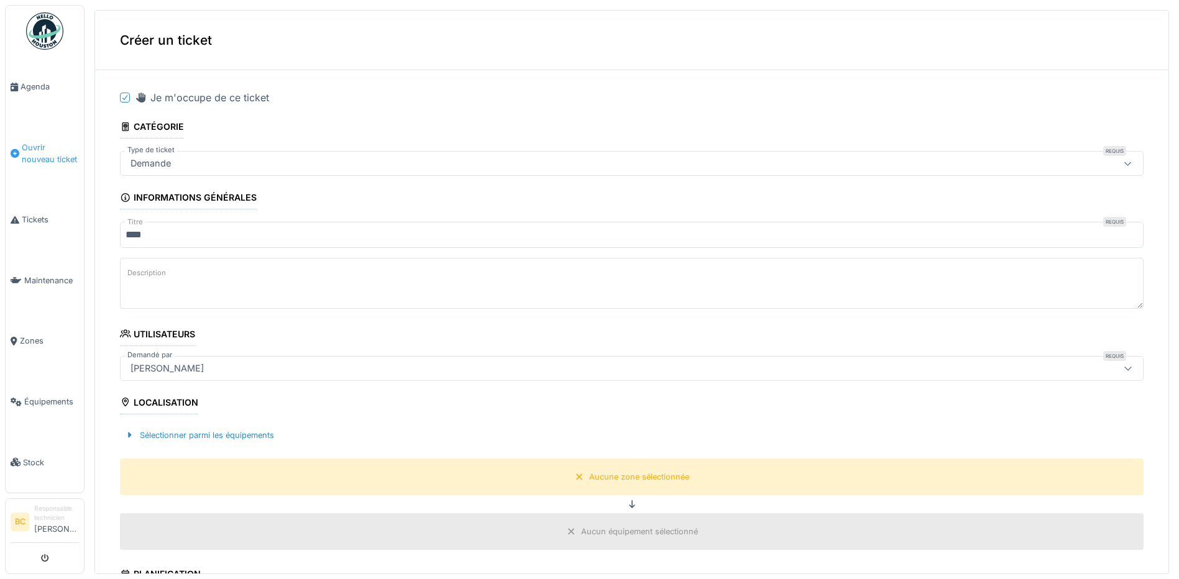
click at [37, 144] on span "Ouvrir nouveau ticket" at bounding box center [50, 154] width 57 height 24
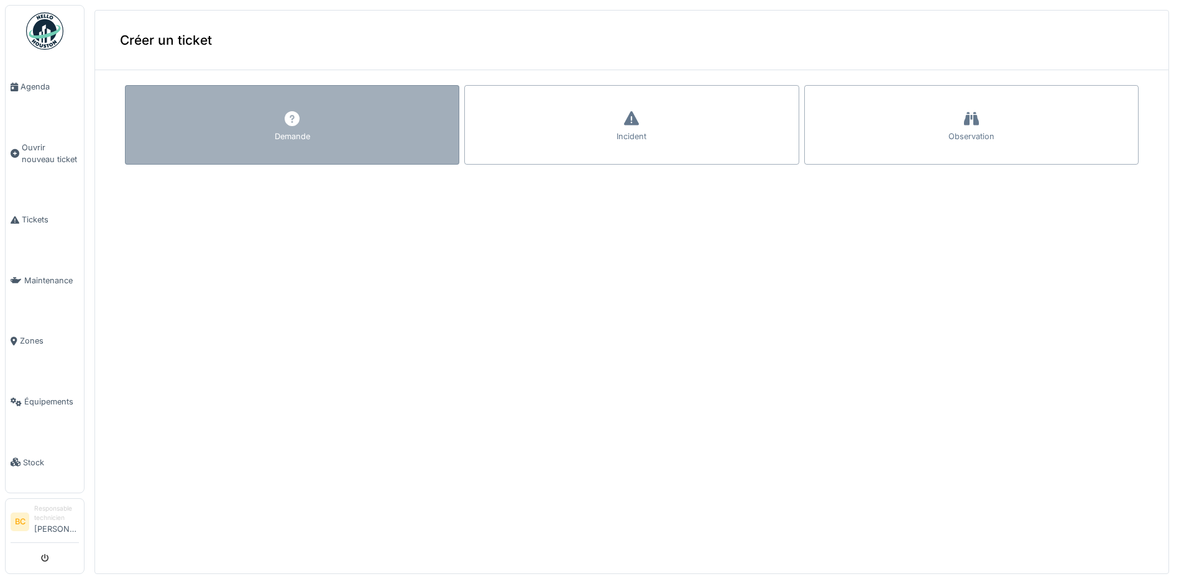
click at [257, 150] on div "Demande" at bounding box center [292, 125] width 334 height 80
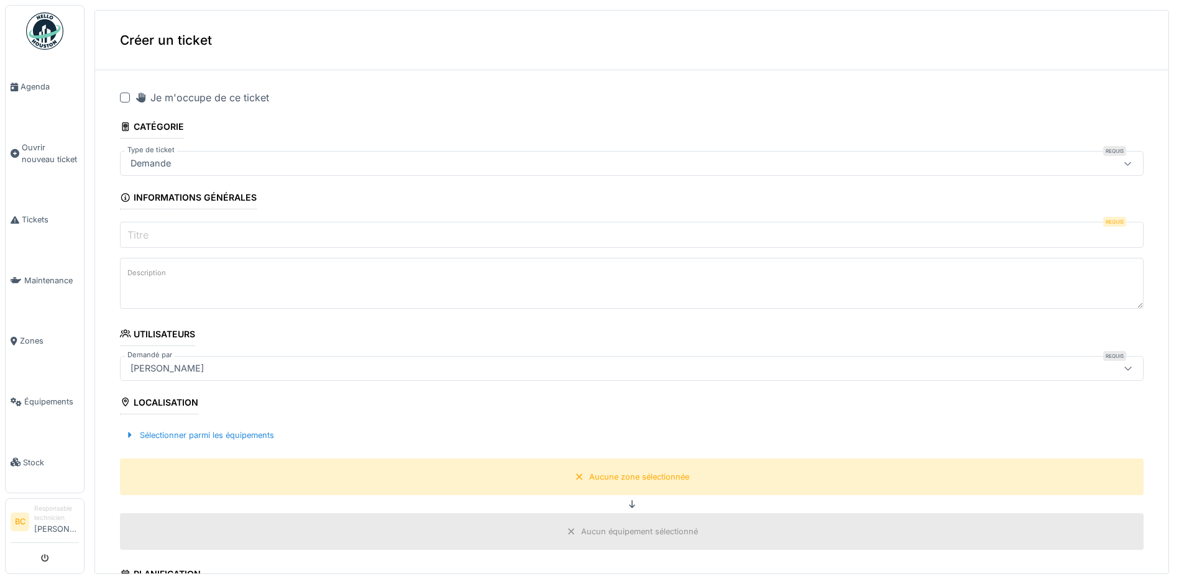
click at [127, 94] on div at bounding box center [125, 98] width 10 height 10
click at [163, 229] on input "Titre" at bounding box center [632, 235] width 1024 height 26
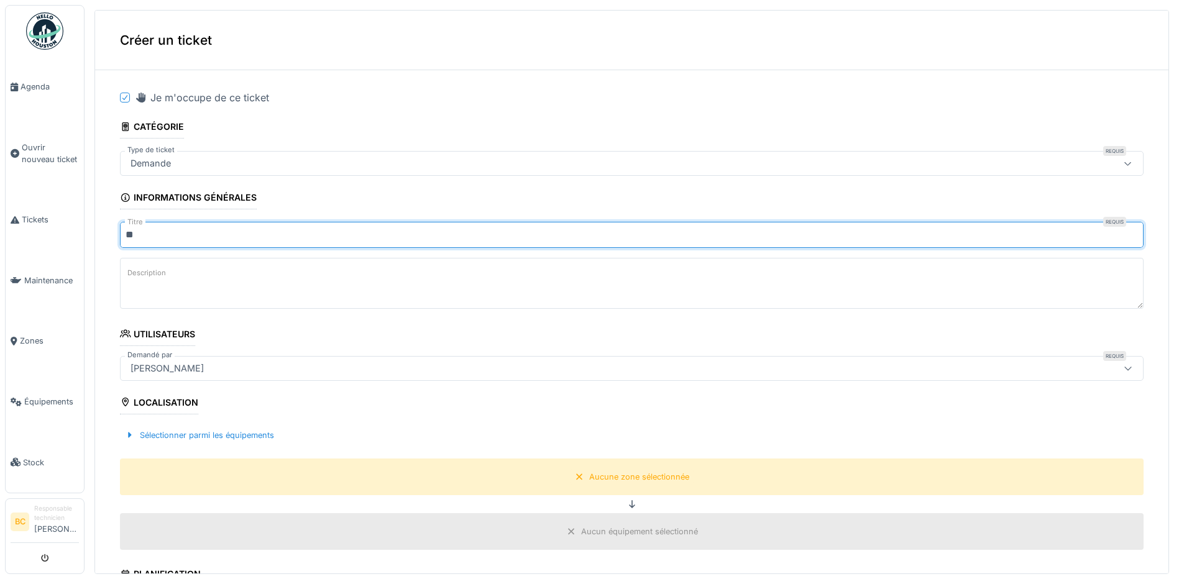
type input "*"
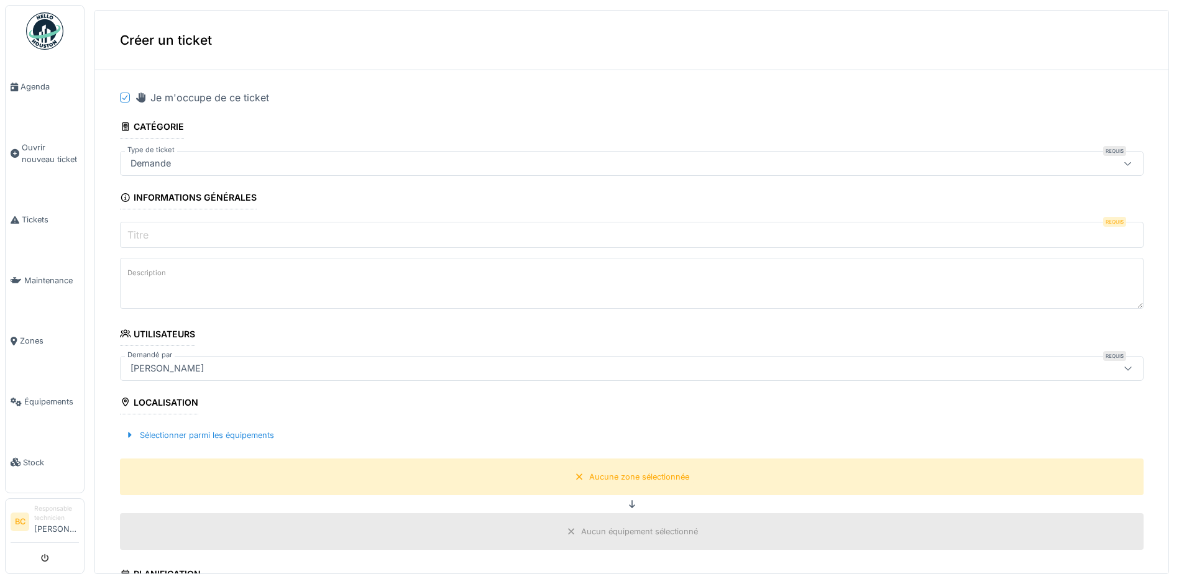
type input "*"
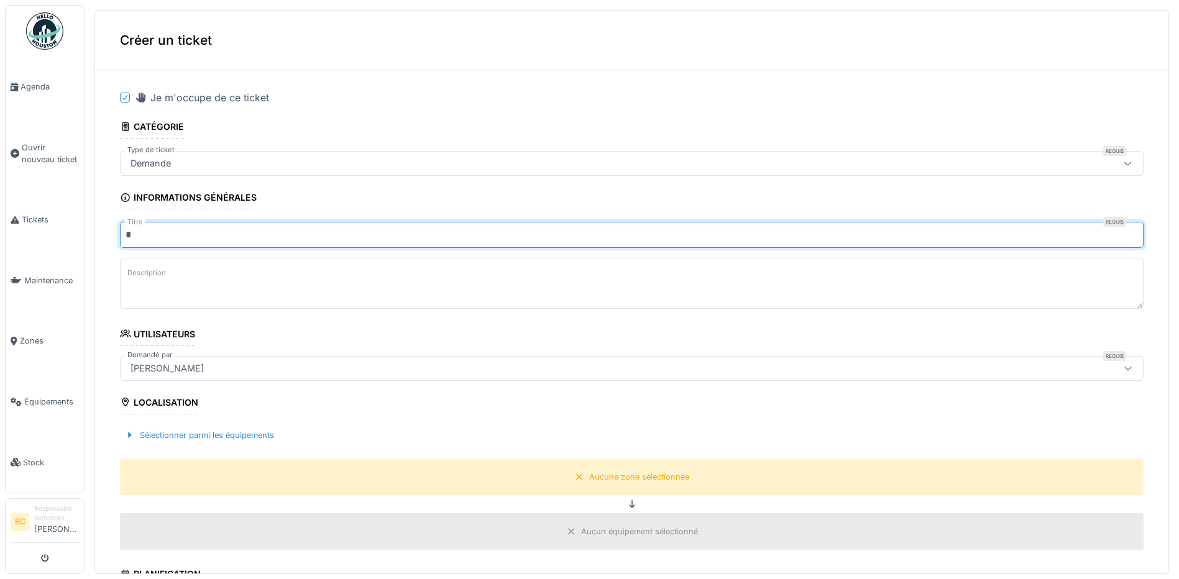
type input "**********"
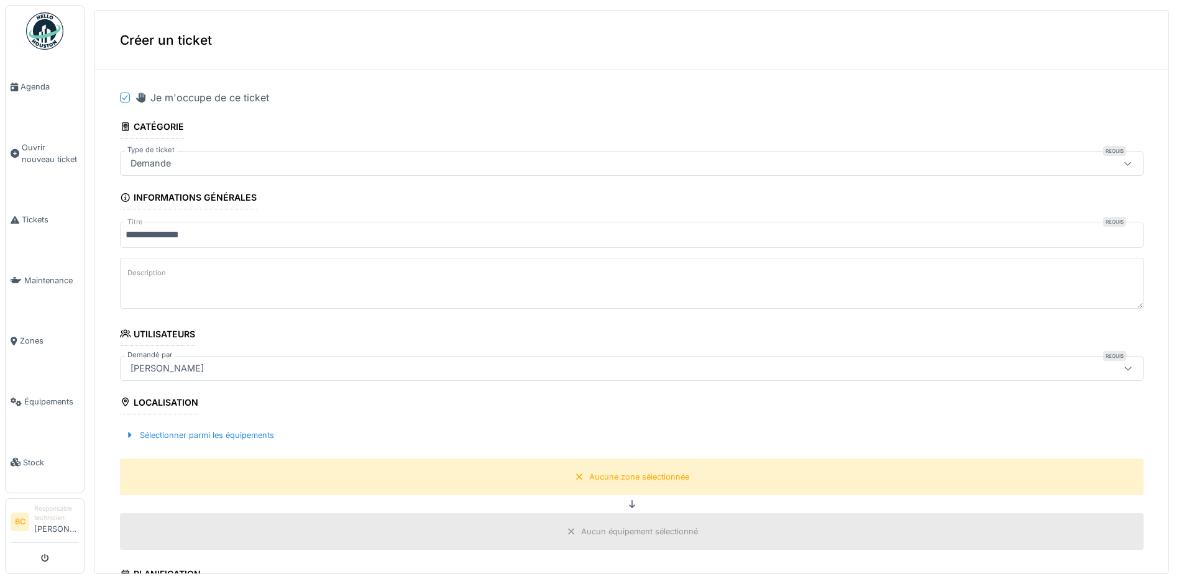
click at [147, 290] on textarea "Description" at bounding box center [632, 283] width 1024 height 51
paste textarea "*********"
click at [131, 273] on label "Description" at bounding box center [147, 273] width 44 height 16
click at [131, 273] on textarea "*********" at bounding box center [632, 283] width 1024 height 51
click at [129, 274] on label "Description" at bounding box center [147, 273] width 44 height 16
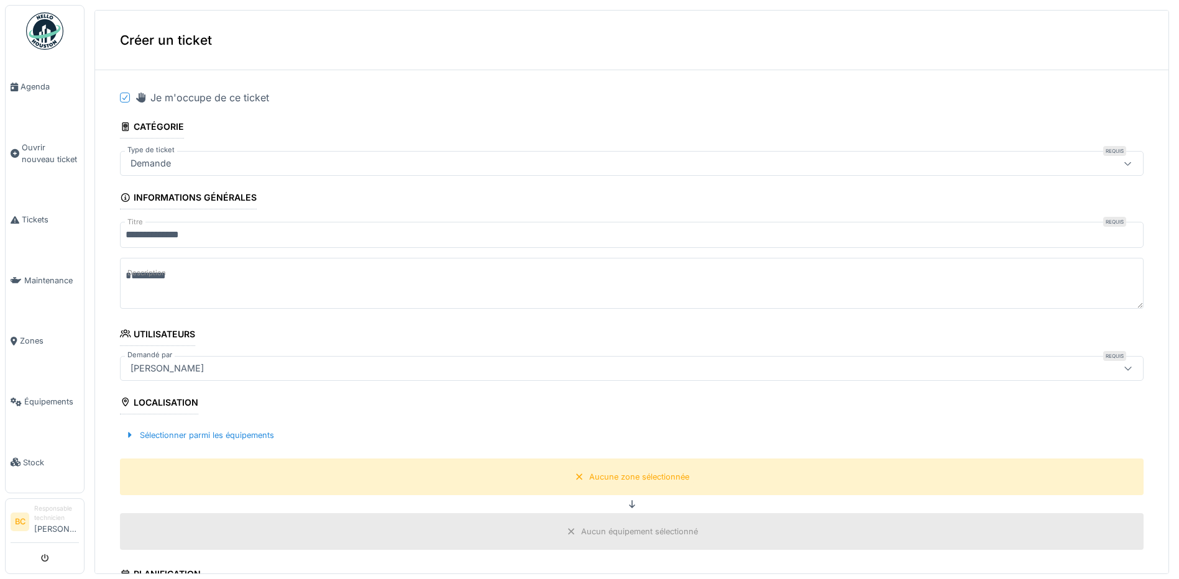
click at [129, 274] on textarea "*********" at bounding box center [632, 283] width 1024 height 51
click at [132, 277] on label "Description" at bounding box center [147, 273] width 44 height 16
click at [132, 277] on textarea "*********" at bounding box center [632, 283] width 1024 height 51
click at [129, 275] on label "Description" at bounding box center [147, 273] width 44 height 16
click at [129, 275] on textarea "*********" at bounding box center [632, 283] width 1024 height 51
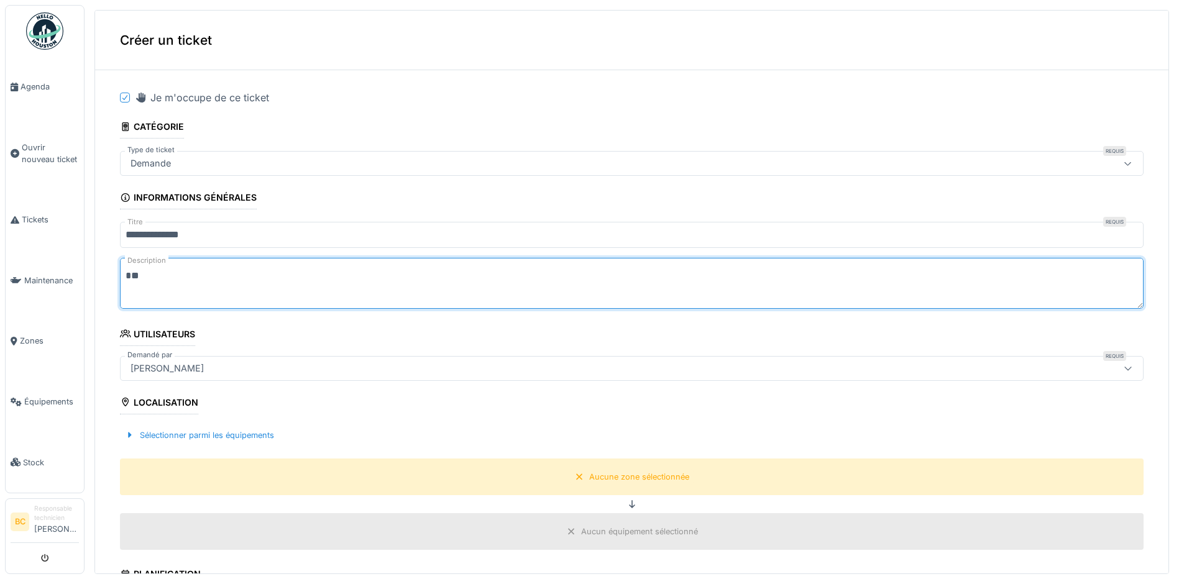
type textarea "*"
paste textarea "**********"
click at [180, 275] on textarea "**********" at bounding box center [632, 283] width 1024 height 51
type textarea "**********"
click at [603, 477] on div "Aucune zone sélectionnée" at bounding box center [639, 477] width 100 height 12
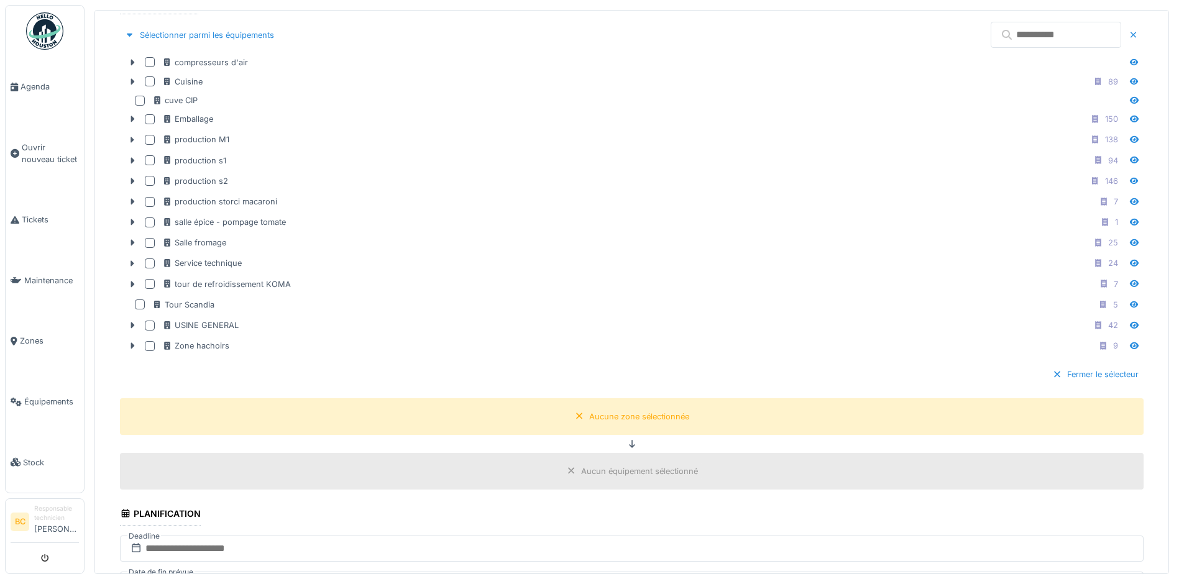
scroll to position [559, 0]
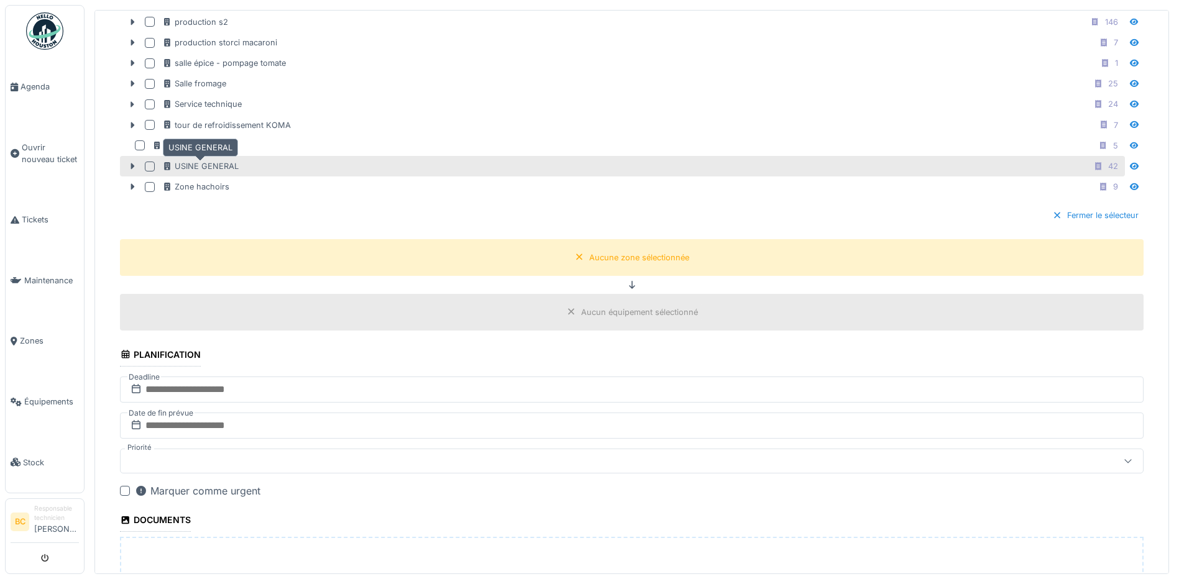
click at [211, 167] on div "USINE GENERAL" at bounding box center [200, 166] width 76 height 12
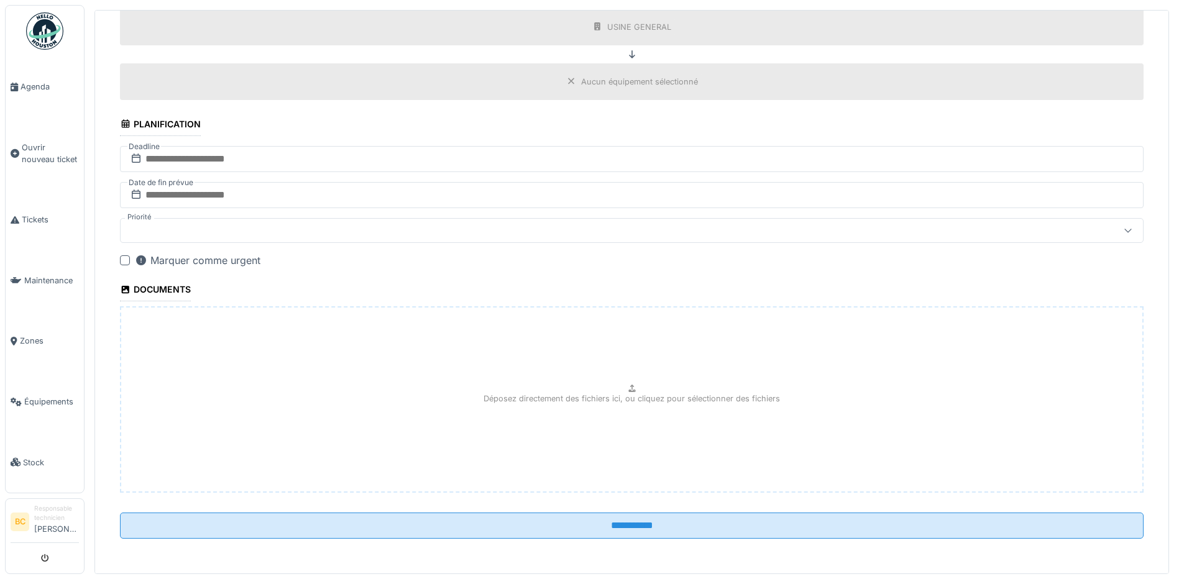
scroll to position [4, 0]
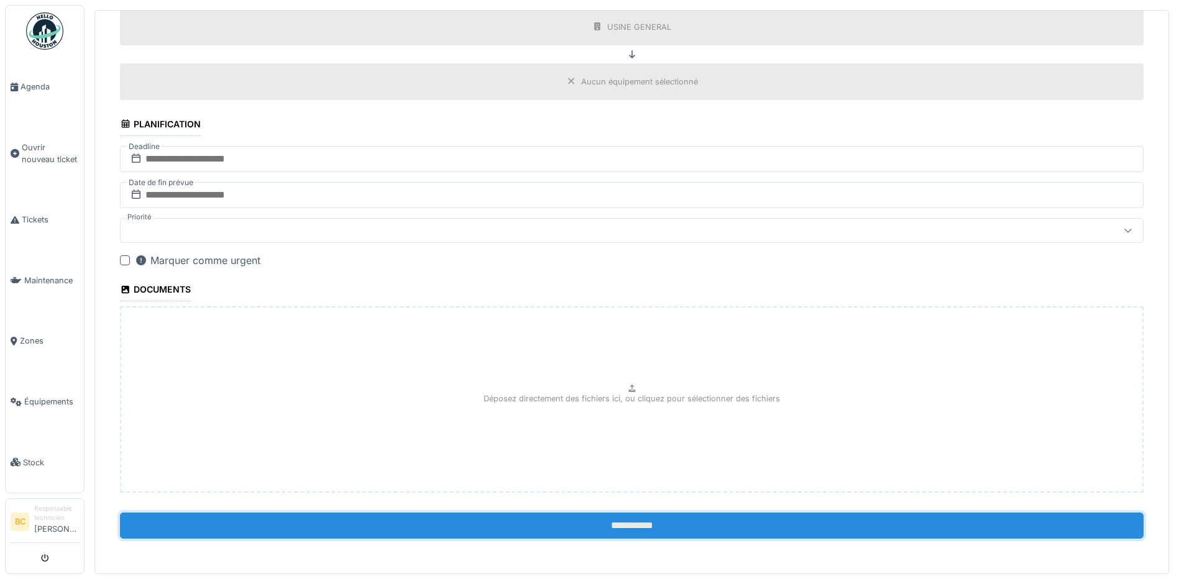
click at [608, 528] on input "**********" at bounding box center [632, 526] width 1024 height 26
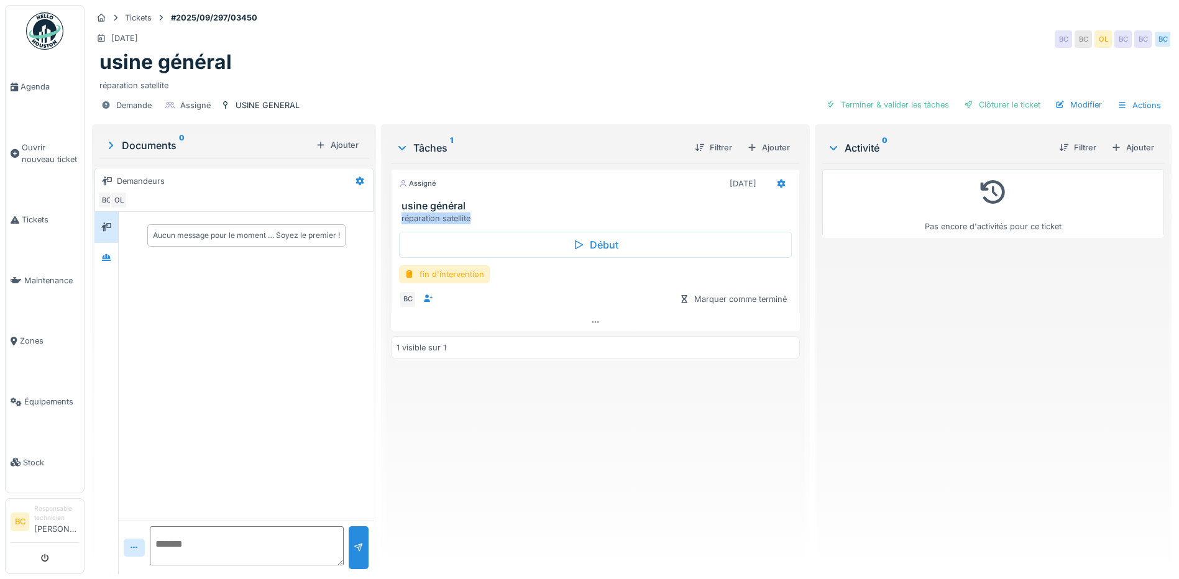
drag, startPoint x: 474, startPoint y: 219, endPoint x: 389, endPoint y: 215, distance: 84.6
click at [392, 215] on div "usine général réparation satellite" at bounding box center [596, 212] width 408 height 24
copy div "réparation satellite"
click at [447, 266] on div "fin d'intervention" at bounding box center [444, 274] width 91 height 18
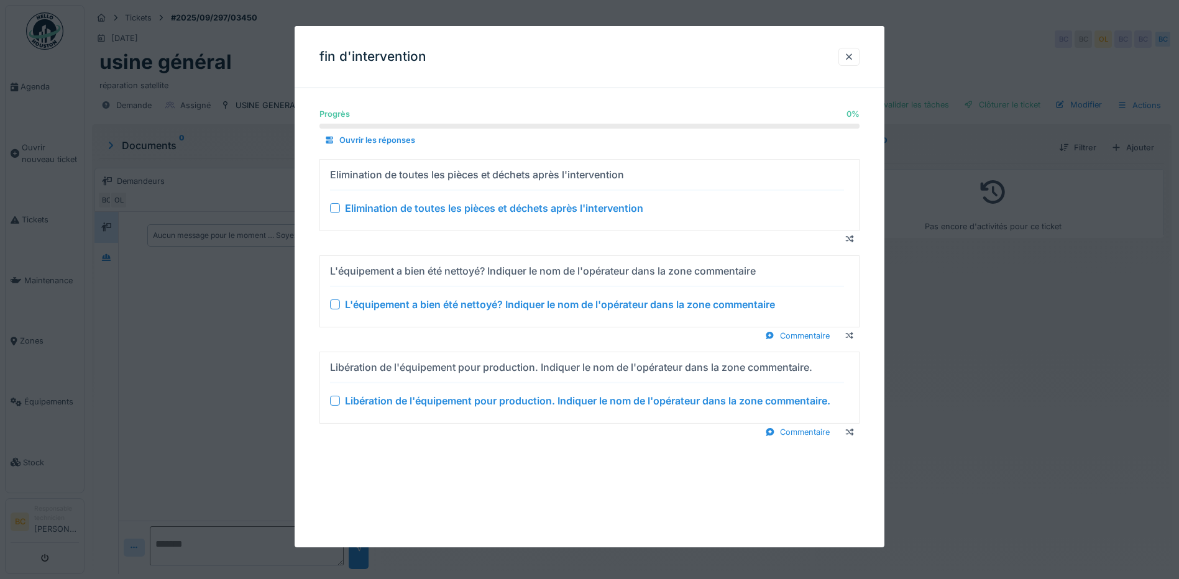
click at [453, 203] on div "Elimination de toutes les pièces et déchets après l'intervention" at bounding box center [494, 208] width 298 height 15
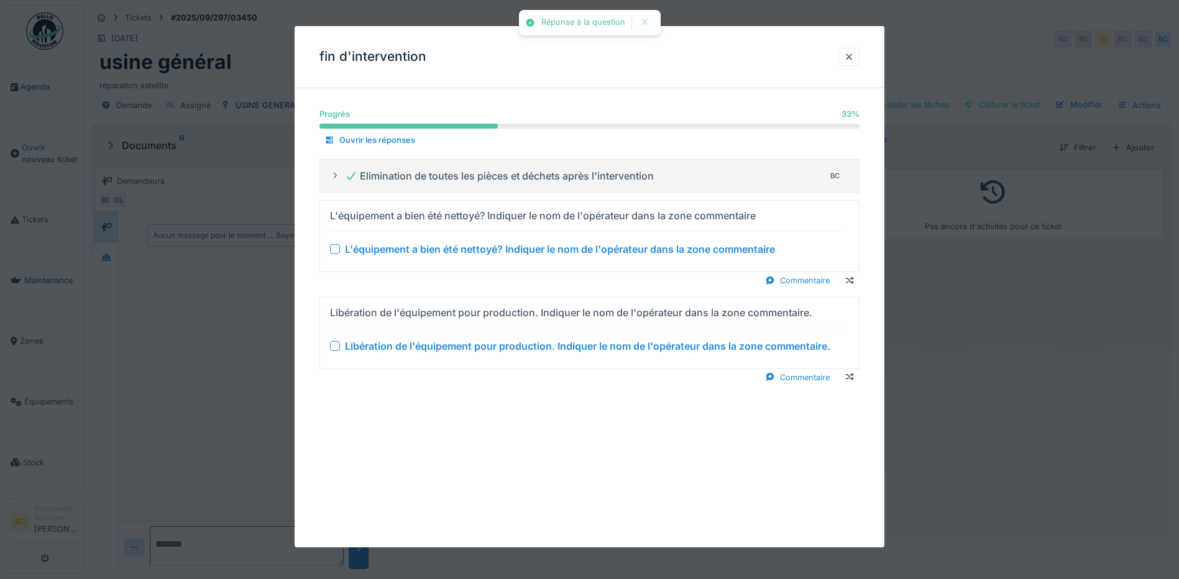
click at [468, 255] on div "L'équipement a bien été nettoyé? Indiquer le nom de l'opérateur dans la zone co…" at bounding box center [560, 249] width 430 height 15
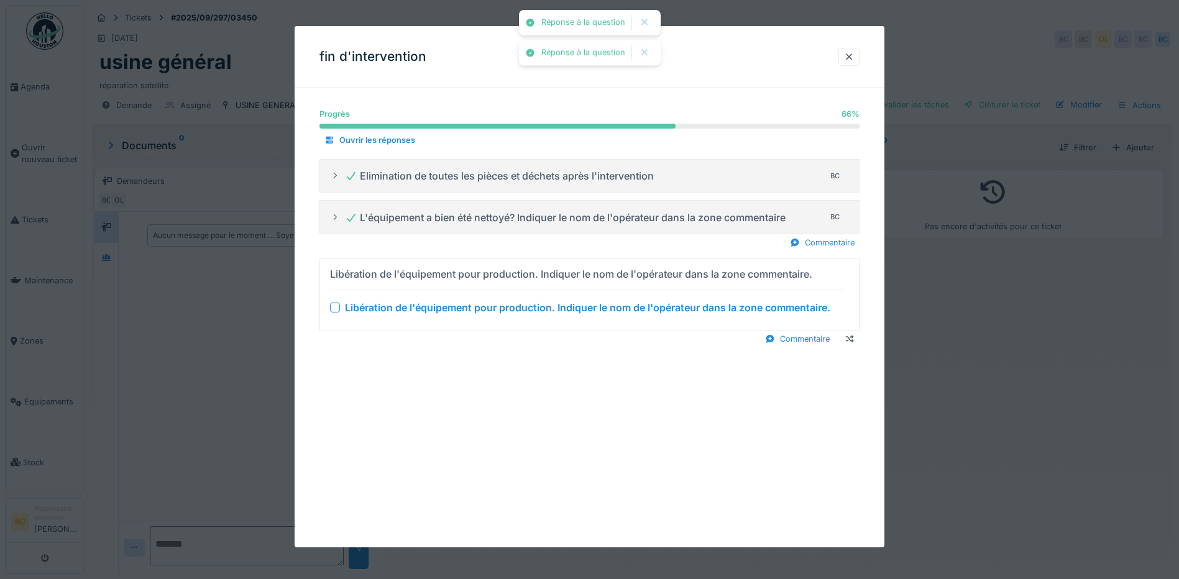
click at [481, 299] on div "Libération de l'équipement pour production. Indiquer le nom de l'opérateur dans…" at bounding box center [587, 294] width 514 height 61
click at [602, 306] on div "Libération de l'équipement pour production. Indiquer le nom de l'opérateur dans…" at bounding box center [587, 307] width 485 height 15
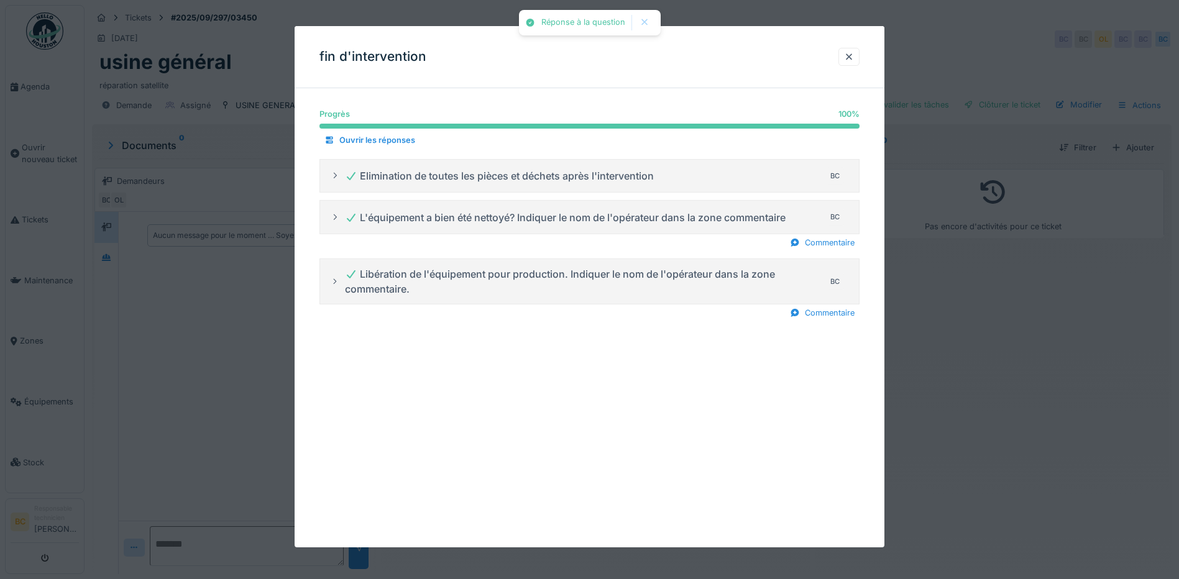
click at [1014, 352] on div at bounding box center [589, 289] width 1179 height 579
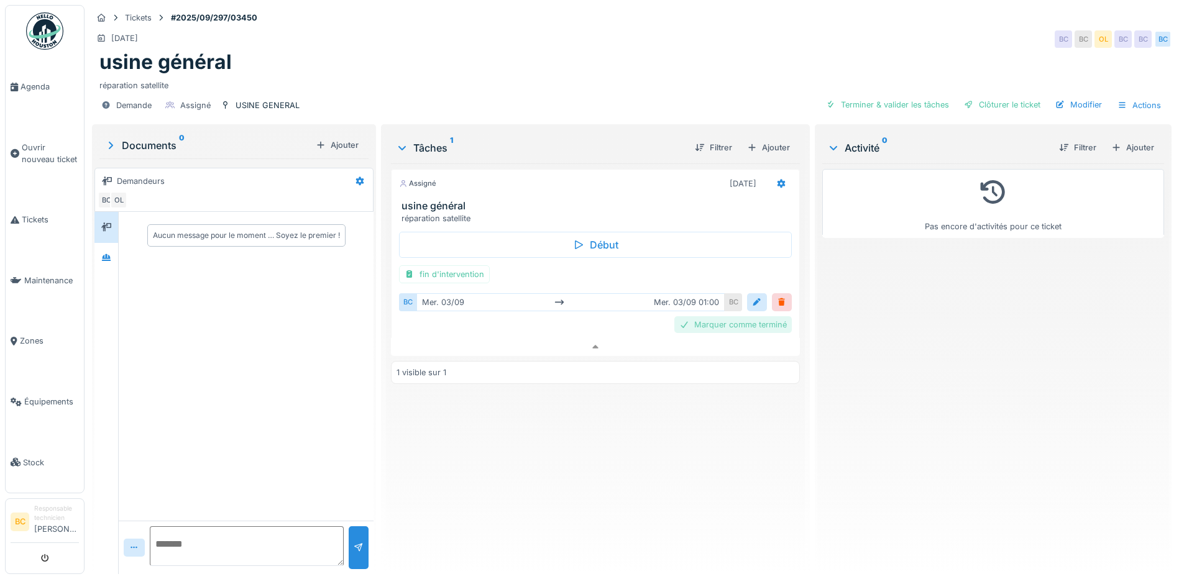
click at [759, 316] on div "Marquer comme terminé" at bounding box center [732, 324] width 117 height 17
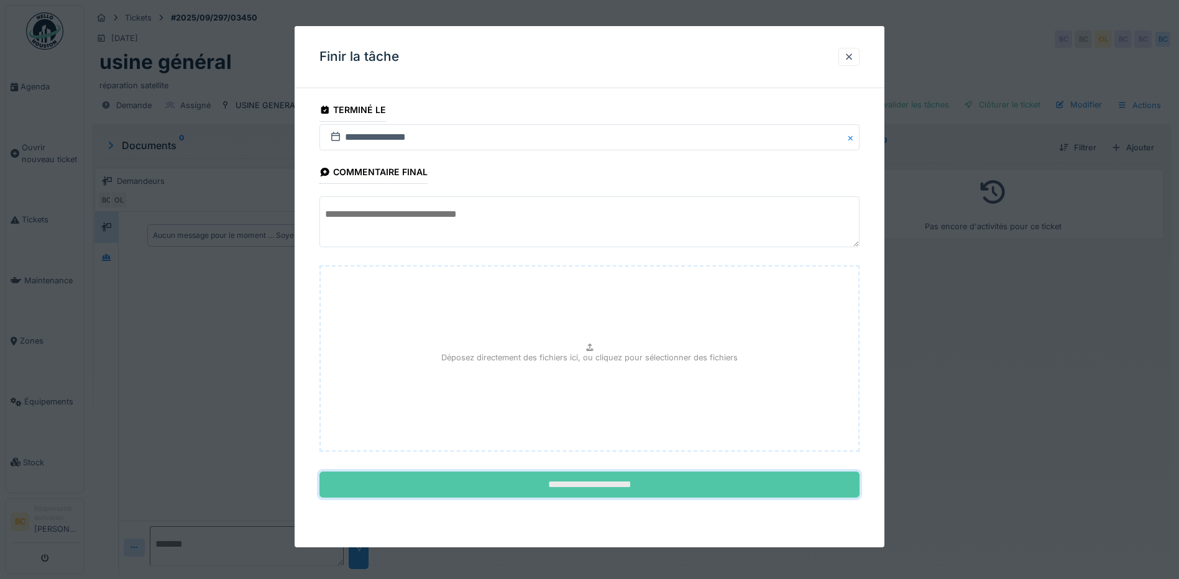
click at [641, 479] on input "**********" at bounding box center [589, 485] width 540 height 26
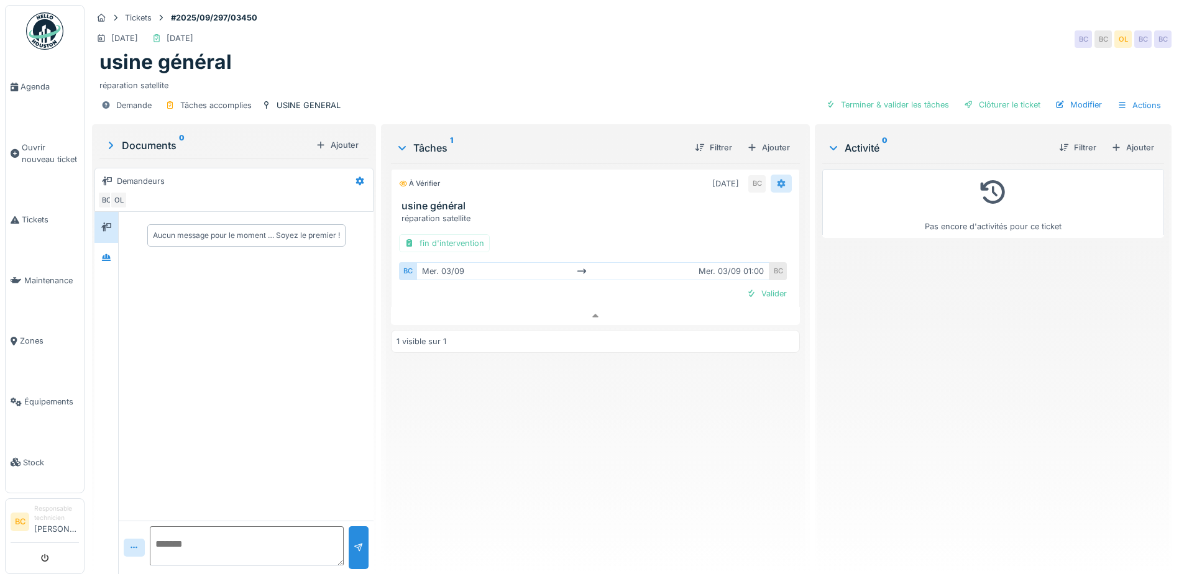
click at [776, 180] on icon at bounding box center [781, 184] width 10 height 8
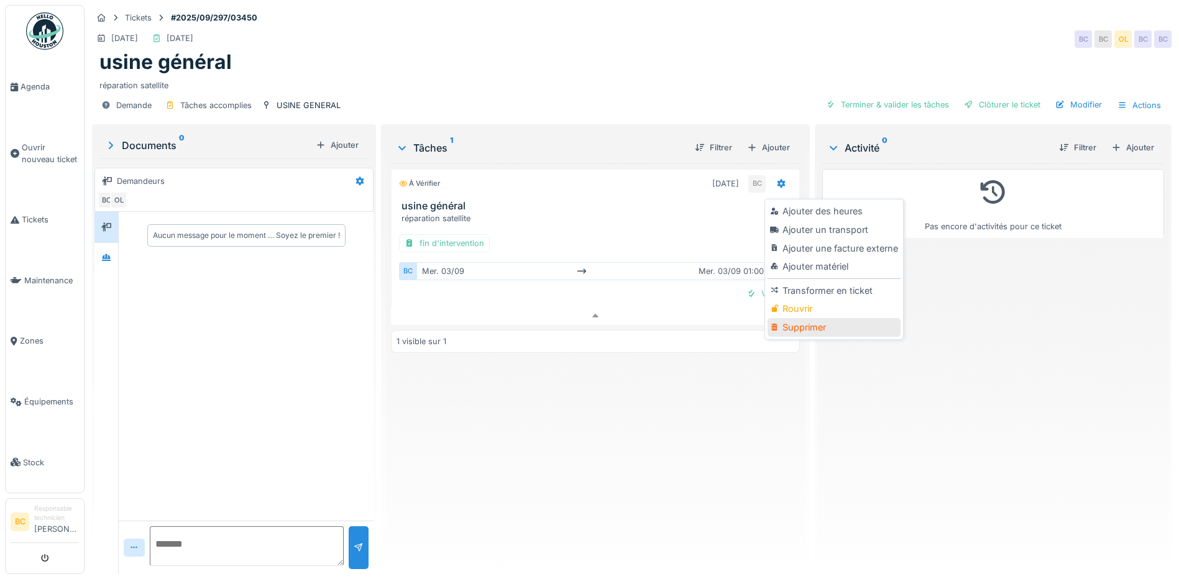
click at [820, 318] on div "Supprimer" at bounding box center [834, 327] width 132 height 19
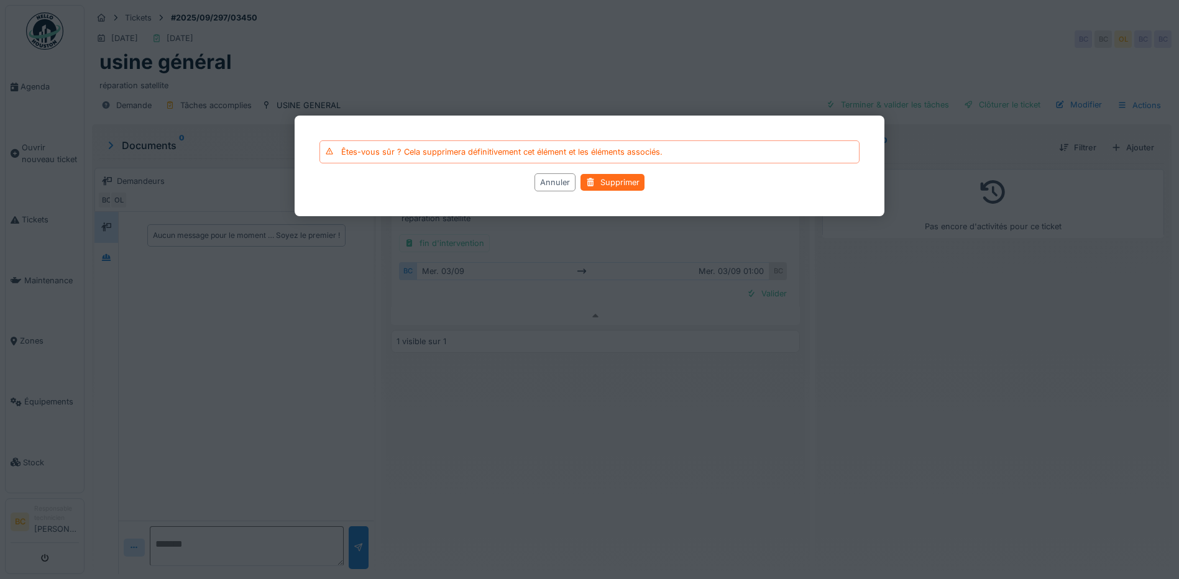
click at [625, 184] on div "Supprimer" at bounding box center [612, 183] width 64 height 17
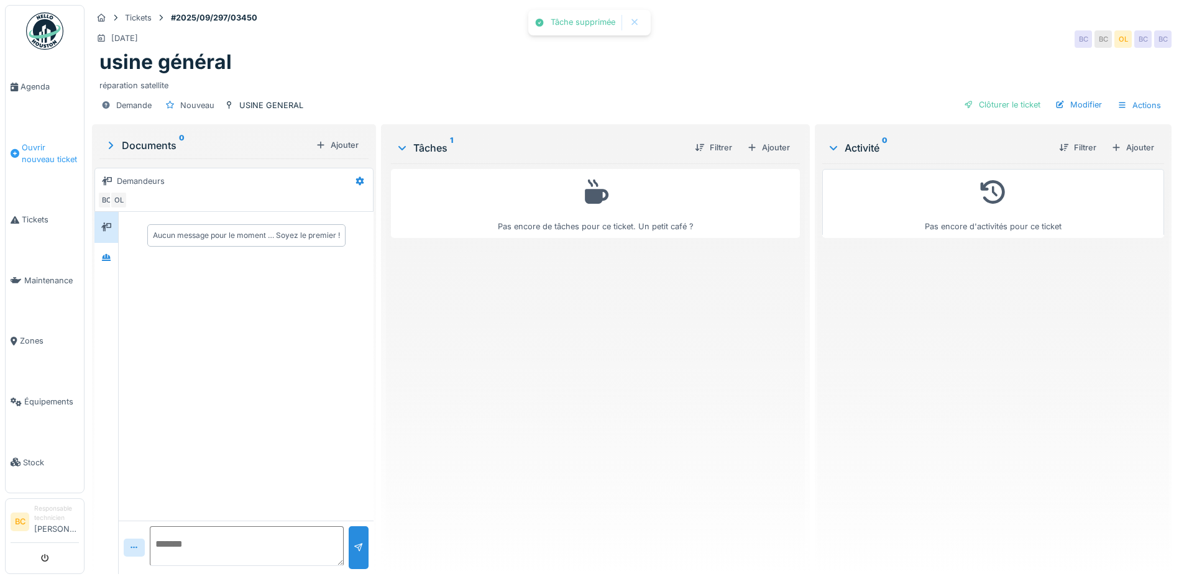
click at [31, 146] on span "Ouvrir nouveau ticket" at bounding box center [50, 154] width 57 height 24
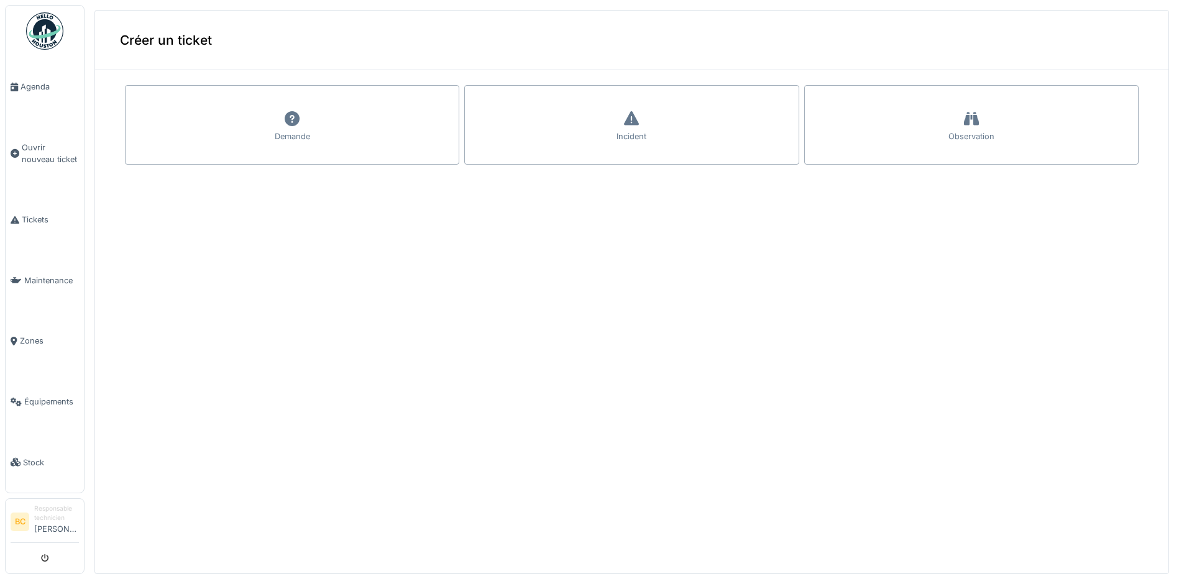
click at [285, 120] on icon at bounding box center [292, 118] width 15 height 15
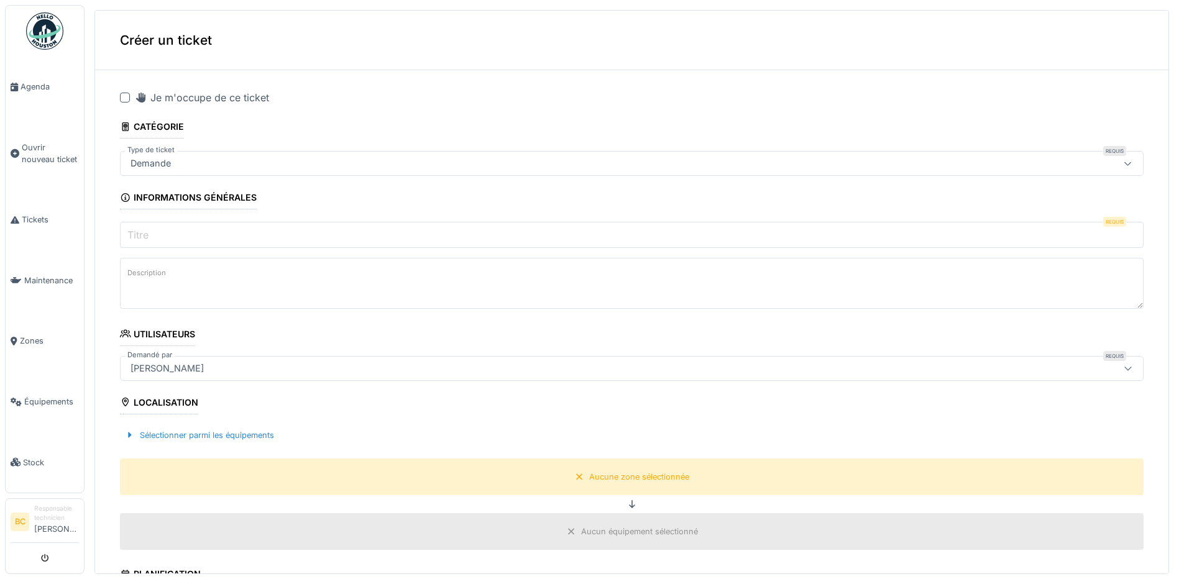
click at [127, 96] on div at bounding box center [125, 98] width 10 height 10
click at [158, 227] on input "Titre" at bounding box center [632, 235] width 1024 height 26
type input "**********"
click at [182, 283] on textarea "Description" at bounding box center [632, 283] width 1024 height 51
paste textarea "**********"
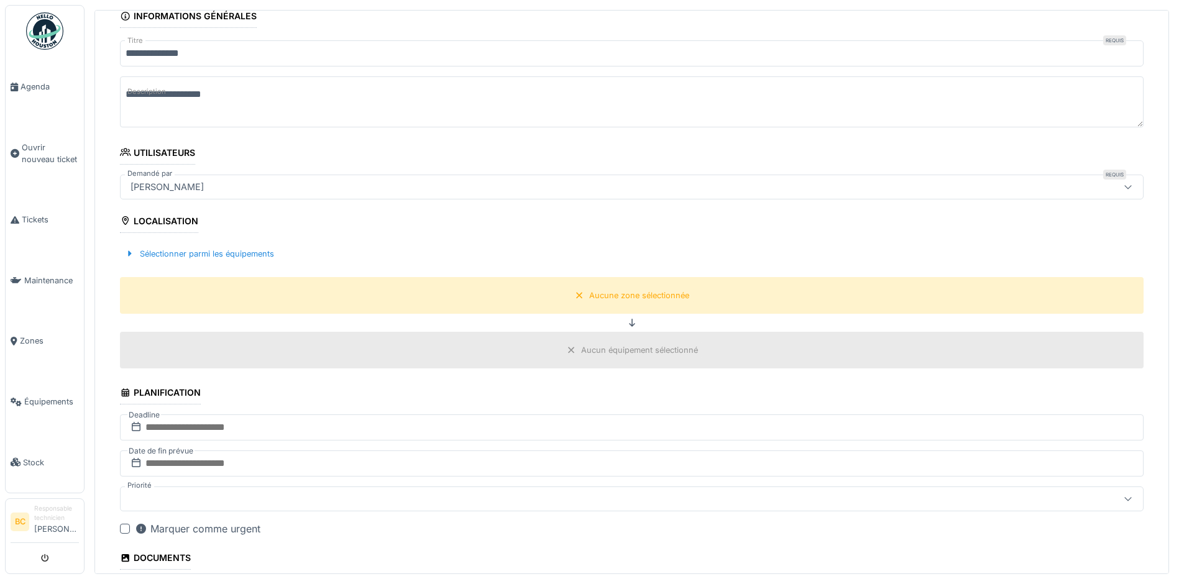
scroll to position [186, 0]
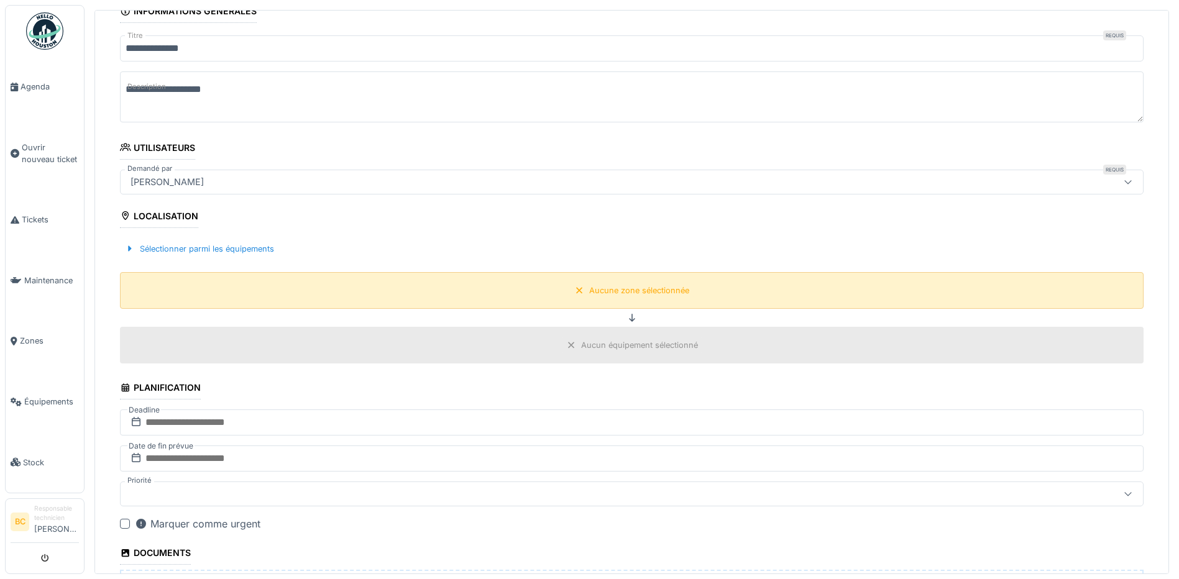
type textarea "**********"
click at [628, 285] on div "Aucune zone sélectionnée" at bounding box center [639, 291] width 100 height 12
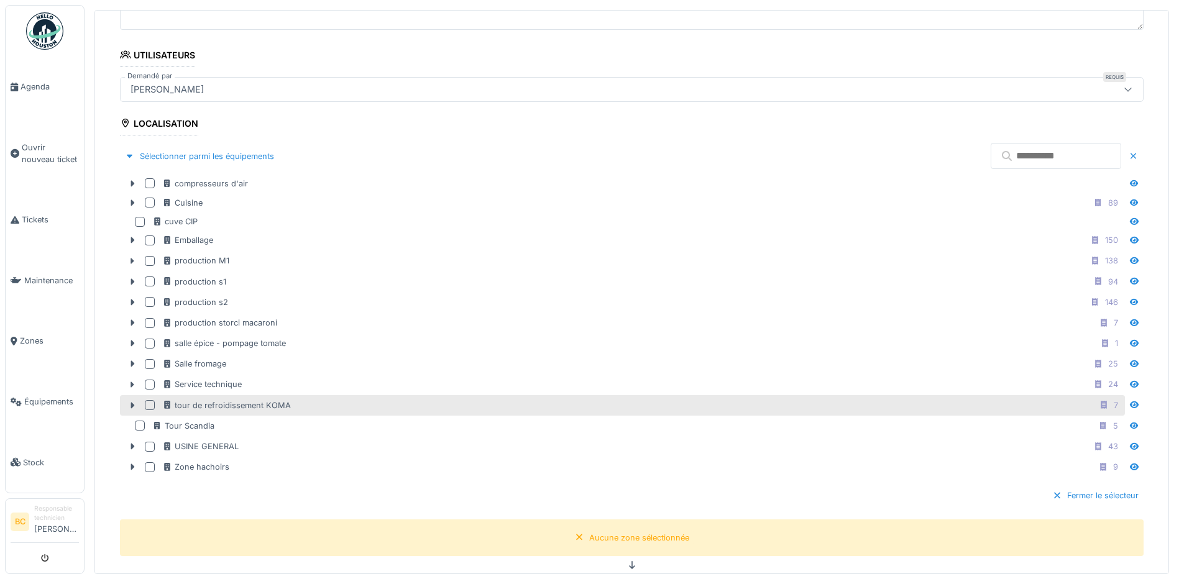
scroll to position [435, 0]
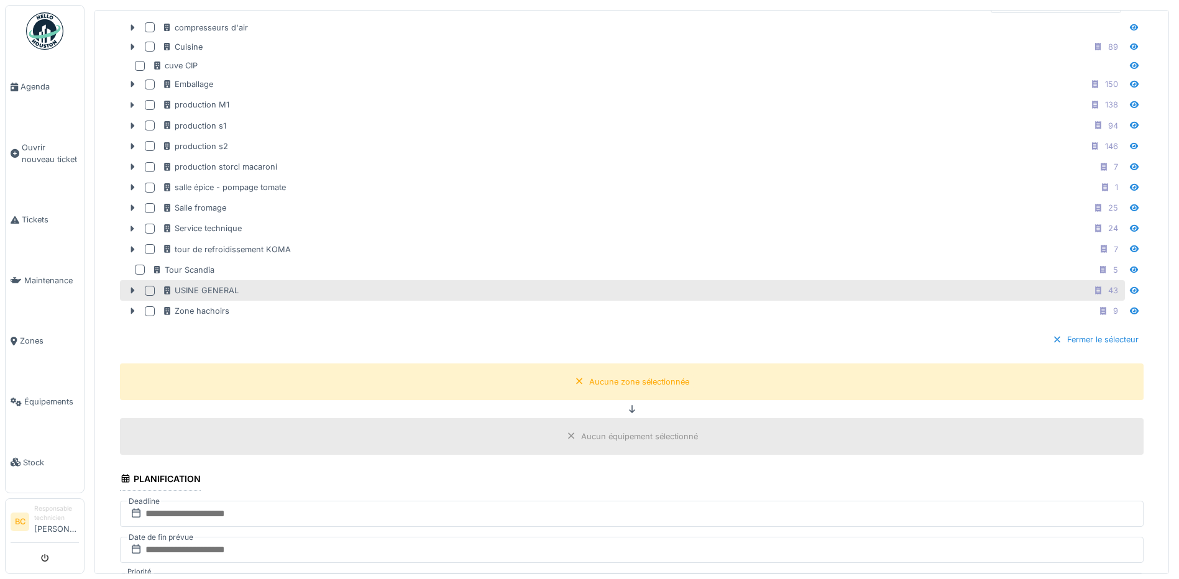
click at [238, 290] on div "USINE GENERAL 43" at bounding box center [642, 291] width 960 height 16
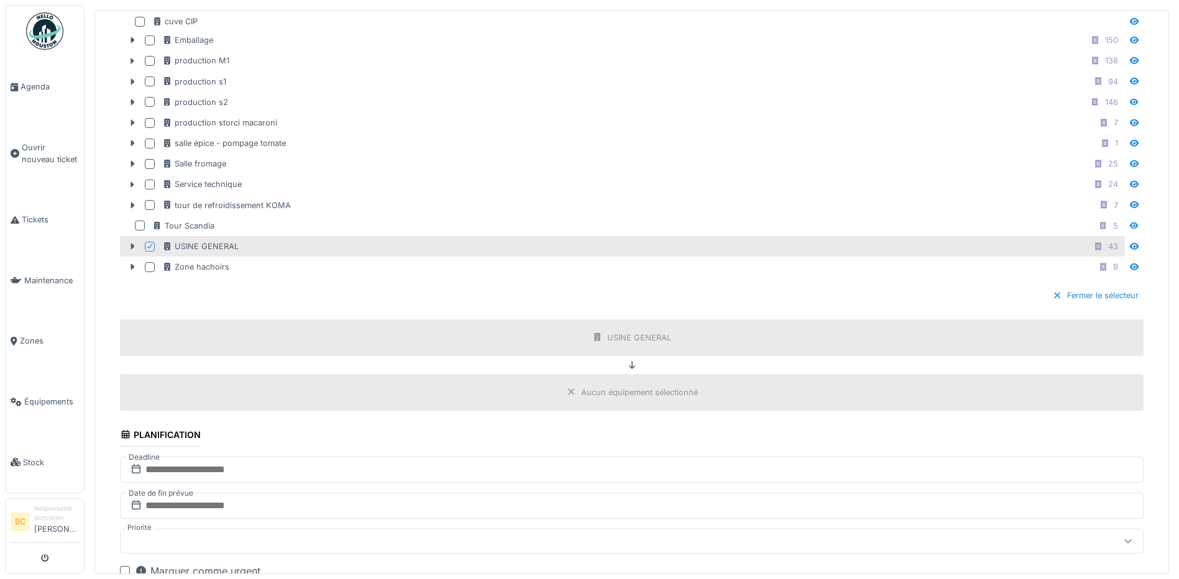
scroll to position [790, 0]
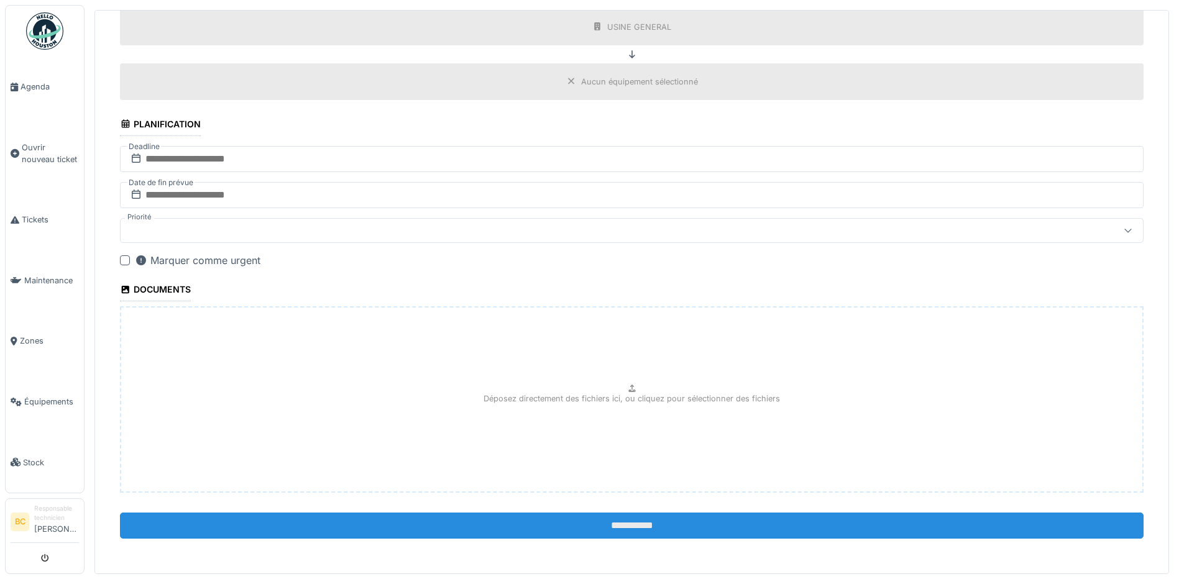
click at [603, 526] on input "**********" at bounding box center [632, 526] width 1024 height 26
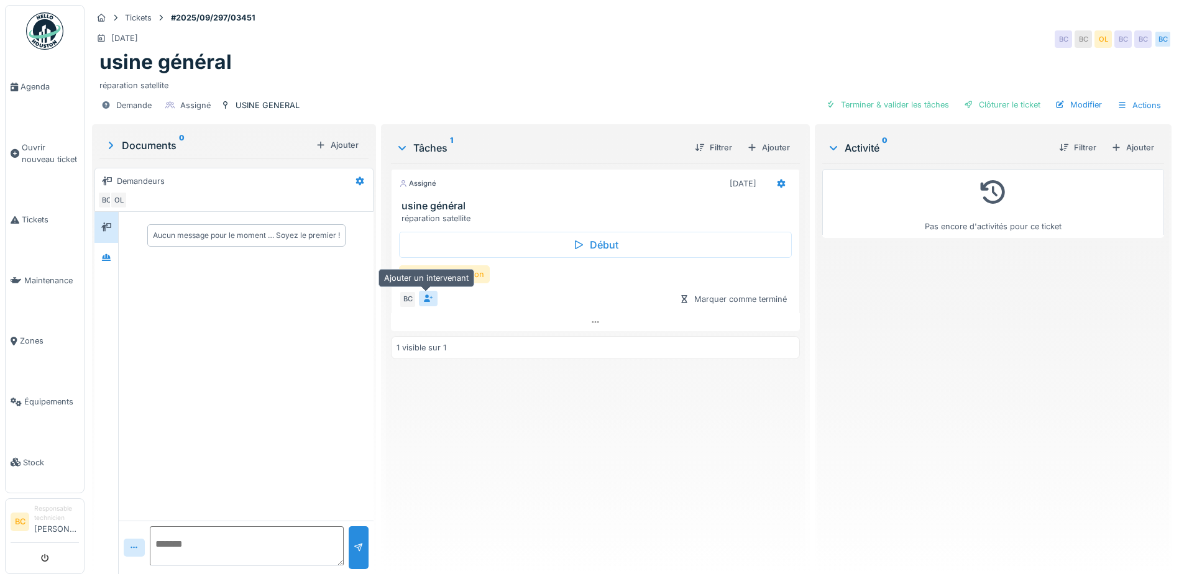
click at [423, 298] on icon at bounding box center [428, 299] width 10 height 8
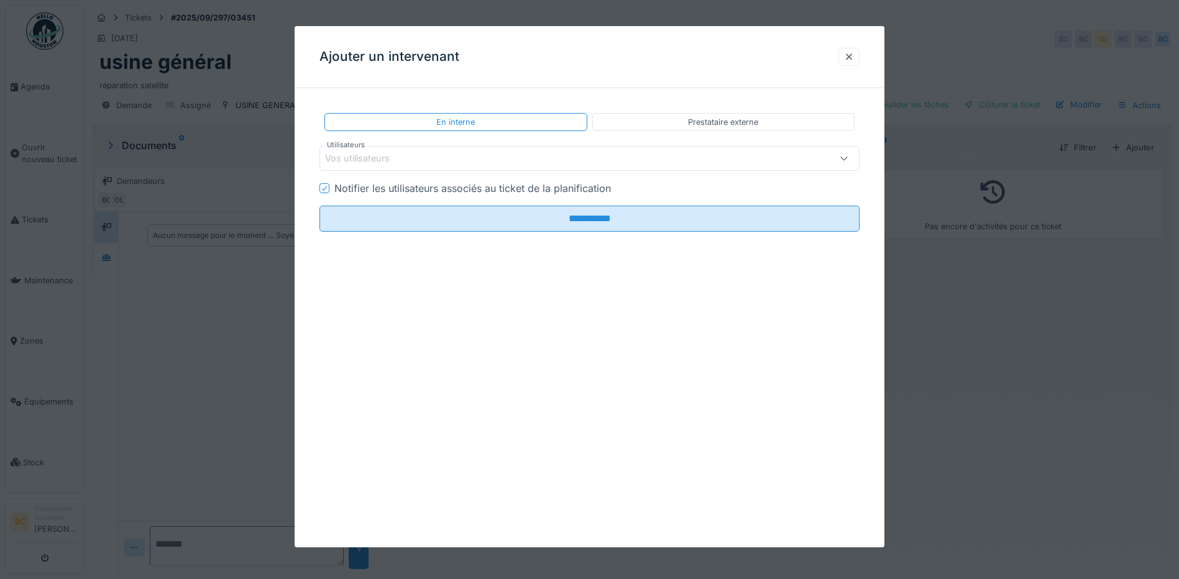
click at [849, 157] on icon at bounding box center [844, 158] width 10 height 8
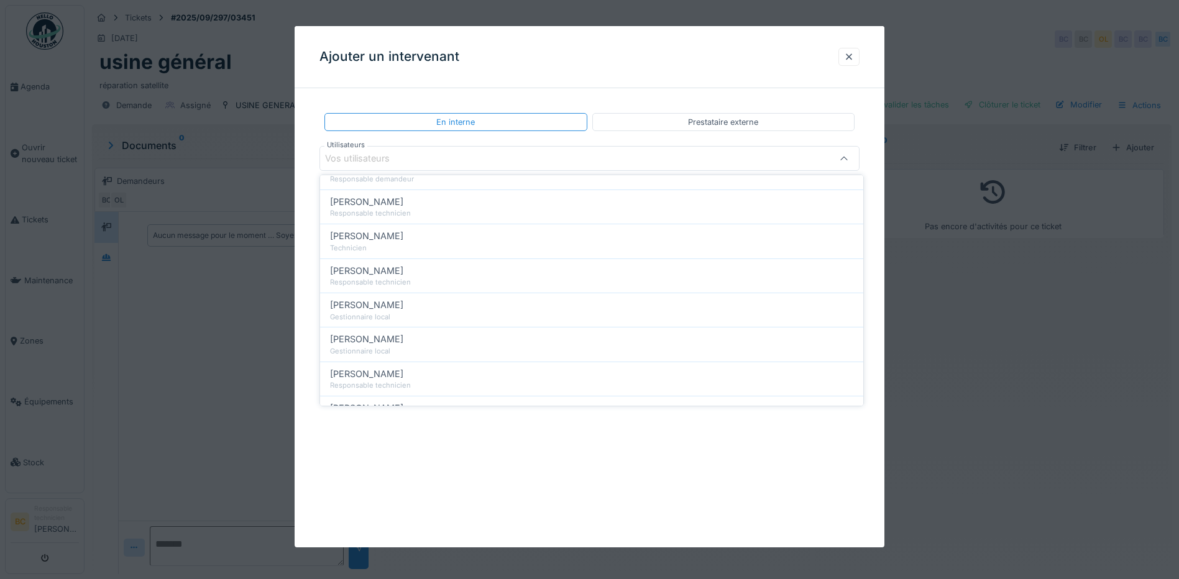
scroll to position [497, 0]
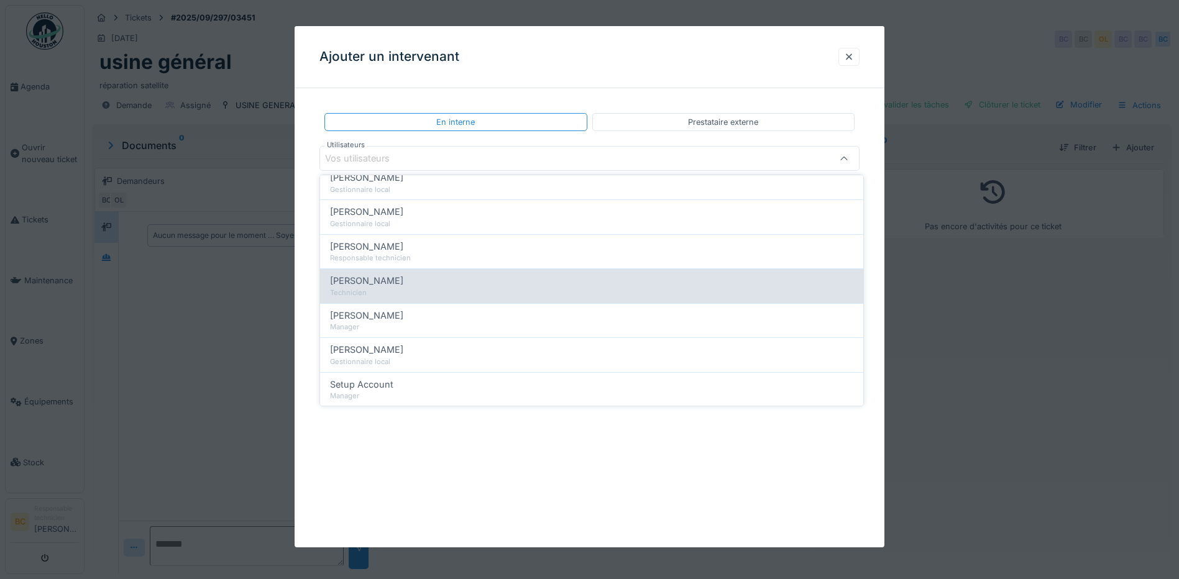
click at [379, 288] on div "Technicien" at bounding box center [591, 293] width 523 height 11
type input "*****"
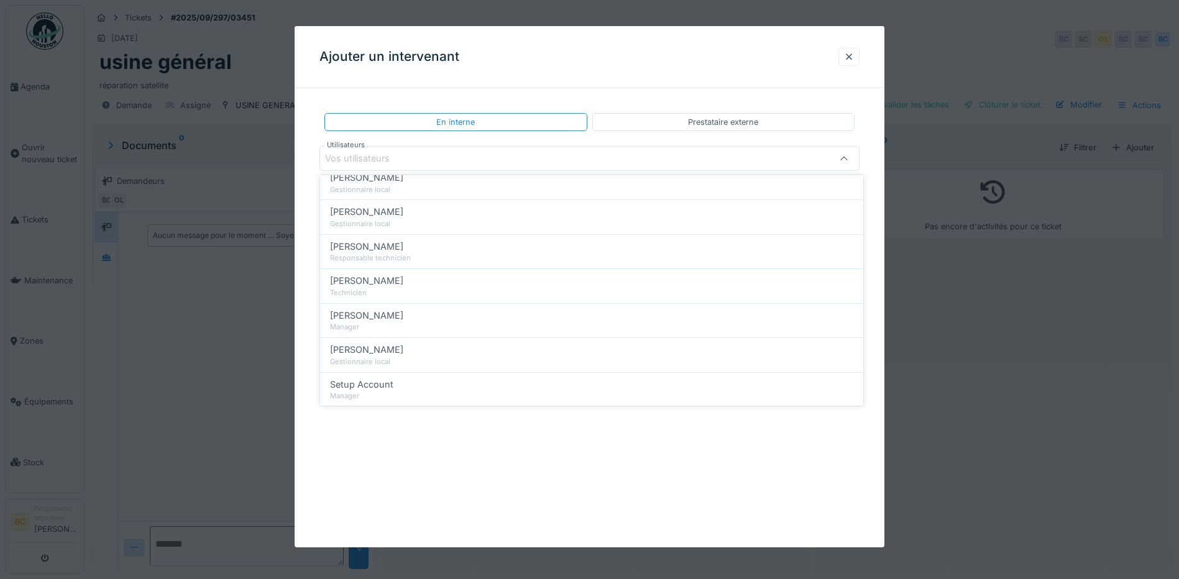
scroll to position [0, 0]
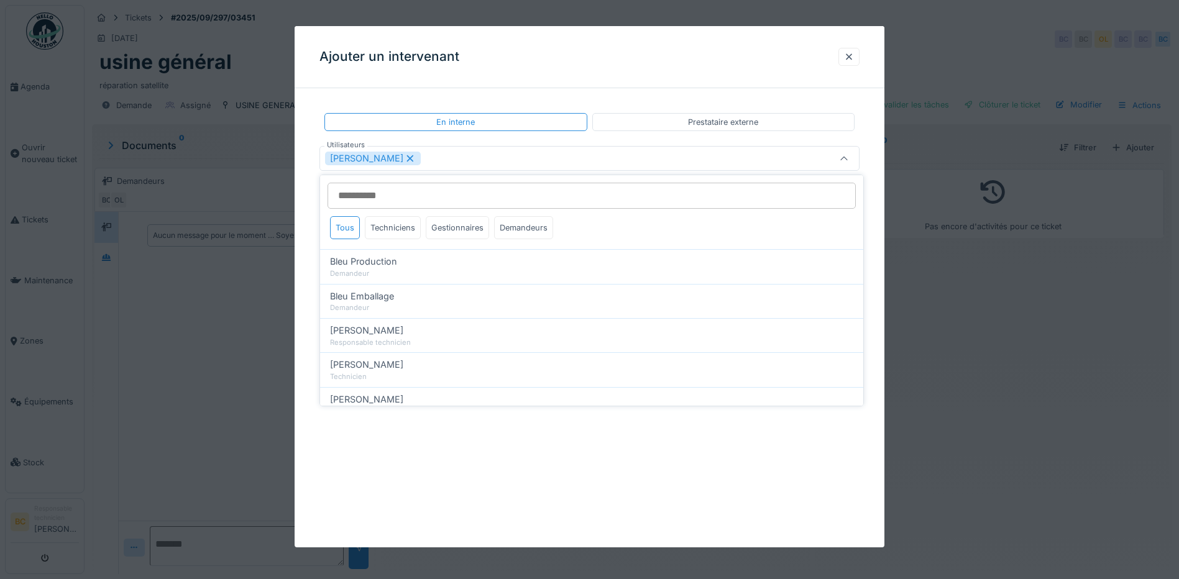
click at [847, 159] on icon at bounding box center [844, 159] width 10 height 8
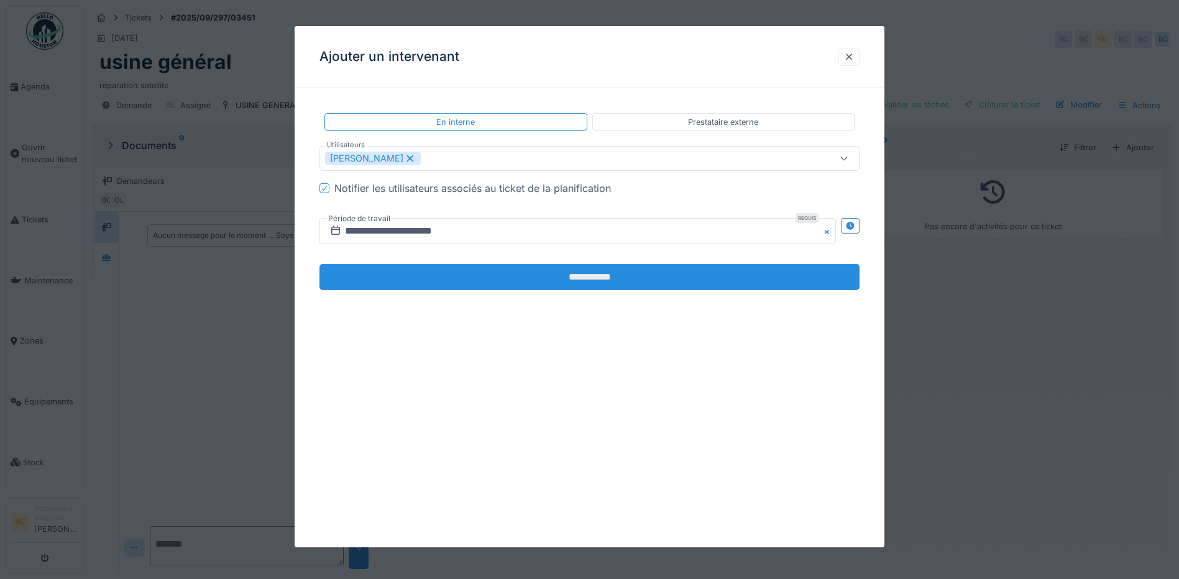
click at [617, 275] on input "**********" at bounding box center [589, 277] width 540 height 26
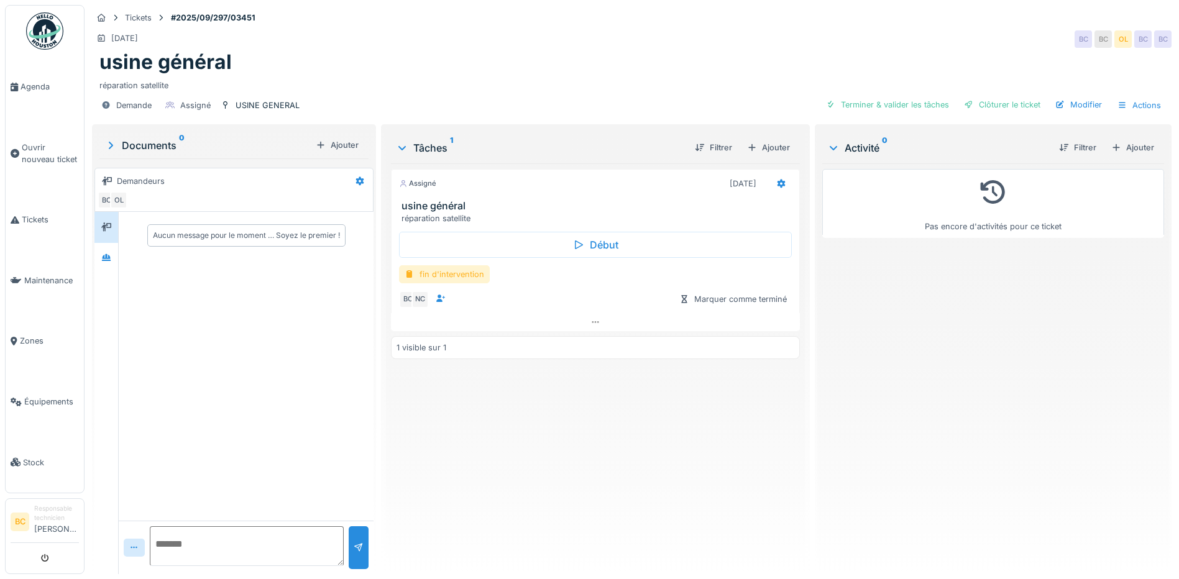
click at [468, 280] on div "fin d'intervention" at bounding box center [444, 274] width 91 height 18
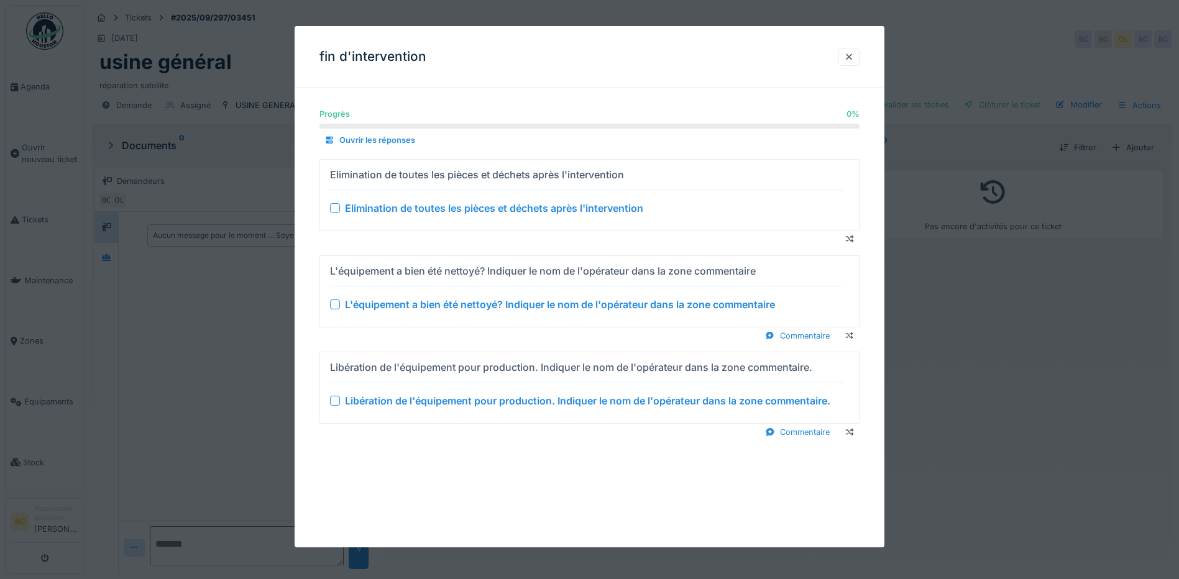
click at [492, 210] on div "Elimination de toutes les pièces et déchets après l'intervention" at bounding box center [494, 208] width 298 height 15
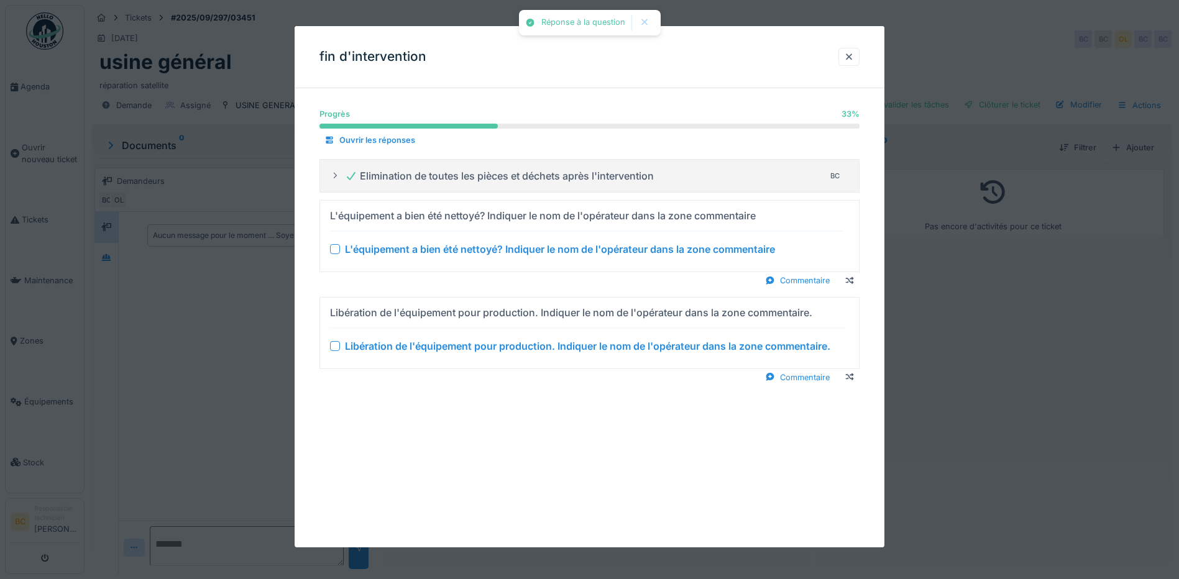
click at [501, 252] on div "L'équipement a bien été nettoyé? Indiquer le nom de l'opérateur dans la zone co…" at bounding box center [560, 249] width 430 height 15
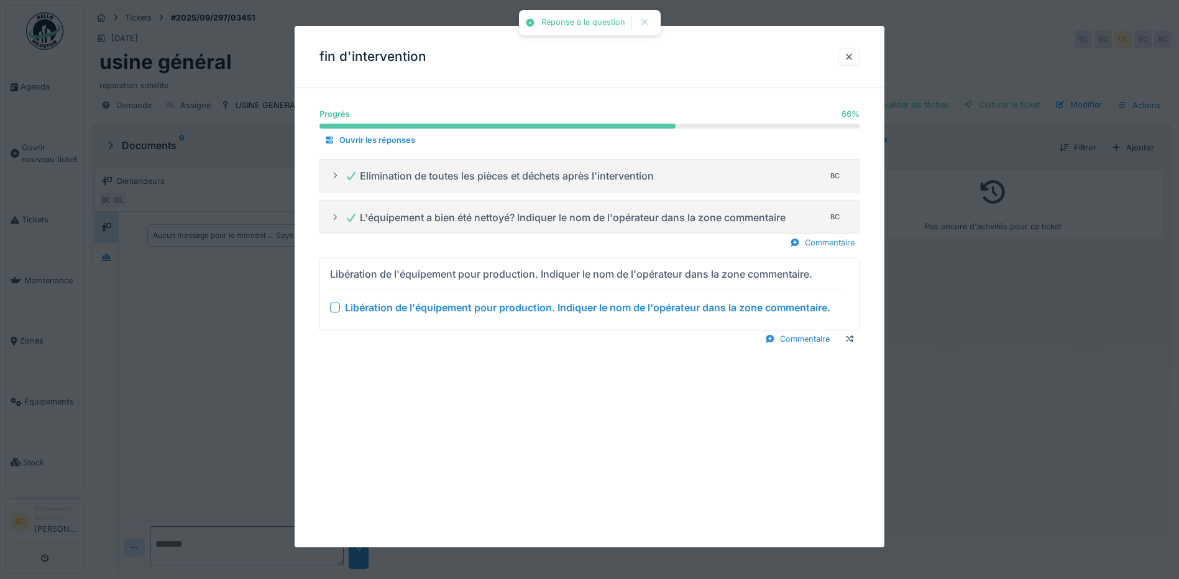
click at [523, 306] on div "Libération de l'équipement pour production. Indiquer le nom de l'opérateur dans…" at bounding box center [587, 307] width 485 height 15
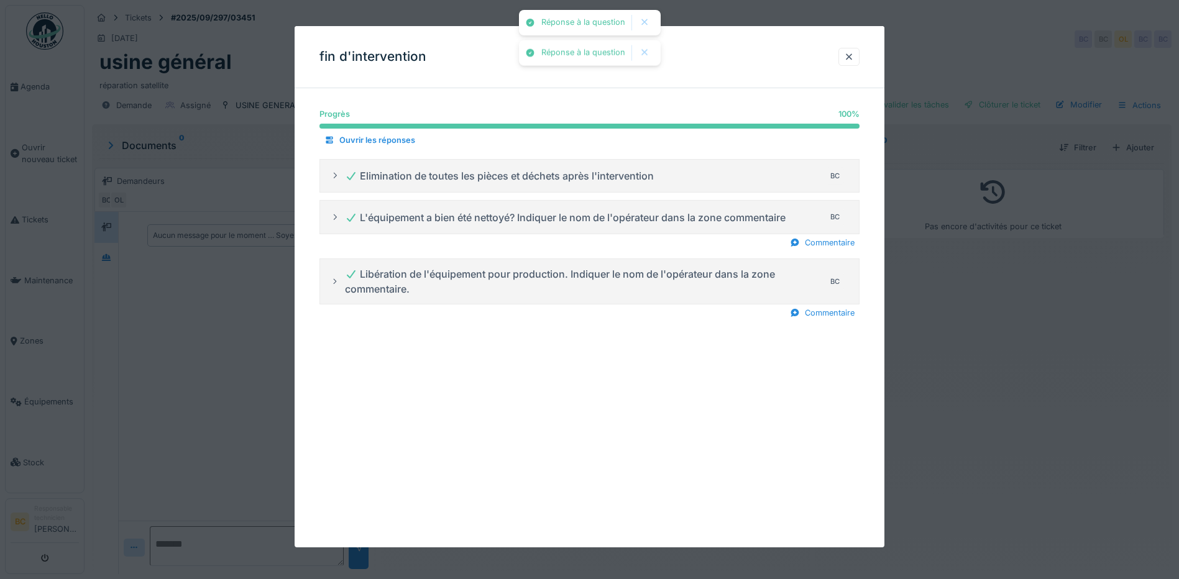
click at [996, 336] on div at bounding box center [589, 289] width 1179 height 579
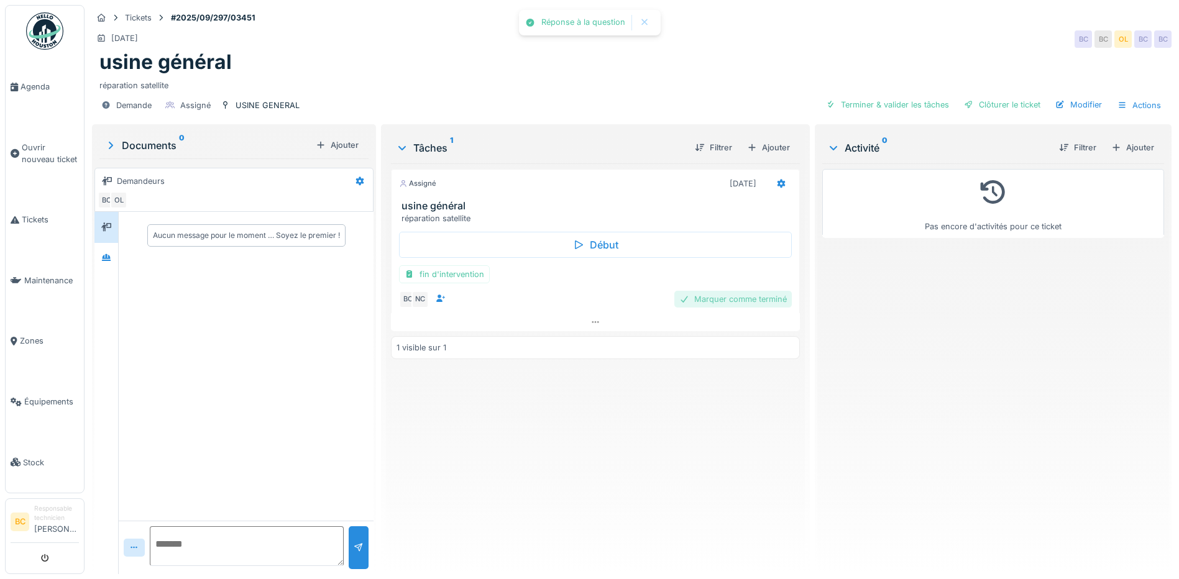
click at [753, 305] on div "Marquer comme terminé" at bounding box center [732, 299] width 117 height 17
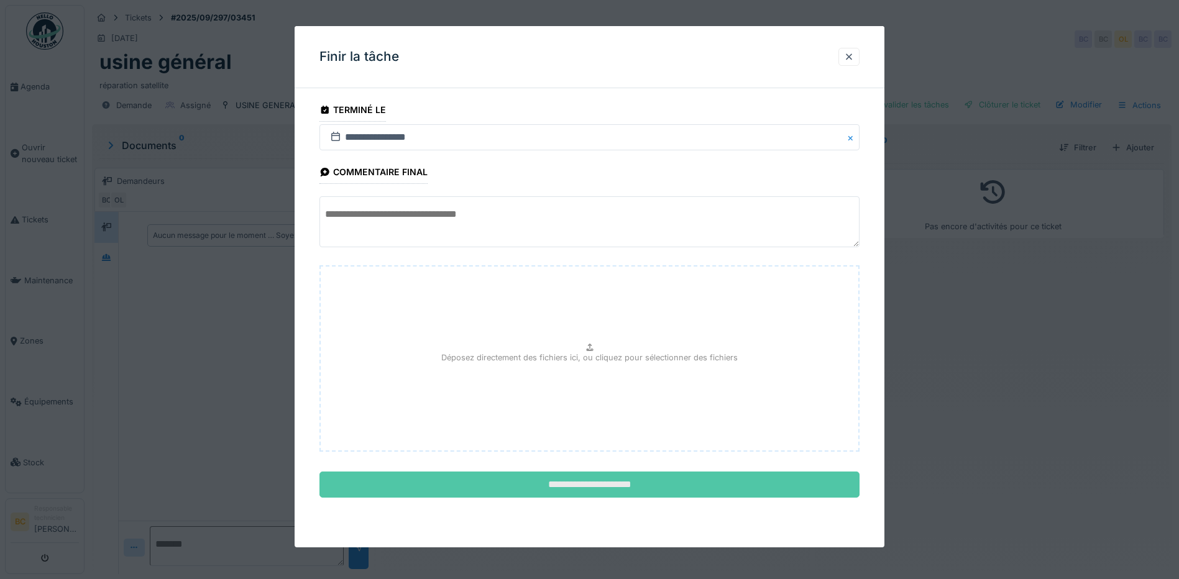
click at [640, 485] on input "**********" at bounding box center [589, 485] width 540 height 26
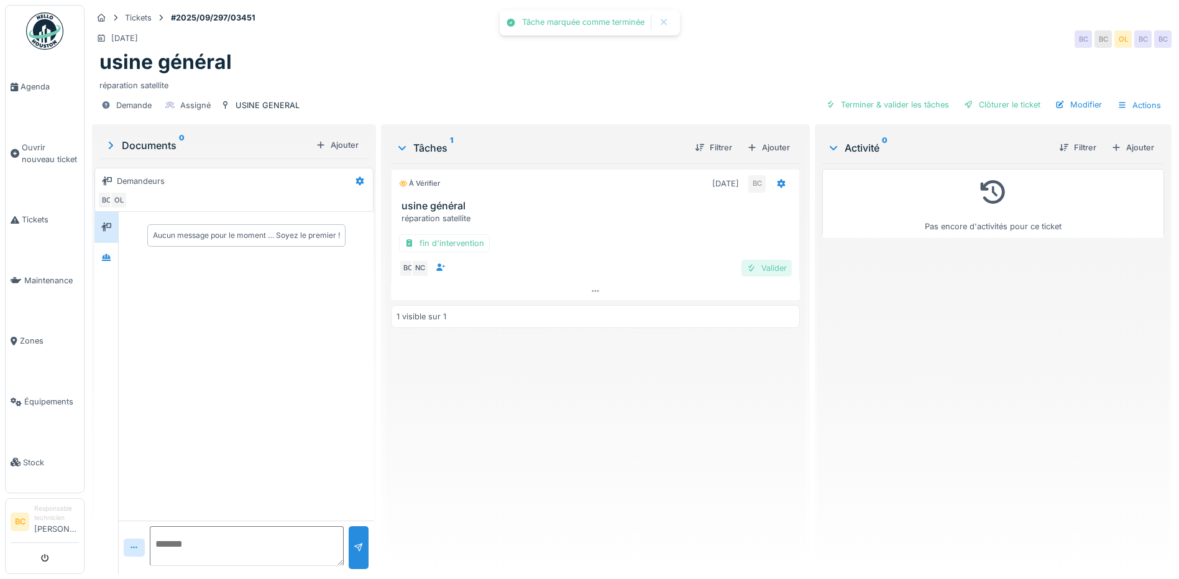
click at [765, 262] on div "Valider" at bounding box center [766, 268] width 50 height 17
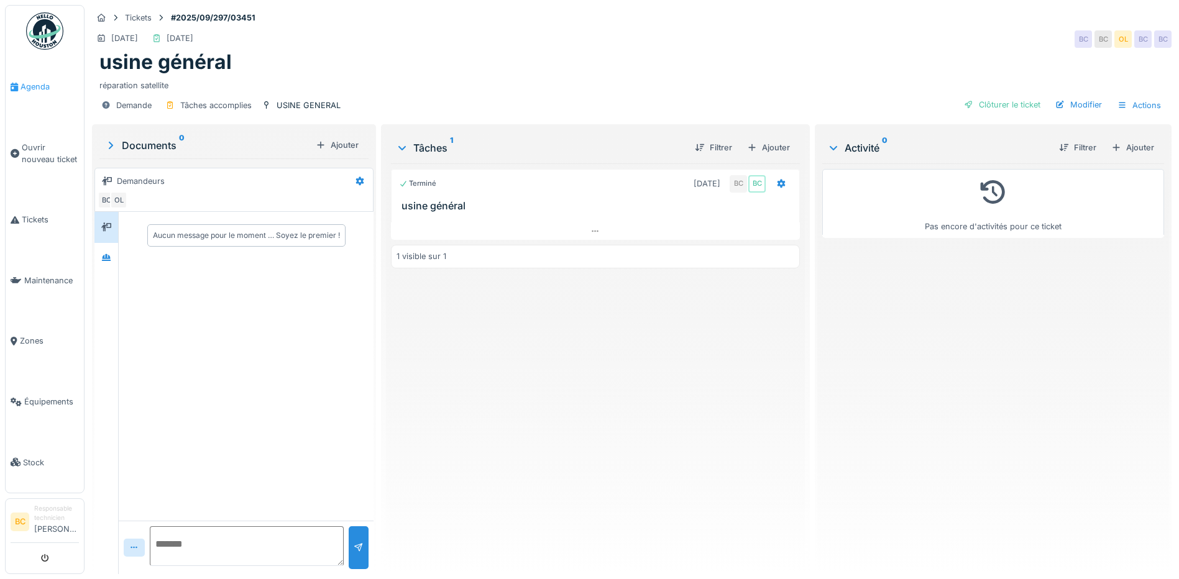
click at [41, 87] on span "Agenda" at bounding box center [50, 87] width 58 height 12
